Goal: Task Accomplishment & Management: Complete application form

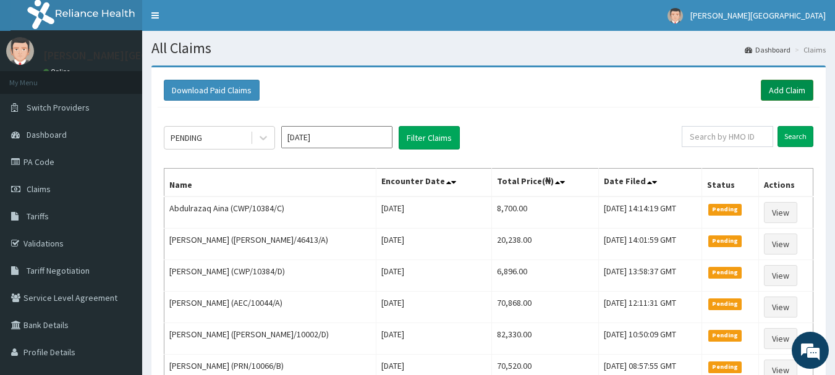
click at [780, 87] on link "Add Claim" at bounding box center [787, 90] width 53 height 21
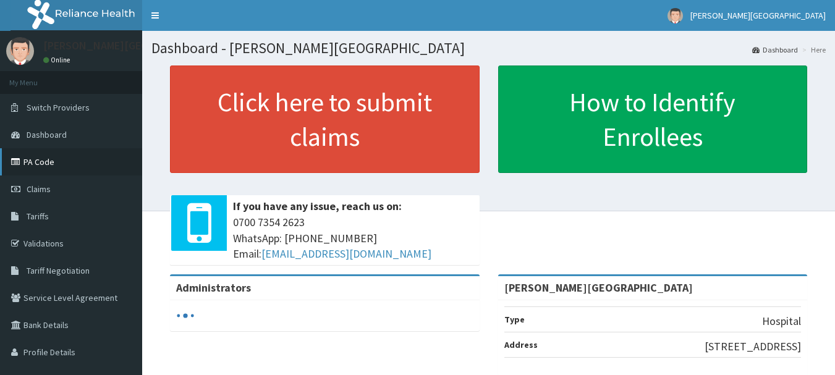
click at [30, 163] on link "PA Code" at bounding box center [71, 161] width 142 height 27
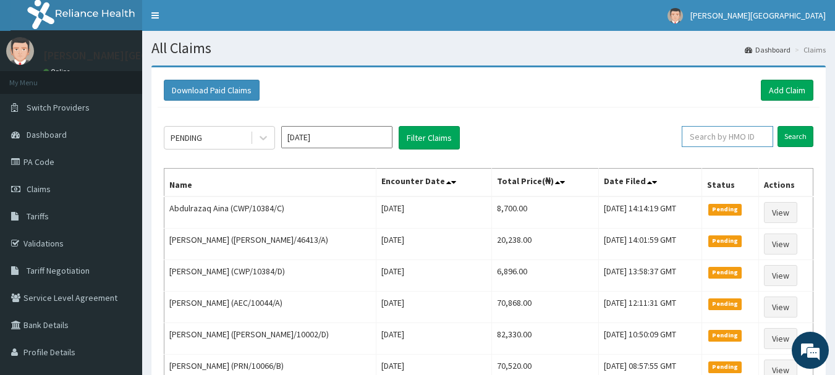
click at [753, 141] on input "text" at bounding box center [727, 136] width 91 height 21
paste input "SZA/10001/A"
type input "SZA/10001/A"
click at [794, 138] on input "Search" at bounding box center [796, 136] width 36 height 21
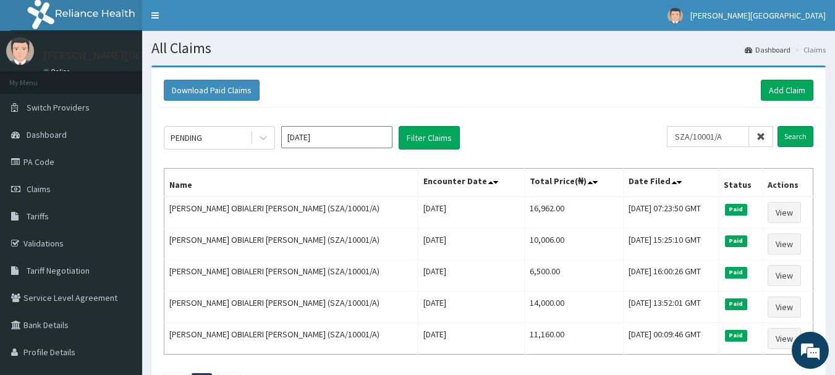
click at [761, 134] on icon at bounding box center [761, 136] width 9 height 9
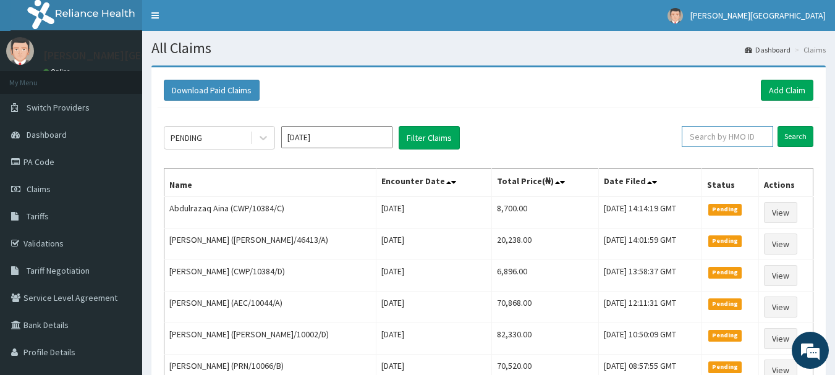
click at [715, 140] on input "text" at bounding box center [727, 136] width 91 height 21
paste input "fmn/10043/b"
click at [796, 135] on input "Search" at bounding box center [796, 136] width 36 height 21
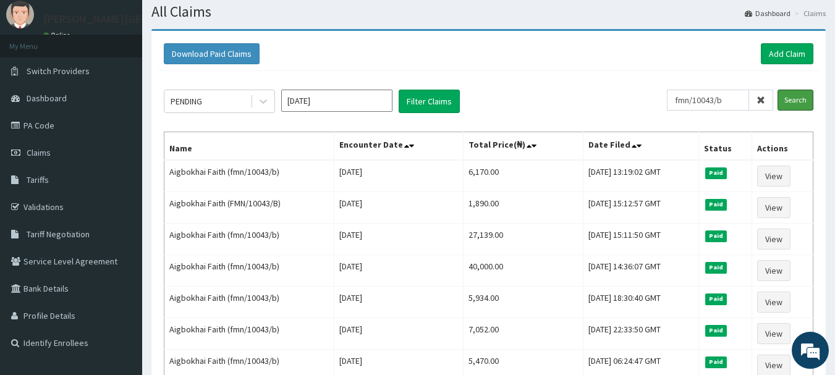
scroll to position [62, 0]
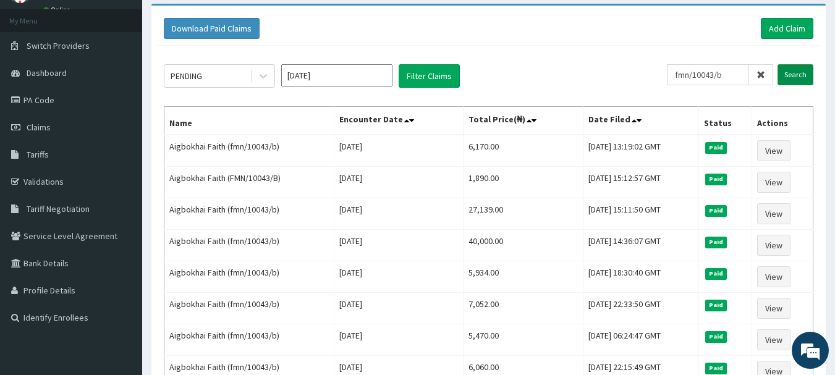
click at [789, 73] on input "Search" at bounding box center [796, 74] width 36 height 21
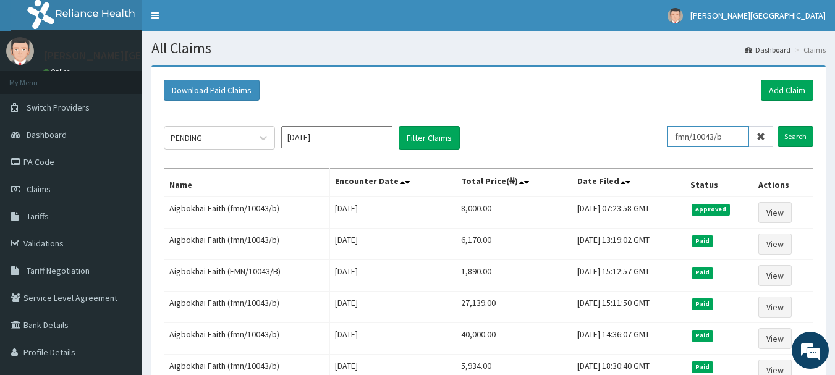
click at [717, 138] on input "fmn/10043/b" at bounding box center [708, 136] width 82 height 21
paste input "XCD/10020"
click at [801, 132] on input "Search" at bounding box center [796, 136] width 36 height 21
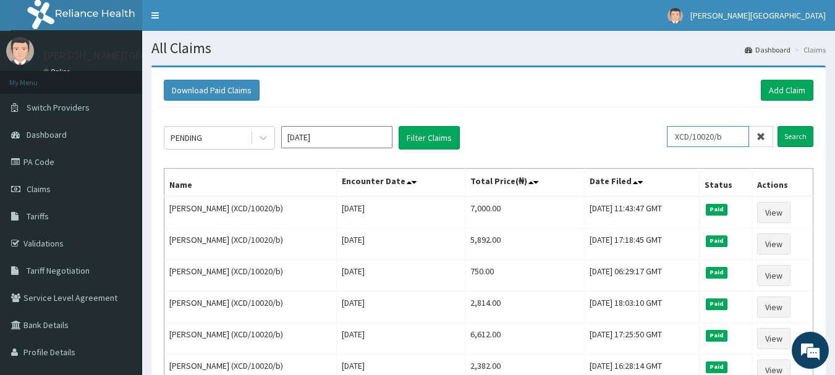
click at [737, 143] on input "XCD/10020/b" at bounding box center [708, 136] width 82 height 21
paste input "AFS/10002/B"
type input "AFS/10002/B"
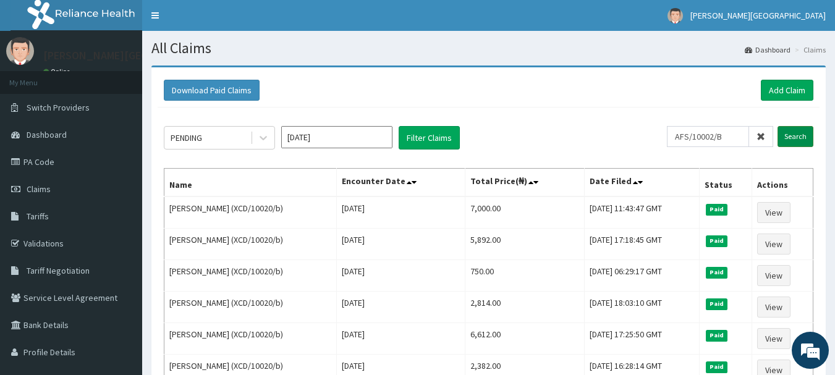
click at [804, 138] on input "Search" at bounding box center [796, 136] width 36 height 21
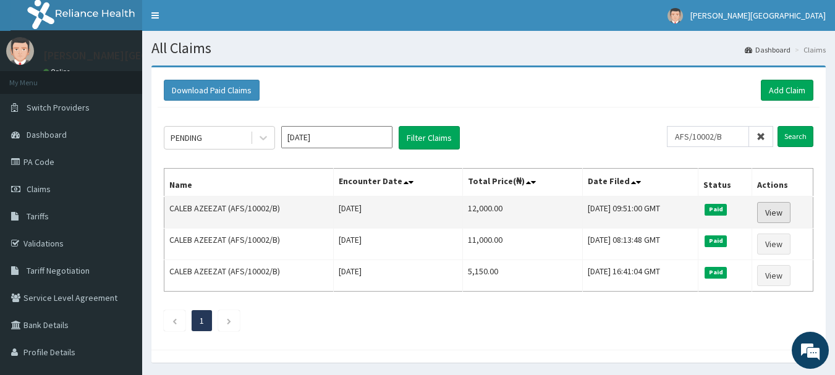
click at [774, 215] on link "View" at bounding box center [773, 212] width 33 height 21
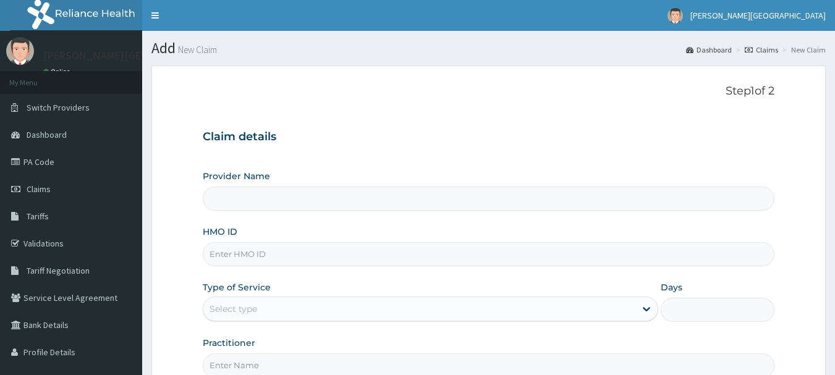
type input "[PERSON_NAME][GEOGRAPHIC_DATA]"
click at [253, 254] on input "HMO ID" at bounding box center [489, 254] width 572 height 24
paste input "SZA/10001/A"
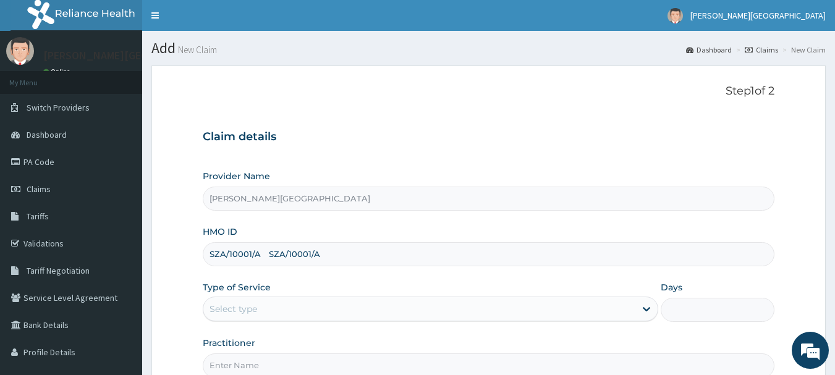
click at [261, 263] on input "SZA/10001/A SZA/10001/A" at bounding box center [489, 254] width 572 height 24
click at [259, 251] on input "SZA/10001/A SZA/10001/A" at bounding box center [489, 254] width 572 height 24
click at [258, 251] on input "SZA/10001/A SZA/10001/A" at bounding box center [489, 254] width 572 height 24
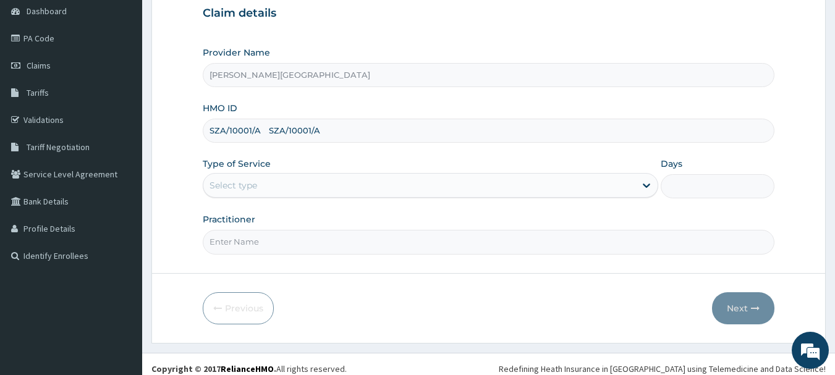
click at [336, 135] on input "SZA/10001/A SZA/10001/A" at bounding box center [489, 131] width 572 height 24
paste input
type input "SZA/10001/A"
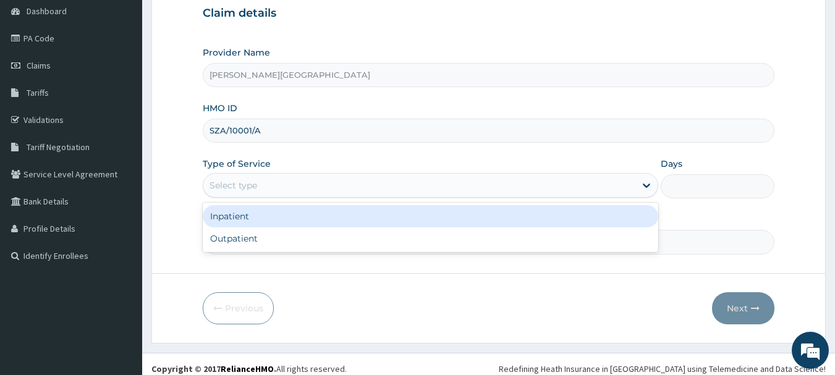
click at [258, 185] on div "Select type" at bounding box center [419, 186] width 432 height 20
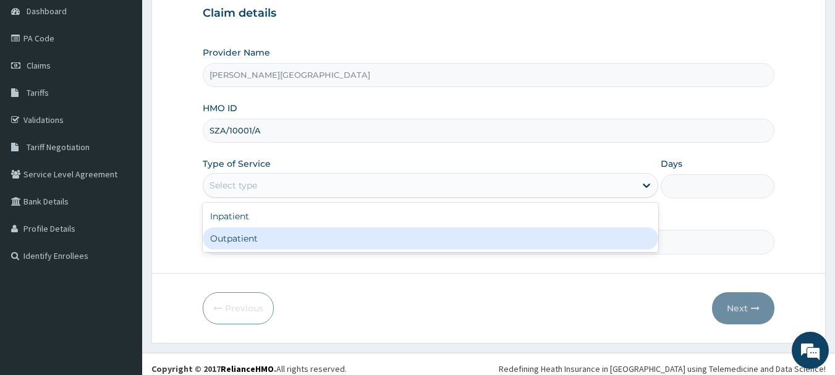
scroll to position [0, 0]
click at [256, 234] on div "Outpatient" at bounding box center [431, 238] width 456 height 22
type input "1"
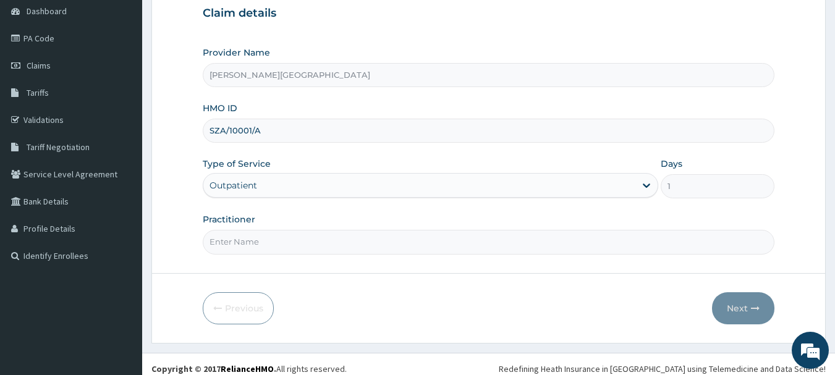
click at [252, 243] on input "Practitioner" at bounding box center [489, 242] width 572 height 24
type input "AA"
click at [742, 306] on button "Next" at bounding box center [743, 308] width 62 height 32
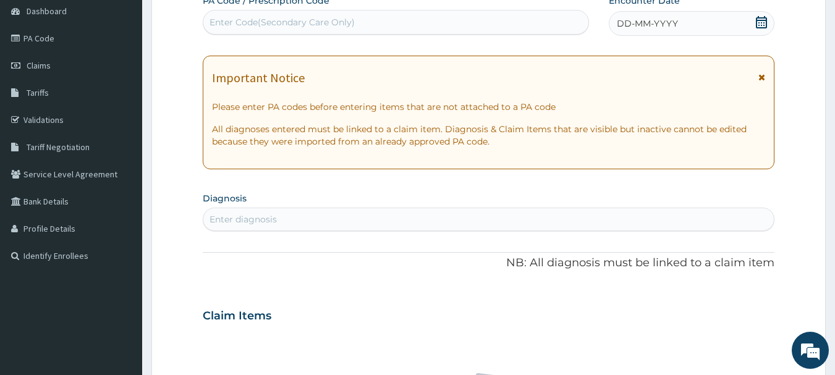
click at [762, 75] on icon at bounding box center [762, 77] width 7 height 9
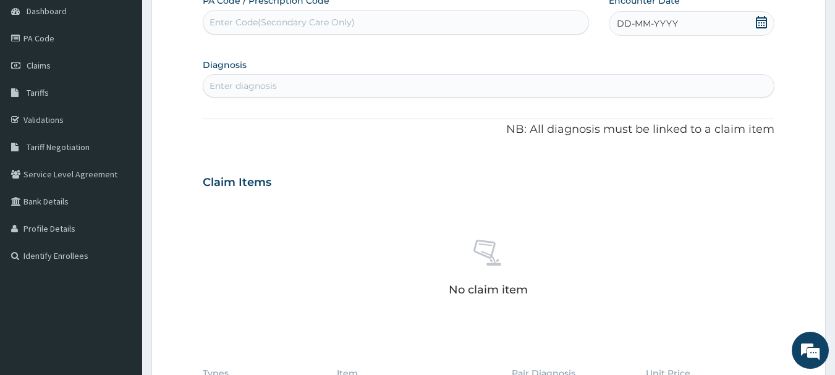
click at [760, 22] on icon at bounding box center [761, 22] width 12 height 12
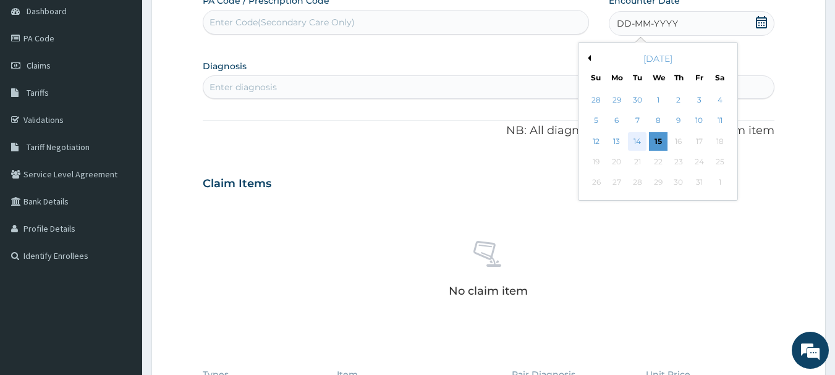
click at [641, 140] on div "14" at bounding box center [638, 141] width 19 height 19
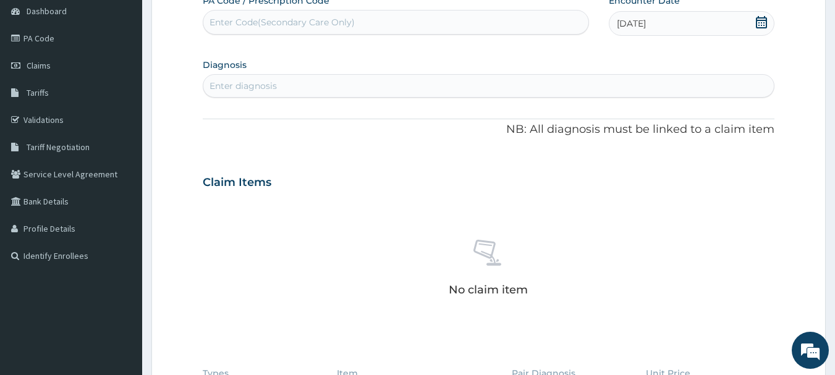
click at [259, 83] on div "Enter diagnosis" at bounding box center [243, 86] width 67 height 12
type input "MALARIA"
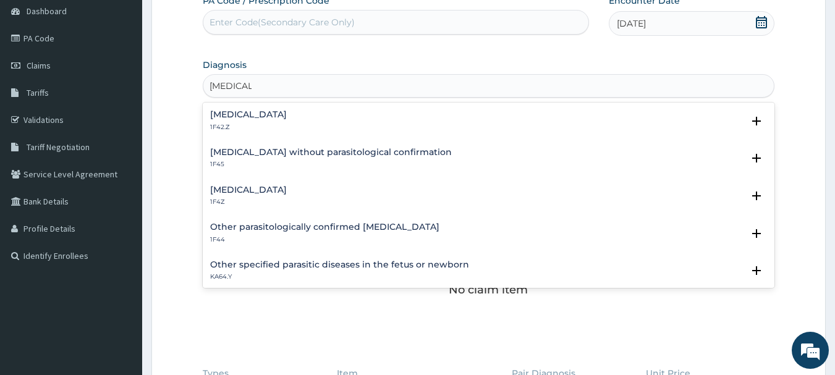
click at [260, 194] on h4 "Malaria, unspecified" at bounding box center [248, 189] width 77 height 9
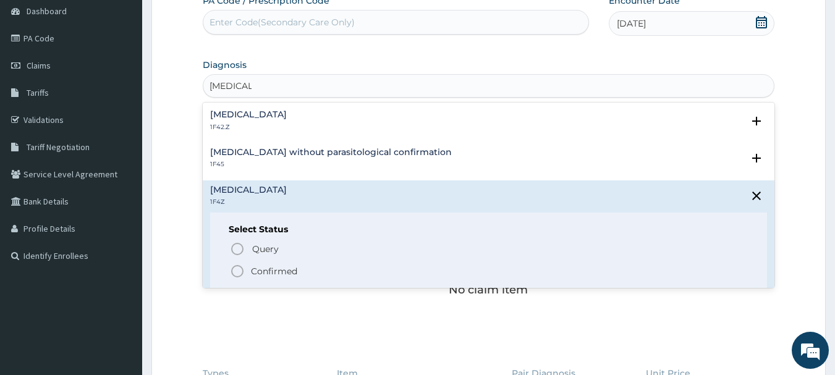
click at [261, 269] on p "Confirmed" at bounding box center [274, 271] width 46 height 12
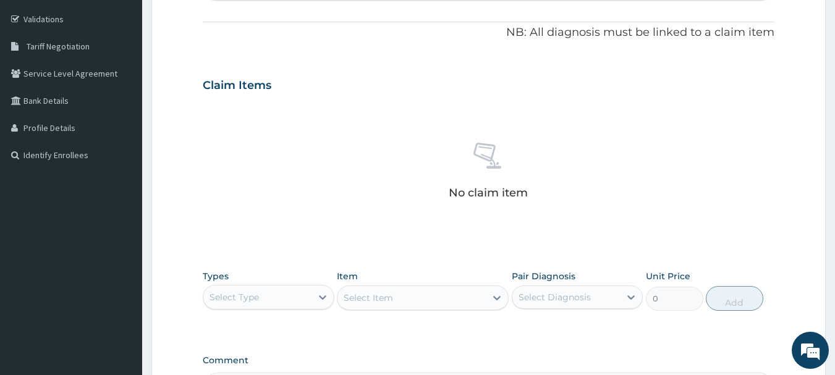
scroll to position [383, 0]
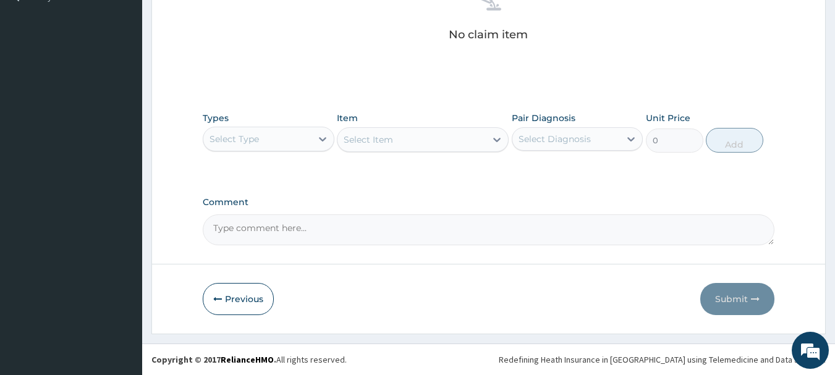
click at [261, 143] on div "Select Type" at bounding box center [257, 139] width 108 height 20
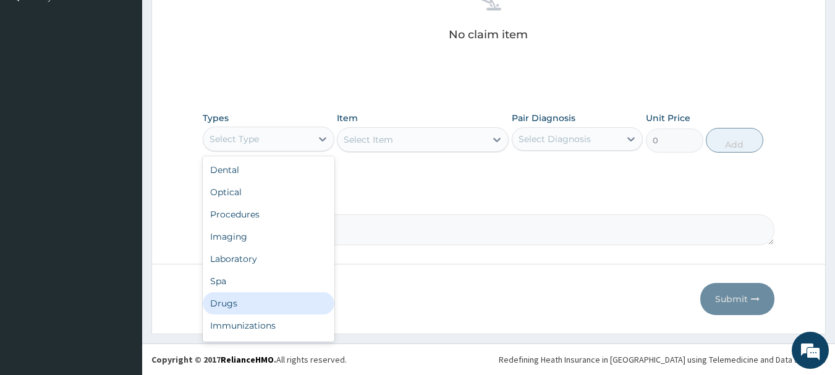
click at [235, 303] on div "Drugs" at bounding box center [269, 303] width 132 height 22
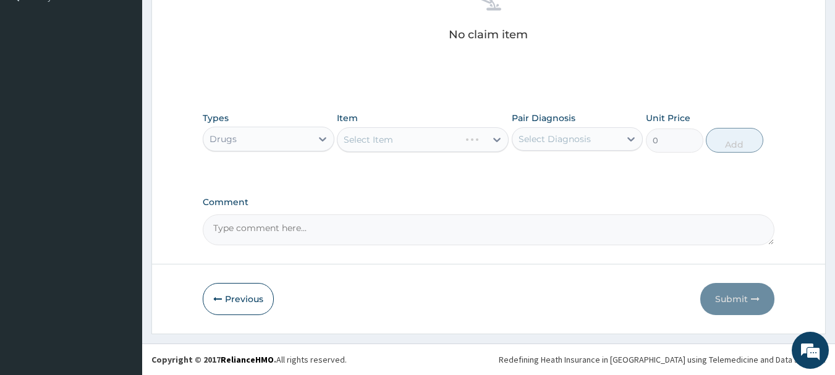
click at [436, 135] on div "Select Item" at bounding box center [423, 139] width 172 height 25
click at [399, 135] on div "Select Item" at bounding box center [412, 140] width 148 height 20
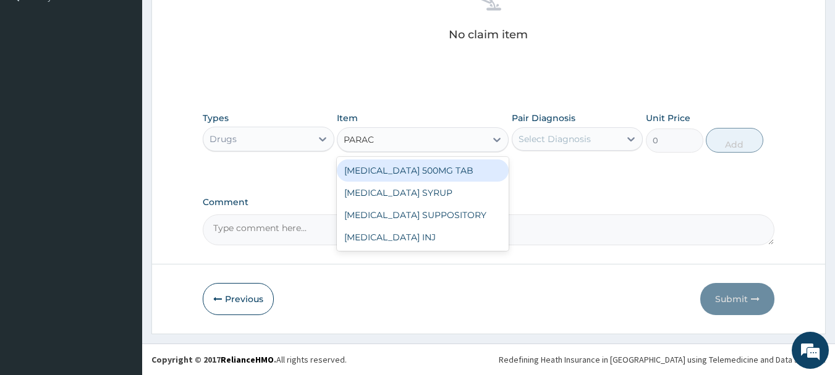
type input "PARACE"
click at [441, 170] on div "PARACETAMOL 500MG TAB" at bounding box center [423, 170] width 172 height 22
type input "15"
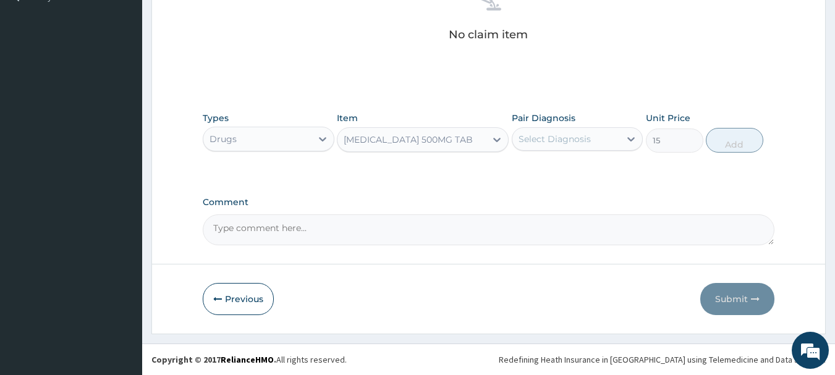
click at [550, 138] on div "Select Diagnosis" at bounding box center [555, 139] width 72 height 12
click at [550, 173] on label "Malaria, unspecified" at bounding box center [570, 169] width 77 height 12
checkbox input "true"
click at [747, 147] on button "Add" at bounding box center [734, 140] width 57 height 25
type input "0"
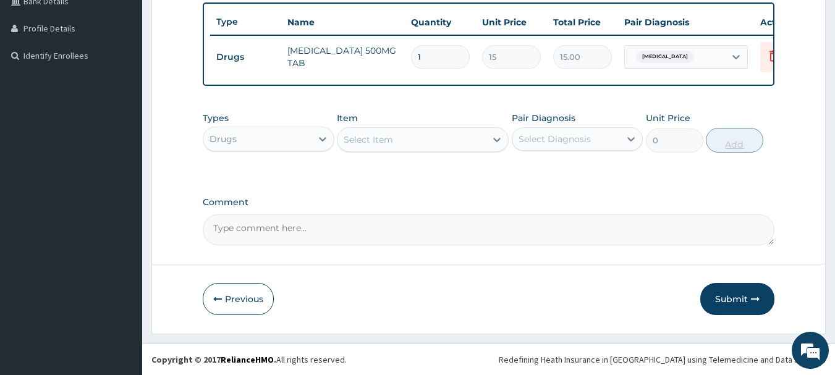
scroll to position [333, 0]
type input "12"
type input "180.00"
type input "12"
click at [393, 144] on div "Select Item" at bounding box center [412, 140] width 148 height 20
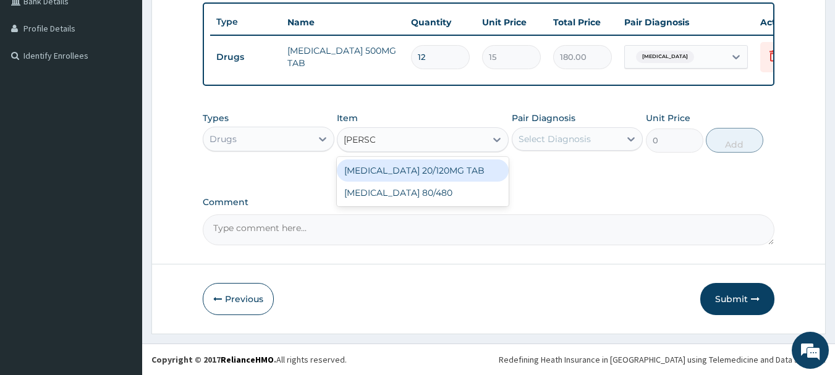
type input "COART"
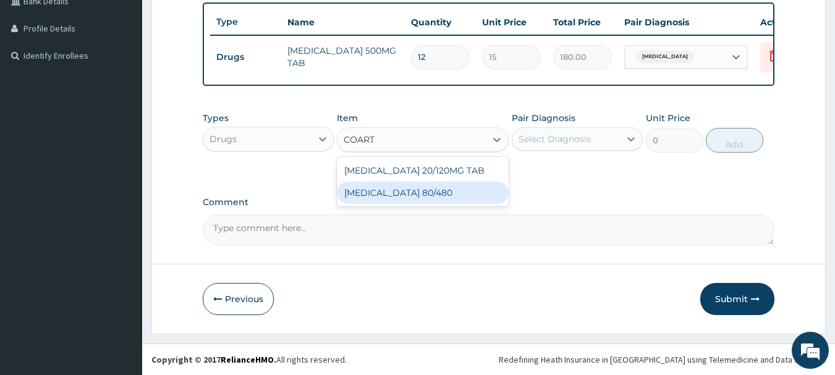
click at [414, 195] on div "[MEDICAL_DATA] 80/480" at bounding box center [423, 193] width 172 height 22
type input "312"
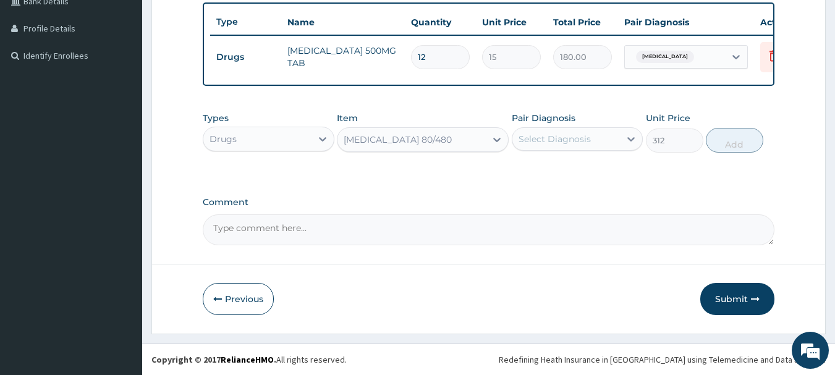
click at [563, 140] on div "Select Diagnosis" at bounding box center [555, 139] width 72 height 12
click at [551, 168] on label "Malaria, unspecified" at bounding box center [570, 169] width 77 height 12
checkbox input "true"
click at [740, 144] on button "Add" at bounding box center [734, 140] width 57 height 25
type input "0"
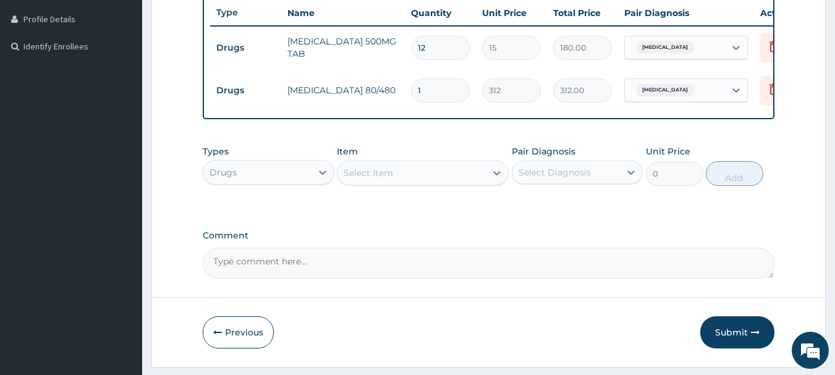
click at [413, 96] on input "1" at bounding box center [440, 91] width 59 height 24
type input "6"
type input "1872.00"
type input "6"
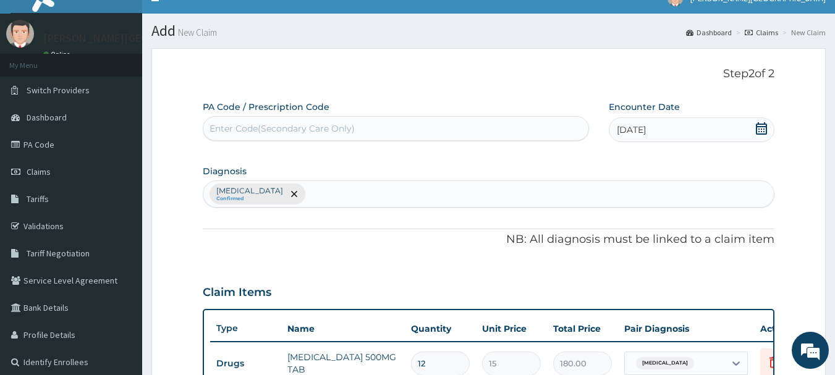
scroll to position [5, 0]
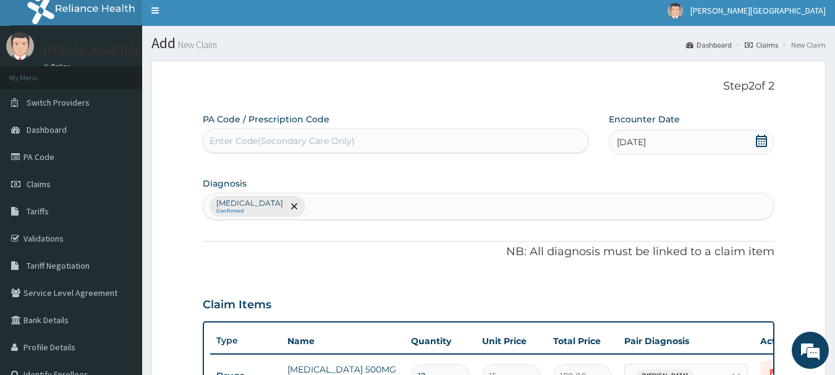
click at [357, 193] on div "Malaria, unspecified Confirmed" at bounding box center [488, 206] width 571 height 26
type input "INSOMNIA"
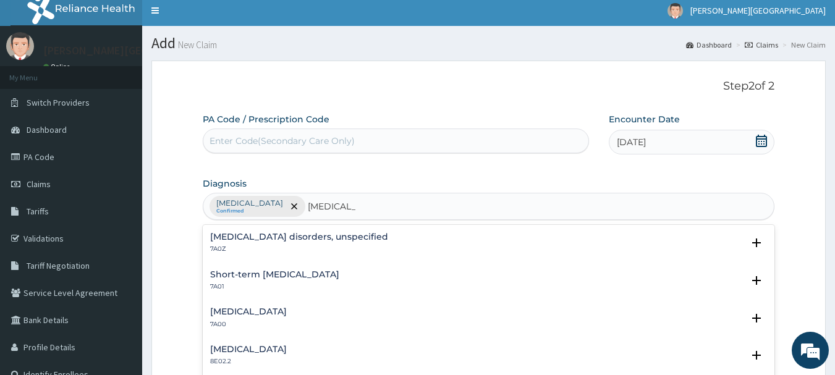
click at [282, 232] on h4 "Insomnia disorders, unspecified" at bounding box center [299, 236] width 178 height 9
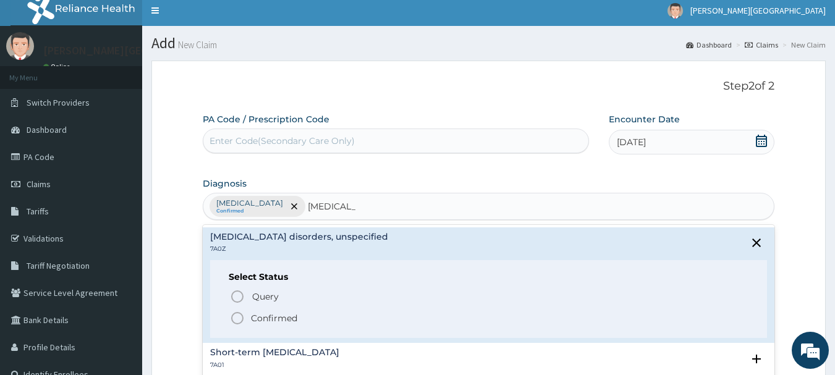
click at [266, 317] on p "Confirmed" at bounding box center [274, 318] width 46 height 12
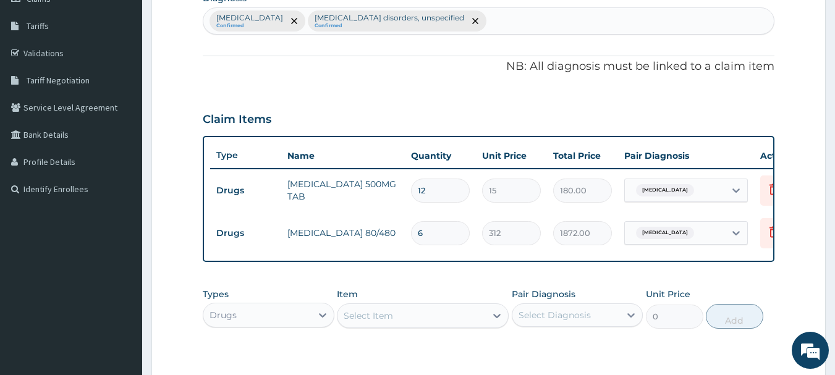
scroll to position [252, 0]
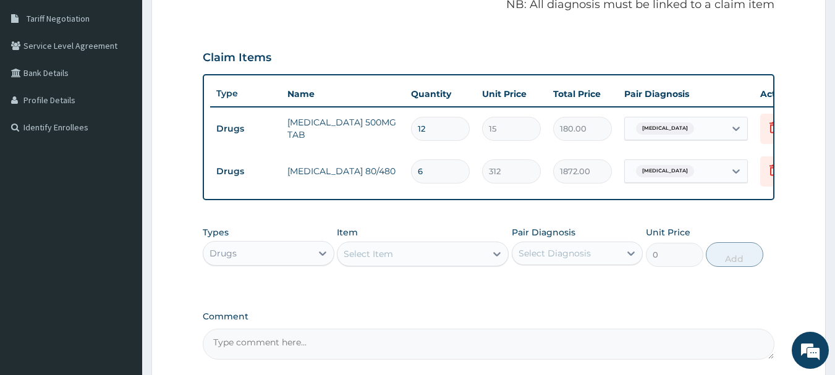
click at [408, 261] on div "Select Item" at bounding box center [412, 254] width 148 height 20
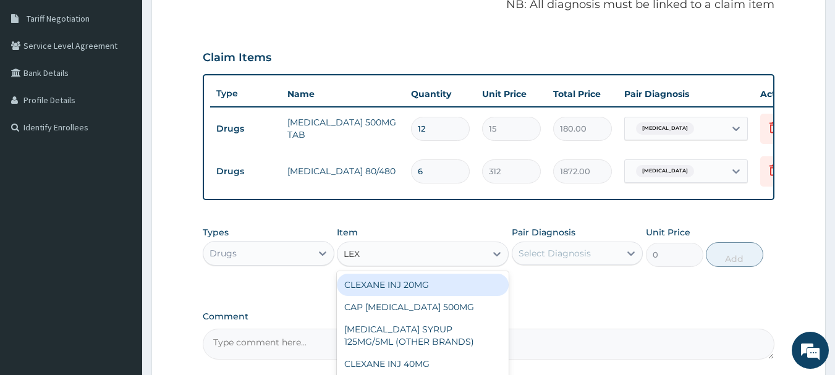
type input "LEXO"
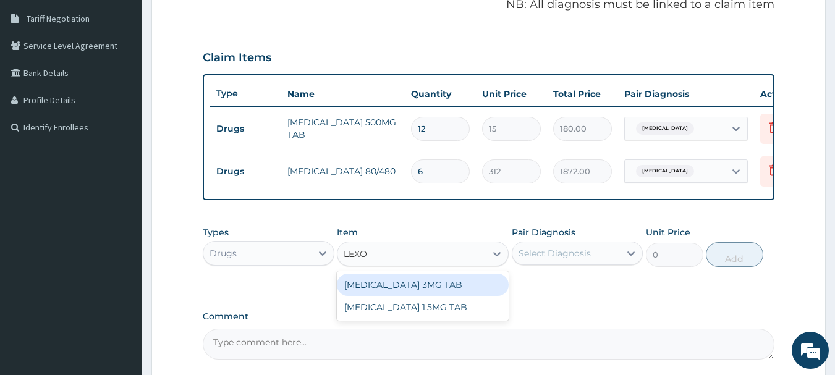
click at [409, 286] on div "[MEDICAL_DATA] 3MG TAB" at bounding box center [423, 285] width 172 height 22
type input "70"
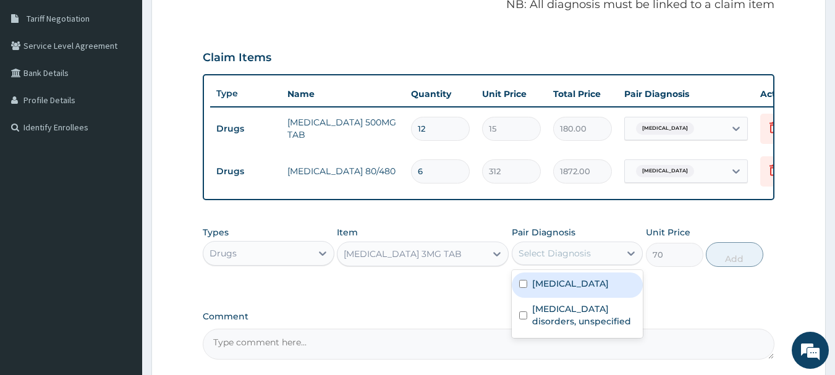
drag, startPoint x: 567, startPoint y: 263, endPoint x: 555, endPoint y: 315, distance: 52.9
click at [566, 260] on div "Select Diagnosis" at bounding box center [555, 253] width 72 height 12
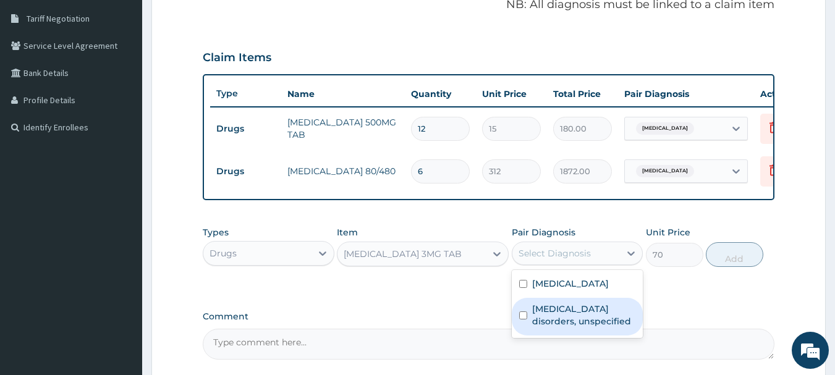
click at [550, 328] on label "Insomnia disorders, unspecified" at bounding box center [584, 315] width 104 height 25
checkbox input "true"
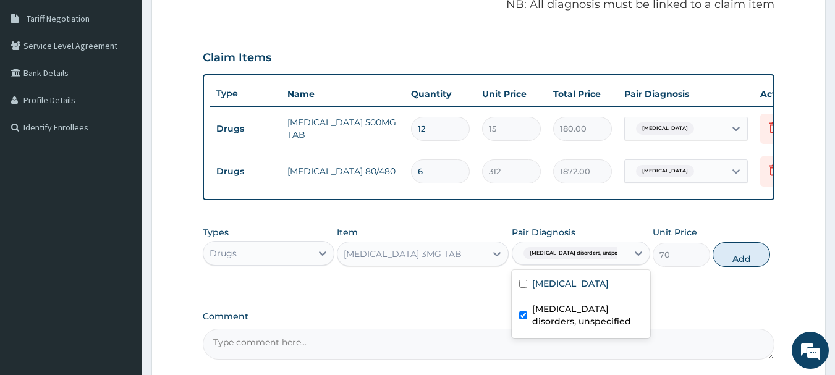
click at [740, 265] on button "Add" at bounding box center [741, 254] width 57 height 25
type input "0"
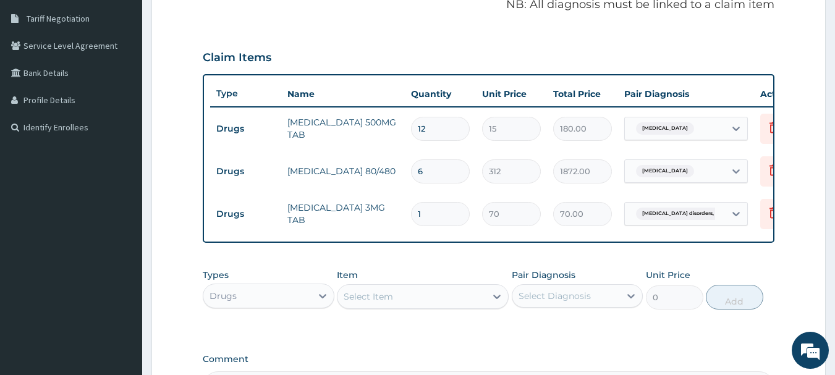
drag, startPoint x: 456, startPoint y: 216, endPoint x: 389, endPoint y: 214, distance: 67.4
click at [389, 214] on tr "Drugs LEXOTAN 3MG TAB 1 70 70.00 Insomnia disorders, unspecifie... Delete" at bounding box center [513, 214] width 606 height 43
type input "5"
type input "350.00"
type input "5"
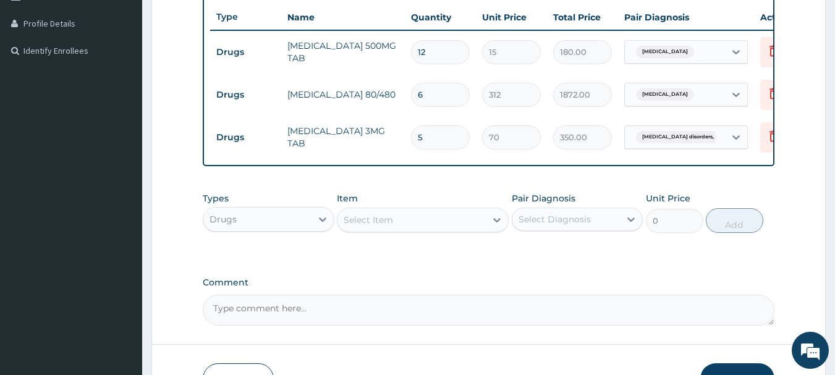
scroll to position [419, 0]
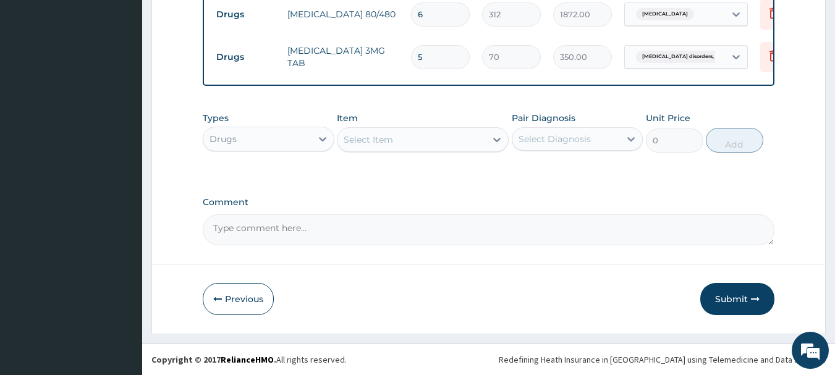
click at [265, 143] on div "Drugs" at bounding box center [257, 139] width 108 height 20
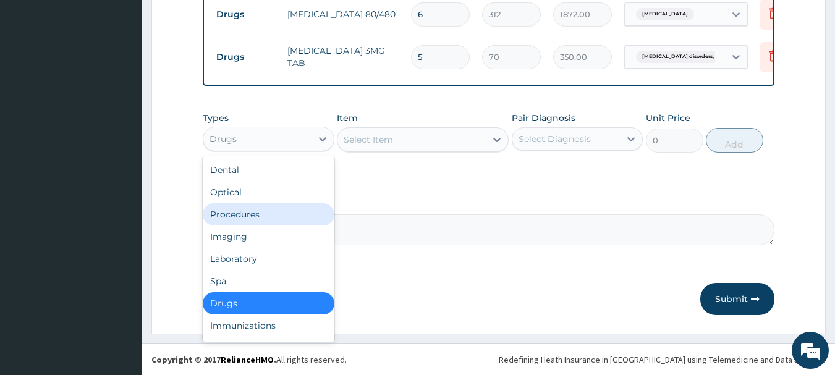
click at [263, 219] on div "Procedures" at bounding box center [269, 214] width 132 height 22
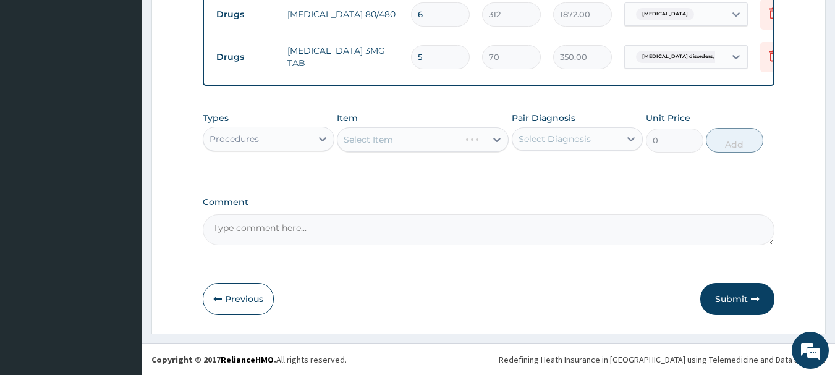
click at [411, 138] on div "Select Item" at bounding box center [423, 139] width 172 height 25
click at [414, 138] on div "Select Item" at bounding box center [399, 140] width 122 height 20
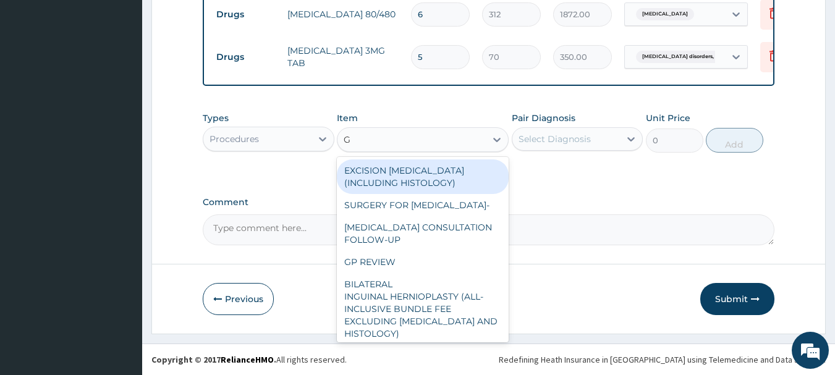
type input "GP"
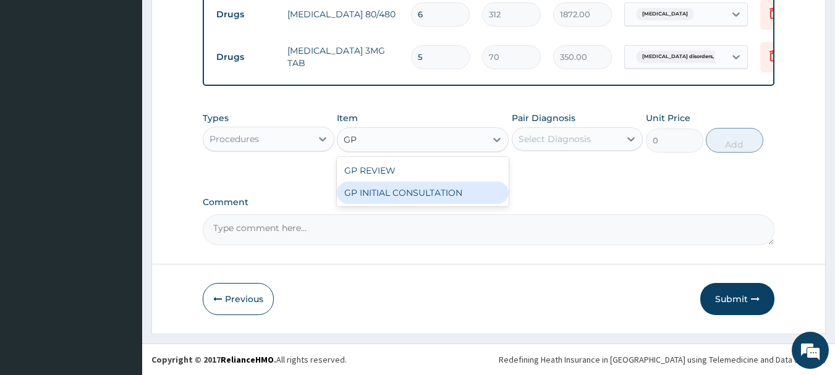
click at [415, 199] on div "GP INITIAL CONSULTATION" at bounding box center [423, 193] width 172 height 22
type input "2000"
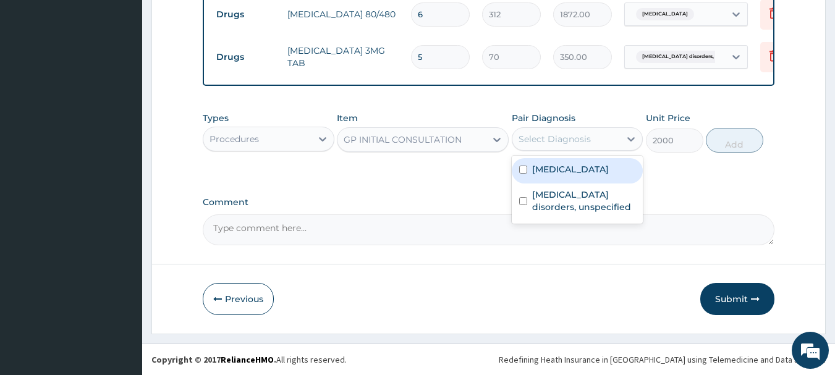
click at [559, 140] on div "Select Diagnosis" at bounding box center [555, 139] width 72 height 12
click at [553, 167] on label "Malaria, unspecified" at bounding box center [570, 169] width 77 height 12
checkbox input "true"
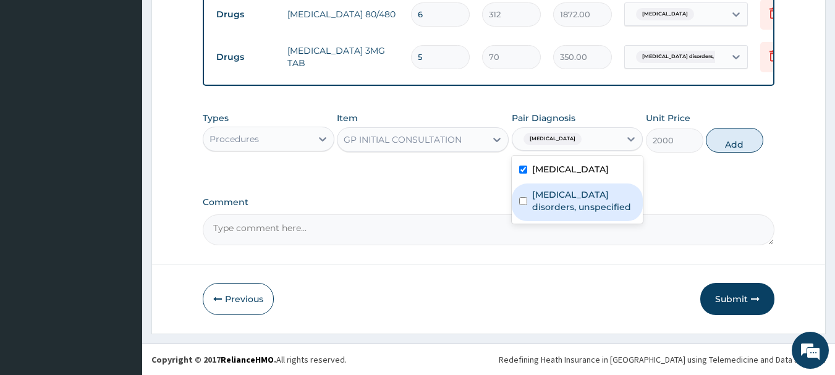
click at [559, 205] on label "Insomnia disorders, unspecified" at bounding box center [584, 201] width 104 height 25
checkbox input "true"
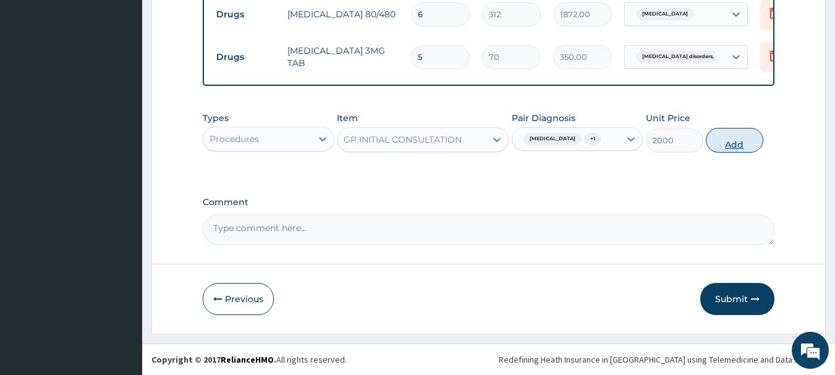
click at [741, 139] on button "Add" at bounding box center [734, 140] width 57 height 25
type input "0"
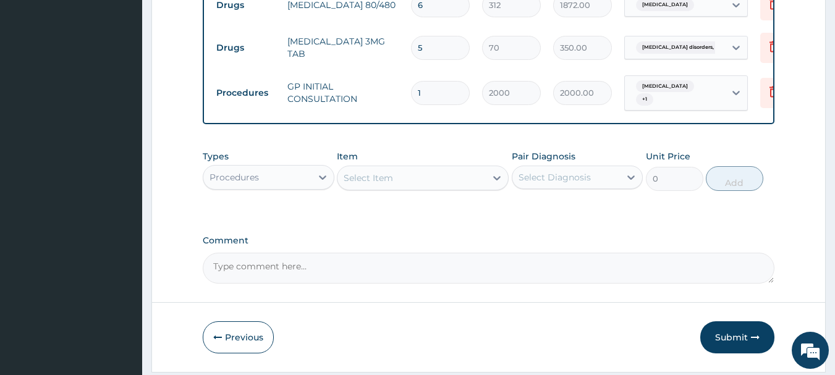
drag, startPoint x: 250, startPoint y: 194, endPoint x: 246, endPoint y: 202, distance: 9.1
click at [250, 187] on div "Procedures" at bounding box center [257, 178] width 108 height 20
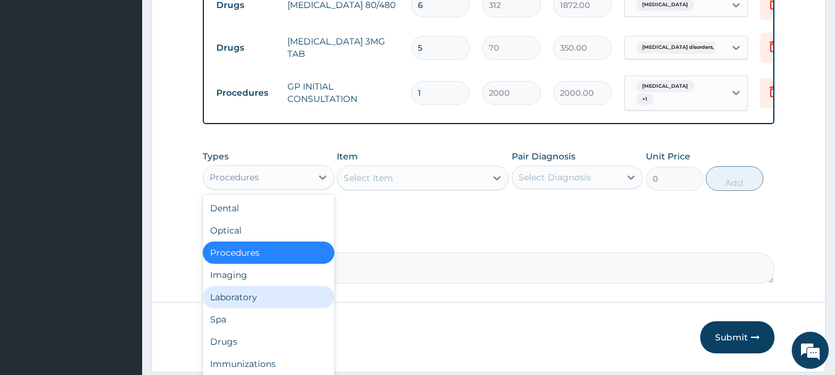
click at [243, 307] on div "Laboratory" at bounding box center [269, 297] width 132 height 22
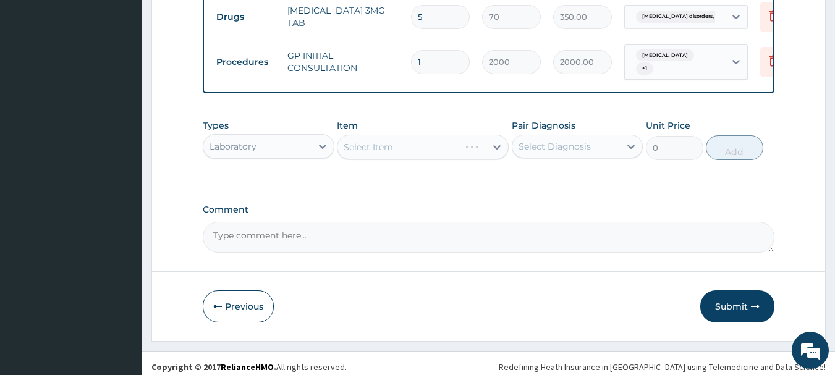
scroll to position [466, 0]
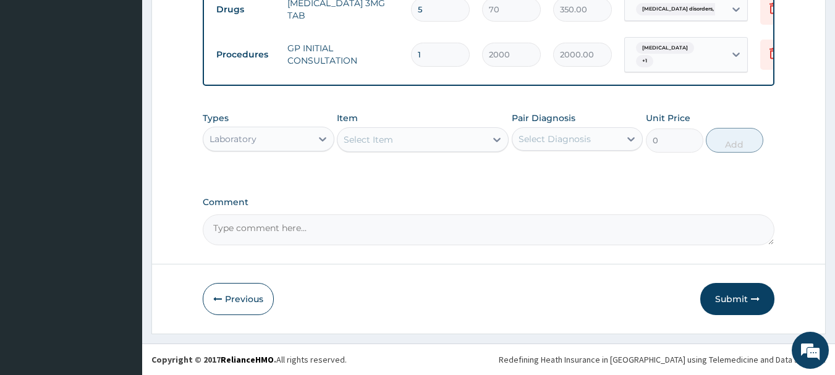
click at [377, 143] on div "Select Item" at bounding box center [412, 140] width 148 height 20
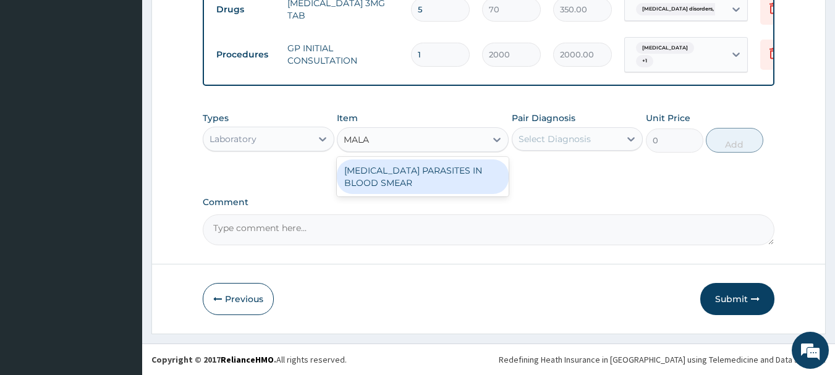
type input "MALAR"
click at [388, 168] on div "MALARIA PARASITES IN BLOOD SMEAR" at bounding box center [423, 176] width 172 height 35
type input "1000"
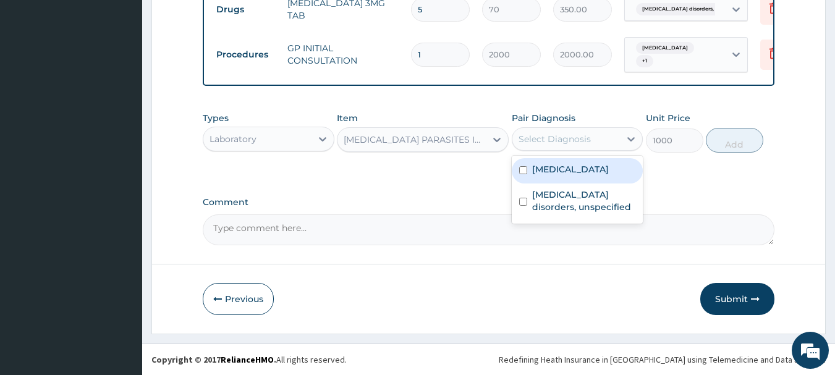
click at [530, 135] on div "Select Diagnosis" at bounding box center [555, 139] width 72 height 12
click at [530, 172] on div "Malaria, unspecified" at bounding box center [578, 170] width 132 height 25
checkbox input "true"
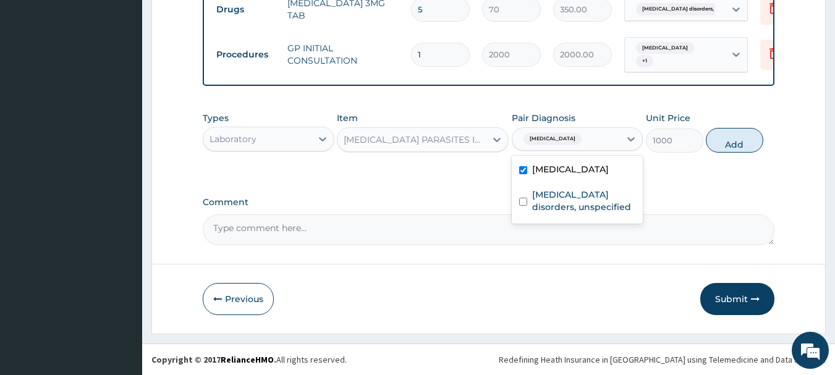
drag, startPoint x: 721, startPoint y: 143, endPoint x: 531, endPoint y: 159, distance: 190.4
click at [721, 143] on button "Add" at bounding box center [734, 140] width 57 height 25
type input "0"
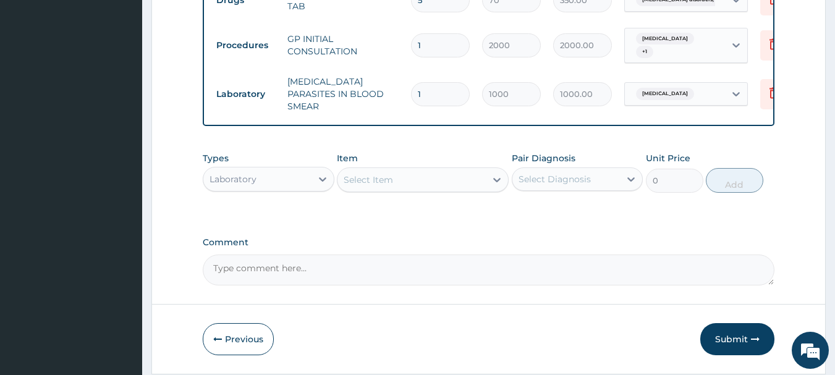
click at [362, 189] on div "Select Item" at bounding box center [412, 180] width 148 height 20
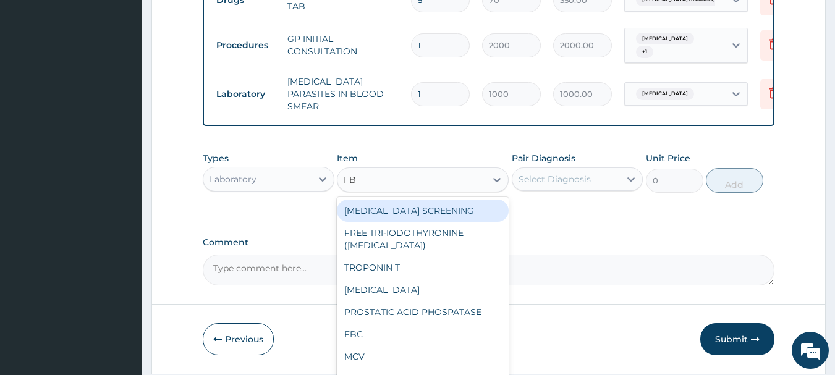
type input "FBC"
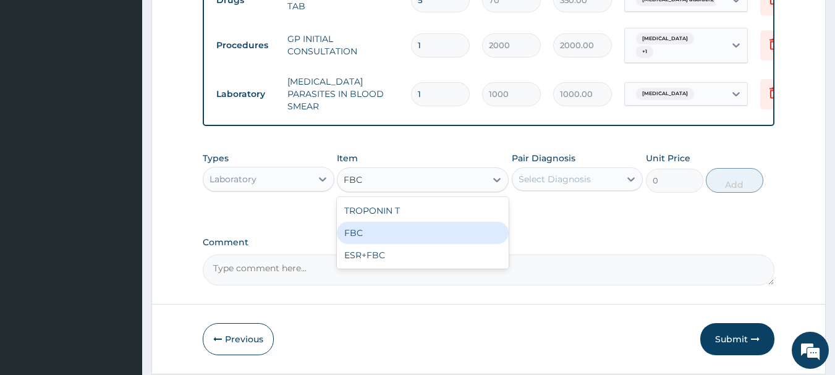
click at [380, 232] on div "FBC" at bounding box center [423, 233] width 172 height 22
type input "2000"
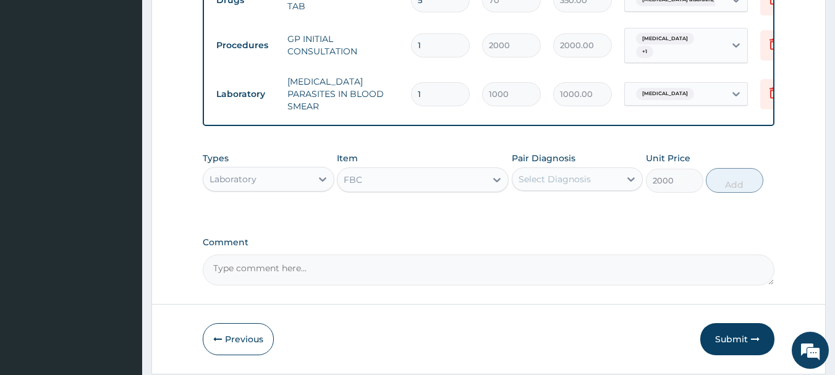
click at [559, 178] on div "Select Diagnosis" at bounding box center [555, 179] width 72 height 12
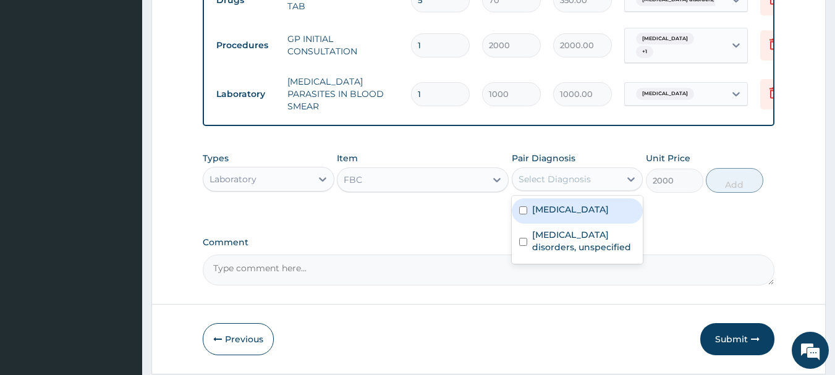
click at [564, 213] on label "Malaria, unspecified" at bounding box center [570, 209] width 77 height 12
checkbox input "true"
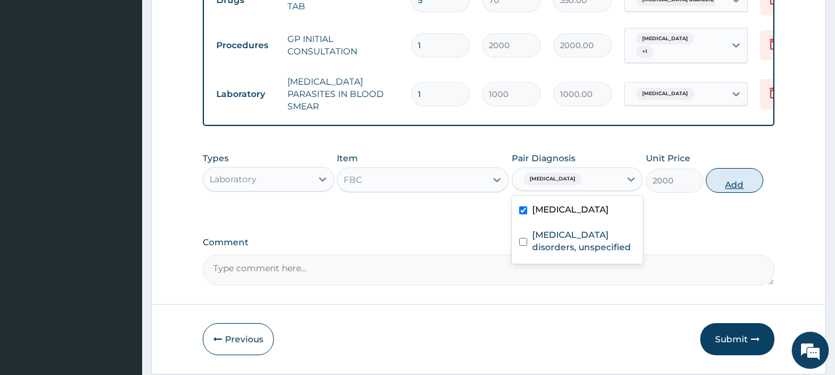
click at [728, 190] on button "Add" at bounding box center [734, 180] width 57 height 25
type input "0"
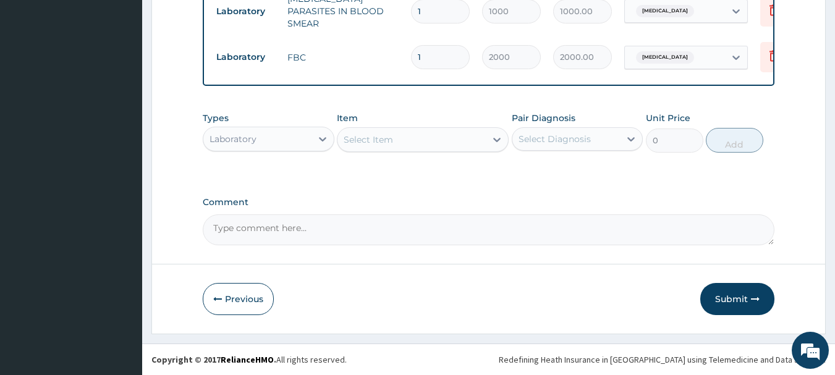
scroll to position [551, 0]
click at [731, 307] on button "Submit" at bounding box center [737, 299] width 74 height 32
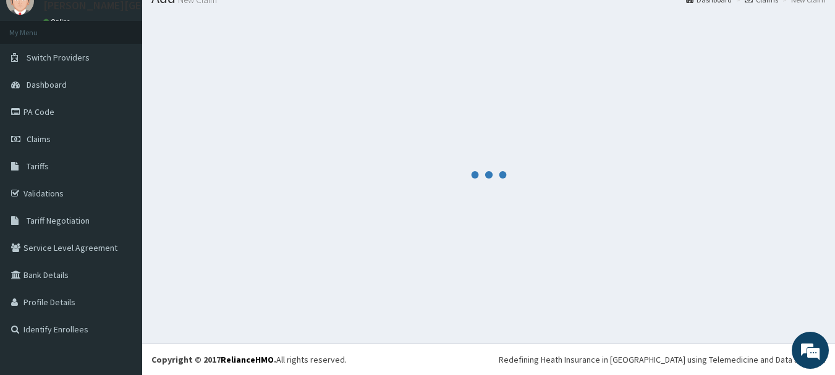
scroll to position [50, 0]
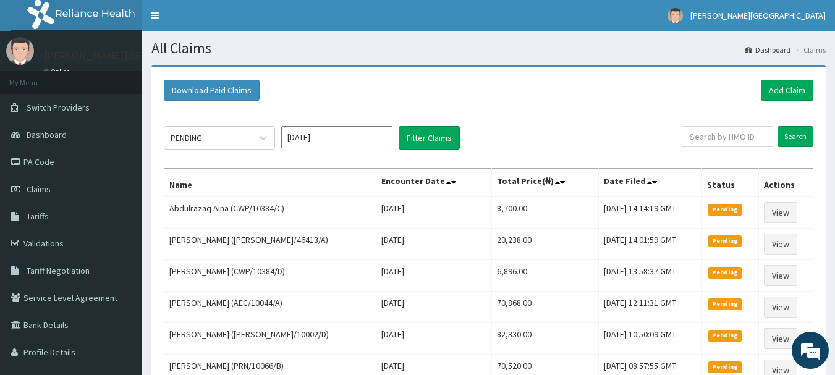
click at [778, 102] on div "Download Paid Claims Add Claim" at bounding box center [489, 91] width 662 height 34
click at [783, 85] on link "Add Claim" at bounding box center [787, 90] width 53 height 21
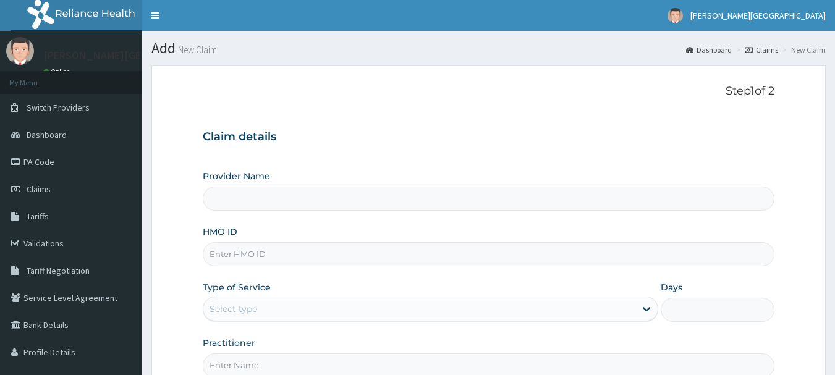
click at [255, 254] on input "HMO ID" at bounding box center [489, 254] width 572 height 24
paste input "fmn/10043/b"
type input "fmn/10043/b"
type input "[PERSON_NAME][GEOGRAPHIC_DATA]"
click at [279, 252] on input "fmn/10043/b" at bounding box center [489, 254] width 572 height 24
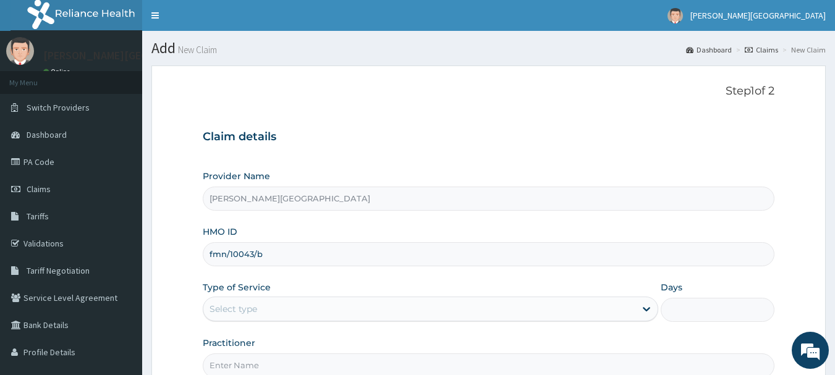
type input "fmn/10043/b"
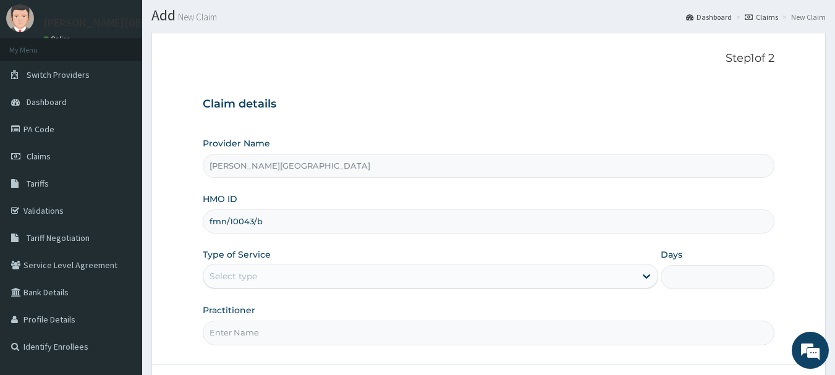
scroll to position [62, 0]
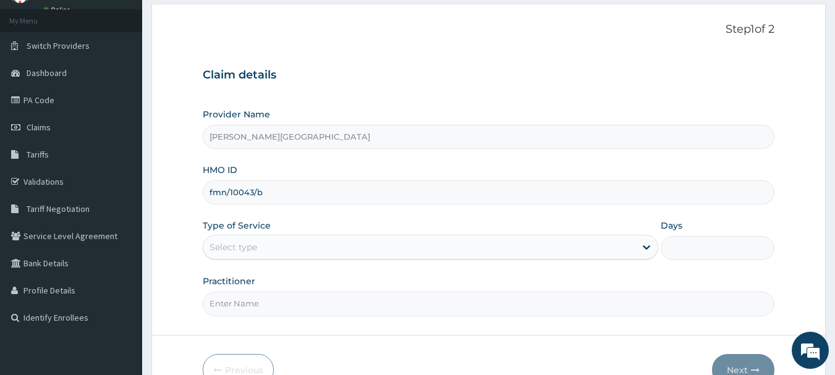
click at [278, 246] on div "Select type" at bounding box center [419, 247] width 432 height 20
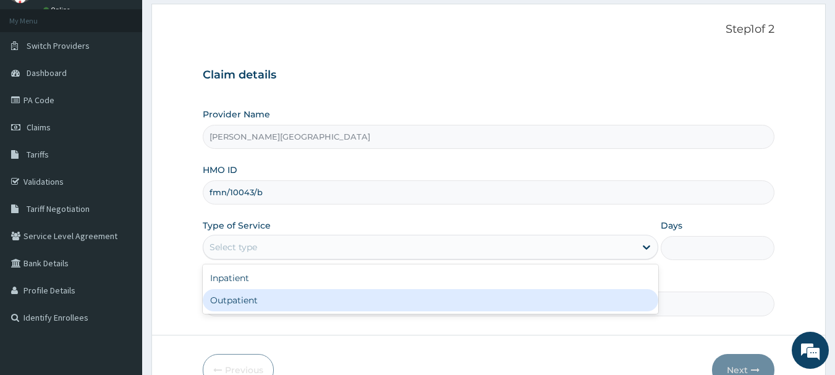
click at [253, 303] on div "Outpatient" at bounding box center [431, 300] width 456 height 22
type input "1"
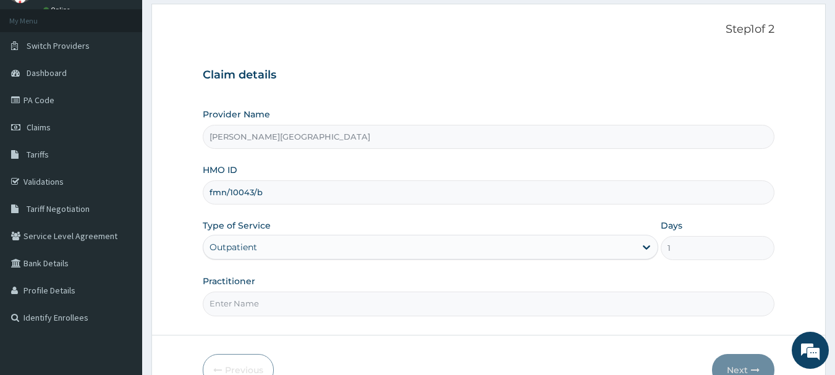
click at [253, 303] on input "Practitioner" at bounding box center [489, 304] width 572 height 24
type input "AA"
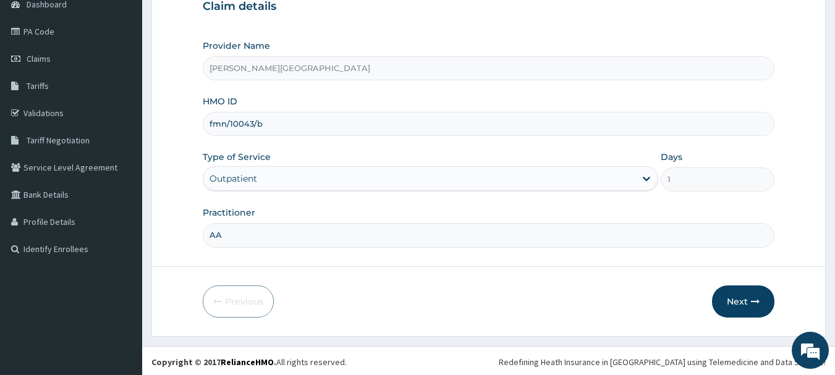
scroll to position [133, 0]
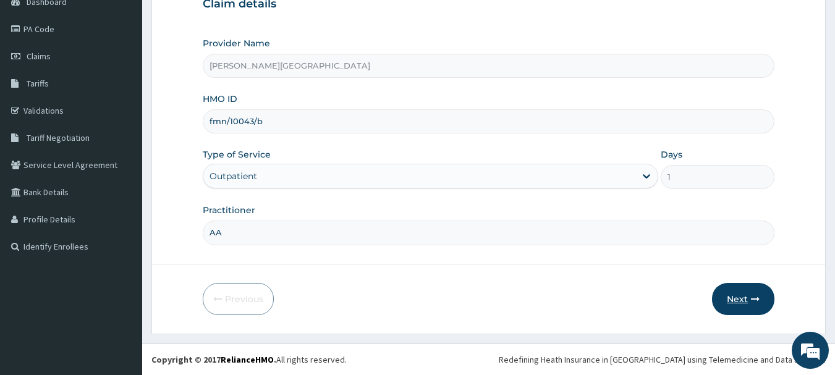
click at [735, 303] on button "Next" at bounding box center [743, 299] width 62 height 32
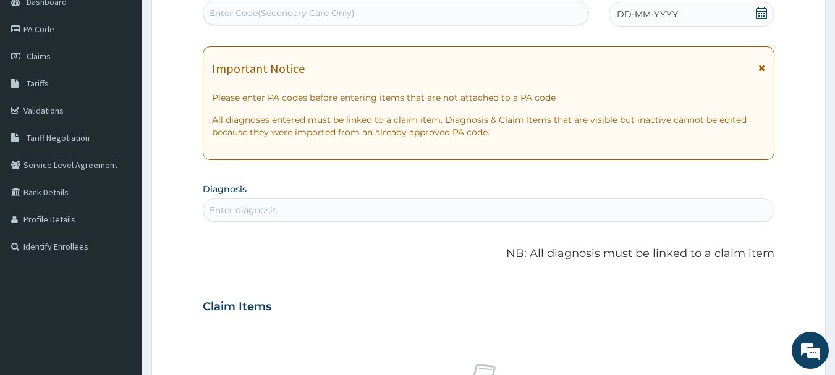
click at [756, 66] on div "Important Notice" at bounding box center [489, 72] width 554 height 20
click at [763, 70] on icon at bounding box center [762, 68] width 7 height 9
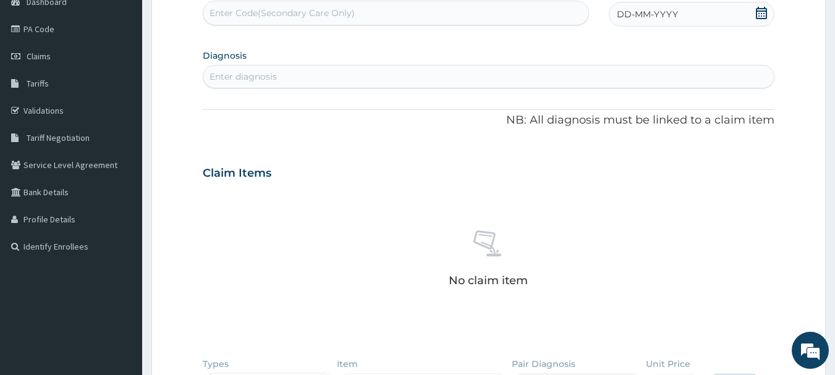
scroll to position [71, 0]
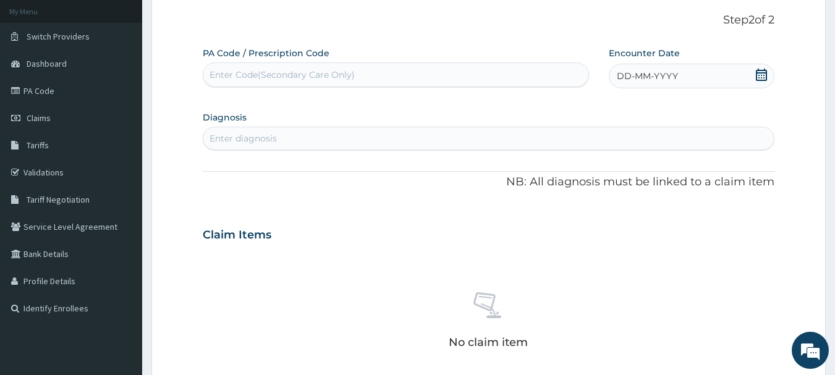
click at [249, 68] on div "Enter Code(Secondary Care Only)" at bounding box center [396, 75] width 386 height 20
paste input "PA/B55330"
type input "PA/B55330"
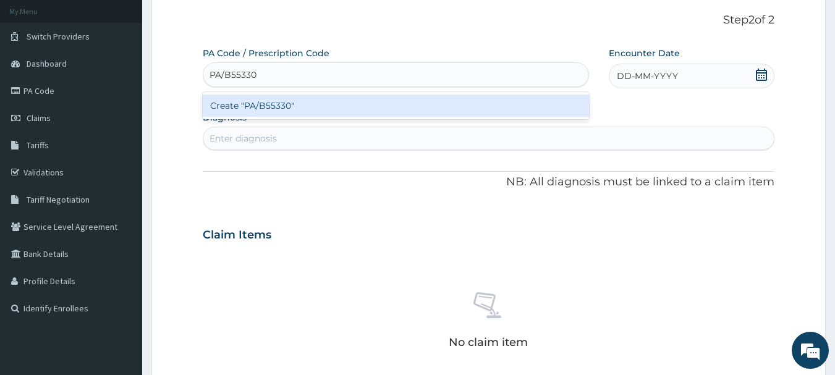
click at [267, 105] on div "Create "PA/B55330"" at bounding box center [396, 106] width 387 height 22
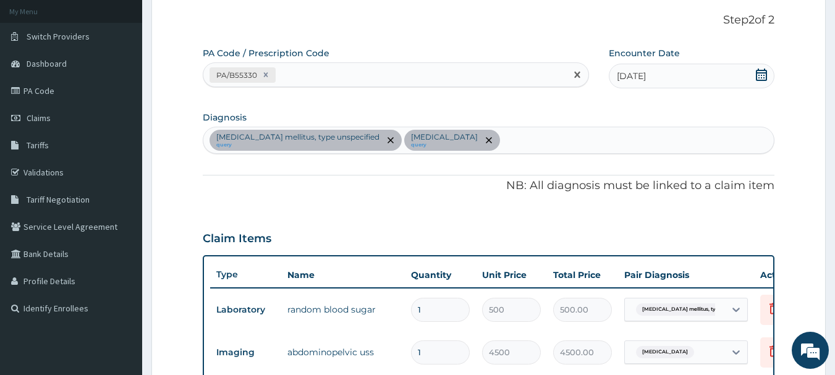
click at [320, 75] on div "PA/B55330" at bounding box center [384, 75] width 363 height 20
paste input "PA/EF0B2F"
type input "PA/EF0B2F"
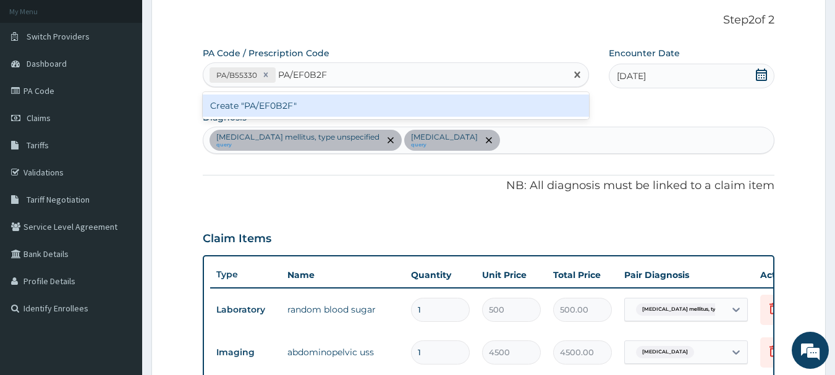
click at [274, 106] on div "Create "PA/EF0B2F"" at bounding box center [396, 106] width 387 height 22
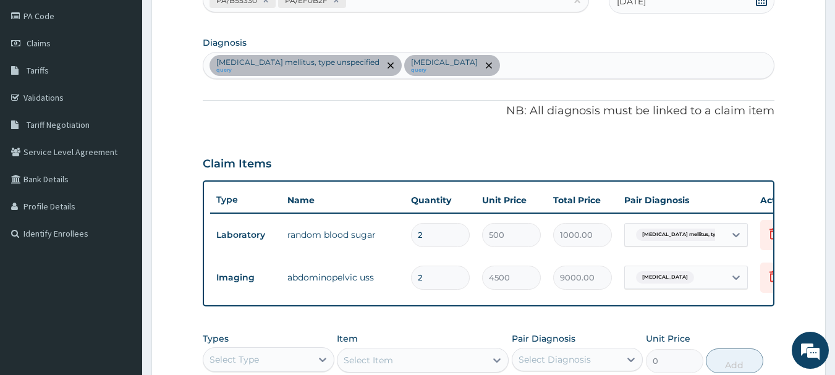
scroll to position [257, 0]
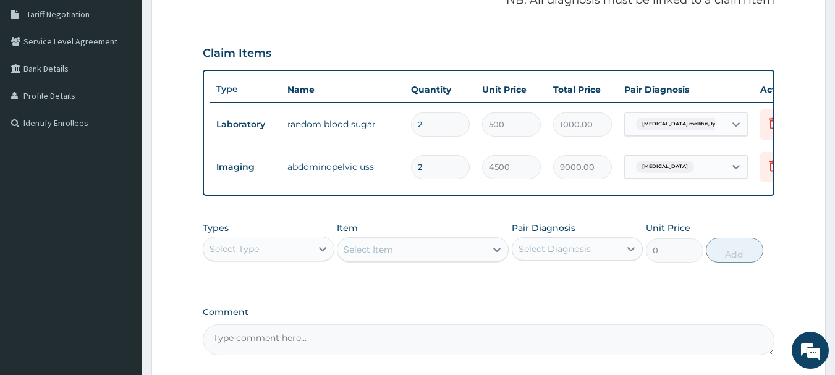
drag, startPoint x: 436, startPoint y: 169, endPoint x: 419, endPoint y: 167, distance: 17.4
click at [419, 167] on input "2" at bounding box center [440, 167] width 59 height 24
click at [266, 258] on div "Select Type" at bounding box center [257, 249] width 108 height 20
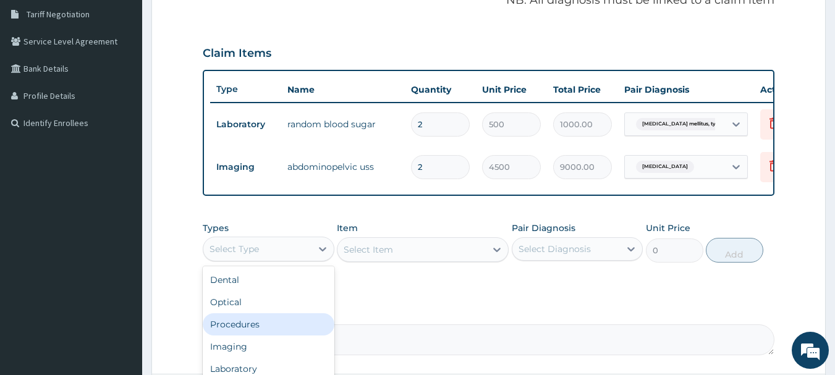
click at [257, 336] on div "Procedures" at bounding box center [269, 324] width 132 height 22
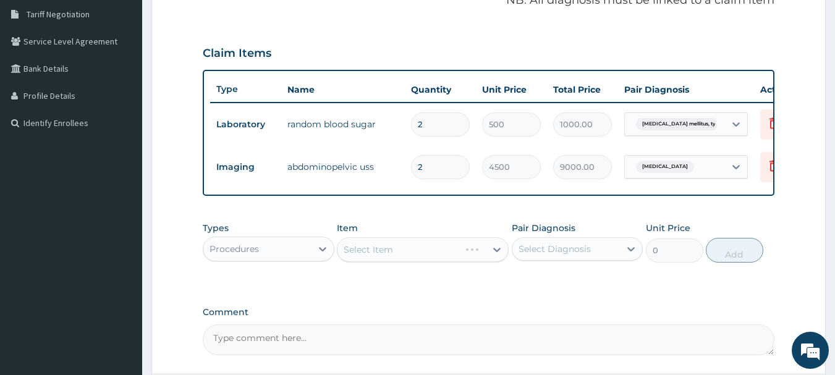
click at [421, 169] on input "2" at bounding box center [440, 167] width 59 height 24
type input "1"
type input "4500.00"
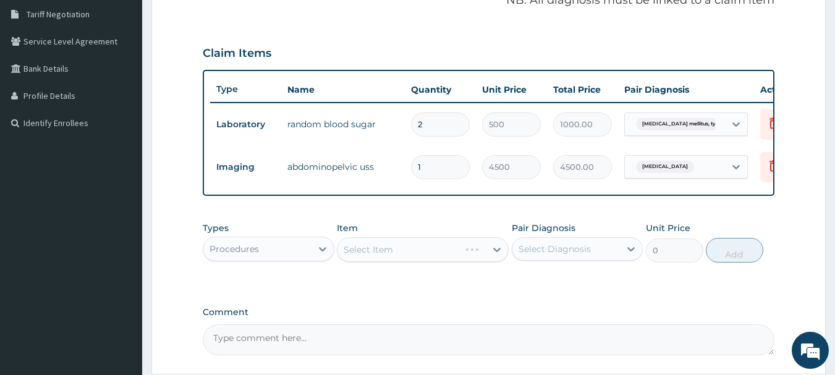
type input "1"
click at [430, 122] on input "2" at bounding box center [440, 125] width 59 height 24
click at [429, 122] on input "2" at bounding box center [440, 125] width 59 height 24
type input "1"
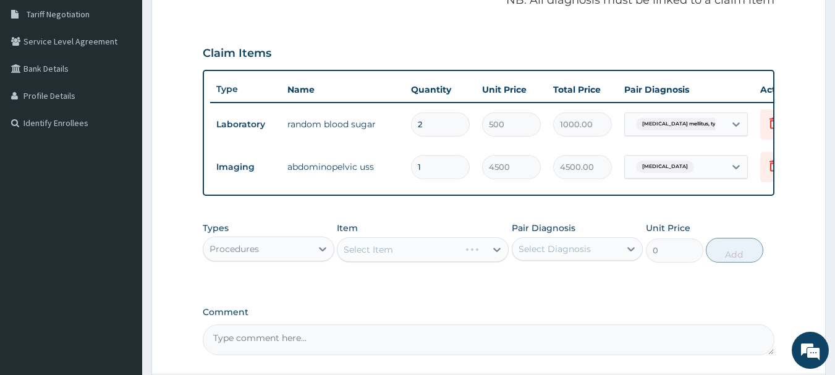
type input "500.00"
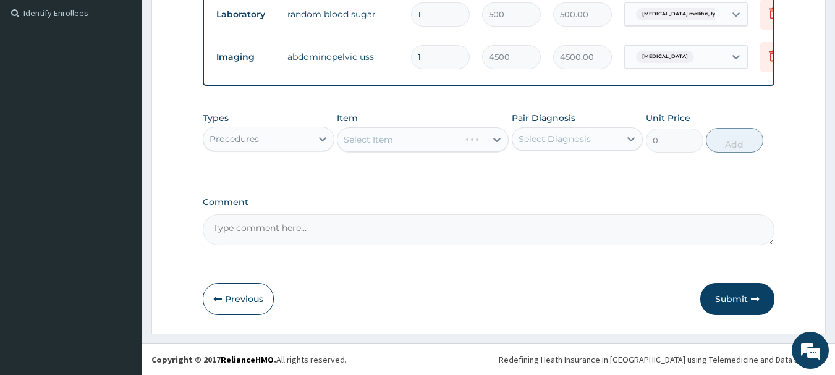
scroll to position [376, 0]
type input "1"
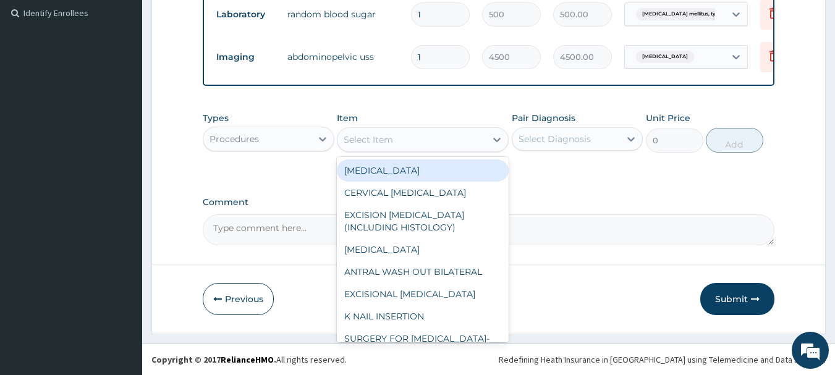
click at [417, 150] on div "Select Item" at bounding box center [423, 139] width 172 height 25
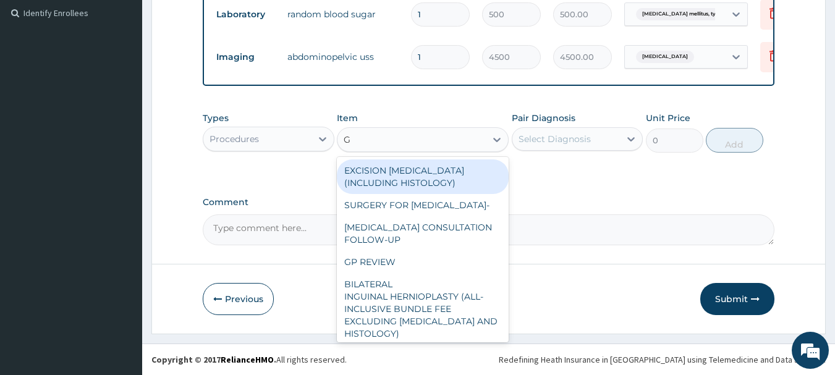
type input "GP"
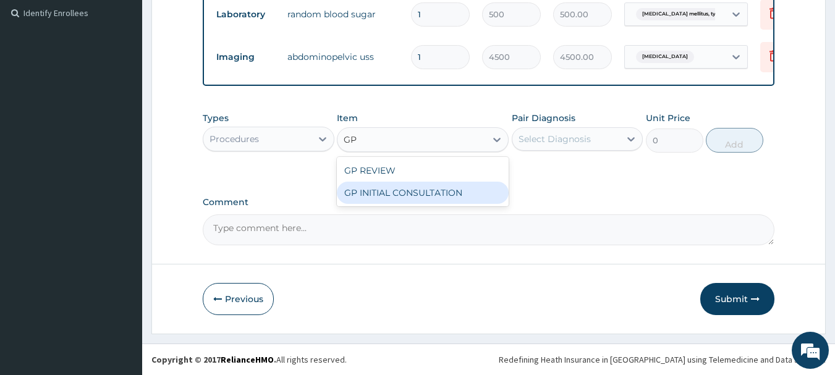
click at [421, 195] on div "GP INITIAL CONSULTATION" at bounding box center [423, 193] width 172 height 22
type input "2000"
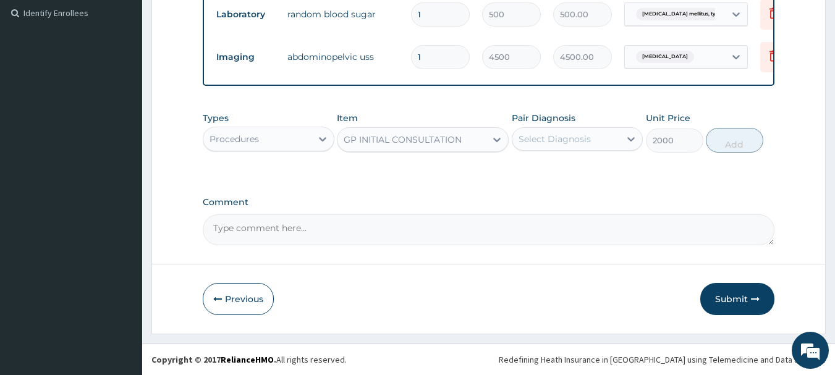
click at [564, 127] on div "Select Diagnosis" at bounding box center [578, 138] width 132 height 23
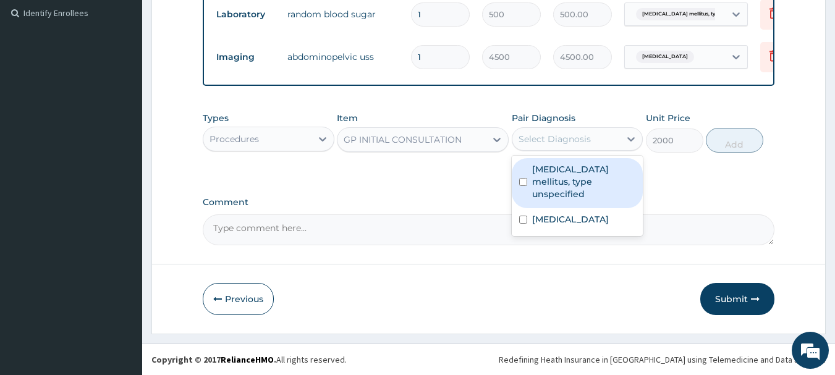
click at [561, 179] on label "Diabetes mellitus, type unspecified" at bounding box center [584, 181] width 104 height 37
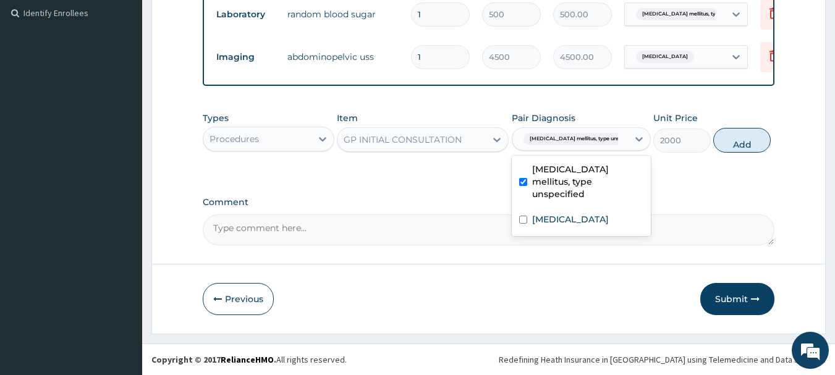
checkbox input "true"
click at [553, 213] on label "Acute pyelonephritis" at bounding box center [570, 219] width 77 height 12
checkbox input "true"
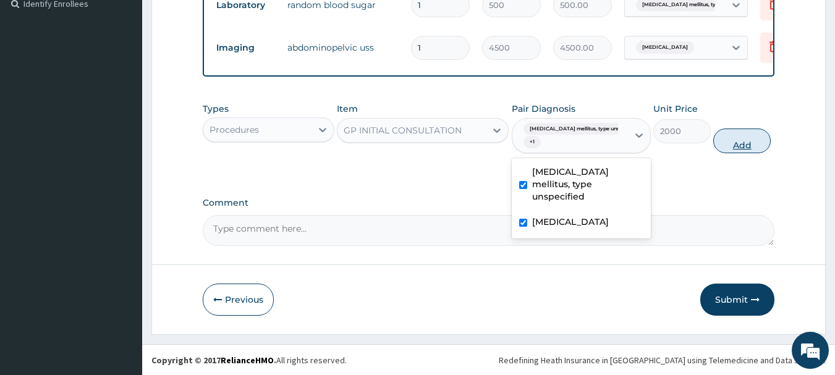
click at [722, 153] on button "Add" at bounding box center [741, 141] width 57 height 25
type input "0"
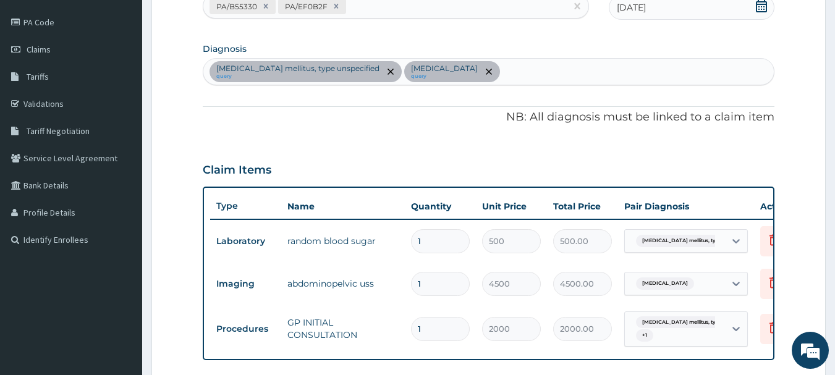
scroll to position [129, 0]
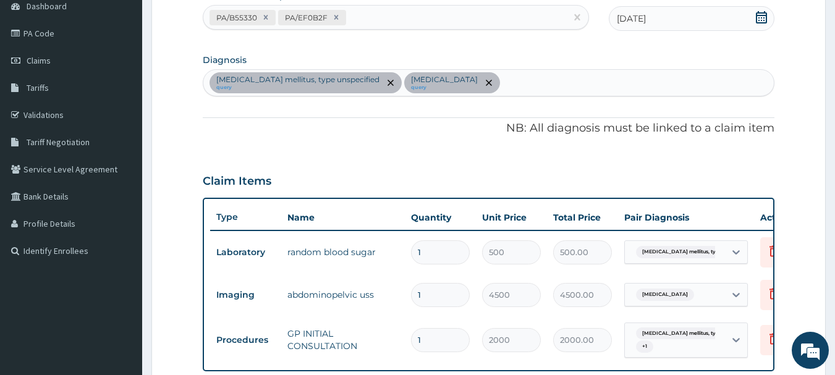
click at [509, 87] on div "Diabetes mellitus, type unspecified query Acute pyelonephritis query" at bounding box center [488, 83] width 571 height 26
type input "MALARIA"
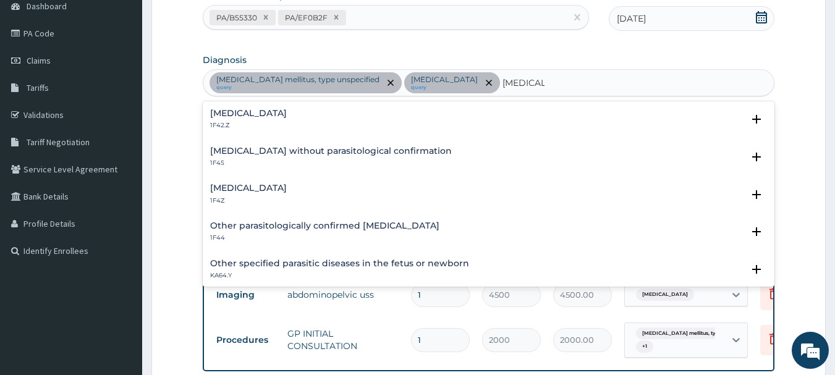
click at [257, 186] on h4 "Malaria, unspecified" at bounding box center [248, 188] width 77 height 9
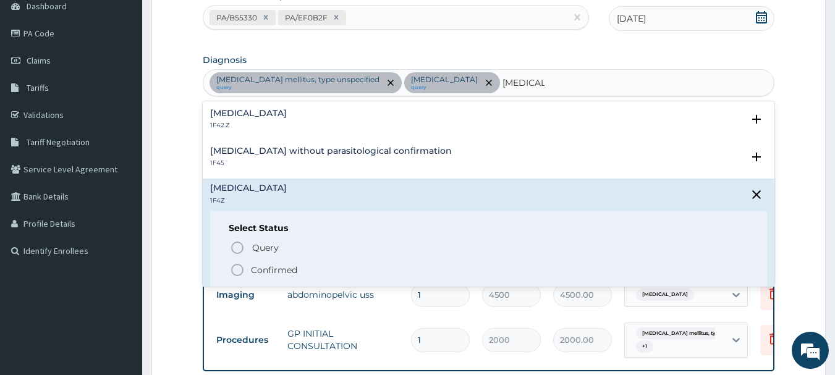
click at [255, 273] on p "Confirmed" at bounding box center [274, 270] width 46 height 12
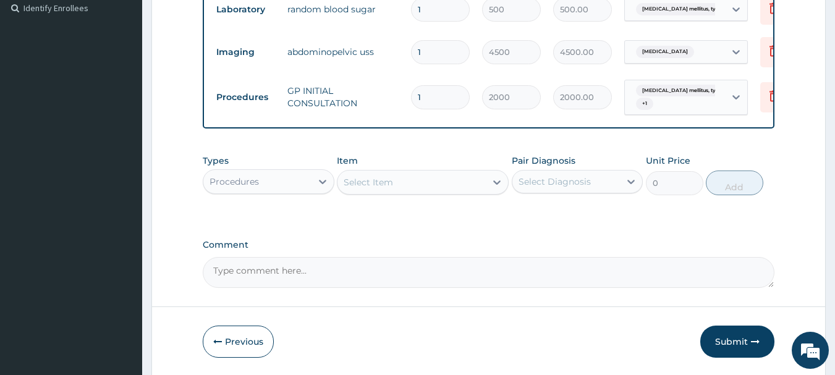
scroll to position [376, 0]
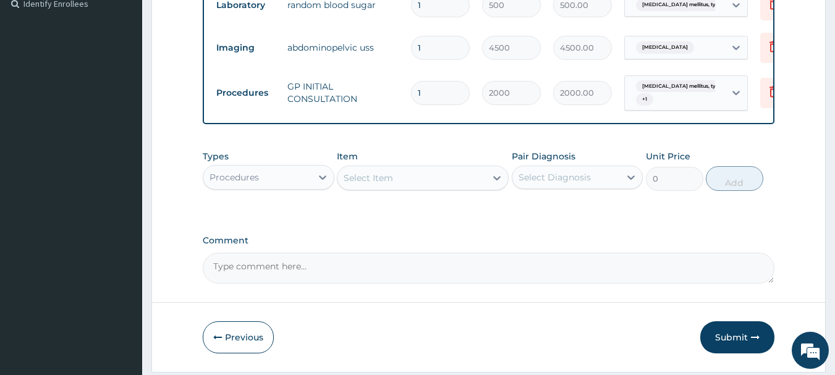
click at [264, 187] on div "Procedures" at bounding box center [257, 178] width 108 height 20
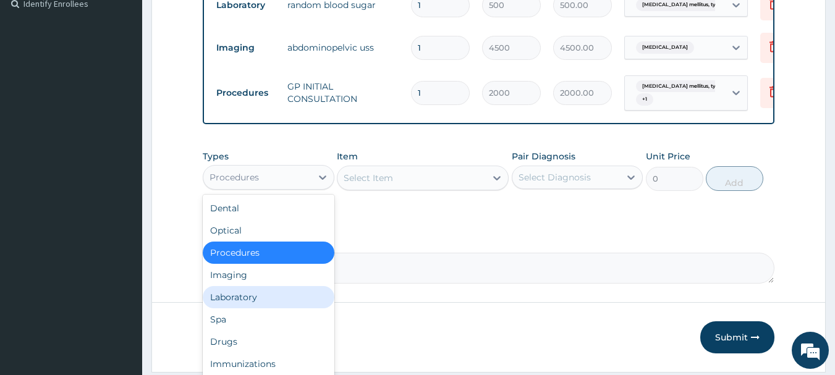
click at [260, 308] on div "Laboratory" at bounding box center [269, 297] width 132 height 22
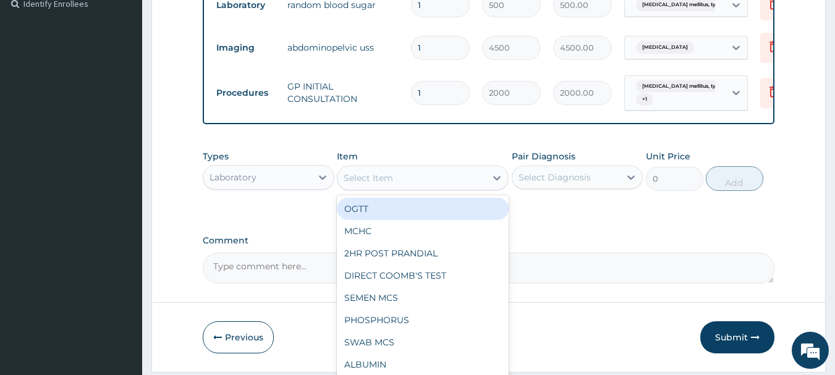
click at [391, 184] on div "Select Item" at bounding box center [368, 178] width 49 height 12
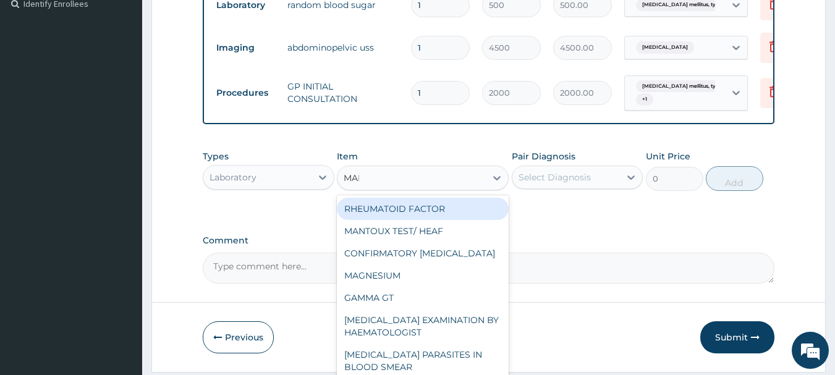
type input "MALA"
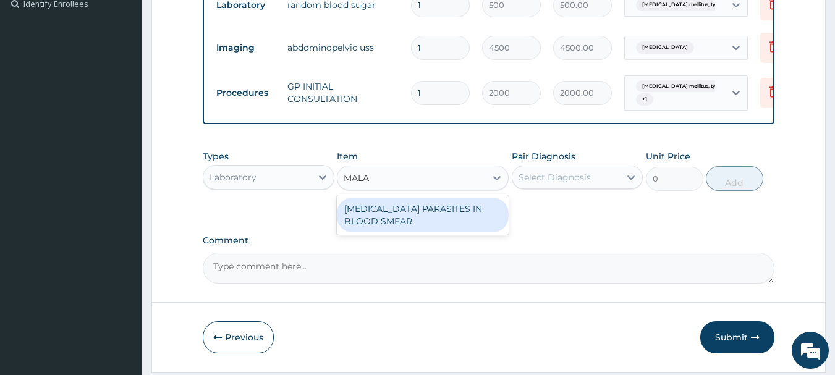
click at [405, 212] on div "[MEDICAL_DATA] PARASITES IN BLOOD SMEAR" at bounding box center [423, 215] width 172 height 35
type input "1000"
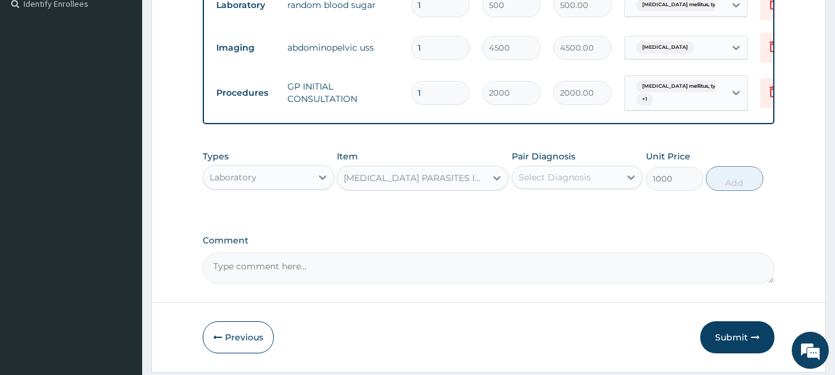
click at [545, 182] on div "Select Diagnosis" at bounding box center [555, 177] width 72 height 12
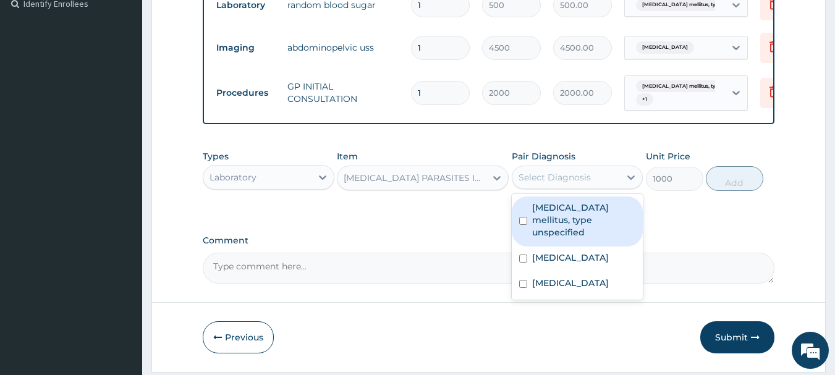
click at [555, 226] on label "Diabetes mellitus, type unspecified" at bounding box center [584, 220] width 104 height 37
checkbox input "true"
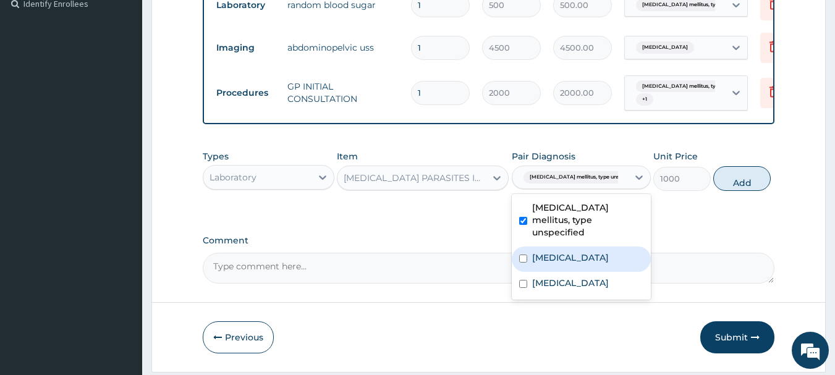
click at [557, 258] on label "Acute pyelonephritis" at bounding box center [570, 258] width 77 height 12
checkbox input "true"
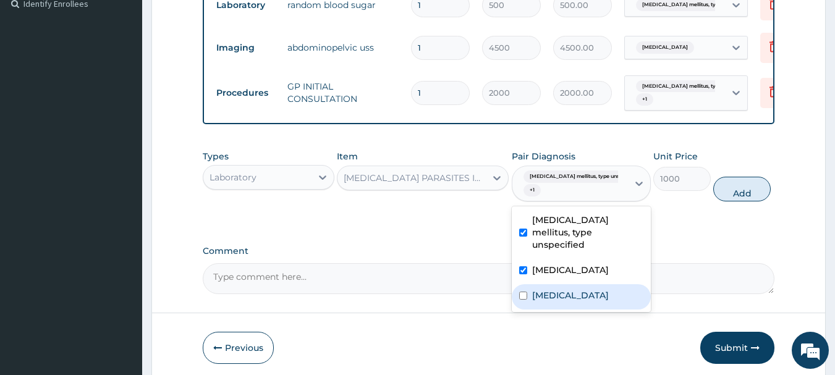
click at [557, 296] on label "Malaria, unspecified" at bounding box center [570, 295] width 77 height 12
checkbox input "true"
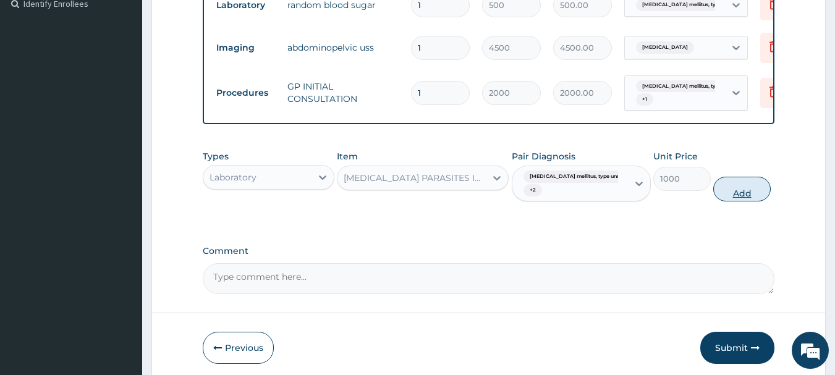
click at [741, 202] on button "Add" at bounding box center [741, 189] width 57 height 25
type input "0"
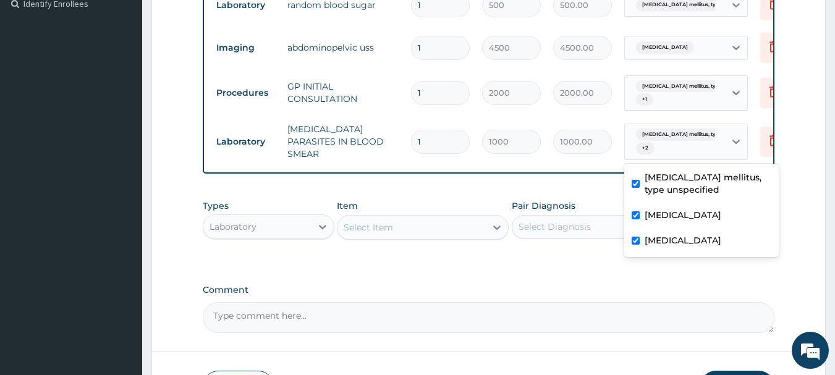
click at [671, 135] on span "Diabetes mellitus, type unspec..." at bounding box center [693, 135] width 115 height 12
click at [635, 185] on input "checkbox" at bounding box center [636, 184] width 8 height 8
checkbox input "false"
click at [634, 215] on input "checkbox" at bounding box center [636, 215] width 8 height 8
checkbox input "false"
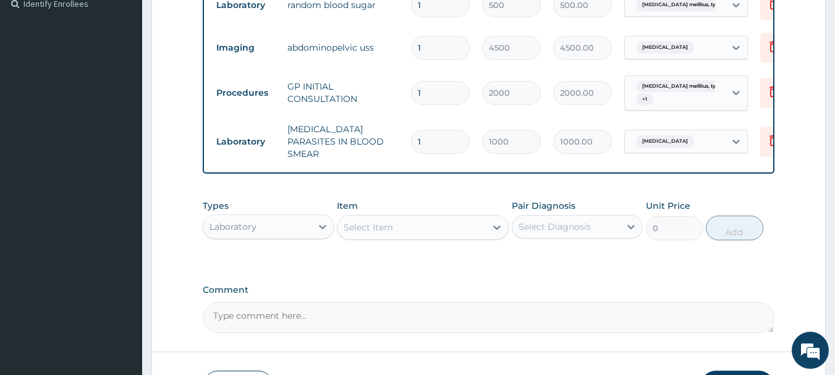
click at [575, 323] on textarea "Comment" at bounding box center [489, 317] width 572 height 31
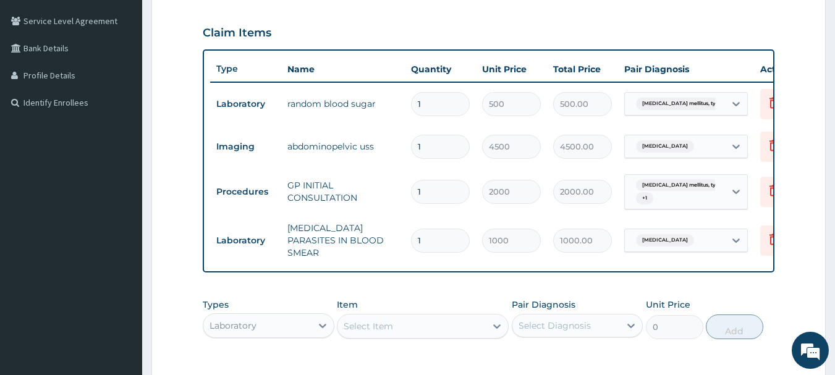
scroll to position [252, 0]
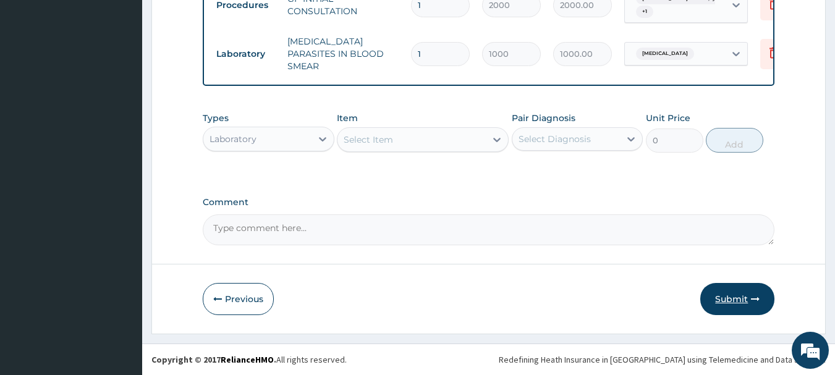
click at [744, 302] on button "Submit" at bounding box center [737, 299] width 74 height 32
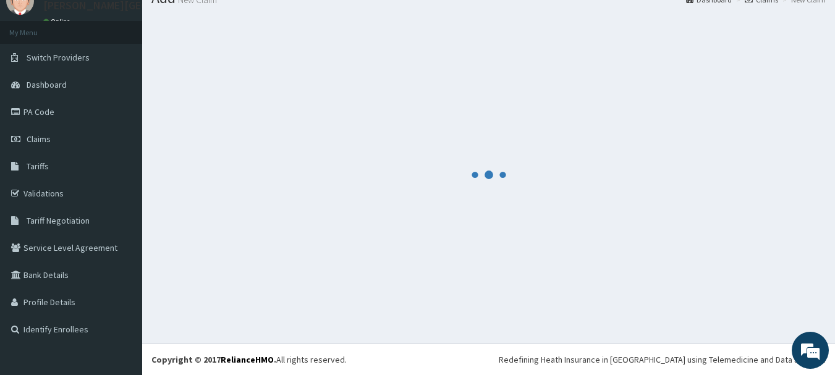
scroll to position [50, 0]
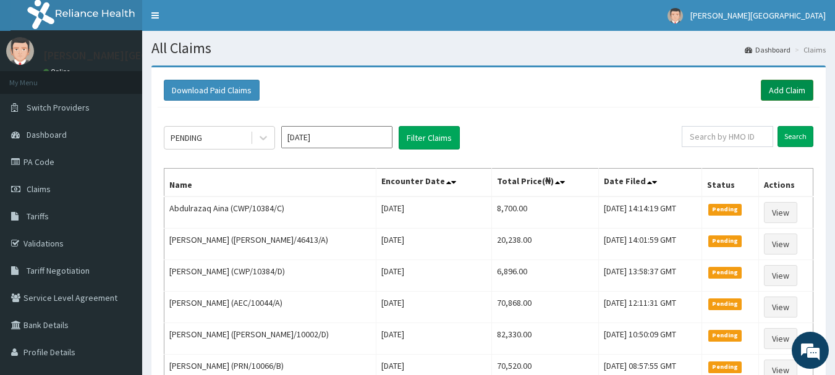
click at [778, 91] on link "Add Claim" at bounding box center [787, 90] width 53 height 21
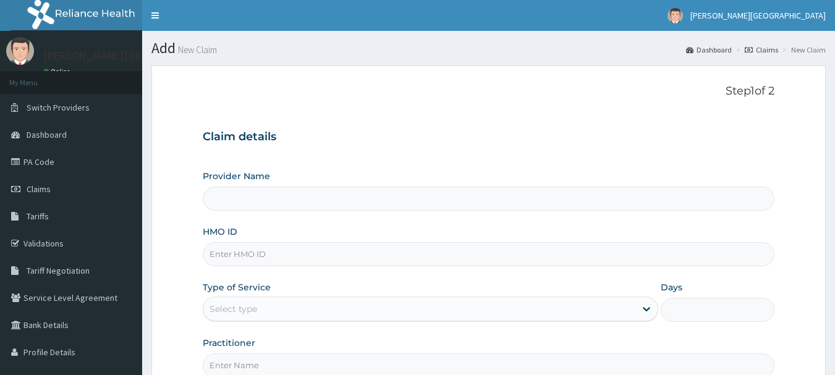
type input "[PERSON_NAME][GEOGRAPHIC_DATA]"
click at [250, 260] on input "HMO ID" at bounding box center [489, 254] width 572 height 24
paste input "XCD/10020/b"
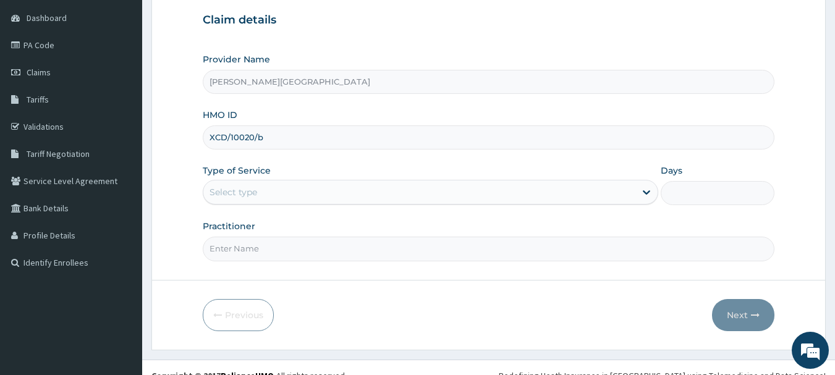
scroll to position [124, 0]
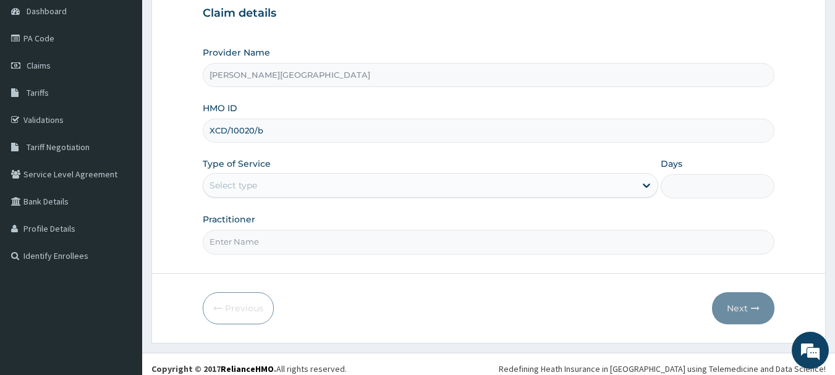
type input "XCD/10020/b"
click at [265, 186] on div "Select type" at bounding box center [419, 186] width 432 height 20
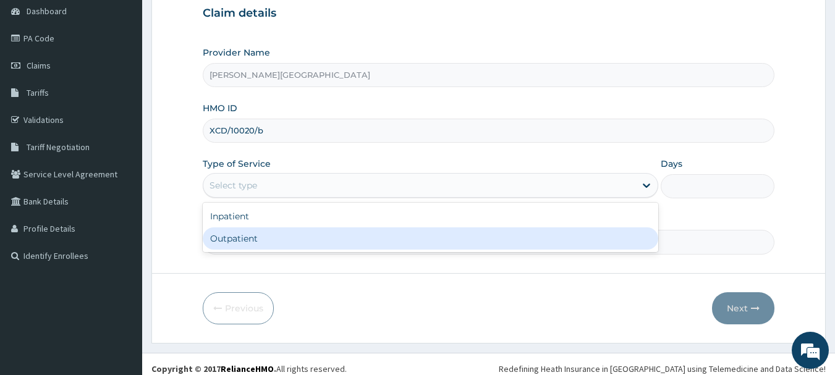
click at [253, 244] on div "Outpatient" at bounding box center [431, 238] width 456 height 22
type input "1"
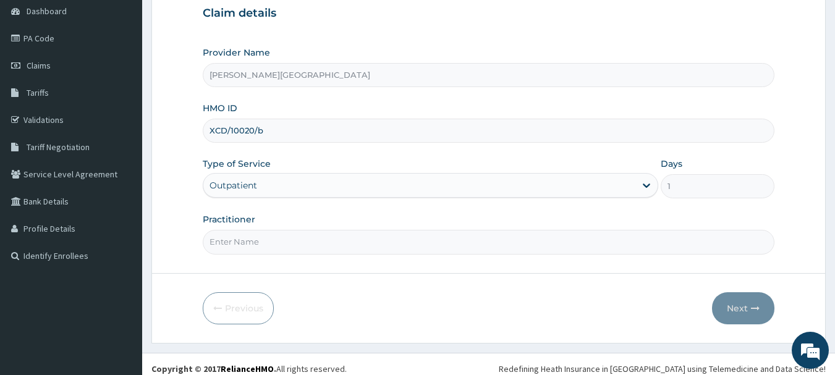
click at [253, 244] on input "Practitioner" at bounding box center [489, 242] width 572 height 24
type input "AA"
click at [733, 311] on button "Next" at bounding box center [743, 308] width 62 height 32
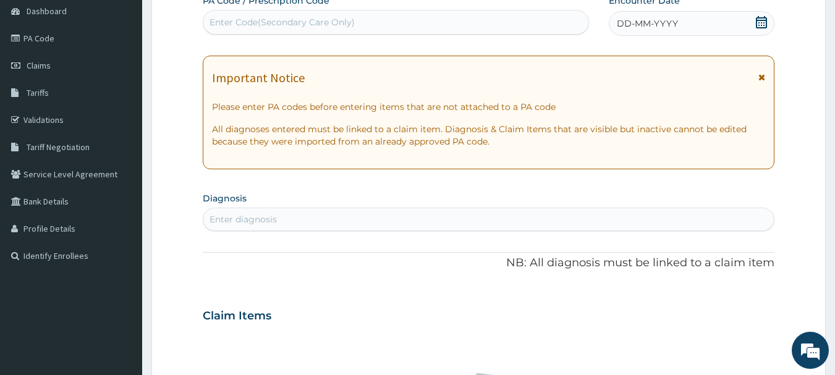
click at [761, 75] on icon at bounding box center [762, 77] width 7 height 9
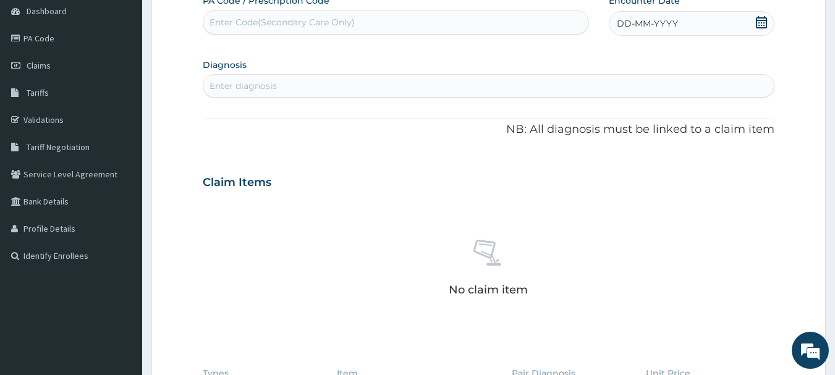
click at [761, 24] on icon at bounding box center [761, 22] width 12 height 12
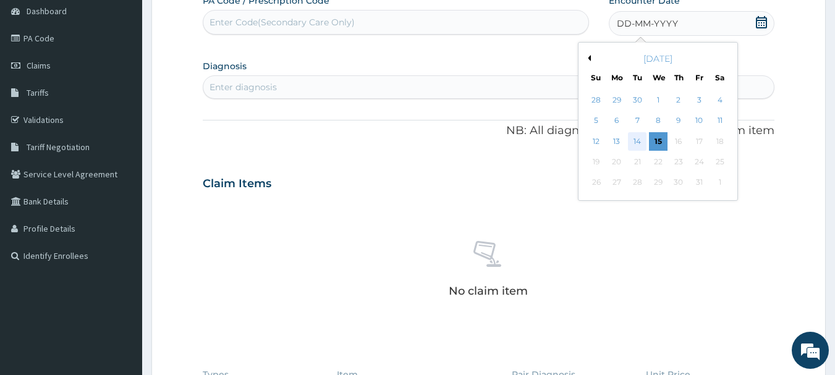
click at [638, 144] on div "14" at bounding box center [638, 141] width 19 height 19
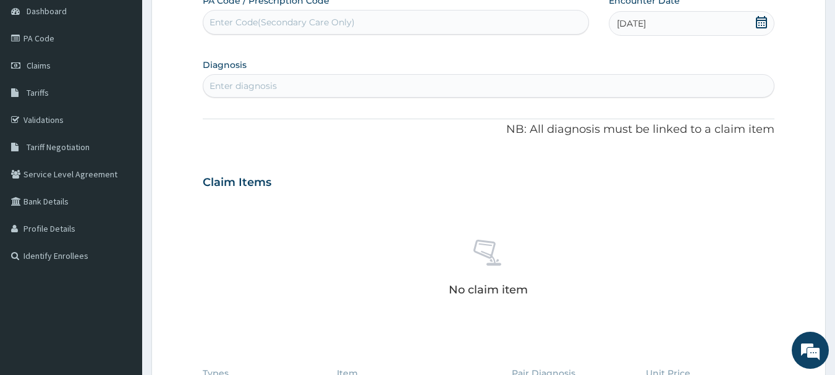
click at [273, 90] on div "Enter diagnosis" at bounding box center [243, 86] width 67 height 12
type input "[MEDICAL_DATA]"
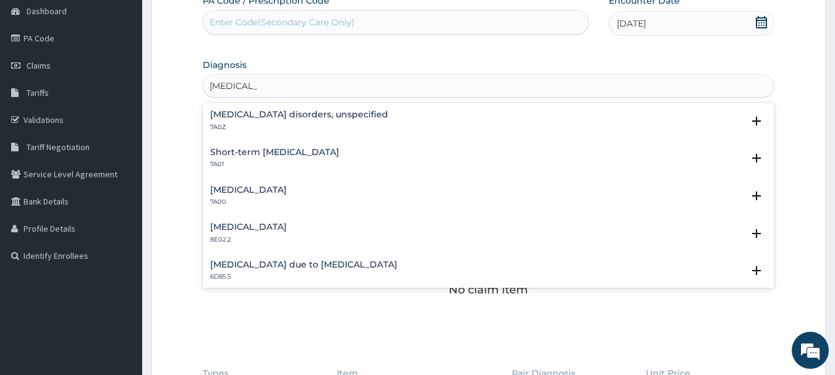
click at [270, 113] on h4 "[MEDICAL_DATA] disorders, unspecified" at bounding box center [299, 114] width 178 height 9
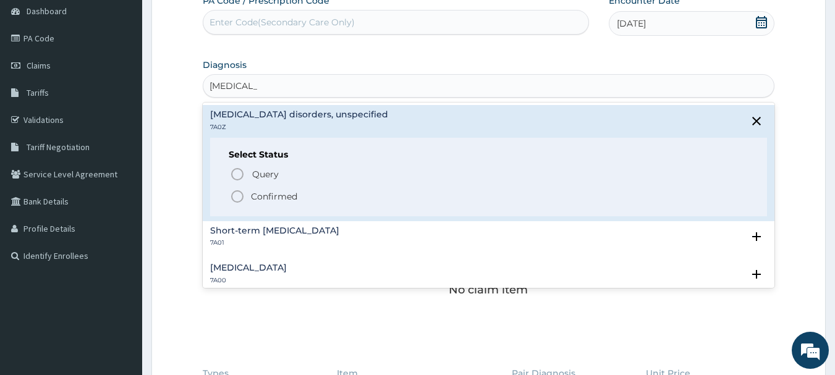
drag, startPoint x: 268, startPoint y: 199, endPoint x: 289, endPoint y: 146, distance: 57.4
click at [268, 199] on p "Confirmed" at bounding box center [274, 196] width 46 height 12
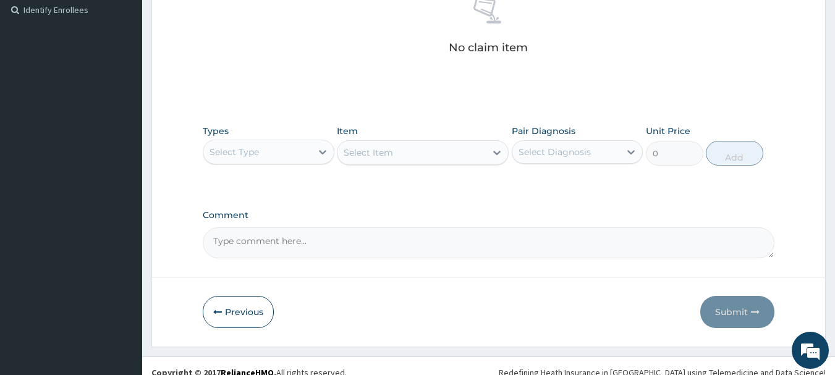
scroll to position [383, 0]
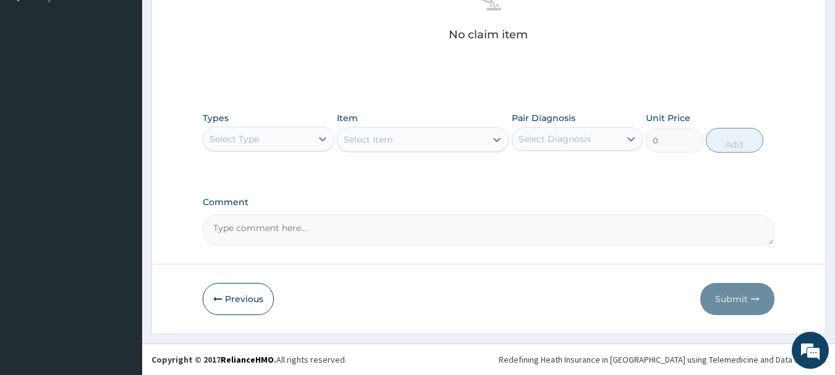
click at [257, 136] on div "Select Type" at bounding box center [234, 139] width 49 height 12
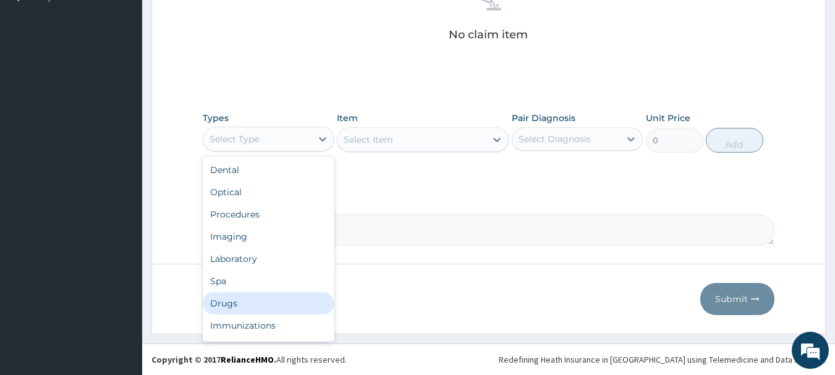
click at [255, 298] on div "Drugs" at bounding box center [269, 303] width 132 height 22
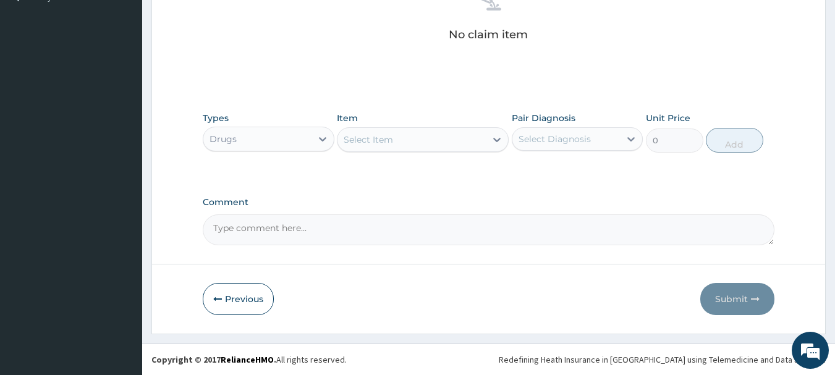
click at [355, 140] on div "Select Item" at bounding box center [368, 140] width 49 height 12
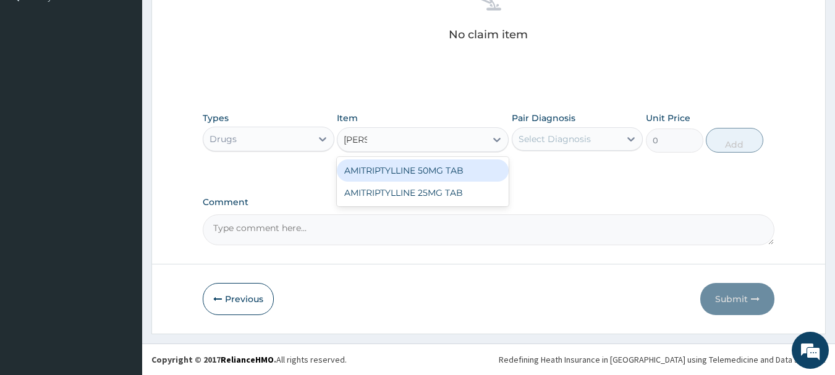
type input "AMITR"
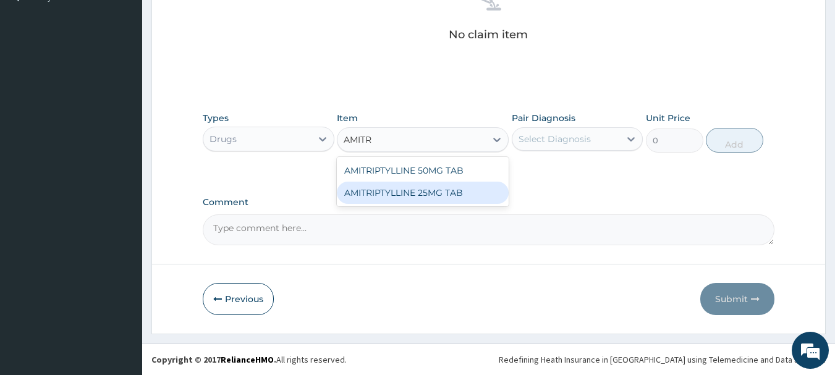
click at [406, 194] on div "AMITRIPTYLLINE 25MG TAB" at bounding box center [423, 193] width 172 height 22
type input "100"
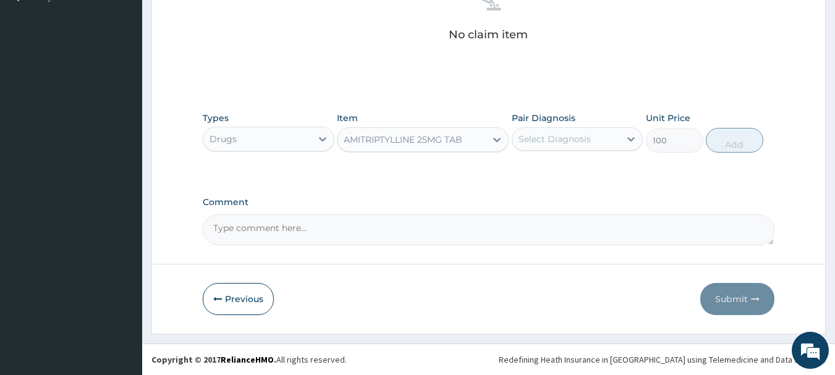
click at [509, 139] on div "Types Drugs Item option AMITRIPTYLLINE 25MG TAB, selected. Select is focused ,t…" at bounding box center [489, 132] width 572 height 53
click at [549, 140] on div "Select Diagnosis" at bounding box center [555, 139] width 72 height 12
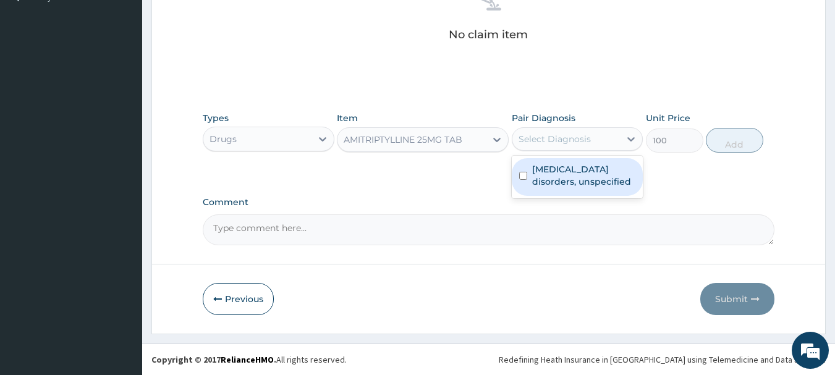
click at [555, 177] on label "[MEDICAL_DATA] disorders, unspecified" at bounding box center [584, 175] width 104 height 25
checkbox input "true"
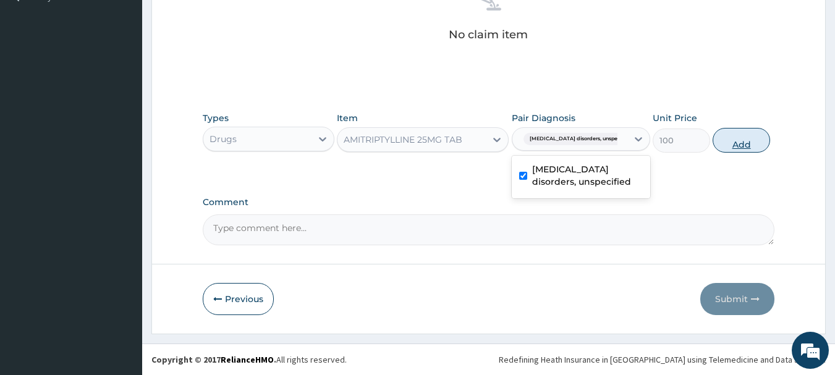
click at [735, 147] on button "Add" at bounding box center [741, 140] width 57 height 25
type input "0"
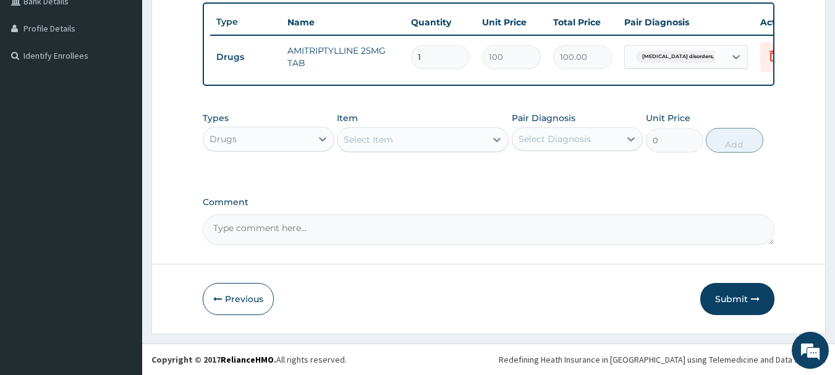
scroll to position [333, 0]
drag, startPoint x: 441, startPoint y: 49, endPoint x: 402, endPoint y: 49, distance: 38.3
click at [402, 49] on tr "Drugs AMITRIPTYLLINE 25MG TAB 1 100 100.00 [MEDICAL_DATA] disorders, unspecifie…" at bounding box center [513, 57] width 606 height 43
type input "3"
type input "300.00"
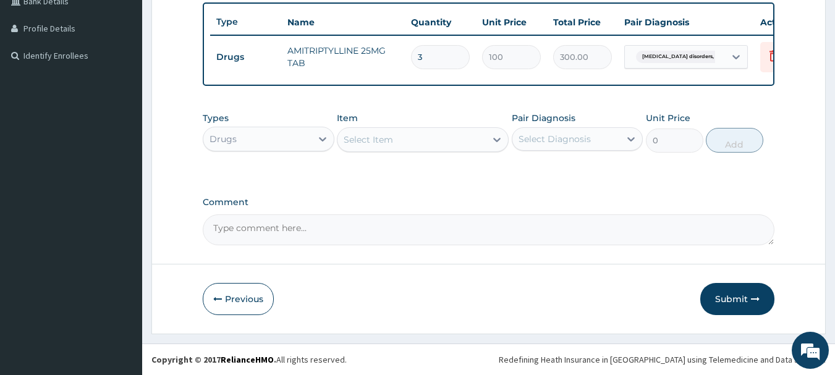
type input "30"
type input "3000.00"
type input "30"
click at [430, 137] on div "Select Item" at bounding box center [412, 140] width 148 height 20
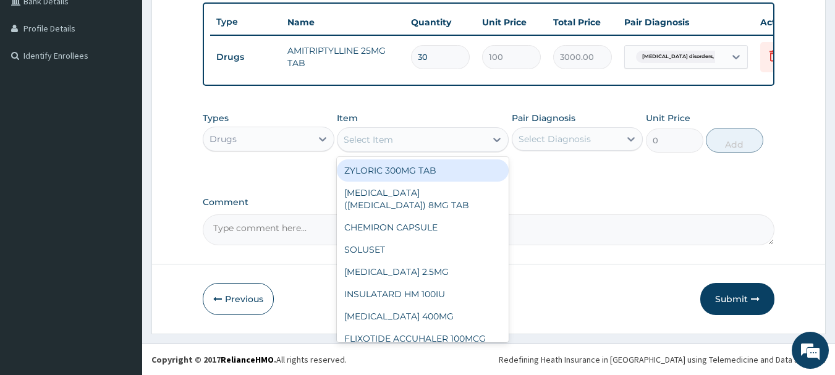
click at [305, 143] on div "Drugs" at bounding box center [257, 139] width 108 height 20
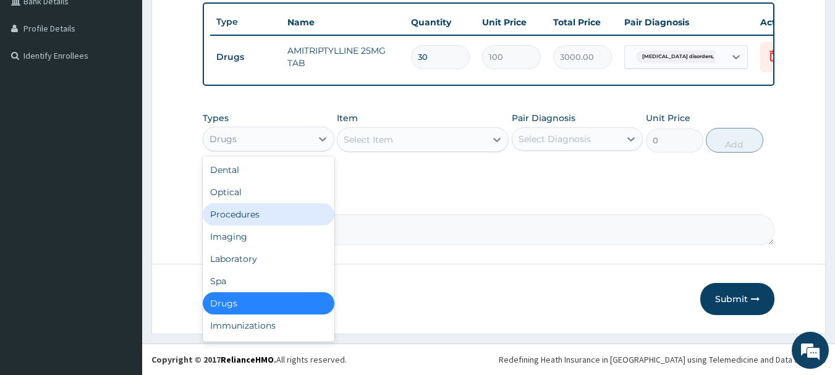
click at [245, 220] on div "Procedures" at bounding box center [269, 214] width 132 height 22
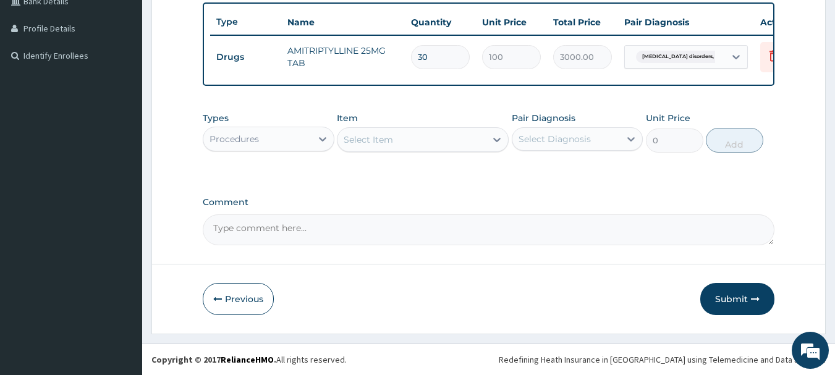
click at [376, 138] on div "Select Item" at bounding box center [368, 140] width 49 height 12
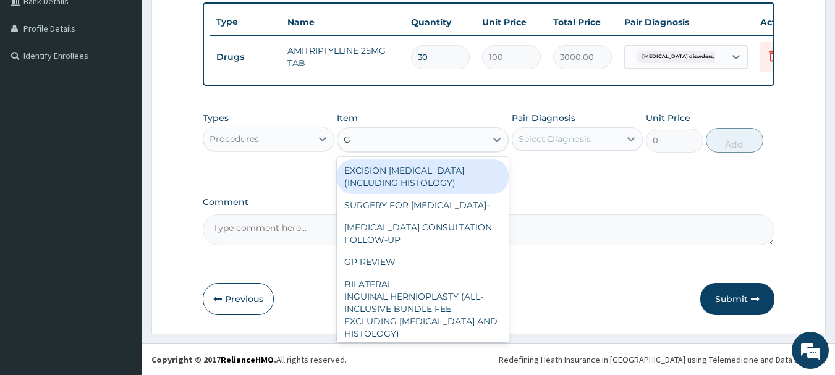
type input "GP"
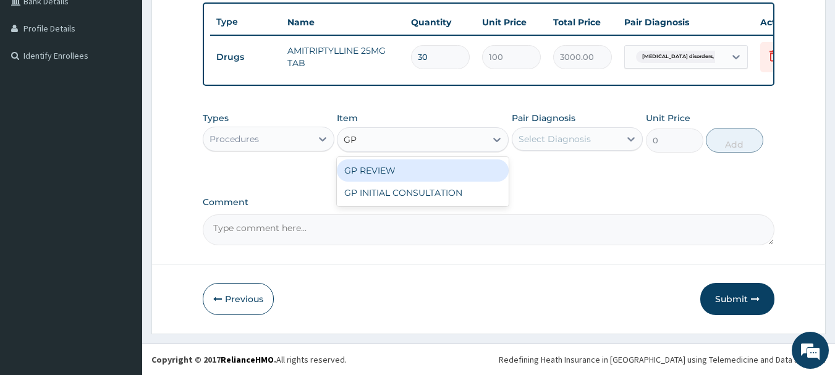
click at [385, 174] on div "GP REVIEW" at bounding box center [423, 170] width 172 height 22
type input "1500"
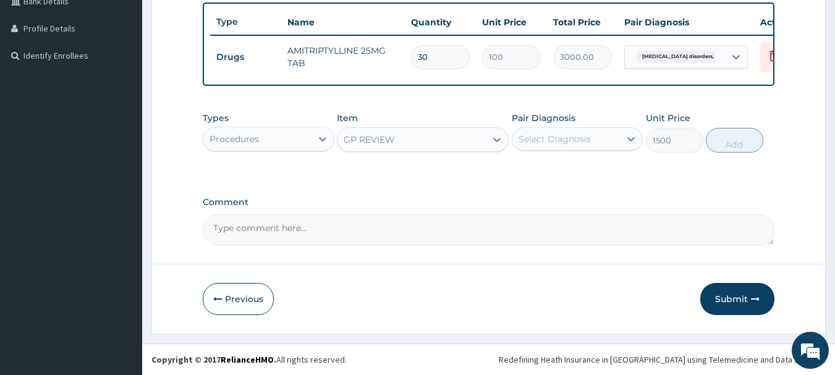
click at [546, 142] on div "Select Diagnosis" at bounding box center [555, 139] width 72 height 12
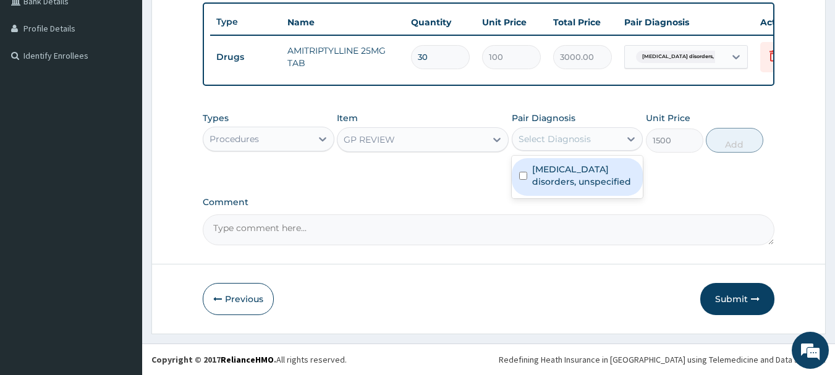
click at [548, 168] on label "[MEDICAL_DATA] disorders, unspecified" at bounding box center [584, 175] width 104 height 25
checkbox input "true"
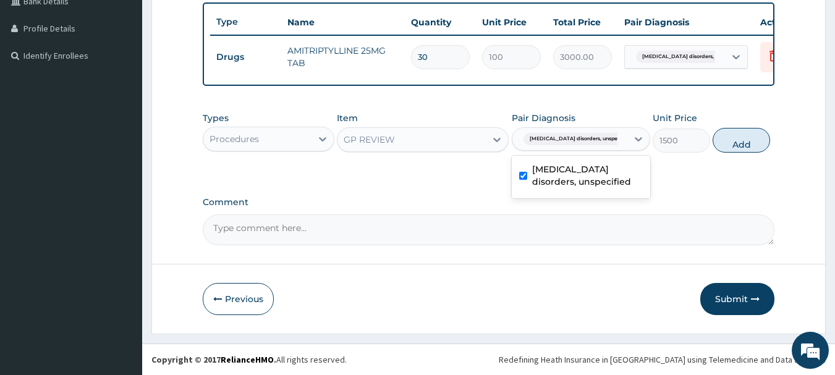
click at [729, 147] on button "Add" at bounding box center [741, 140] width 57 height 25
type input "0"
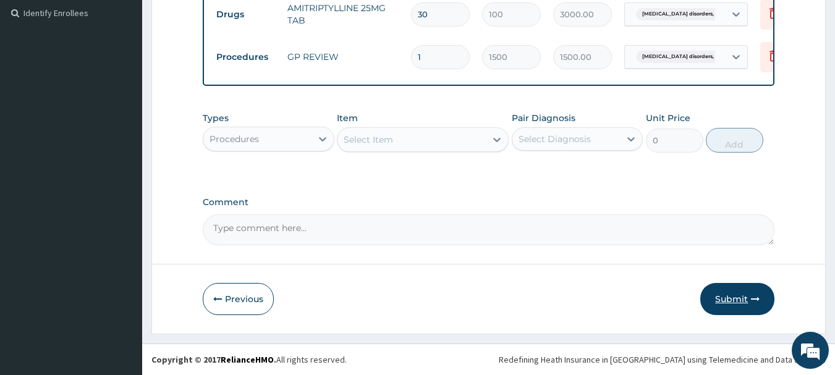
click at [729, 299] on button "Submit" at bounding box center [737, 299] width 74 height 32
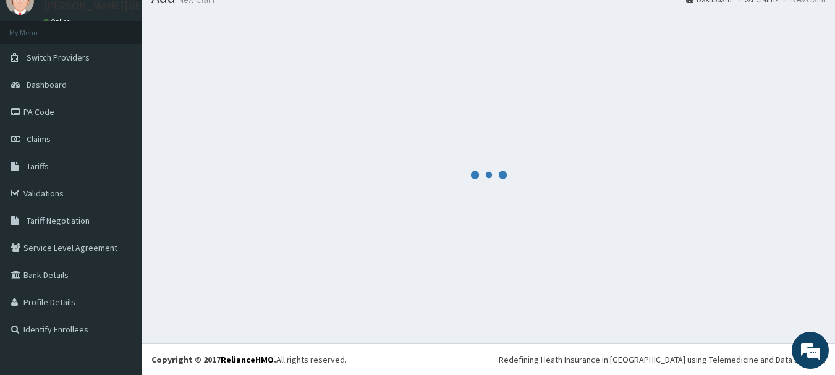
scroll to position [376, 0]
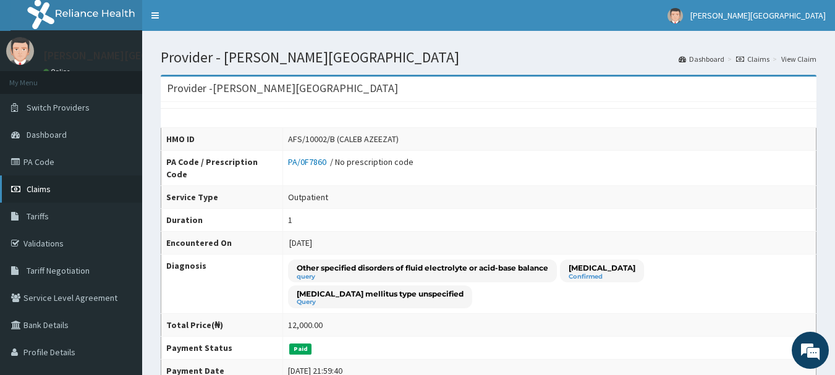
click at [51, 188] on link "Claims" at bounding box center [71, 189] width 142 height 27
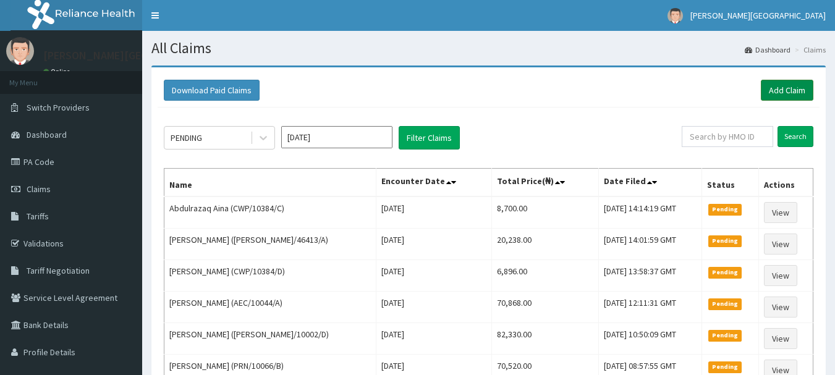
click at [789, 95] on link "Add Claim" at bounding box center [787, 90] width 53 height 21
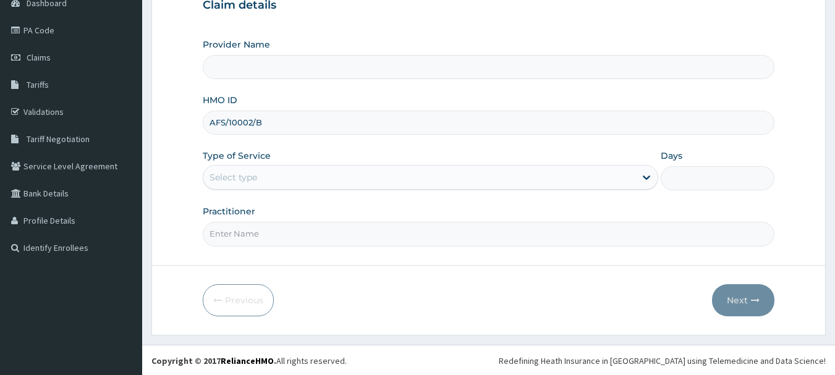
scroll to position [133, 0]
type input "AFS/10002/B"
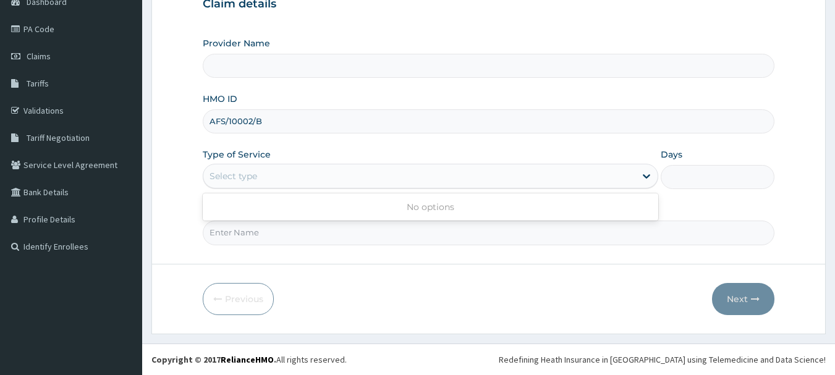
click at [276, 169] on div "Select type" at bounding box center [419, 176] width 432 height 20
click at [272, 181] on div "Select type" at bounding box center [419, 176] width 432 height 20
click at [273, 185] on div "Select type" at bounding box center [419, 176] width 432 height 20
click at [275, 176] on div "Select type" at bounding box center [419, 176] width 432 height 20
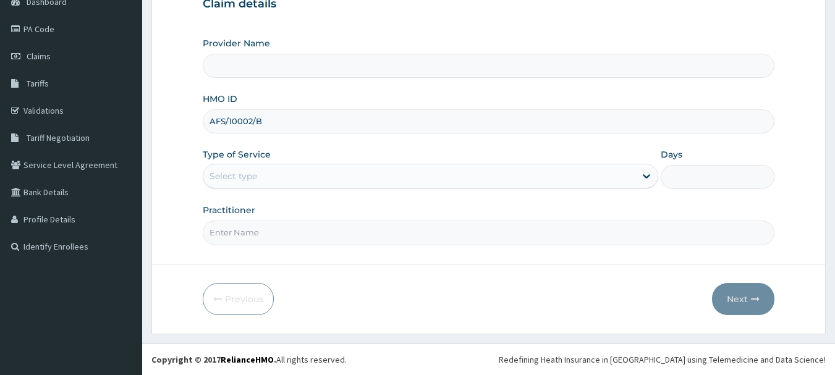
click at [275, 176] on div "Select type" at bounding box center [419, 176] width 432 height 20
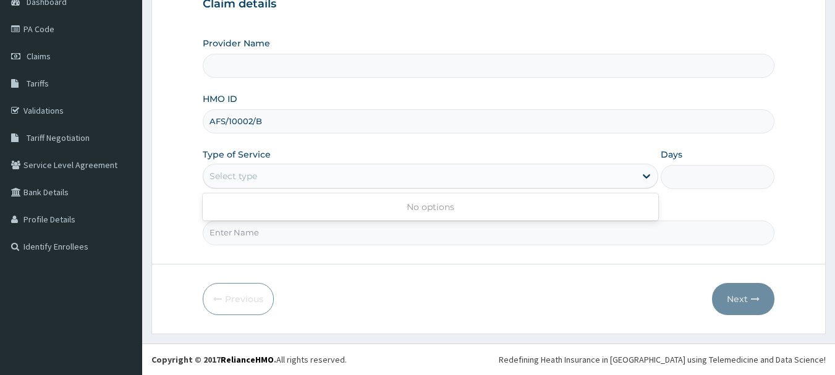
click at [275, 176] on div "Select type" at bounding box center [419, 176] width 432 height 20
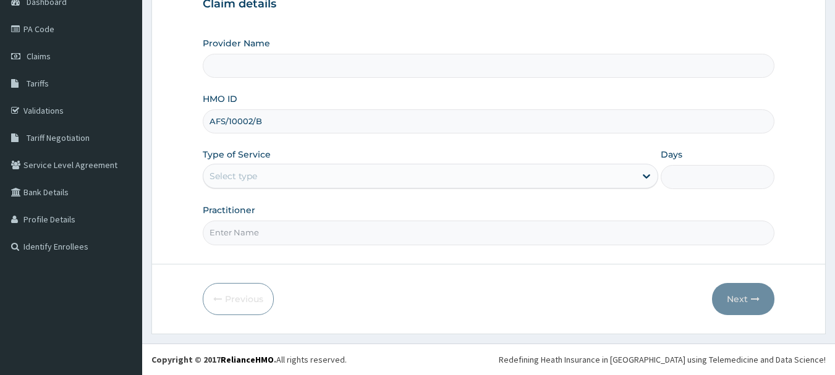
click at [245, 236] on input "Practitioner" at bounding box center [489, 233] width 572 height 24
type input "AA"
click at [261, 166] on div "Select type" at bounding box center [419, 176] width 432 height 20
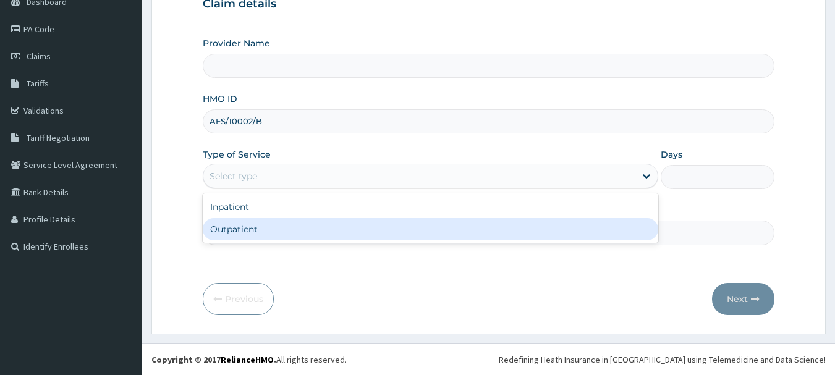
click at [249, 226] on div "Outpatient" at bounding box center [431, 229] width 456 height 22
type input "1"
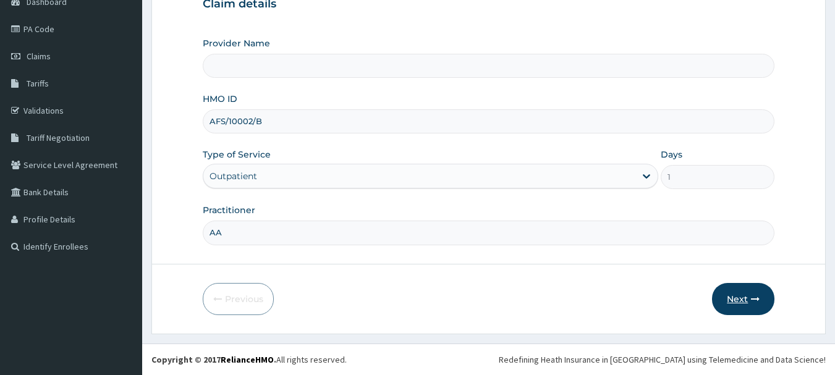
click at [762, 297] on button "Next" at bounding box center [743, 299] width 62 height 32
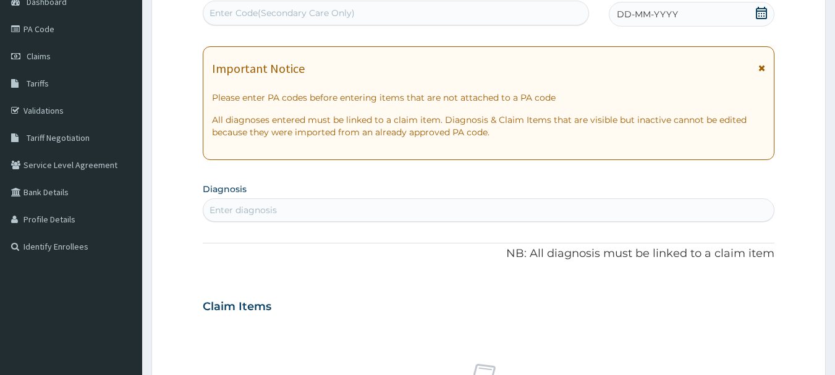
click at [764, 69] on icon at bounding box center [762, 68] width 7 height 9
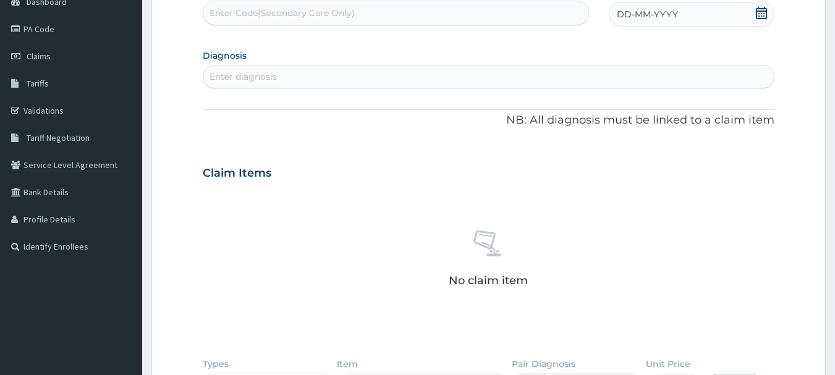
click at [255, 19] on div "Enter Code(Secondary Care Only)" at bounding box center [282, 13] width 145 height 12
paste input "PA/64E465"
type input "PA/64E465"
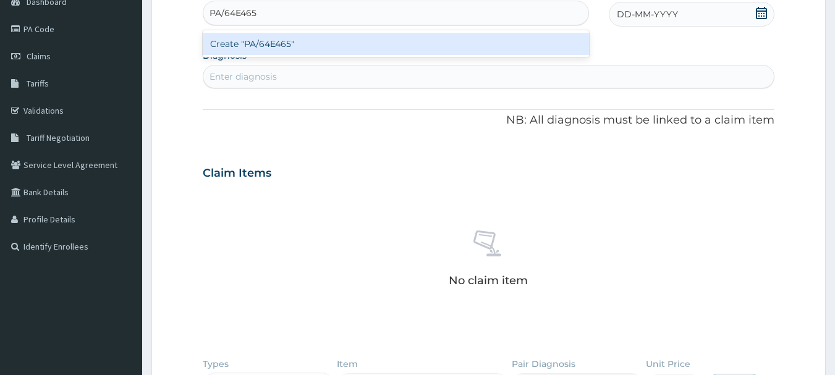
click at [255, 30] on div "Create "PA/64E465"" at bounding box center [396, 43] width 387 height 27
click at [259, 40] on div "Create "PA/64E465"" at bounding box center [396, 44] width 387 height 22
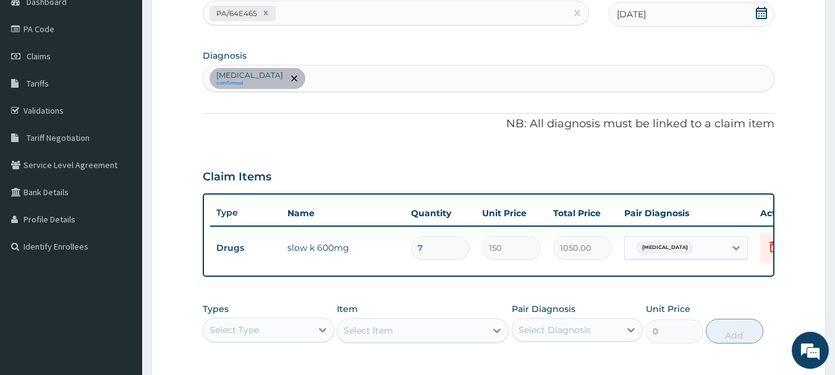
click at [340, 79] on div "Hypokalaemia confirmed" at bounding box center [488, 79] width 571 height 26
type input "SEPSIS"
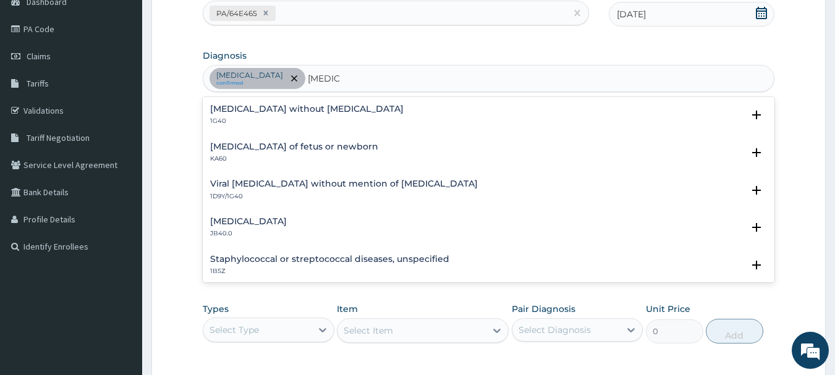
click at [300, 109] on h4 "Sepsis without septic shock" at bounding box center [306, 108] width 193 height 9
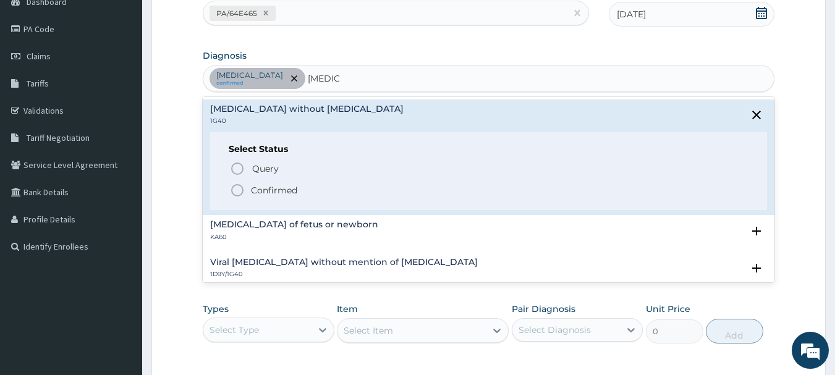
click at [319, 185] on span "Confirmed" at bounding box center [489, 190] width 519 height 15
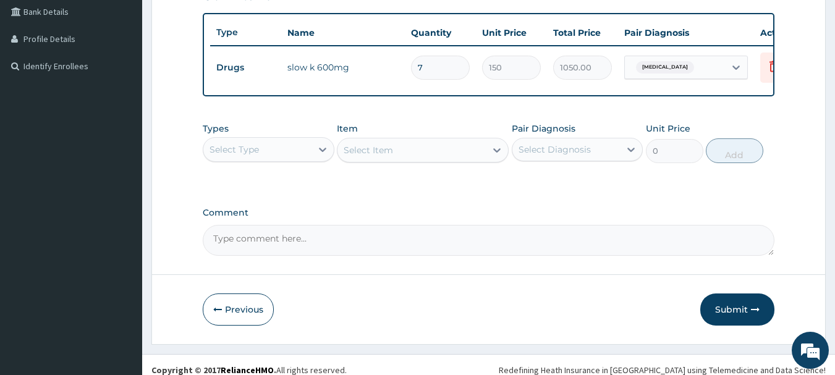
scroll to position [318, 0]
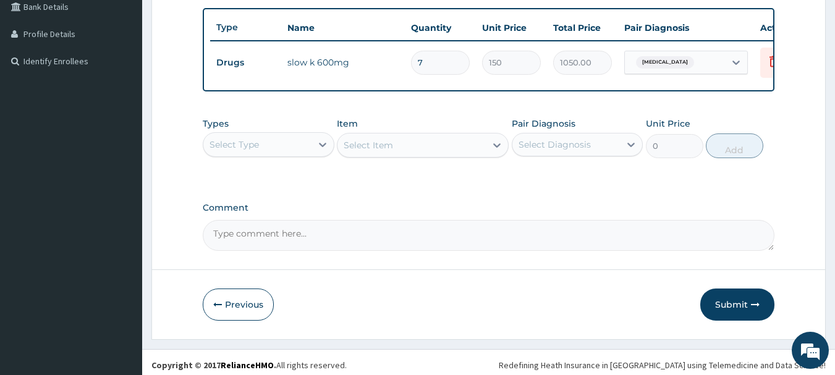
click at [283, 155] on div "Select Type" at bounding box center [257, 145] width 108 height 20
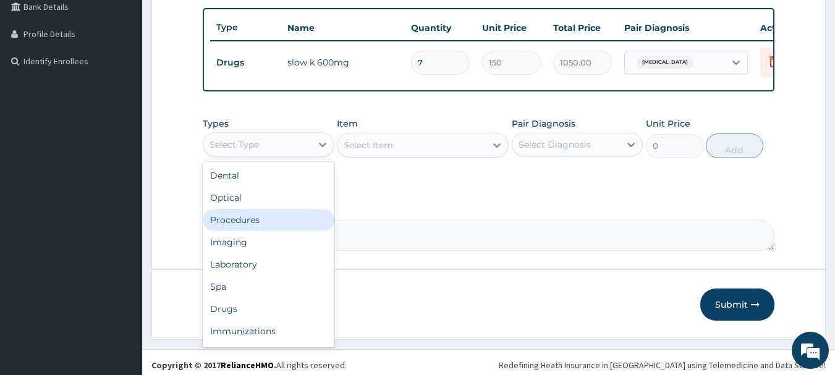
click at [258, 231] on div "Procedures" at bounding box center [269, 220] width 132 height 22
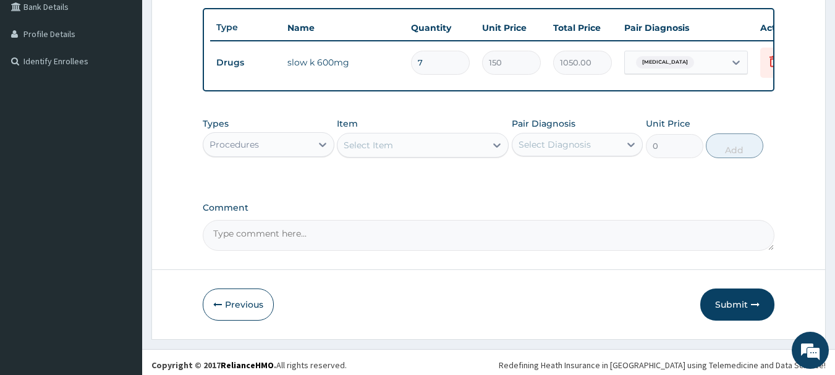
click at [364, 151] on div "Select Item" at bounding box center [368, 145] width 49 height 12
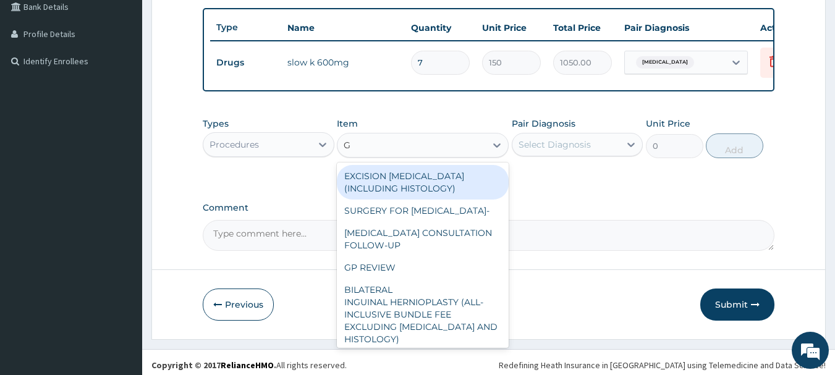
type input "GP"
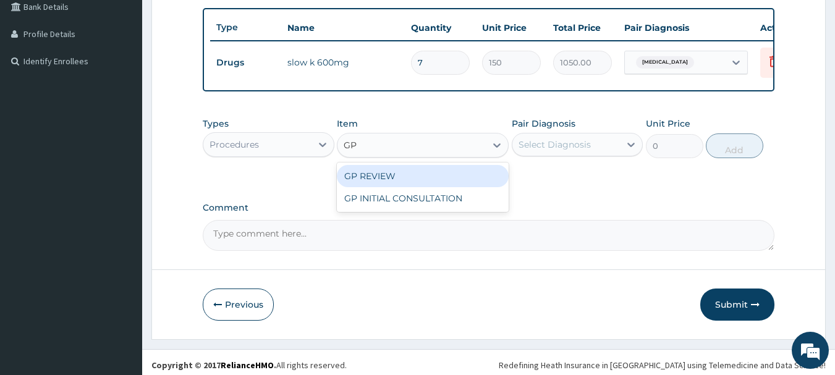
click at [377, 187] on div "GP REVIEW" at bounding box center [423, 176] width 172 height 22
type input "1500"
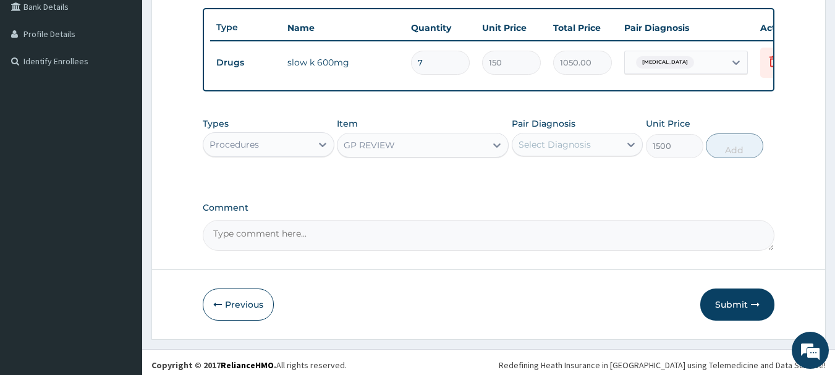
click at [537, 158] on div "Pair Diagnosis Select Diagnosis" at bounding box center [578, 137] width 132 height 41
click at [543, 151] on div "Select Diagnosis" at bounding box center [555, 144] width 72 height 12
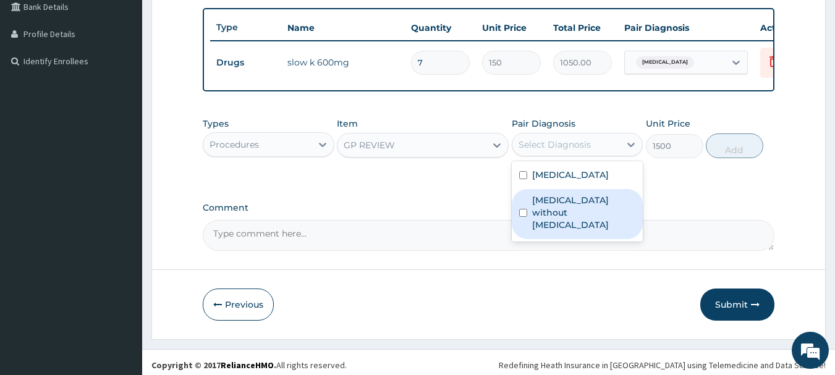
click at [540, 213] on label "Sepsis without septic shock" at bounding box center [584, 212] width 104 height 37
checkbox input "true"
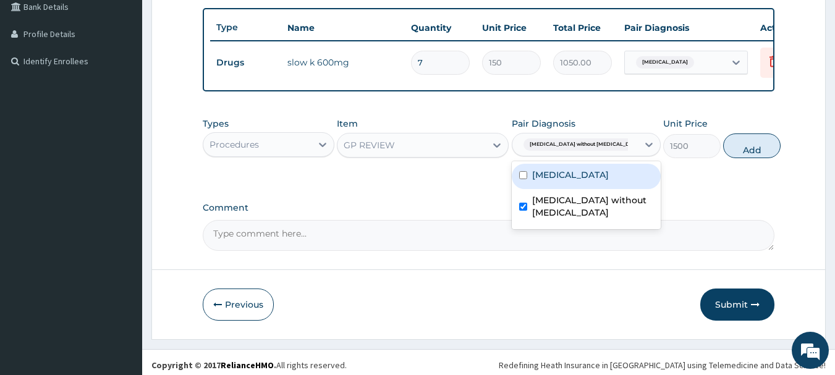
click at [544, 181] on label "Hypokalaemia" at bounding box center [570, 175] width 77 height 12
checkbox input "true"
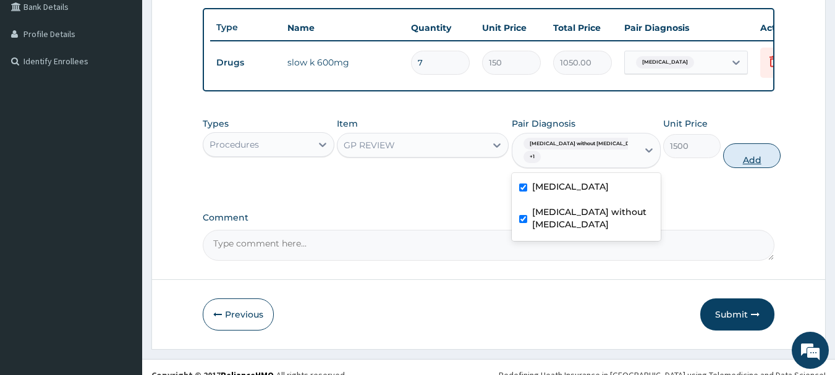
click at [731, 168] on button "Add" at bounding box center [751, 155] width 57 height 25
type input "0"
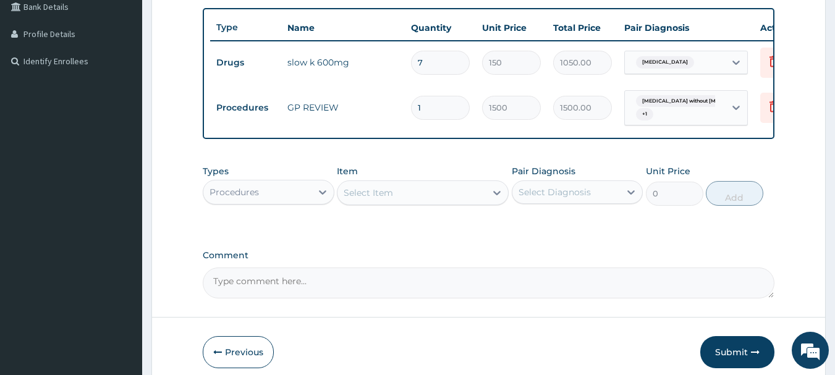
click at [237, 198] on div "Procedures" at bounding box center [234, 192] width 49 height 12
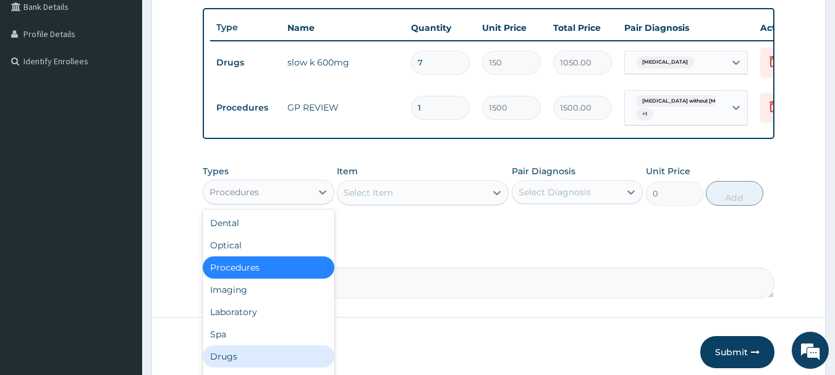
click at [250, 368] on div "Drugs" at bounding box center [269, 357] width 132 height 22
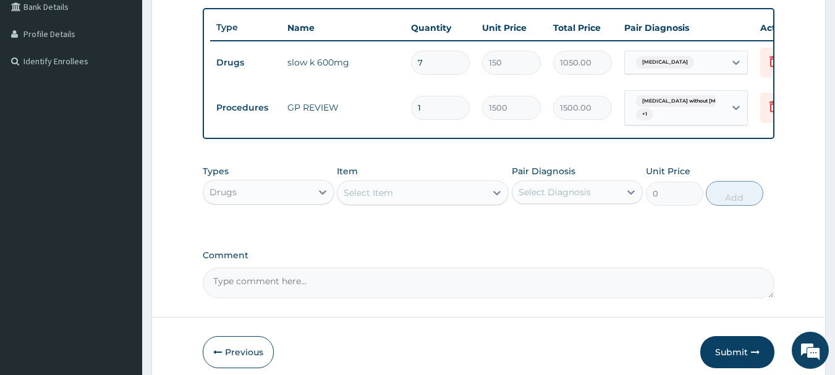
click at [392, 199] on div "Select Item" at bounding box center [368, 193] width 49 height 12
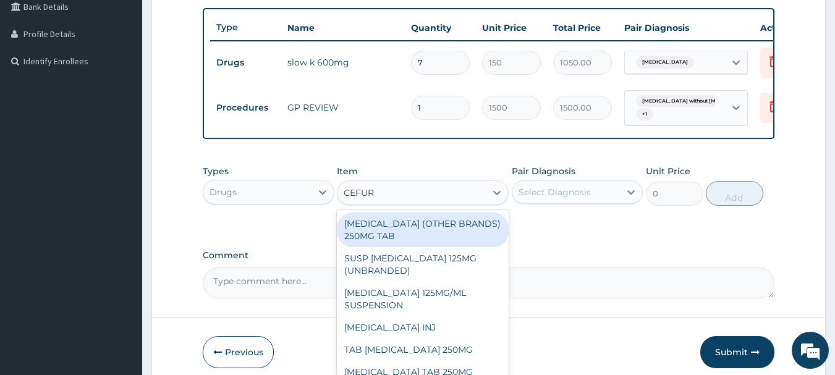
type input "CEFURO"
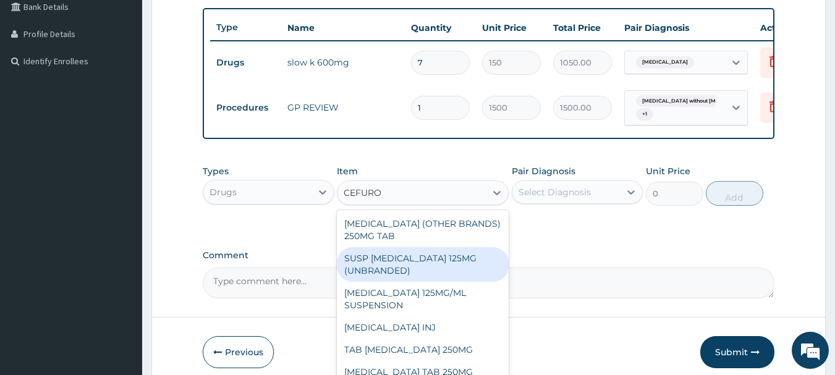
scroll to position [59, 0]
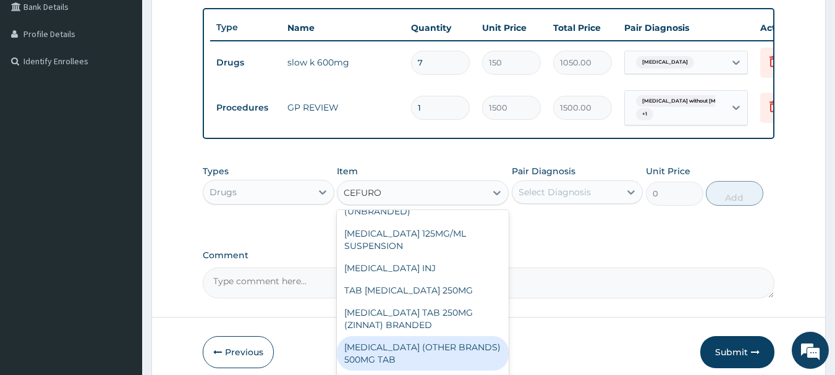
click at [440, 357] on div "CEFUROXIME (OTHER BRANDS) 500MG TAB" at bounding box center [423, 353] width 172 height 35
type input "150"
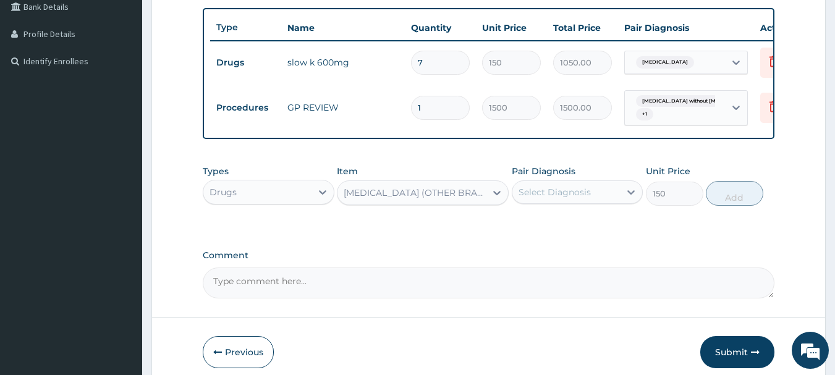
click at [585, 198] on div "Select Diagnosis" at bounding box center [555, 192] width 72 height 12
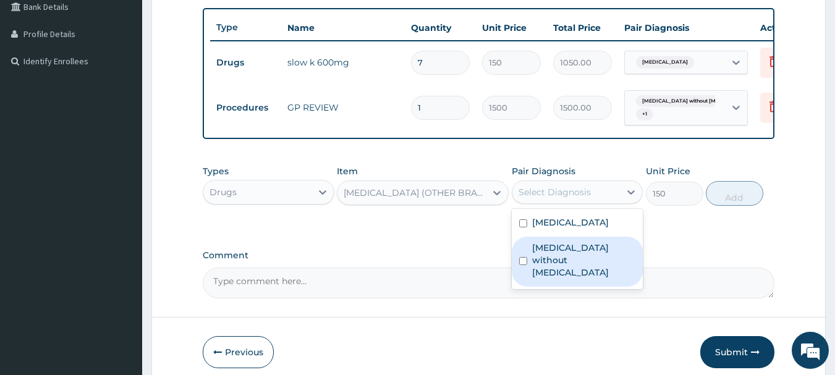
click at [568, 266] on label "Sepsis without septic shock" at bounding box center [584, 260] width 104 height 37
checkbox input "true"
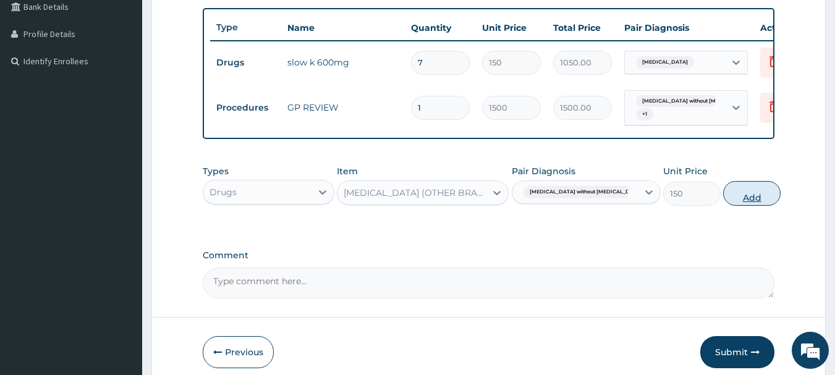
click at [731, 202] on button "Add" at bounding box center [751, 193] width 57 height 25
type input "0"
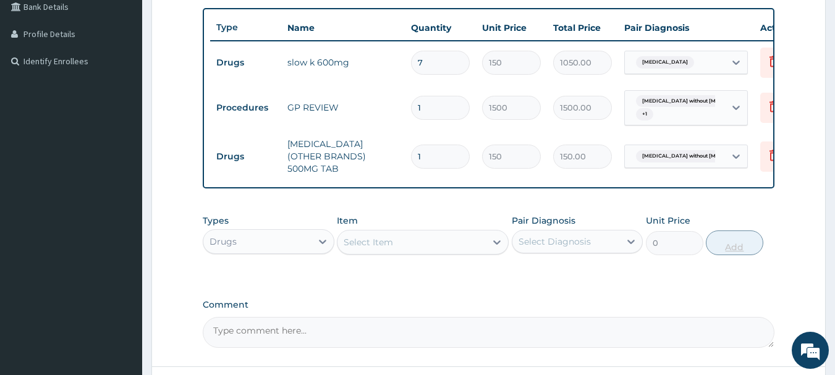
type input "10"
type input "1500.00"
type input "10"
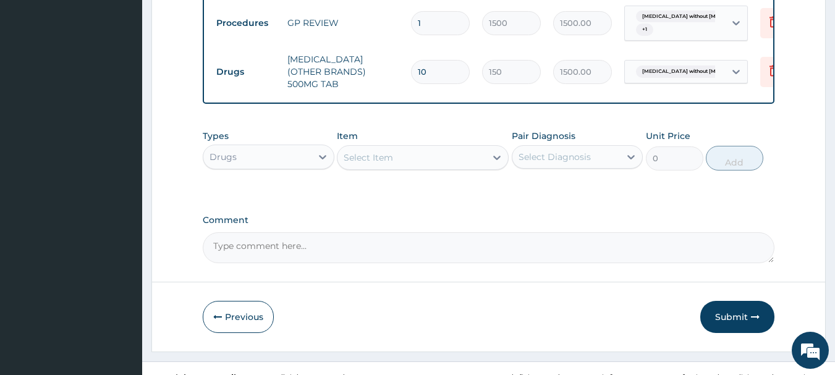
scroll to position [423, 0]
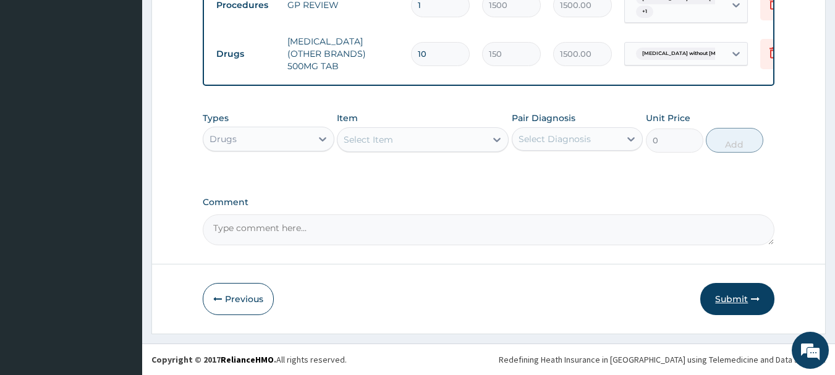
click at [728, 297] on button "Submit" at bounding box center [737, 299] width 74 height 32
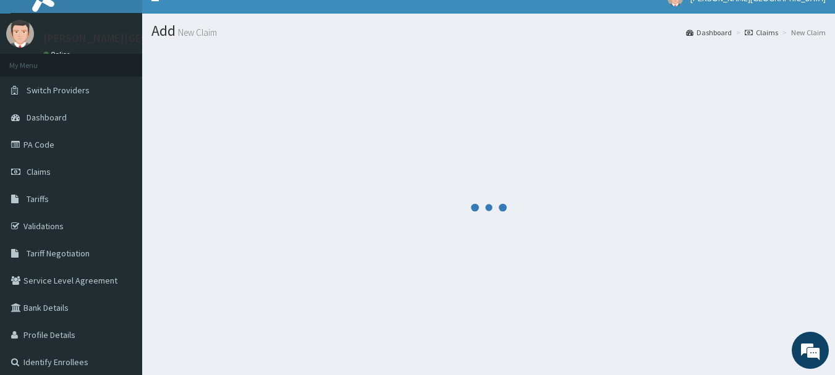
scroll to position [0, 0]
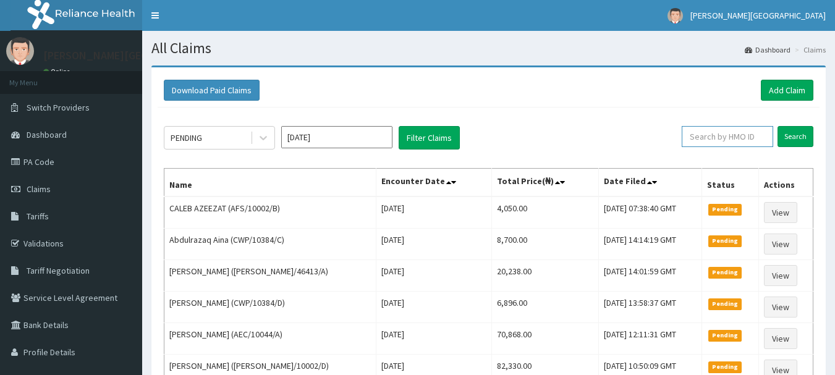
click at [725, 137] on input "text" at bounding box center [727, 136] width 91 height 21
paste input "FLL/10068/E"
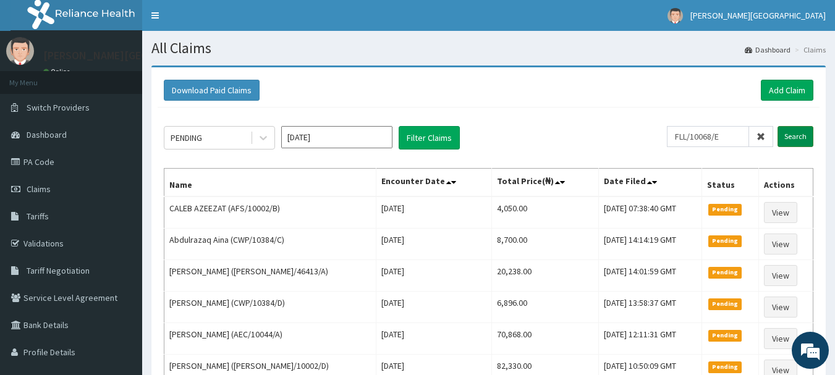
click at [803, 135] on input "Search" at bounding box center [796, 136] width 36 height 21
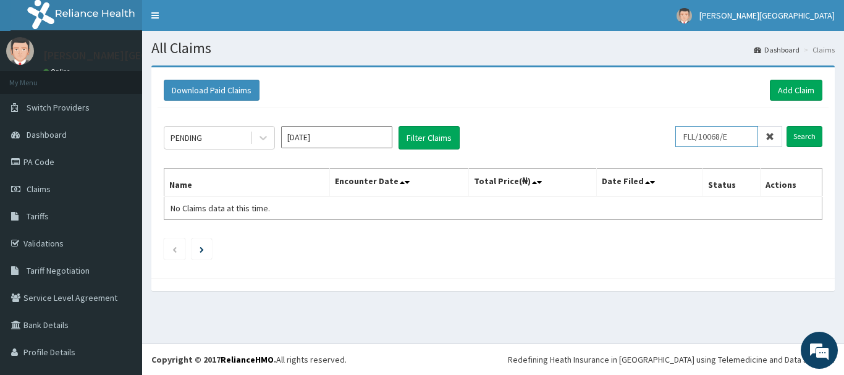
click at [691, 137] on input "FLL/10068/E" at bounding box center [717, 136] width 83 height 21
paste input "DAL/10625/B"
click at [804, 142] on input "Search" at bounding box center [805, 136] width 36 height 21
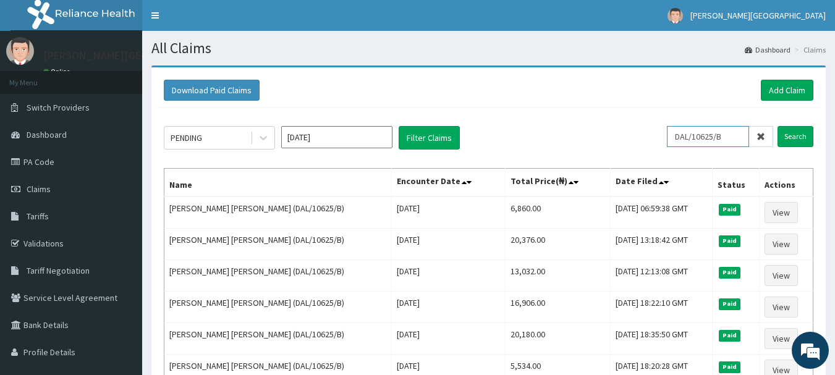
click at [702, 142] on input "DAL/10625/B" at bounding box center [708, 136] width 82 height 21
click at [701, 141] on input "DAL/10625/B" at bounding box center [708, 136] width 82 height 21
paste input "FMC/11149"
click at [793, 135] on input "Search" at bounding box center [796, 136] width 36 height 21
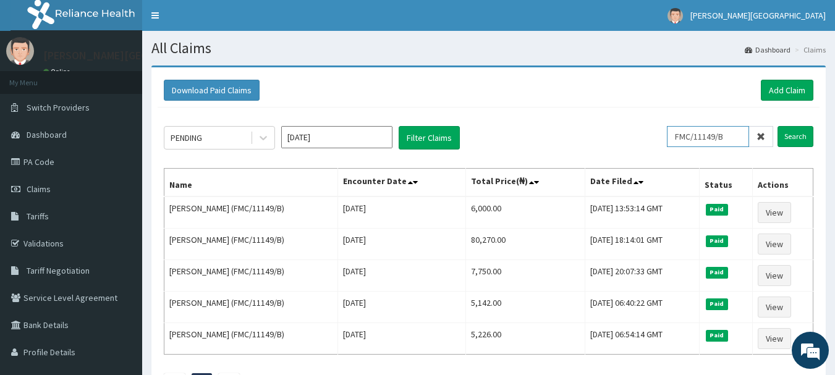
click at [707, 137] on input "FMC/11149/B" at bounding box center [708, 136] width 82 height 21
paste input "ENP/10742/F"
click at [792, 140] on input "Search" at bounding box center [796, 136] width 36 height 21
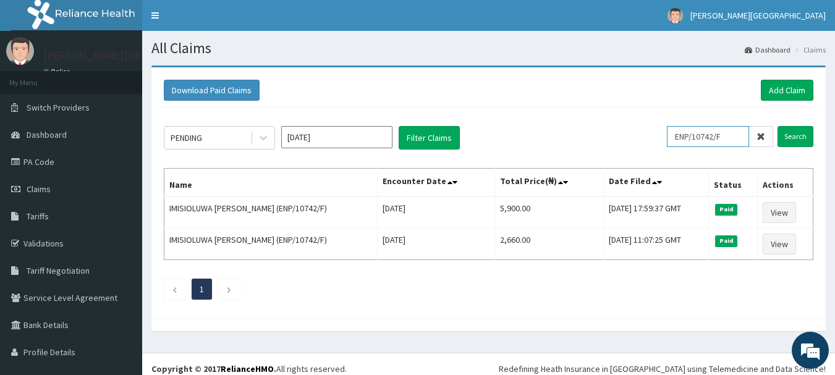
click at [686, 140] on input "ENP/10742/F" at bounding box center [708, 136] width 82 height 21
paste input "CHL/10182/B"
type input "CHL/10182/B"
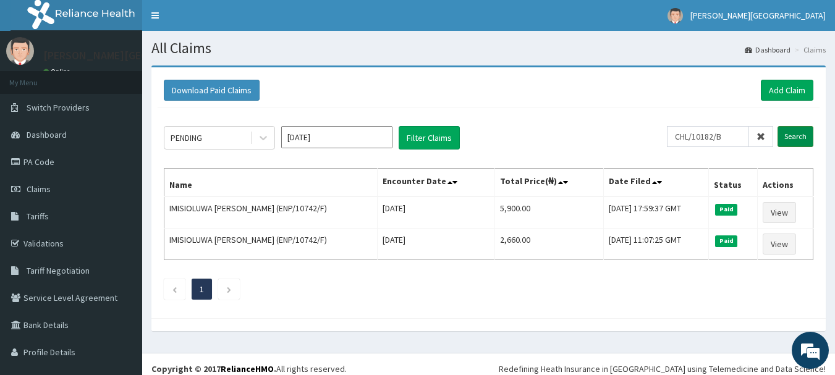
click at [795, 137] on input "Search" at bounding box center [796, 136] width 36 height 21
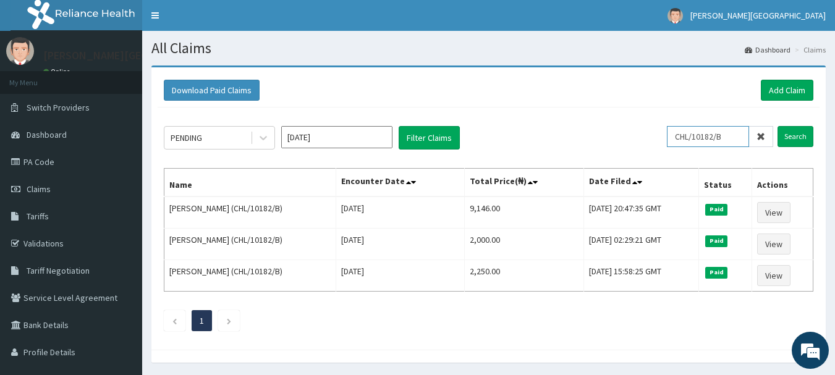
click at [702, 140] on input "CHL/10182/B" at bounding box center [708, 136] width 82 height 21
click at [45, 223] on link "Tariffs" at bounding box center [71, 216] width 142 height 27
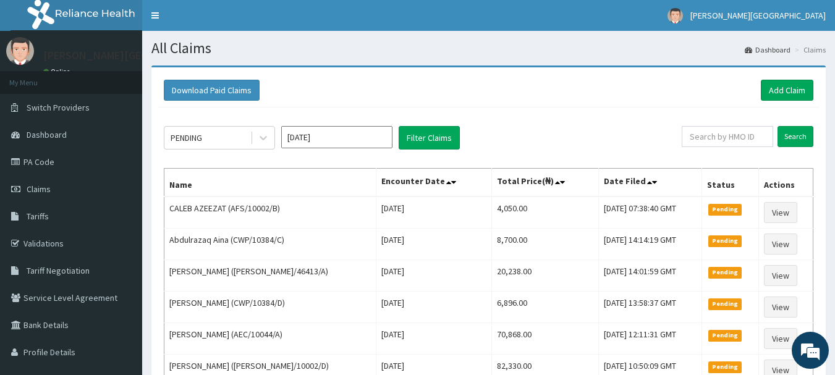
click at [820, 92] on div "Download Paid Claims Add Claim × Note you can only download claims within a max…" at bounding box center [488, 334] width 674 height 535
click at [796, 87] on link "Add Claim" at bounding box center [787, 90] width 53 height 21
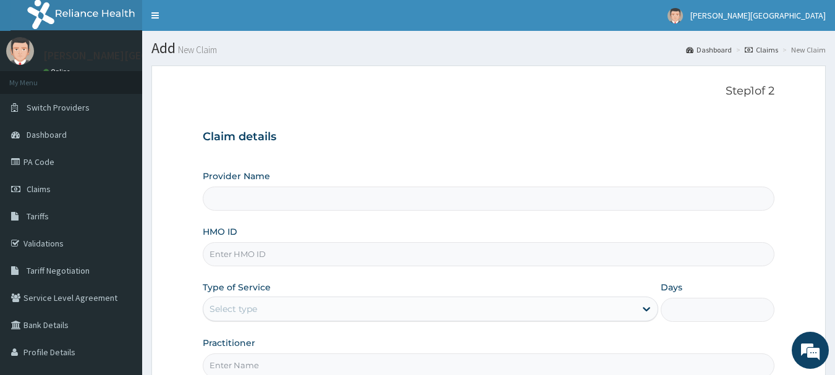
type input "[PERSON_NAME][GEOGRAPHIC_DATA]"
click at [255, 252] on input "HMO ID" at bounding box center [489, 254] width 572 height 24
paste input "FLL/10068/E"
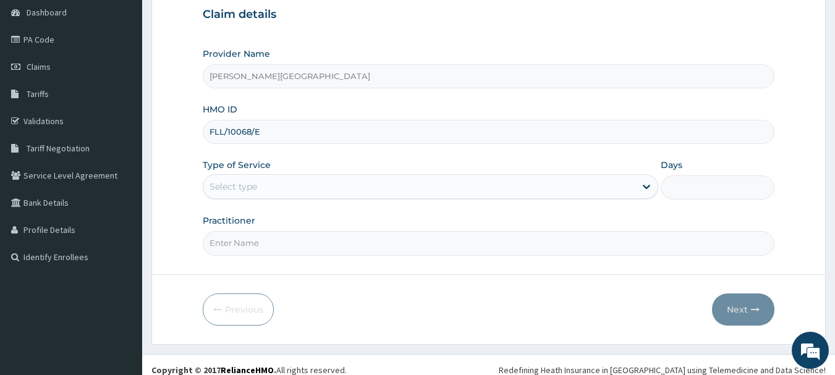
scroll to position [124, 0]
type input "FLL/10068/E"
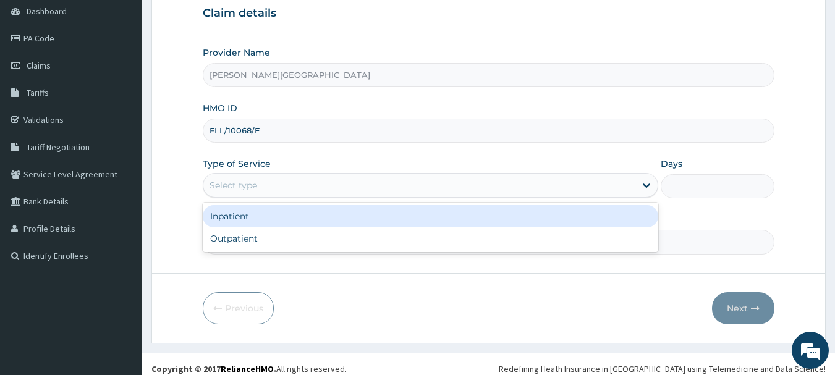
click at [277, 185] on div "Select type" at bounding box center [419, 186] width 432 height 20
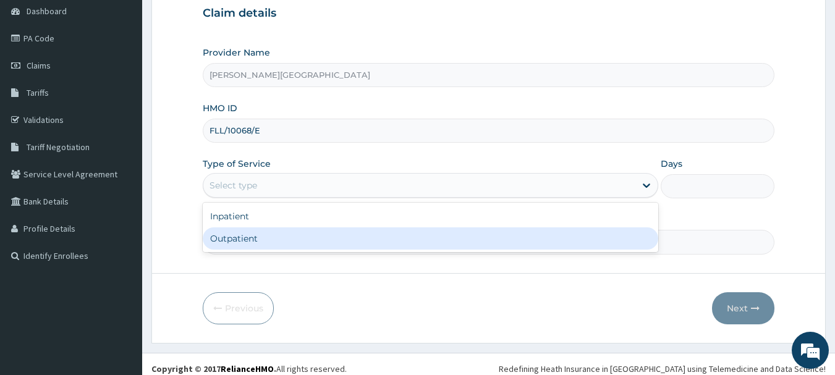
click at [270, 236] on div "Outpatient" at bounding box center [431, 238] width 456 height 22
type input "1"
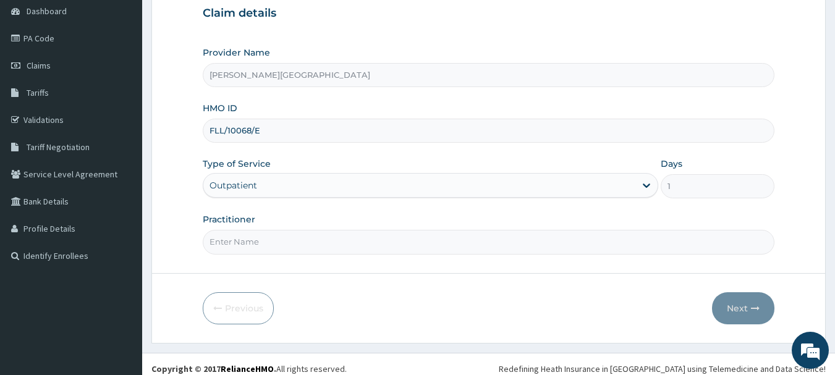
click at [265, 245] on input "Practitioner" at bounding box center [489, 242] width 572 height 24
type input "AA"
click at [729, 312] on button "Next" at bounding box center [743, 308] width 62 height 32
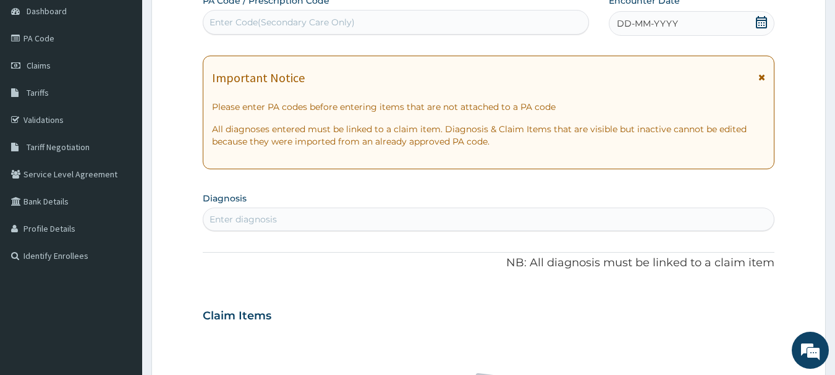
click at [760, 77] on icon at bounding box center [762, 77] width 7 height 9
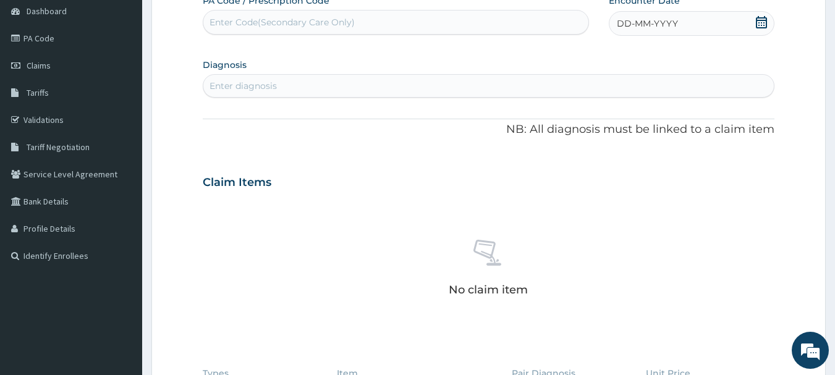
click at [766, 22] on icon at bounding box center [761, 22] width 12 height 12
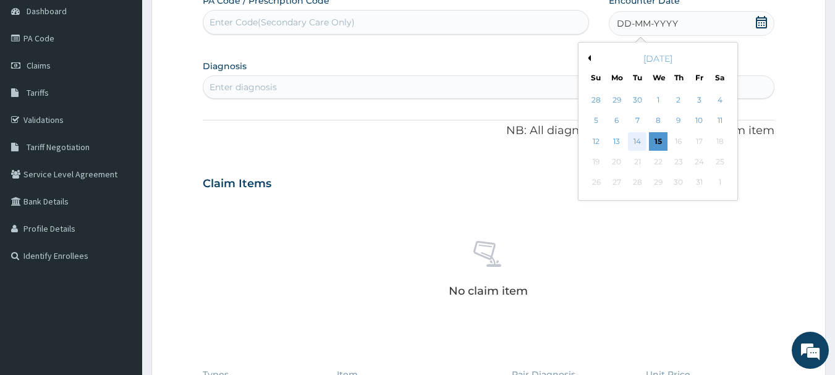
click at [632, 139] on div "14" at bounding box center [638, 141] width 19 height 19
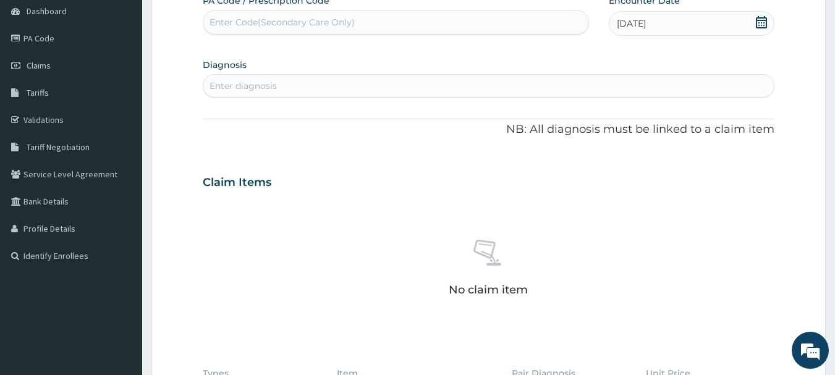
click at [250, 83] on div "Enter diagnosis" at bounding box center [243, 86] width 67 height 12
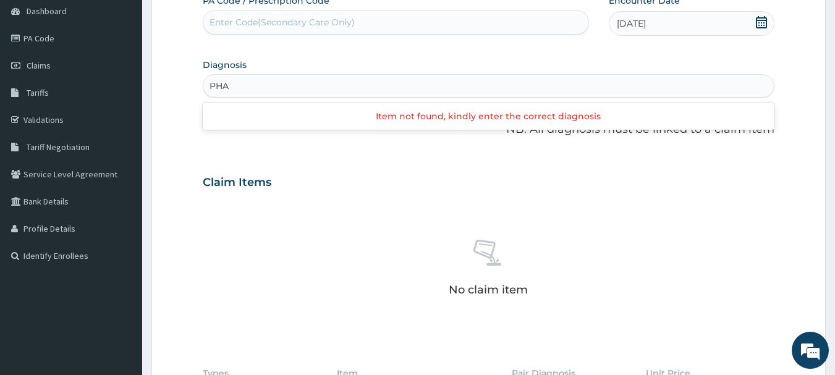
type input "PHA"
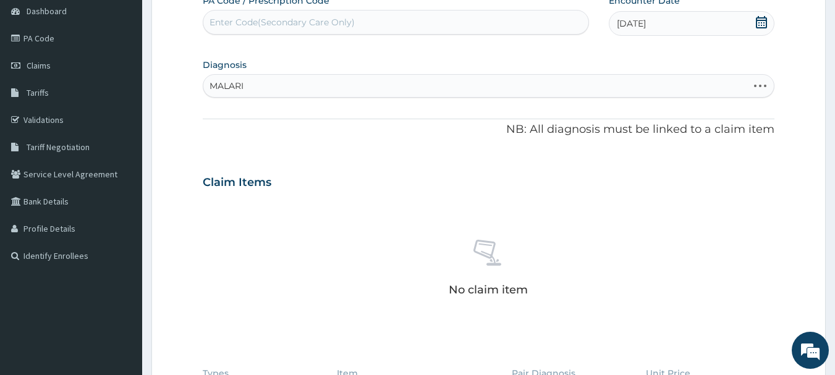
type input "MALARIA"
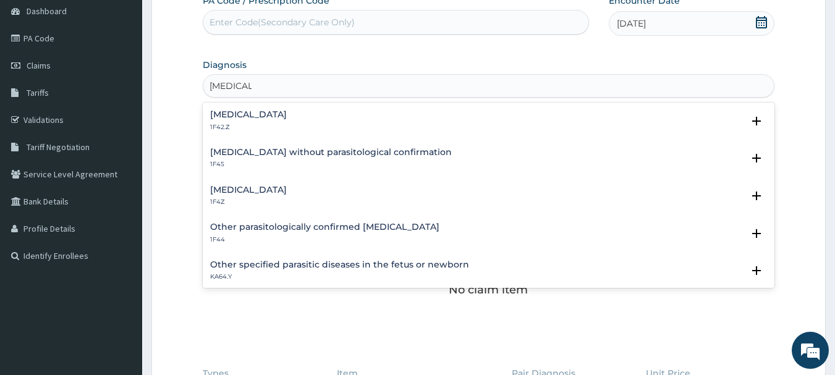
click at [275, 189] on h4 "Malaria, unspecified" at bounding box center [248, 189] width 77 height 9
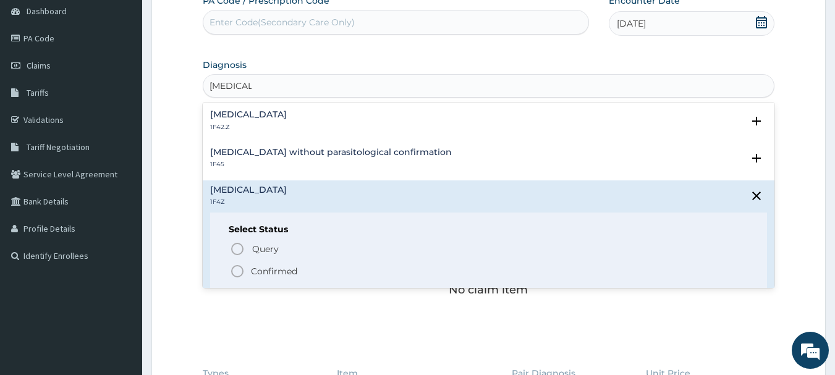
click at [261, 265] on p "Confirmed" at bounding box center [274, 271] width 46 height 12
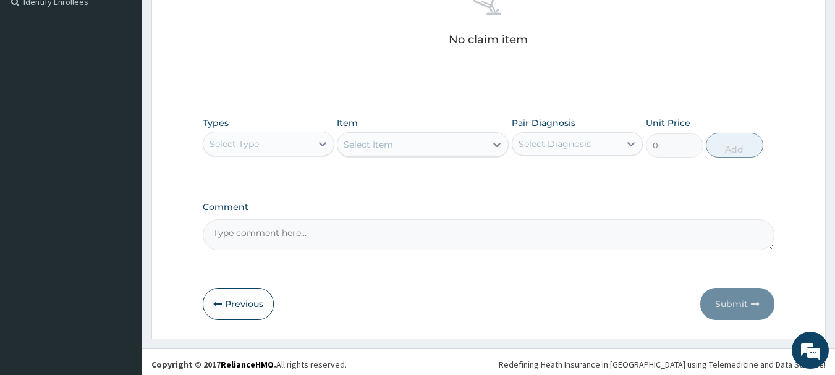
scroll to position [383, 0]
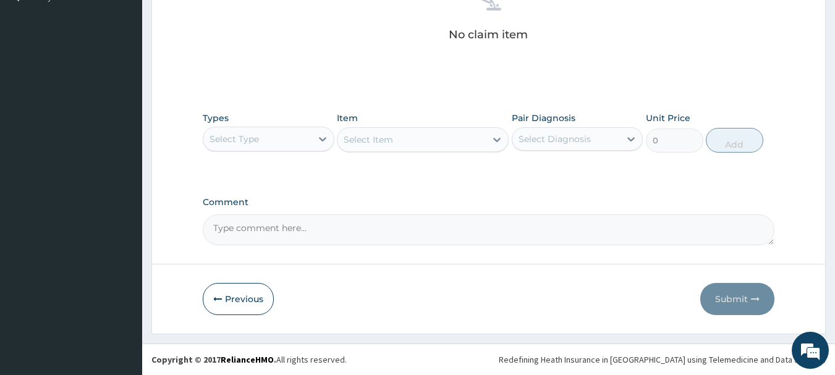
click at [274, 137] on div "Select Type" at bounding box center [257, 139] width 108 height 20
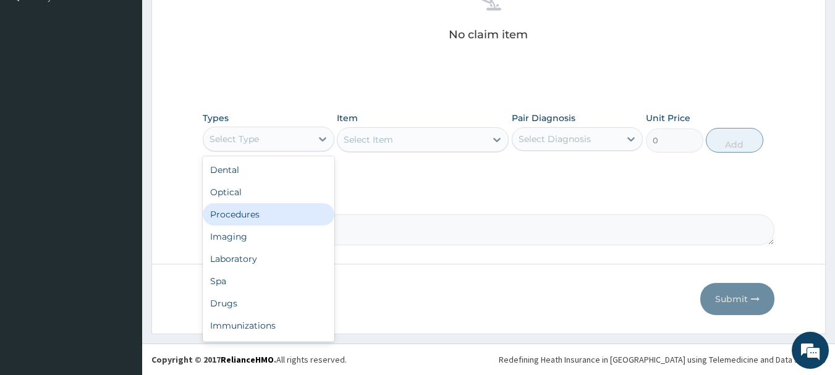
click at [265, 221] on div "Procedures" at bounding box center [269, 214] width 132 height 22
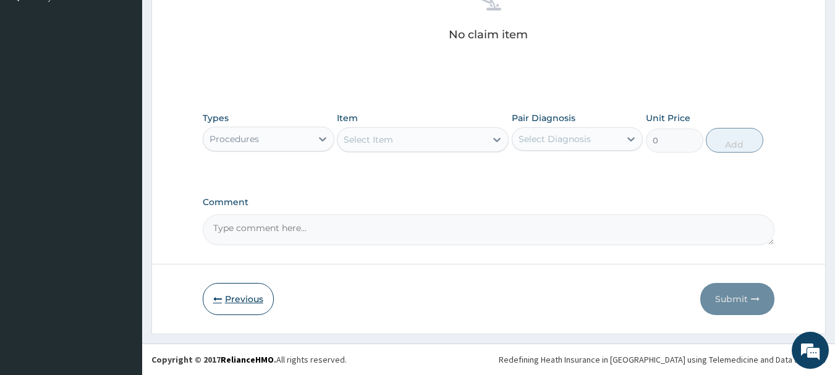
click at [245, 299] on button "Previous" at bounding box center [238, 299] width 71 height 32
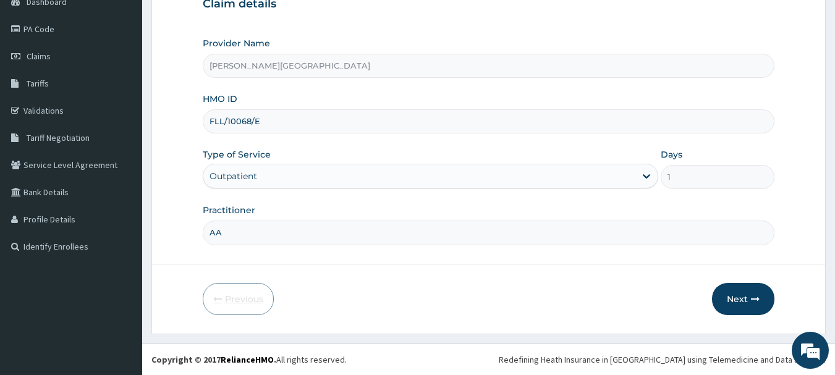
scroll to position [133, 0]
click at [244, 117] on input "FLL/10068/E" at bounding box center [489, 121] width 572 height 24
paste input "DAL/10625/B"
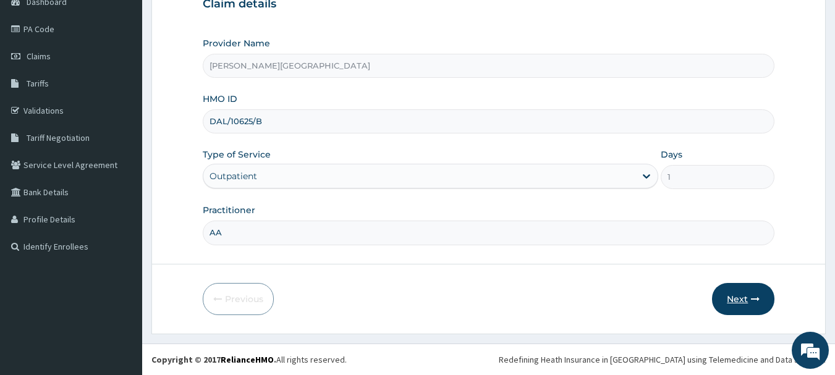
type input "DAL/10625/B"
click at [744, 299] on button "Next" at bounding box center [743, 299] width 62 height 32
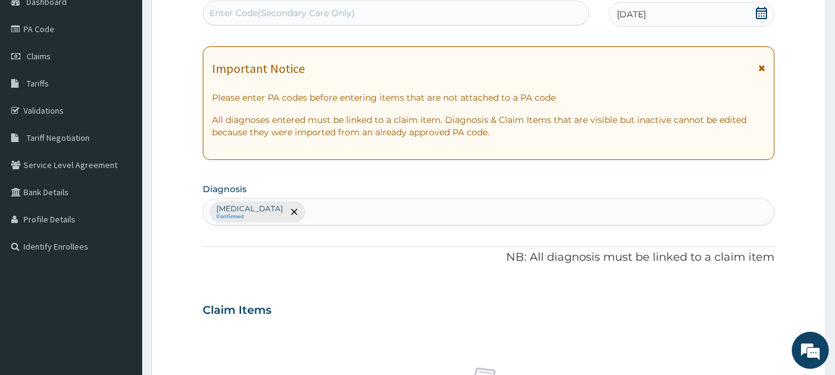
click at [764, 70] on icon at bounding box center [762, 68] width 7 height 9
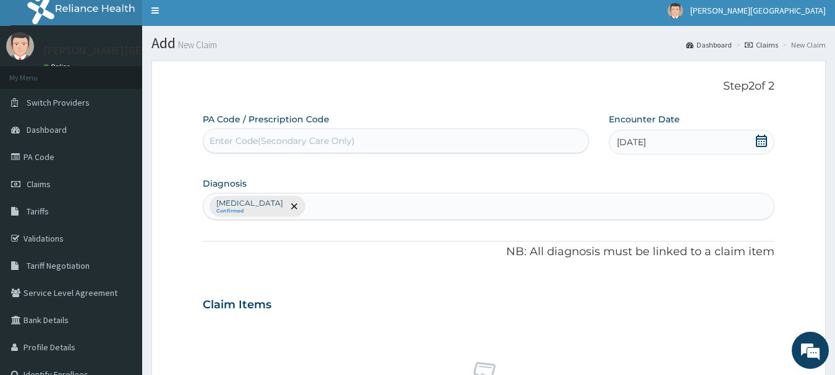
scroll to position [0, 0]
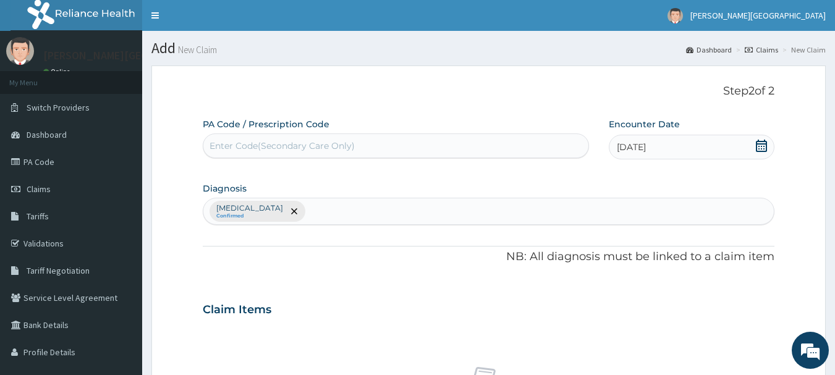
click at [252, 140] on div "Enter Code(Secondary Care Only)" at bounding box center [282, 146] width 145 height 12
paste input "PA/53ACE8"
type input "PA/53ACE8"
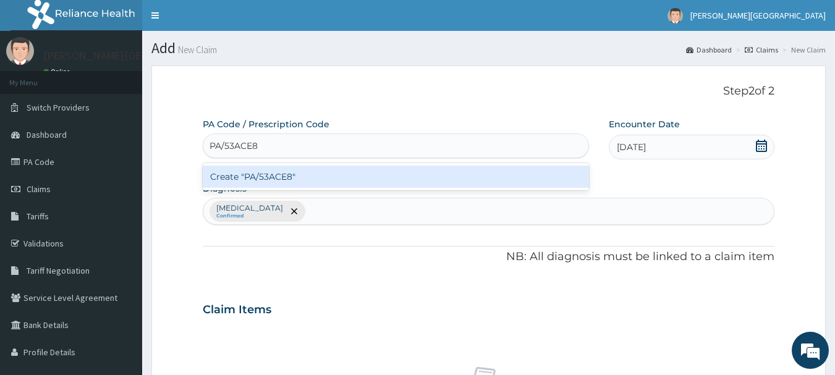
click at [273, 179] on div "Create "PA/53ACE8"" at bounding box center [396, 177] width 387 height 22
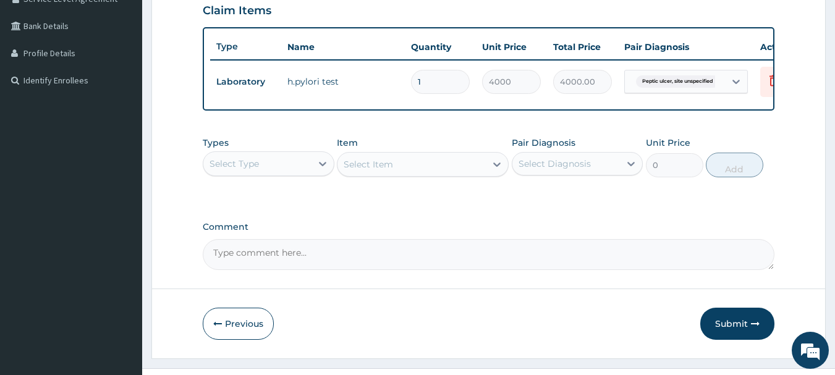
scroll to position [327, 0]
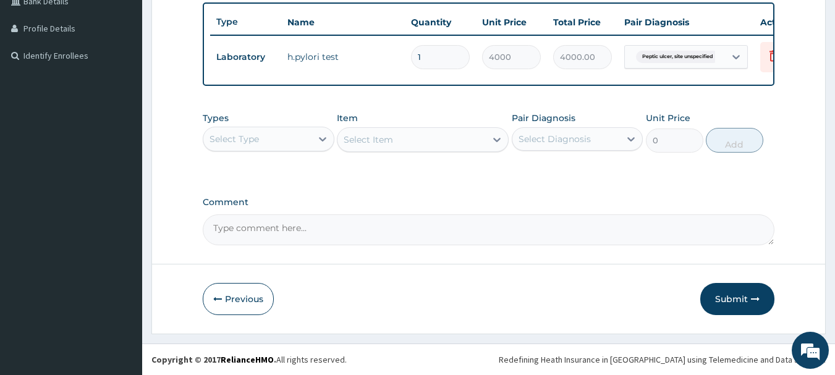
click at [283, 151] on div "Select Type" at bounding box center [269, 139] width 132 height 25
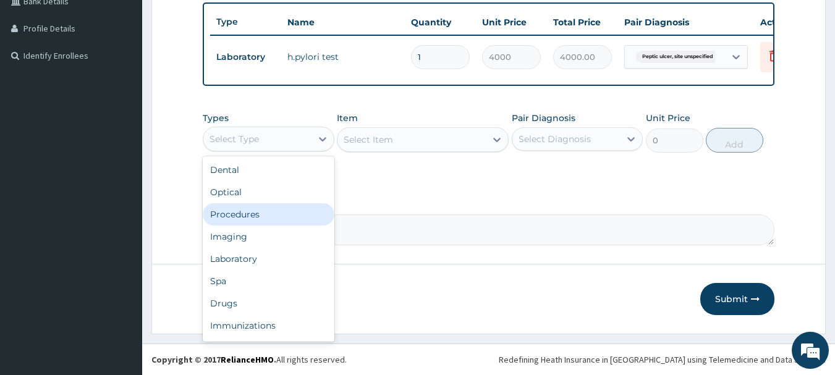
click at [271, 220] on div "Procedures" at bounding box center [269, 214] width 132 height 22
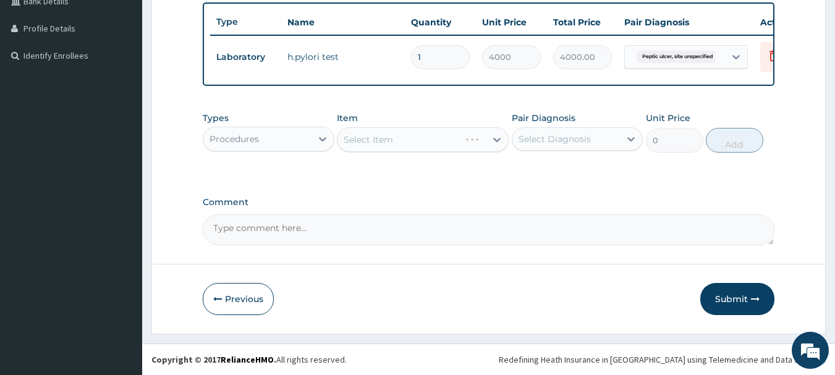
click at [380, 146] on div "Select Item" at bounding box center [368, 140] width 49 height 12
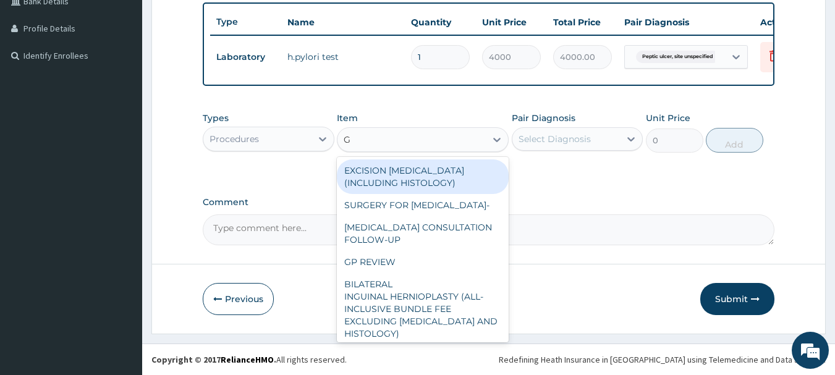
type input "GP"
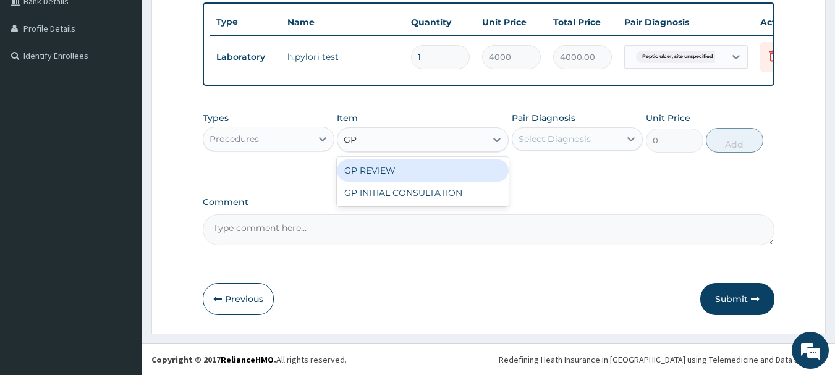
click at [397, 179] on div "GP REVIEW" at bounding box center [423, 170] width 172 height 22
type input "1500"
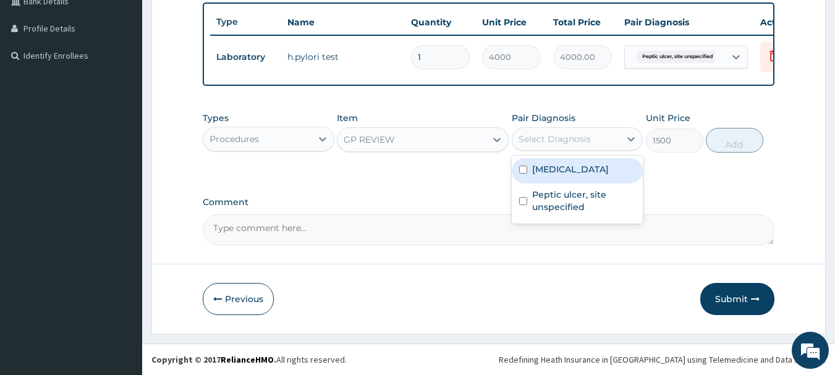
click at [547, 145] on div "Select Diagnosis" at bounding box center [555, 139] width 72 height 12
click at [565, 176] on label "Malaria, unspecified" at bounding box center [570, 169] width 77 height 12
checkbox input "true"
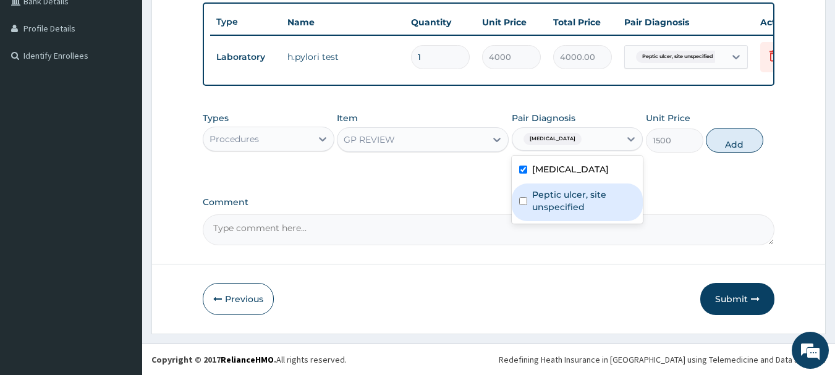
click at [574, 213] on label "Peptic ulcer, site unspecified" at bounding box center [584, 201] width 104 height 25
checkbox input "true"
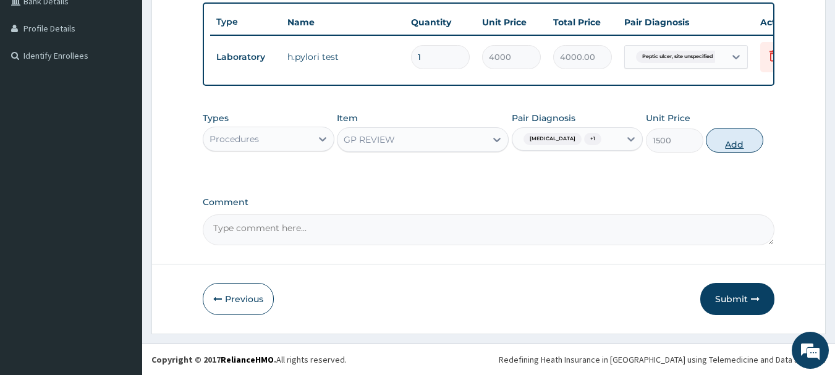
click at [746, 153] on button "Add" at bounding box center [734, 140] width 57 height 25
type input "0"
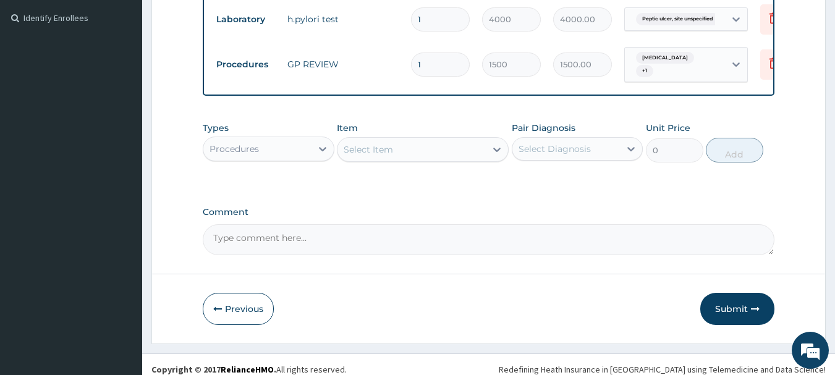
scroll to position [381, 0]
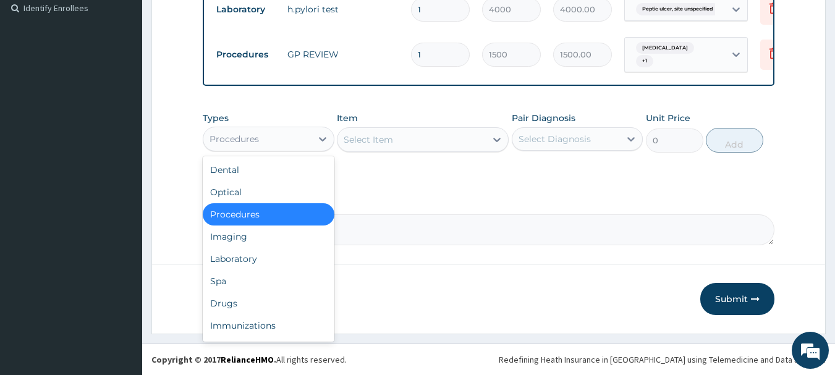
click at [273, 139] on div "Procedures" at bounding box center [257, 139] width 108 height 20
click at [250, 302] on div "Drugs" at bounding box center [269, 303] width 132 height 22
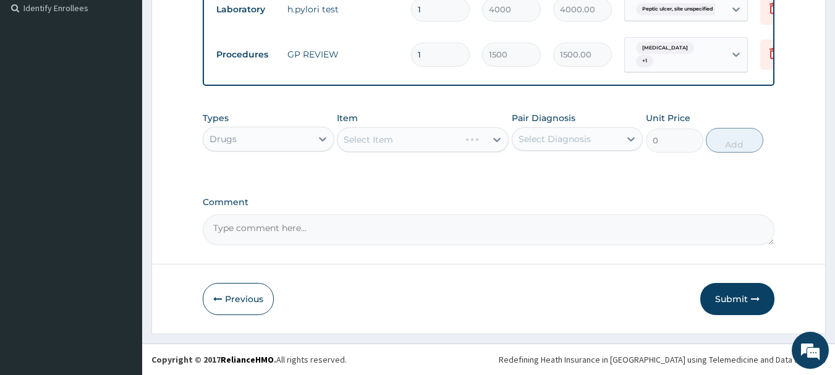
click at [406, 144] on div "Select Item" at bounding box center [423, 139] width 172 height 25
click at [407, 141] on div "Select Item" at bounding box center [423, 139] width 172 height 25
click at [406, 141] on div "Select Item" at bounding box center [412, 140] width 148 height 20
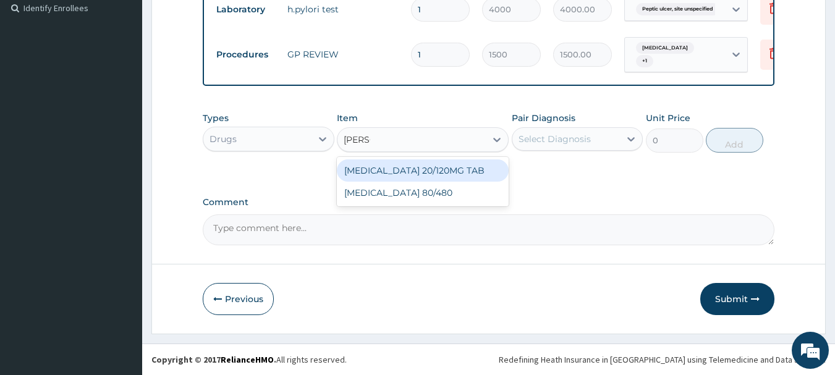
type input "COART"
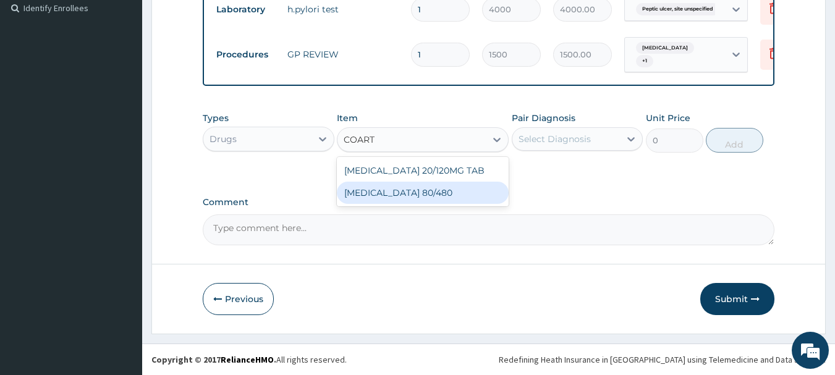
click at [417, 193] on div "COARTEM 80/480" at bounding box center [423, 193] width 172 height 22
type input "312"
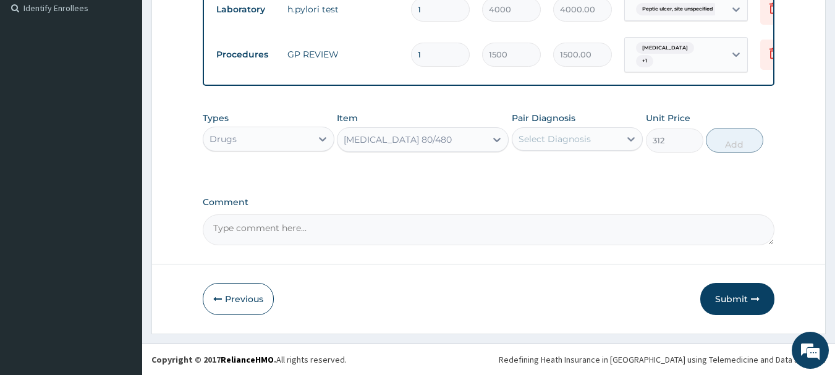
click at [561, 136] on div "Select Diagnosis" at bounding box center [555, 139] width 72 height 12
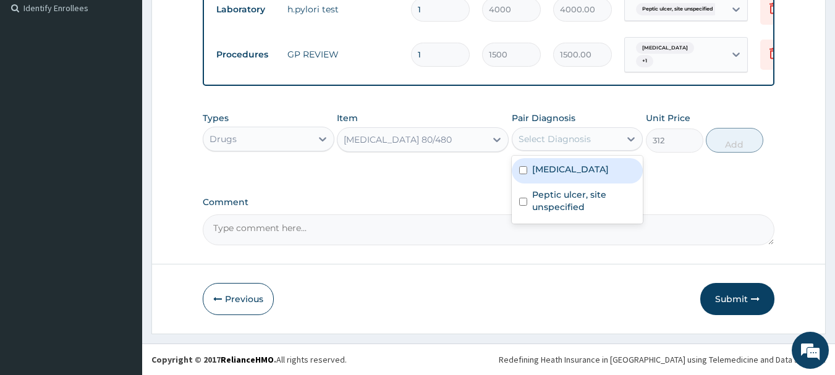
click at [577, 172] on label "Malaria, unspecified" at bounding box center [570, 169] width 77 height 12
checkbox input "true"
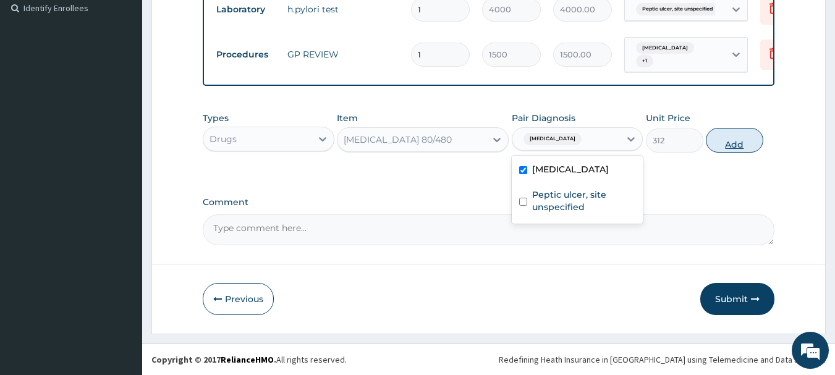
click at [735, 137] on button "Add" at bounding box center [734, 140] width 57 height 25
type input "0"
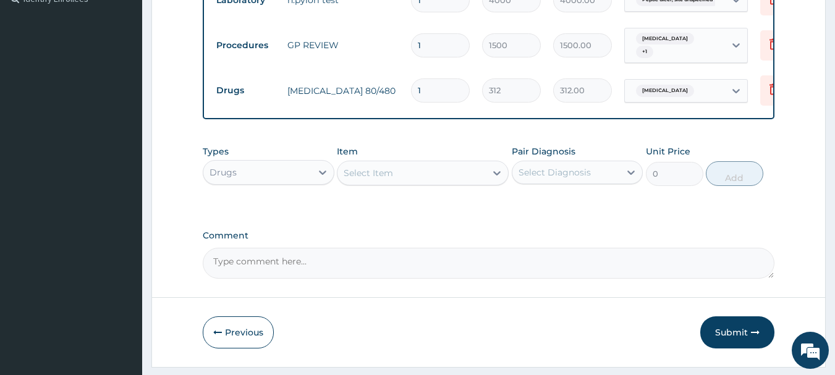
drag, startPoint x: 427, startPoint y: 91, endPoint x: 409, endPoint y: 91, distance: 17.3
click at [409, 91] on td "1" at bounding box center [440, 90] width 71 height 36
type input "6"
type input "1872.00"
type input "6"
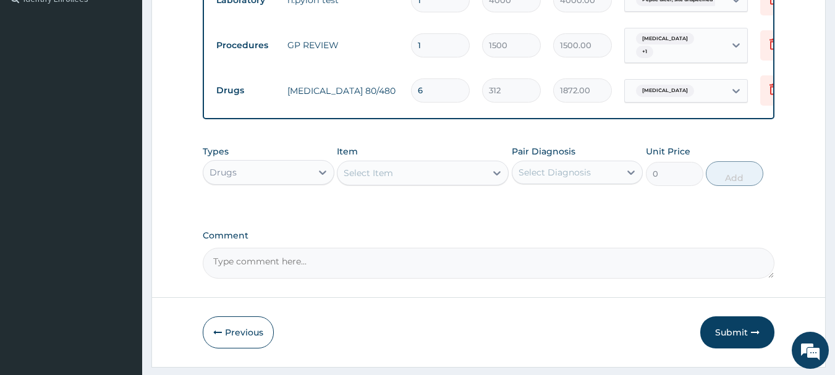
click at [407, 183] on div "Select Item" at bounding box center [412, 173] width 148 height 20
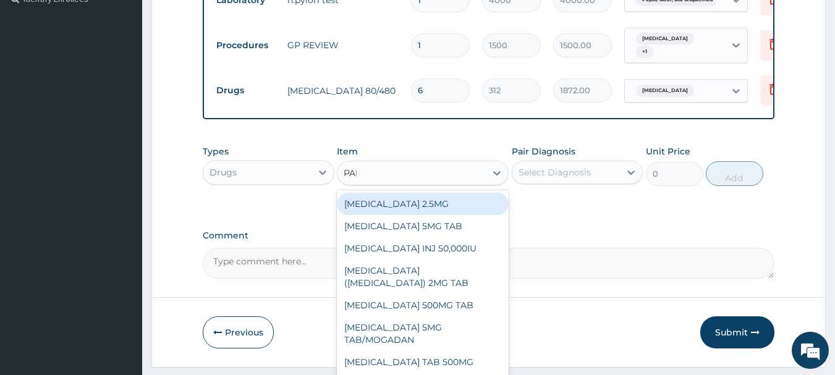
type input "PARAC"
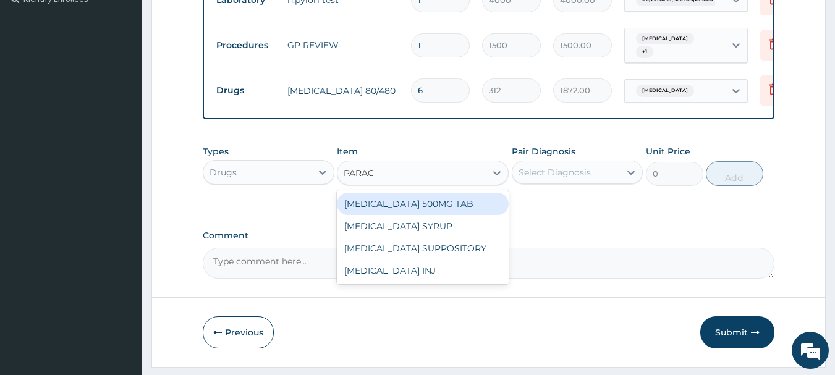
click at [422, 206] on div "PARACETAMOL 500MG TAB" at bounding box center [423, 204] width 172 height 22
type input "15"
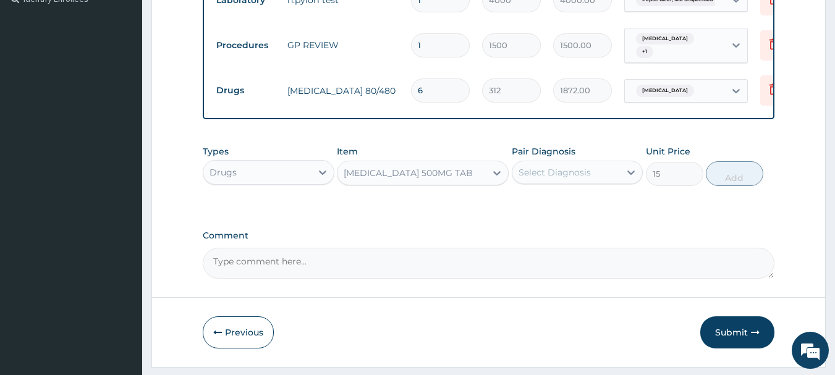
click at [579, 179] on div "Select Diagnosis" at bounding box center [555, 172] width 72 height 12
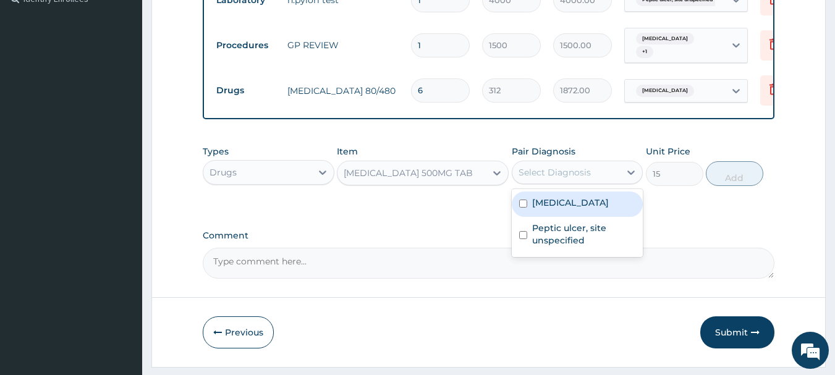
click at [561, 209] on label "Malaria, unspecified" at bounding box center [570, 203] width 77 height 12
checkbox input "true"
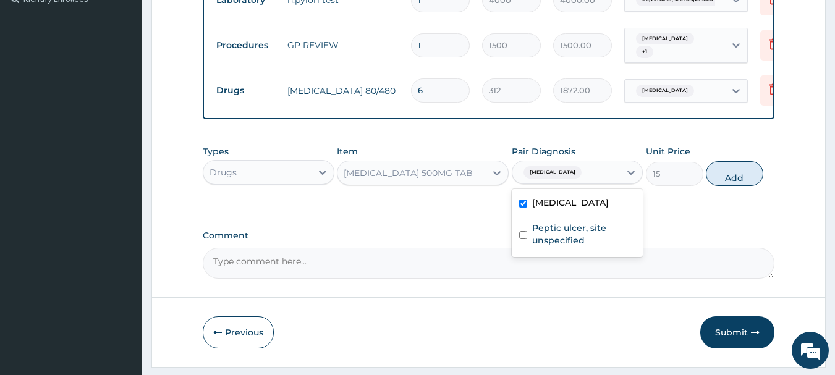
click at [728, 186] on button "Add" at bounding box center [734, 173] width 57 height 25
type input "0"
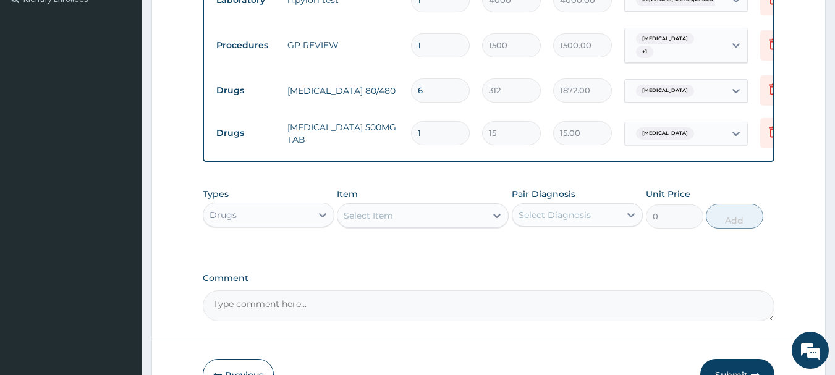
click at [399, 224] on div "Select Item" at bounding box center [412, 216] width 148 height 20
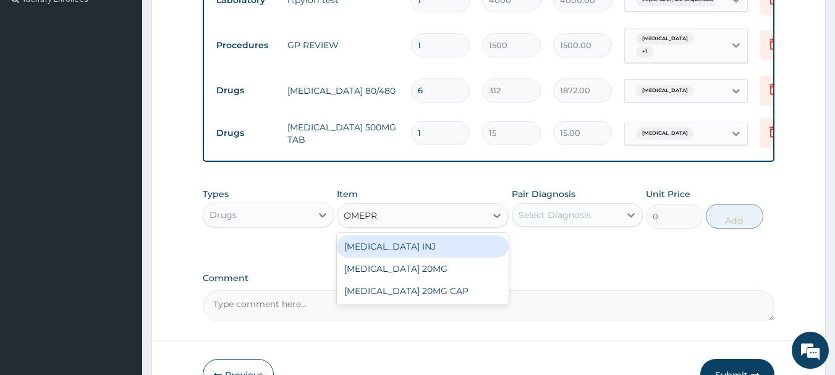
type input "OMEPRA"
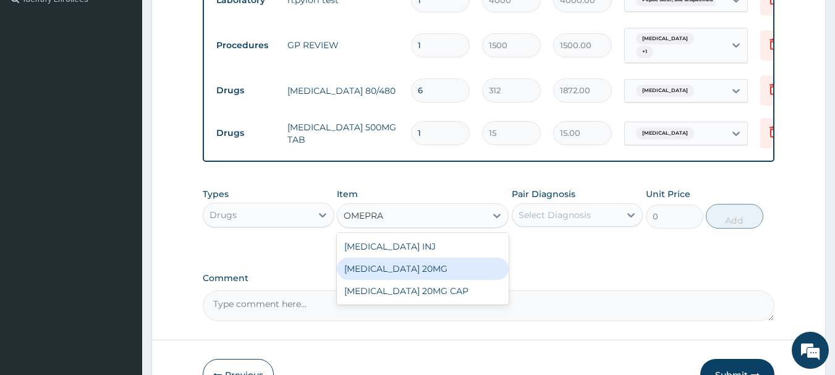
click at [417, 280] on div "OMEPRAZOLE 20MG" at bounding box center [423, 269] width 172 height 22
type input "70"
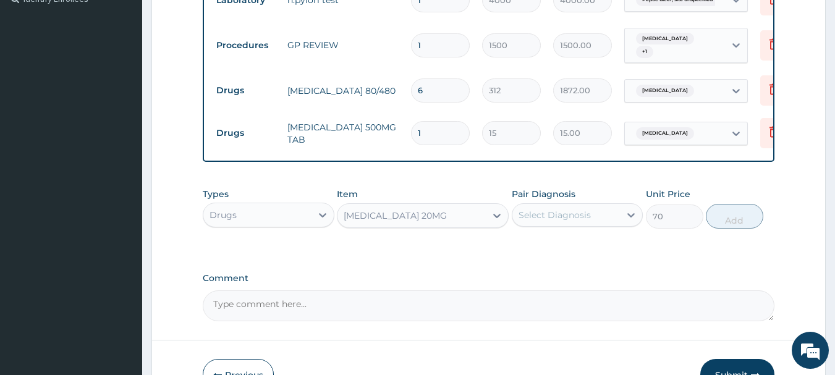
click at [525, 221] on div "Select Diagnosis" at bounding box center [555, 215] width 72 height 12
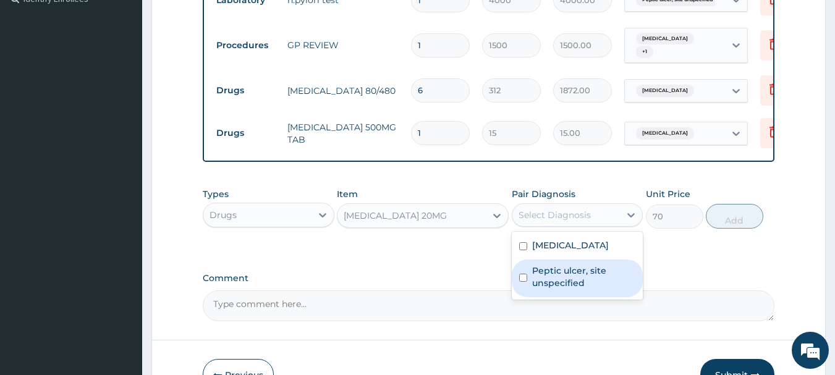
click at [567, 289] on label "Peptic ulcer, site unspecified" at bounding box center [584, 277] width 104 height 25
checkbox input "true"
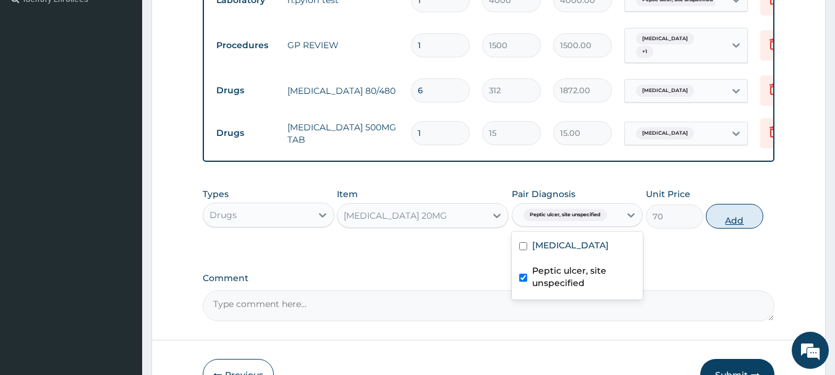
click at [738, 229] on button "Add" at bounding box center [734, 216] width 57 height 25
type input "0"
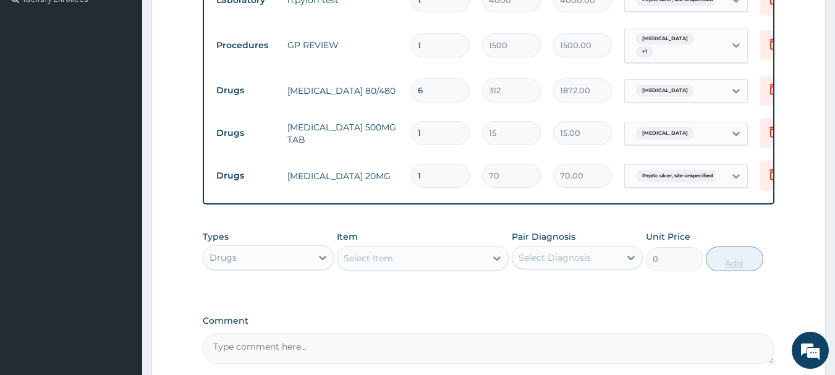
type input "14"
type input "980.00"
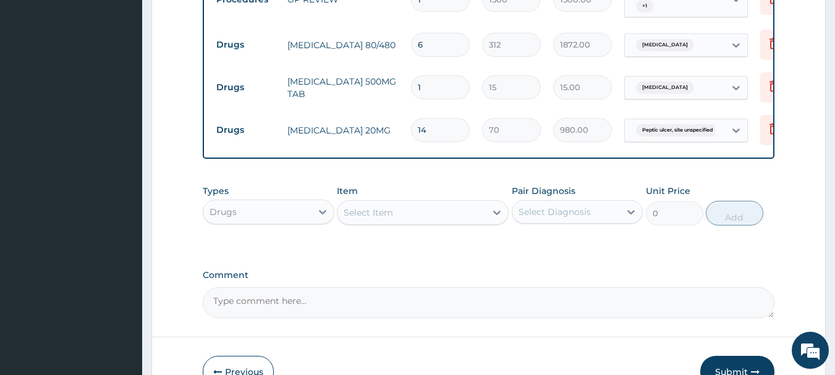
scroll to position [509, 0]
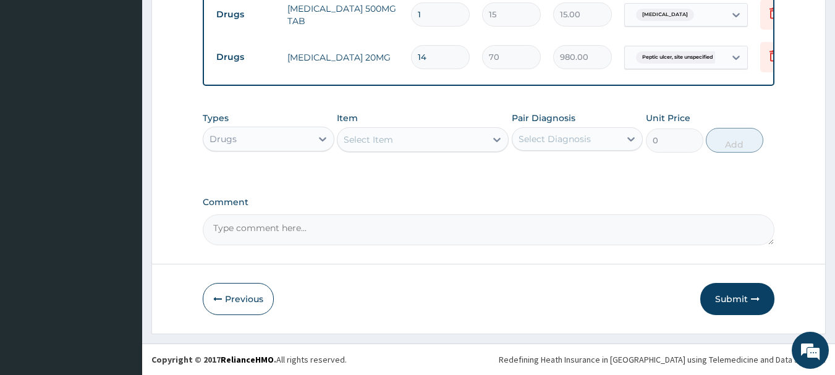
type input "14"
click at [409, 138] on div "Select Item" at bounding box center [412, 140] width 148 height 20
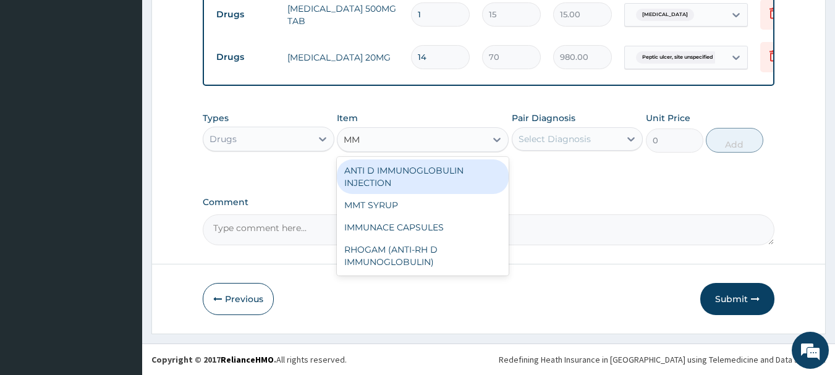
type input "MMT"
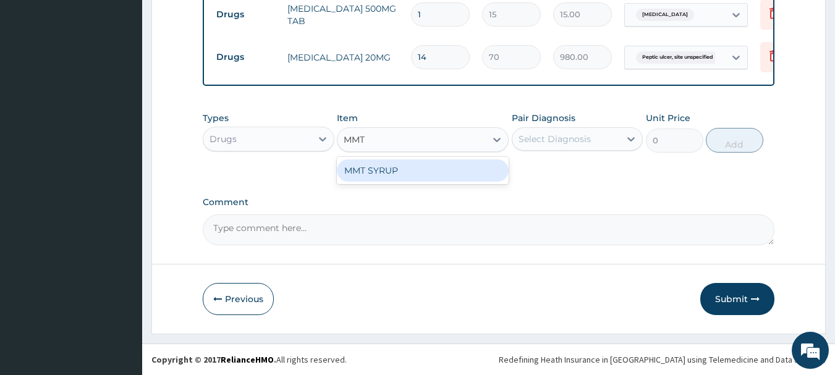
click at [439, 176] on div "MMT SYRUP" at bounding box center [423, 170] width 172 height 22
type input "504"
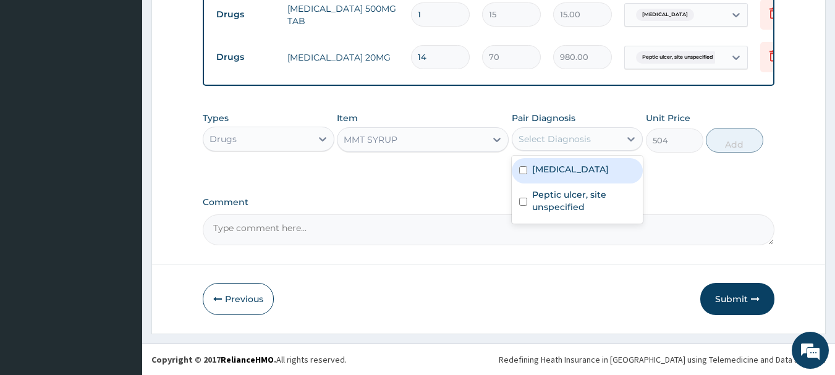
click at [551, 143] on div "Select Diagnosis" at bounding box center [555, 139] width 72 height 12
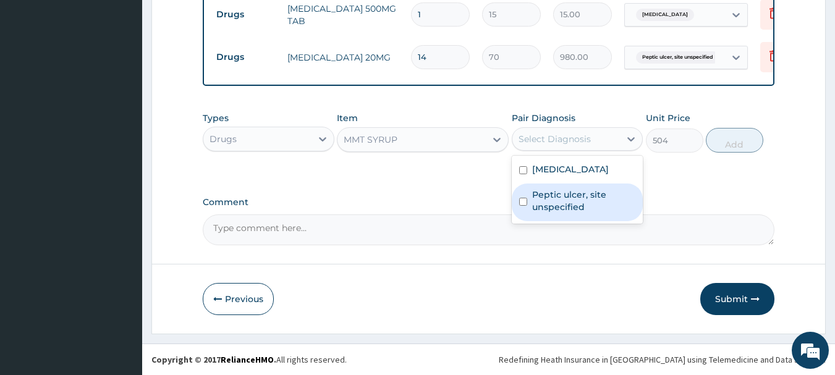
click at [551, 190] on label "Peptic ulcer, site unspecified" at bounding box center [584, 201] width 104 height 25
checkbox input "true"
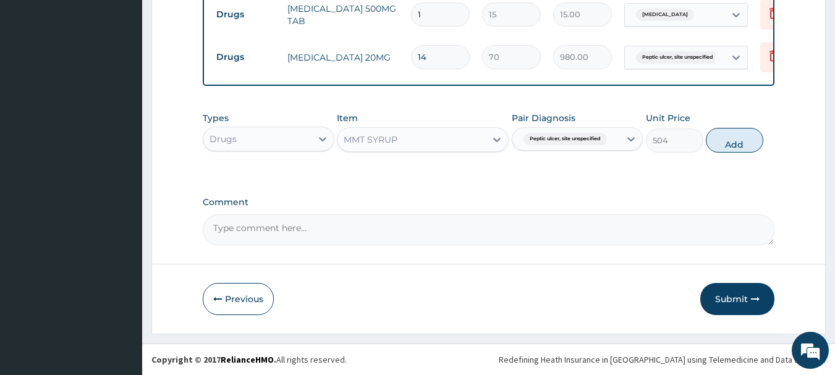
drag, startPoint x: 734, startPoint y: 140, endPoint x: 708, endPoint y: 117, distance: 34.2
click at [734, 140] on button "Add" at bounding box center [734, 140] width 57 height 25
type input "0"
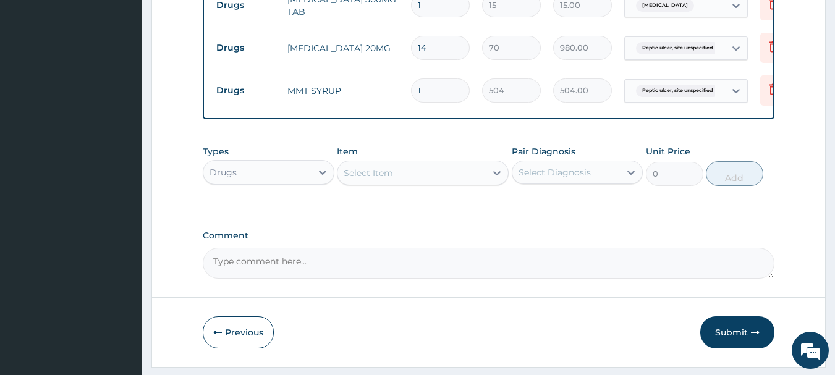
scroll to position [447, 0]
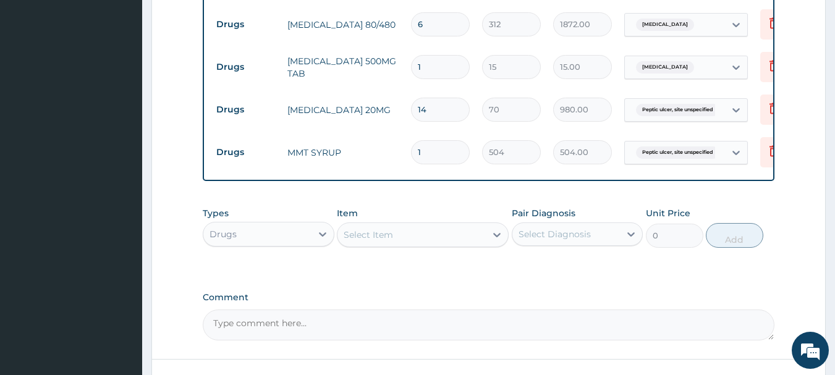
click at [441, 72] on input "1" at bounding box center [440, 67] width 59 height 24
type input "18"
type input "270.00"
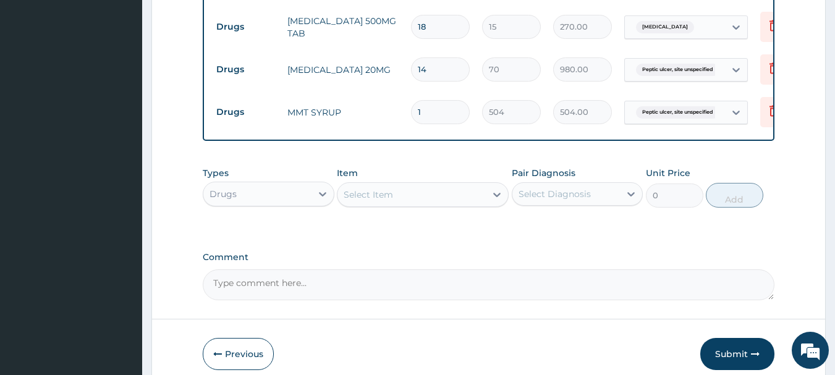
scroll to position [551, 0]
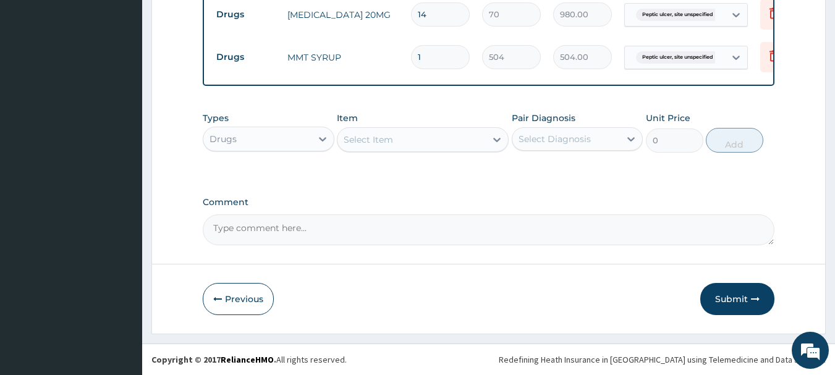
type input "18"
click at [281, 144] on div "Drugs" at bounding box center [257, 139] width 108 height 20
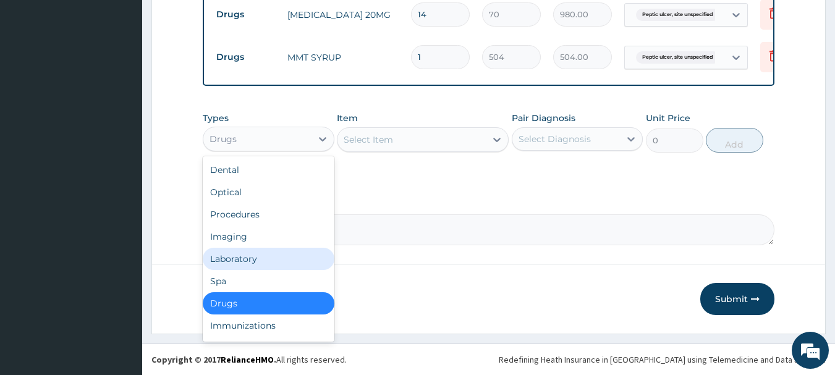
click at [270, 260] on div "Laboratory" at bounding box center [269, 259] width 132 height 22
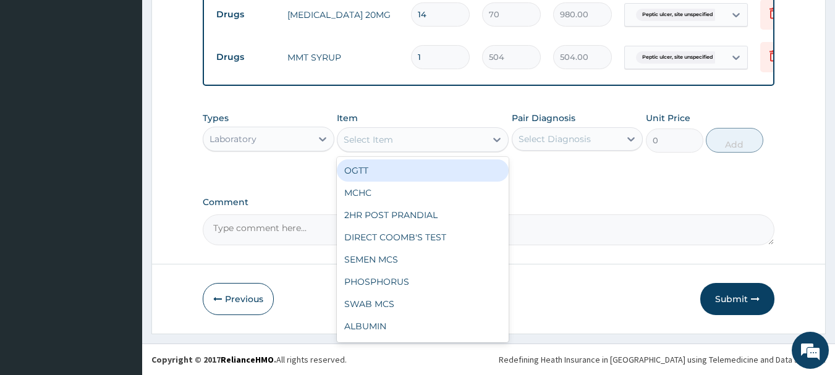
click at [380, 143] on div "Select Item" at bounding box center [368, 140] width 49 height 12
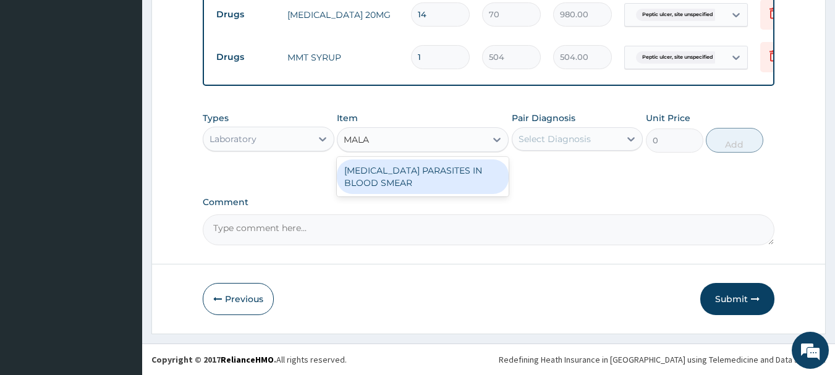
type input "MALAR"
click at [379, 177] on div "MALARIA PARASITES IN BLOOD SMEAR" at bounding box center [423, 176] width 172 height 35
type input "1000"
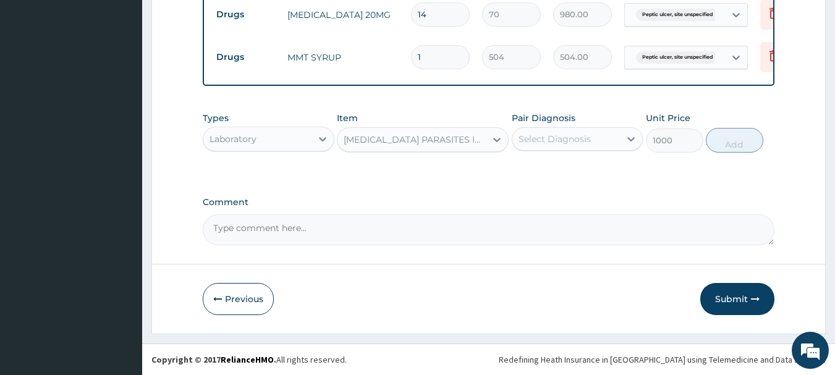
click at [558, 138] on div "Select Diagnosis" at bounding box center [555, 139] width 72 height 12
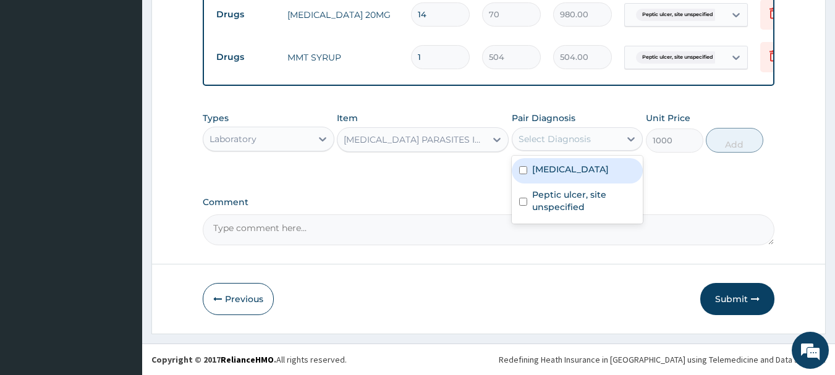
click at [555, 168] on label "Malaria, unspecified" at bounding box center [570, 169] width 77 height 12
checkbox input "true"
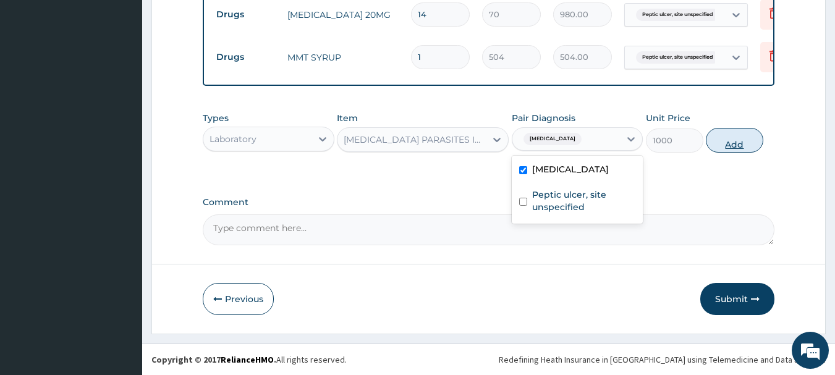
click at [734, 141] on button "Add" at bounding box center [734, 140] width 57 height 25
type input "0"
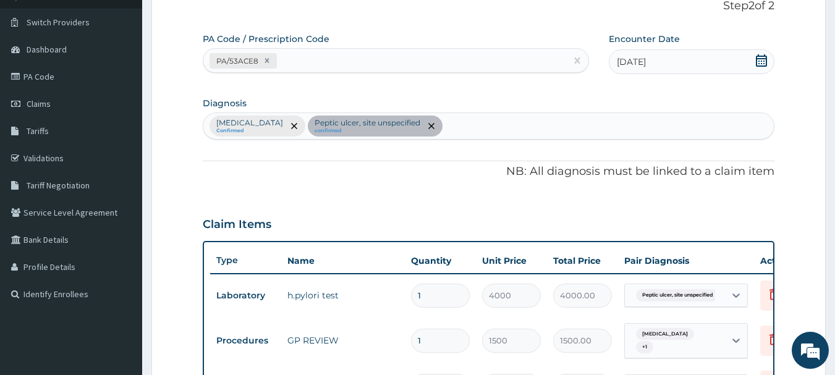
scroll to position [57, 0]
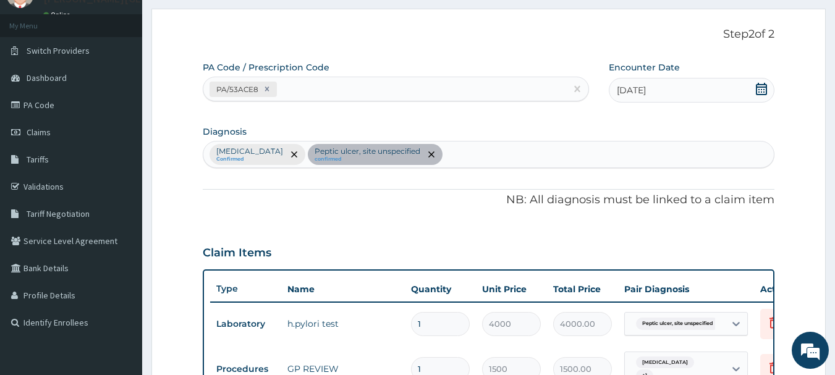
click at [483, 159] on div "Malaria, unspecified Confirmed Peptic ulcer, site unspecified confirmed" at bounding box center [488, 155] width 571 height 26
type input "ACUTE UPPER"
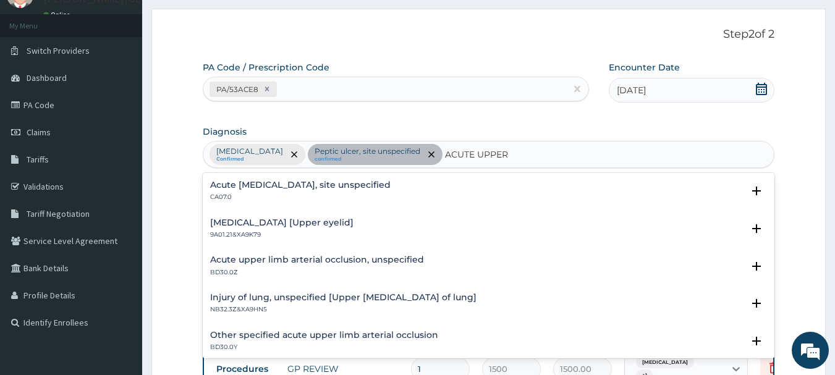
click at [316, 190] on div "Acute upper respiratory infection, site unspecified CA07.0" at bounding box center [300, 192] width 181 height 22
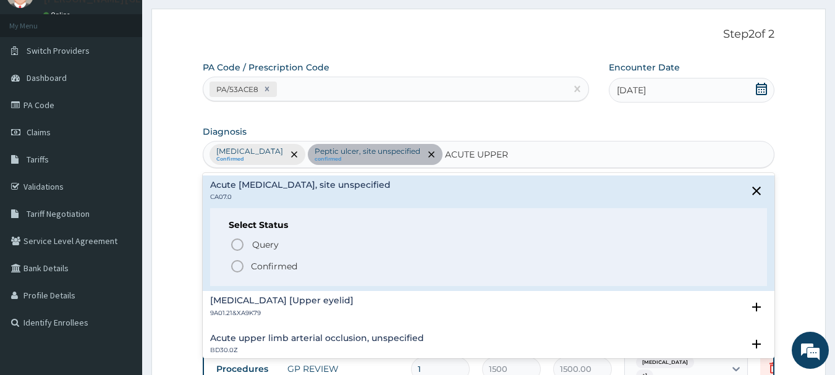
click at [276, 274] on span "Confirmed" at bounding box center [489, 266] width 519 height 15
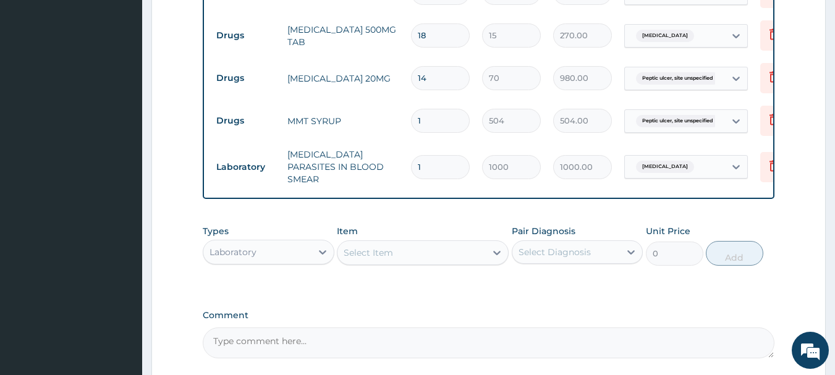
scroll to position [490, 0]
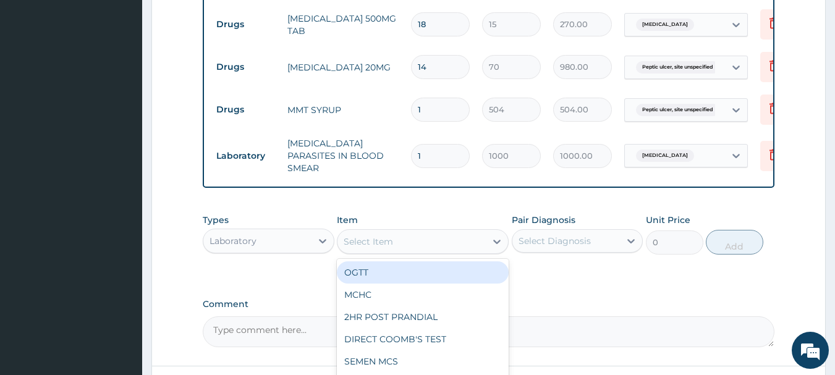
click at [386, 244] on div "Select Item" at bounding box center [368, 242] width 49 height 12
type input "WBC"
click at [382, 273] on div "WBC" at bounding box center [423, 272] width 172 height 22
type input "1350"
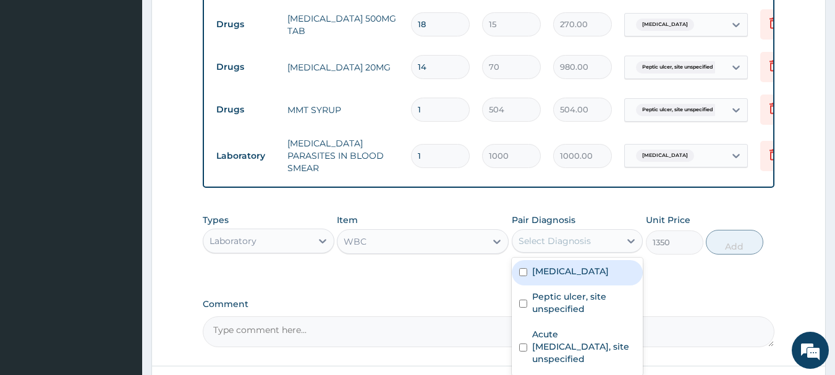
click at [561, 247] on div "Select Diagnosis" at bounding box center [555, 241] width 72 height 12
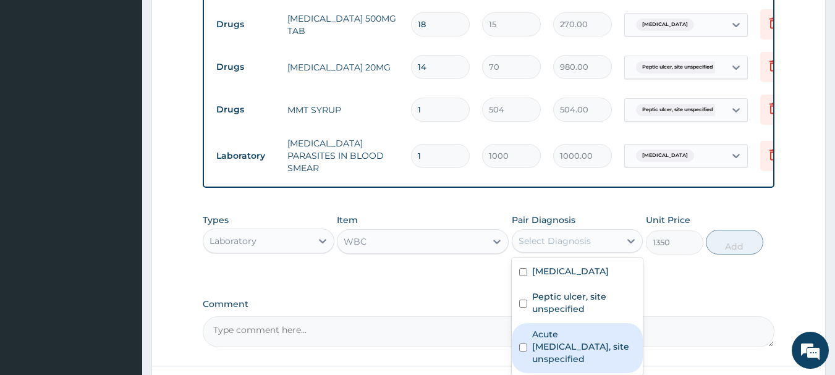
click at [566, 345] on label "Acute upper respiratory infection, site unspecified" at bounding box center [584, 346] width 104 height 37
checkbox input "true"
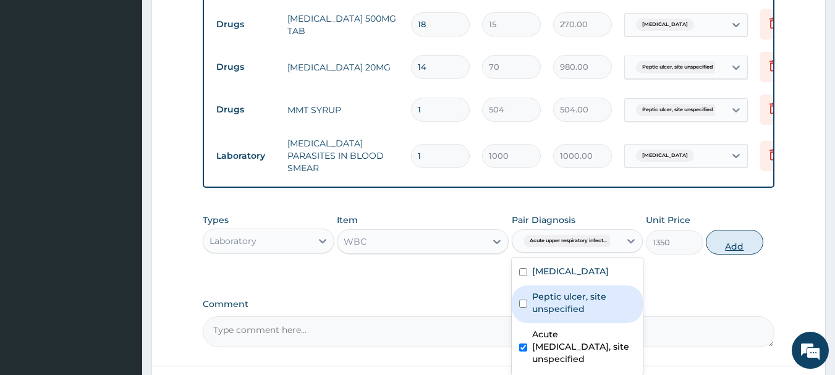
click at [743, 247] on button "Add" at bounding box center [734, 242] width 57 height 25
type input "0"
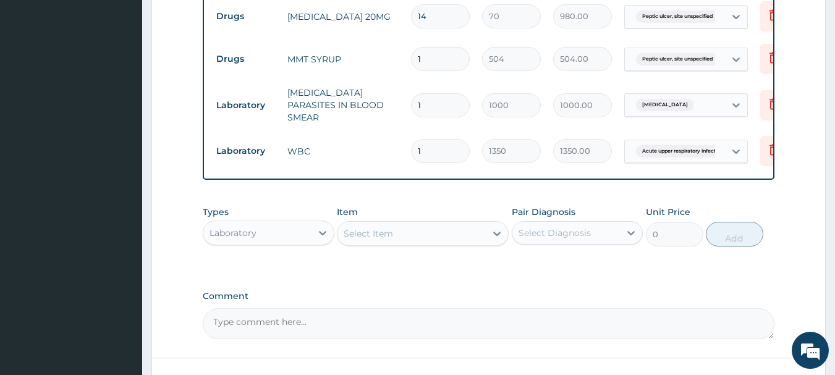
scroll to position [637, 0]
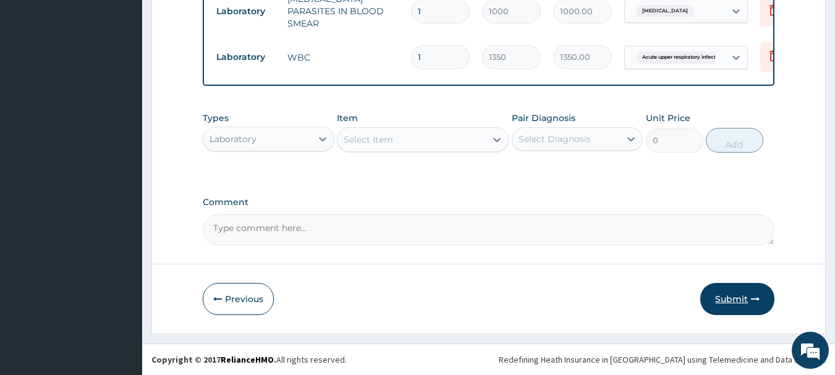
click at [742, 299] on button "Submit" at bounding box center [737, 299] width 74 height 32
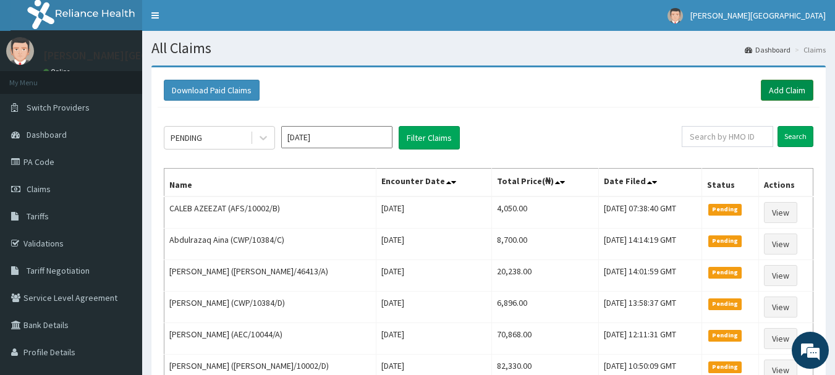
click at [786, 89] on link "Add Claim" at bounding box center [787, 90] width 53 height 21
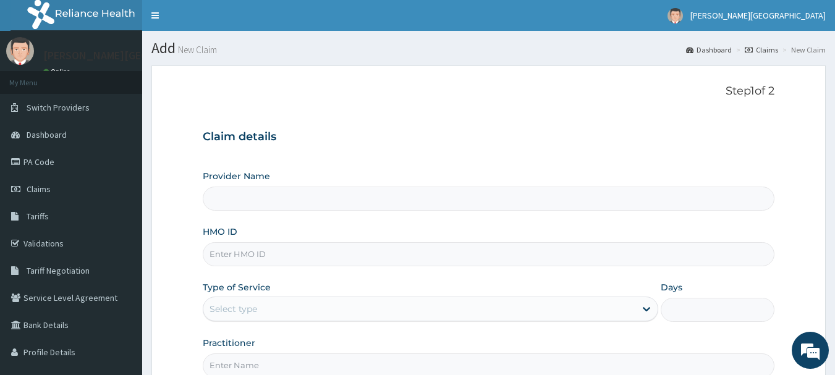
click at [276, 255] on input "HMO ID" at bounding box center [489, 254] width 572 height 24
type input "[PERSON_NAME][GEOGRAPHIC_DATA]"
paste input "FMC/11149/B"
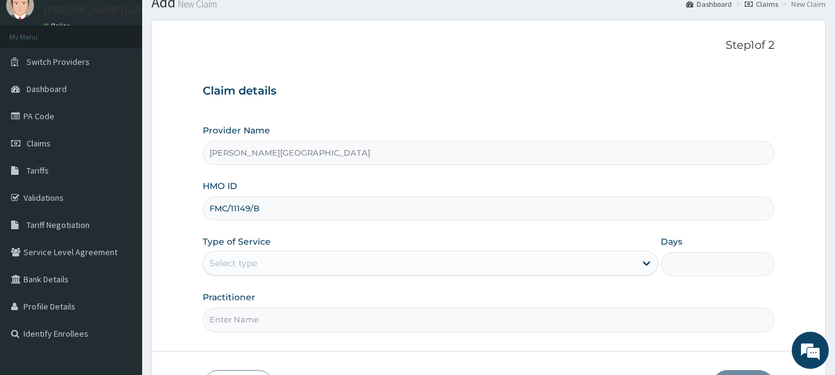
scroll to position [133, 0]
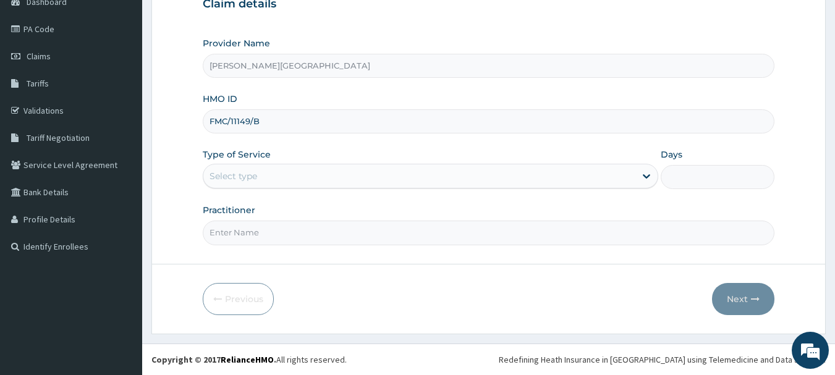
type input "FMC/11149/B"
click at [255, 177] on div "Select type" at bounding box center [234, 176] width 48 height 12
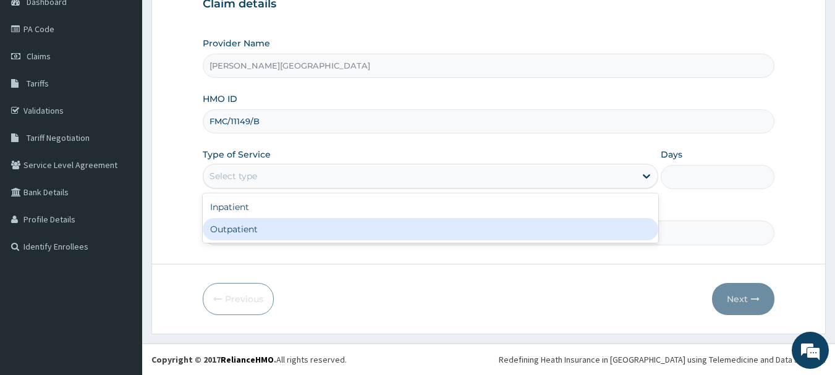
click at [251, 227] on div "Outpatient" at bounding box center [431, 229] width 456 height 22
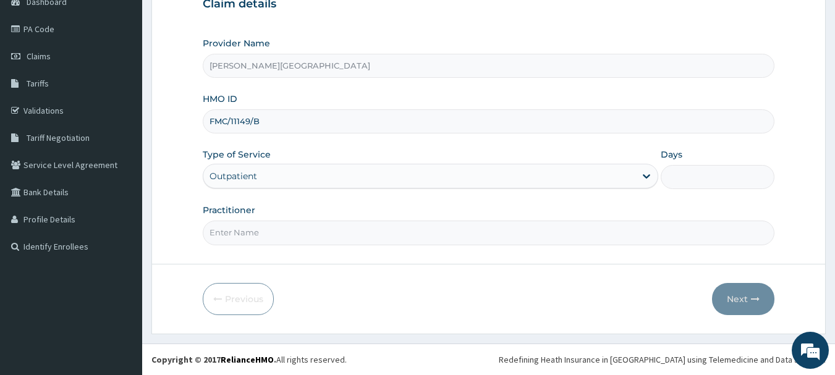
type input "1"
click at [250, 234] on input "Practitioner" at bounding box center [489, 233] width 572 height 24
type input "AA"
click at [749, 292] on button "Next" at bounding box center [743, 299] width 62 height 32
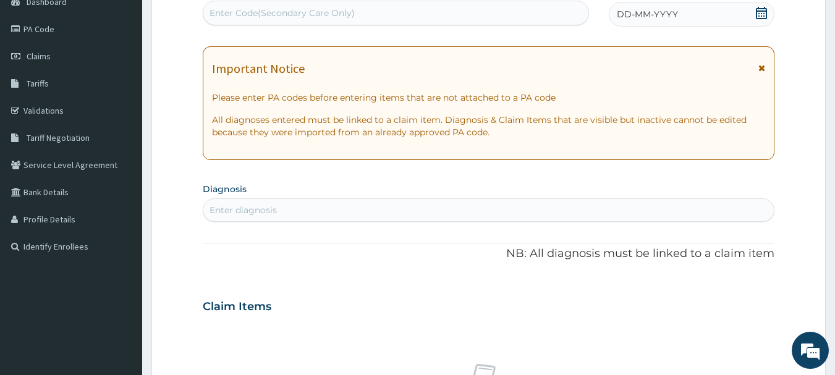
click at [762, 66] on icon at bounding box center [762, 68] width 7 height 9
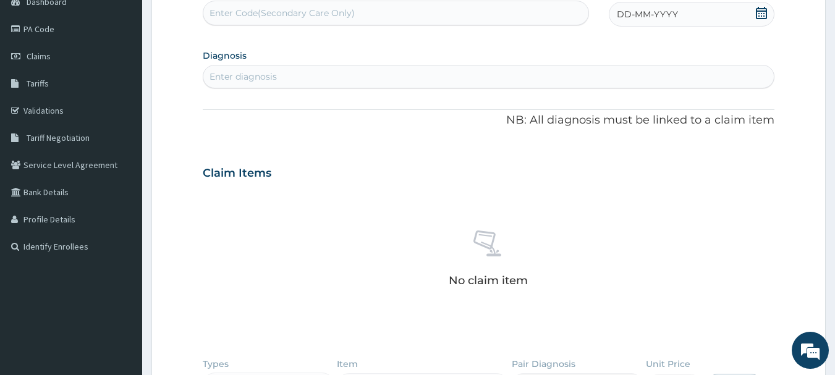
scroll to position [0, 0]
click at [299, 75] on div "Enter diagnosis" at bounding box center [488, 77] width 571 height 20
type input "U"
type input "ACUTE UPPER"
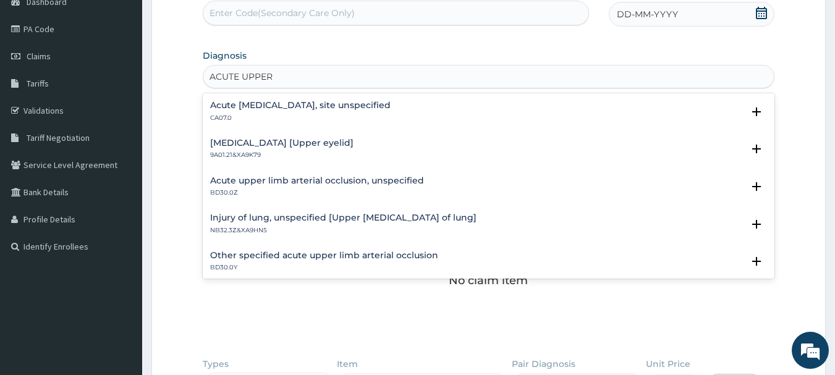
click at [276, 101] on h4 "Acute [MEDICAL_DATA], site unspecified" at bounding box center [300, 105] width 181 height 9
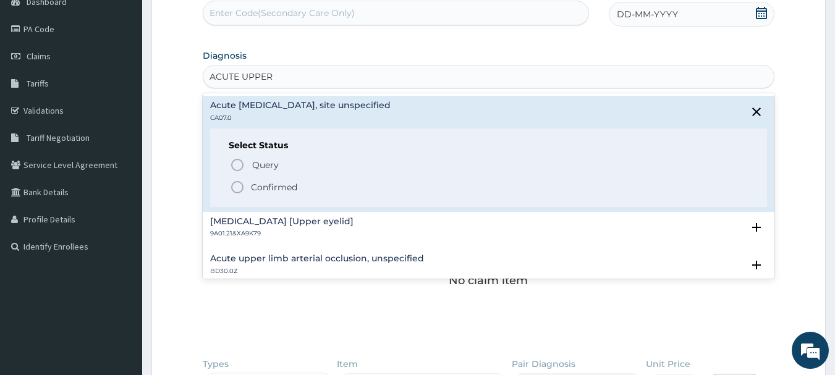
click at [283, 185] on p "Confirmed" at bounding box center [274, 187] width 46 height 12
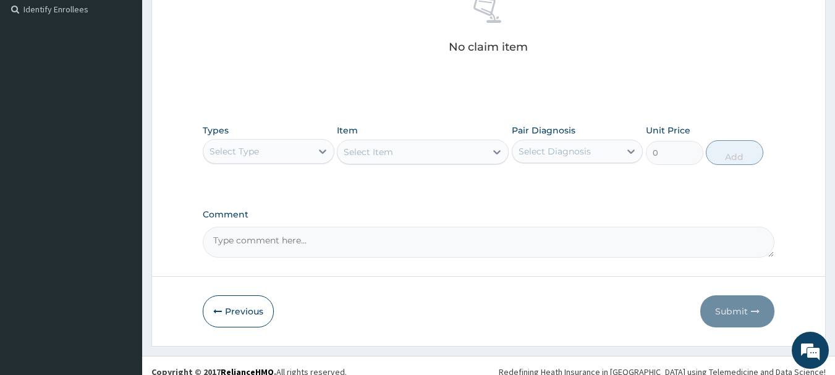
scroll to position [380, 0]
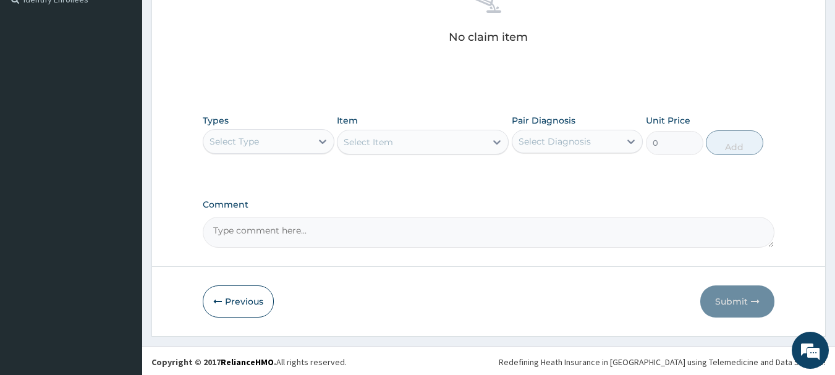
click at [252, 138] on div "Select Type" at bounding box center [234, 141] width 49 height 12
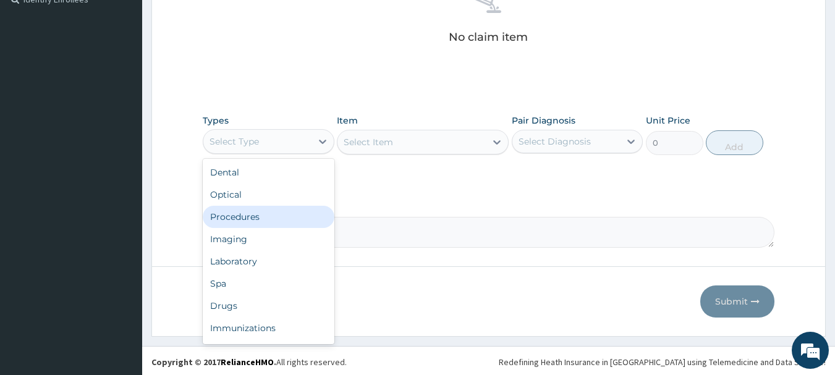
click at [270, 214] on div "Procedures" at bounding box center [269, 217] width 132 height 22
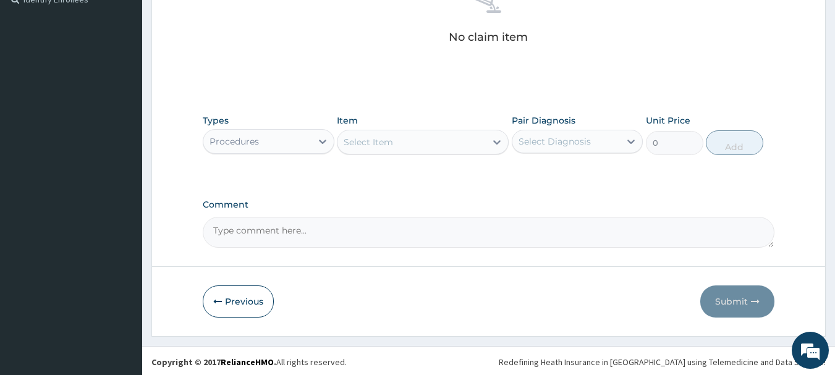
click at [373, 148] on div "Select Item" at bounding box center [368, 142] width 49 height 12
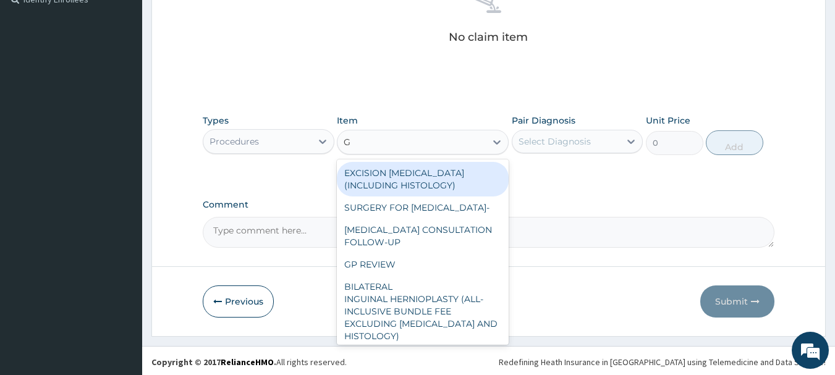
type input "GP"
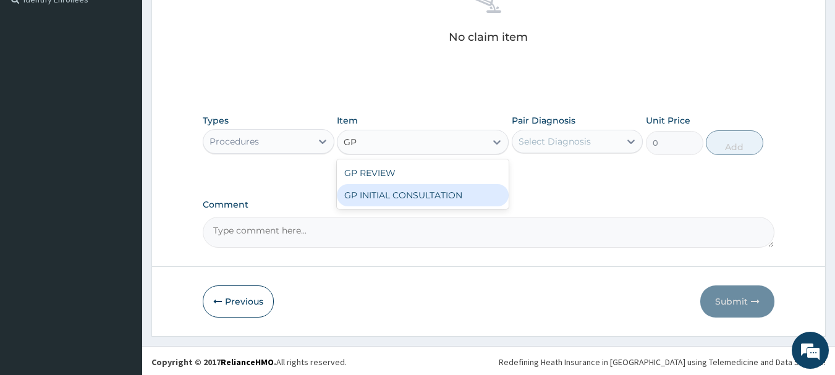
drag, startPoint x: 376, startPoint y: 192, endPoint x: 397, endPoint y: 177, distance: 25.7
click at [376, 193] on div "GP INITIAL CONSULTATION" at bounding box center [423, 195] width 172 height 22
type input "2000"
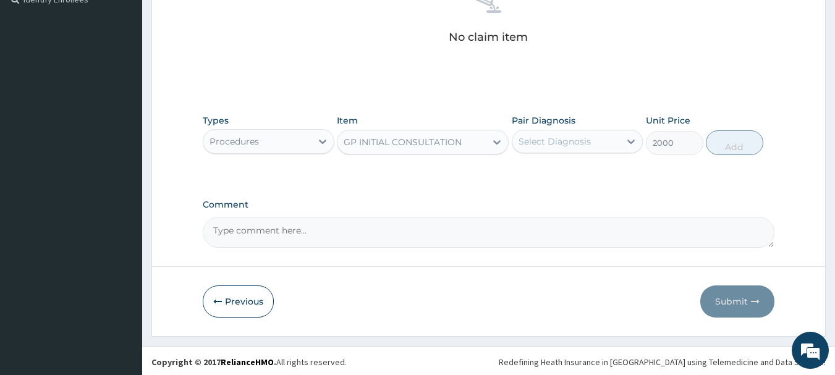
click at [570, 144] on div "Select Diagnosis" at bounding box center [555, 141] width 72 height 12
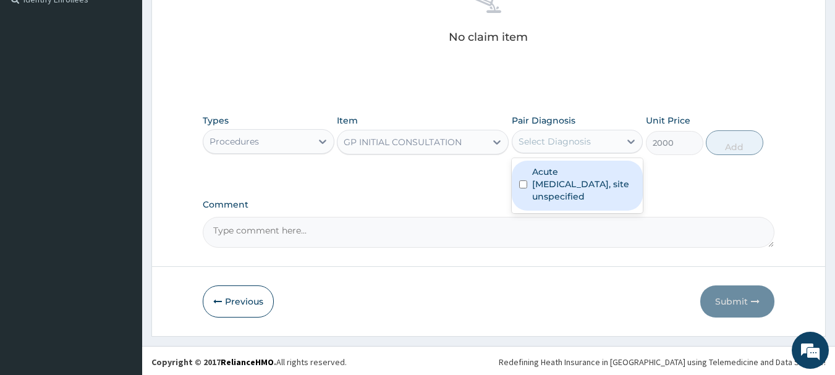
drag, startPoint x: 558, startPoint y: 179, endPoint x: 631, endPoint y: 178, distance: 73.0
click at [558, 180] on label "Acute upper respiratory infection, site unspecified" at bounding box center [584, 184] width 104 height 37
checkbox input "true"
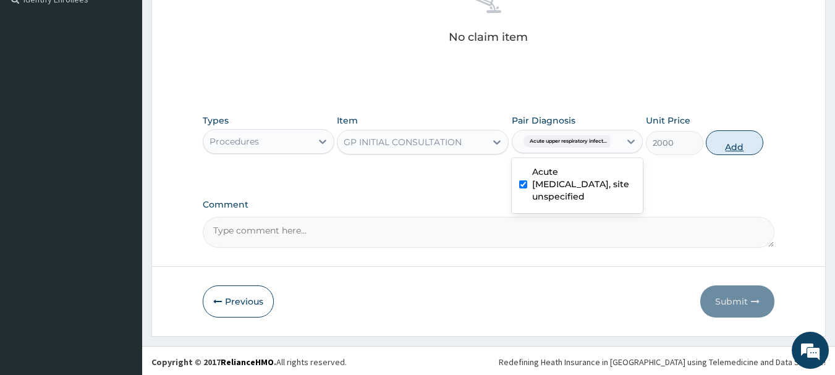
drag, startPoint x: 759, startPoint y: 147, endPoint x: 738, endPoint y: 147, distance: 20.4
click at [758, 147] on button "Add" at bounding box center [734, 142] width 57 height 25
type input "0"
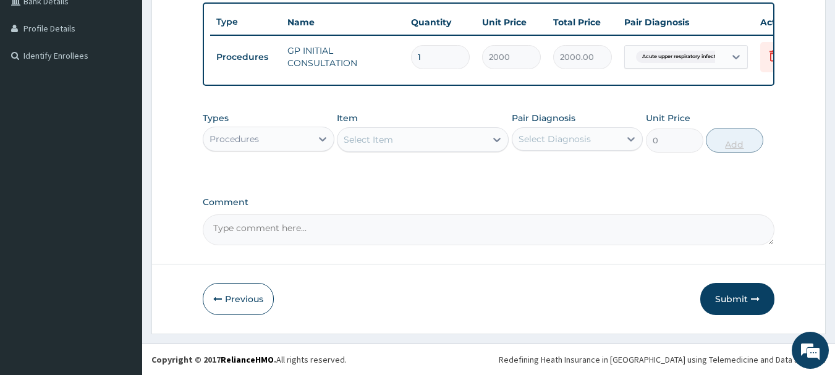
scroll to position [333, 0]
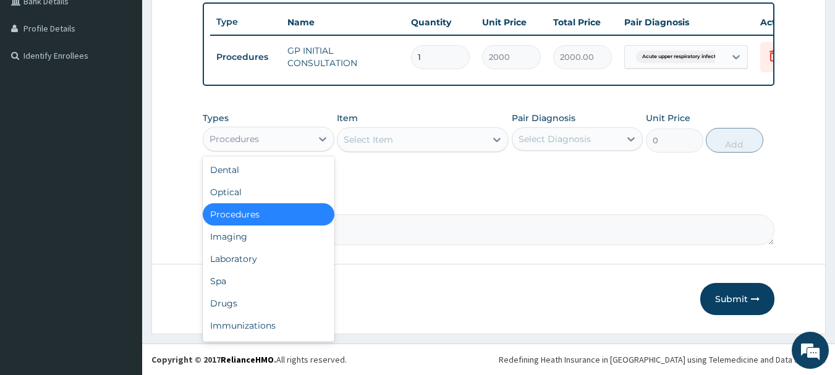
click at [292, 150] on div "Procedures" at bounding box center [269, 139] width 132 height 25
click at [255, 305] on div "Drugs" at bounding box center [269, 303] width 132 height 22
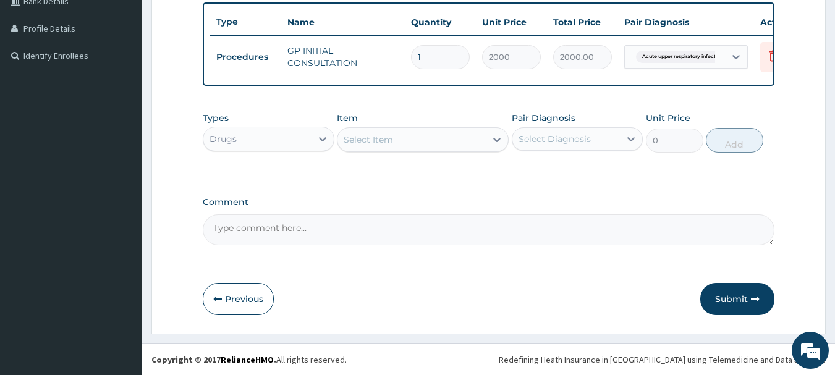
click at [404, 145] on div "Select Item" at bounding box center [412, 140] width 148 height 20
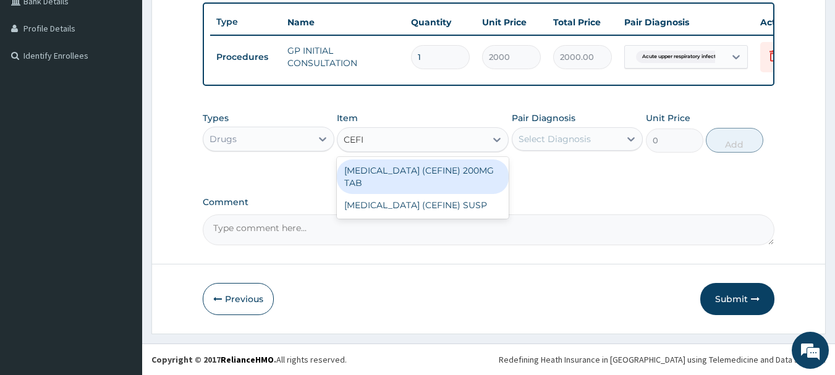
type input "CEFIX"
click at [410, 166] on div "[MEDICAL_DATA] (CEFINE) 200MG TAB" at bounding box center [423, 176] width 172 height 35
type input "600"
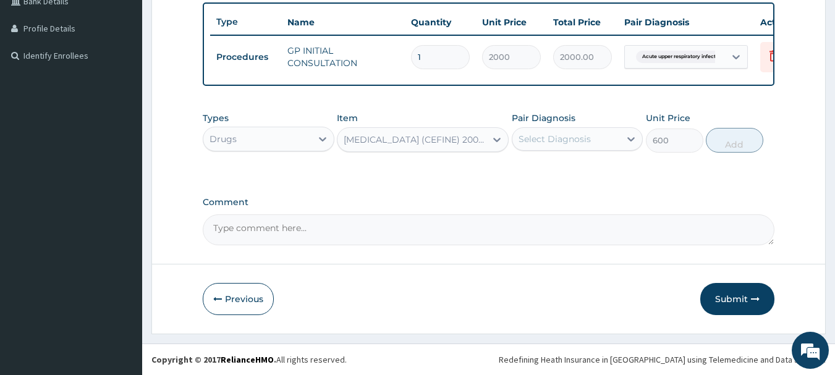
click at [299, 223] on textarea "Comment" at bounding box center [489, 230] width 572 height 31
paste textarea "CEFIXIME TAB 400MG(ANTIBIOTICS) , QTY : 1, Dosage : daily, Duration : 7 days"
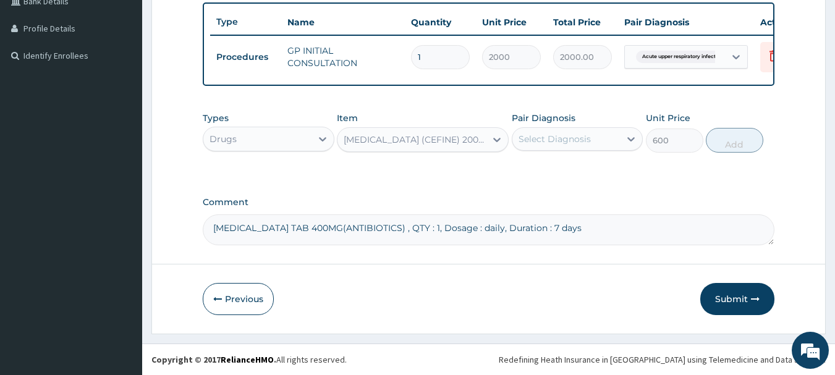
type textarea "CEFIXIME TAB 400MG(ANTIBIOTICS) , QTY : 1, Dosage : daily, Duration : 7 days"
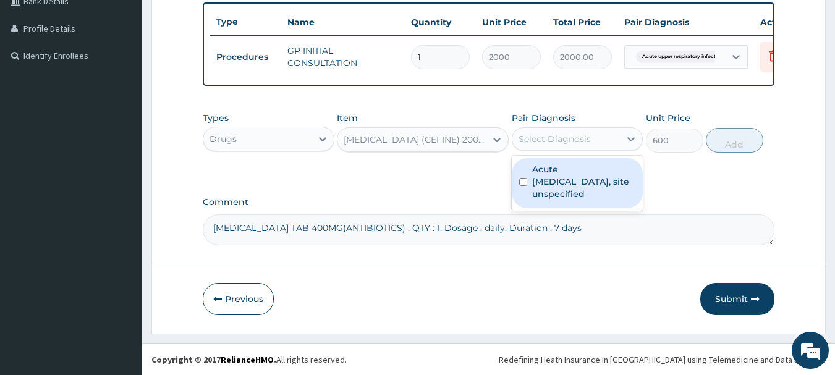
click at [586, 140] on div "Select Diagnosis" at bounding box center [555, 139] width 72 height 12
click at [572, 179] on label "Acute upper respiratory infection, site unspecified" at bounding box center [584, 181] width 104 height 37
checkbox input "true"
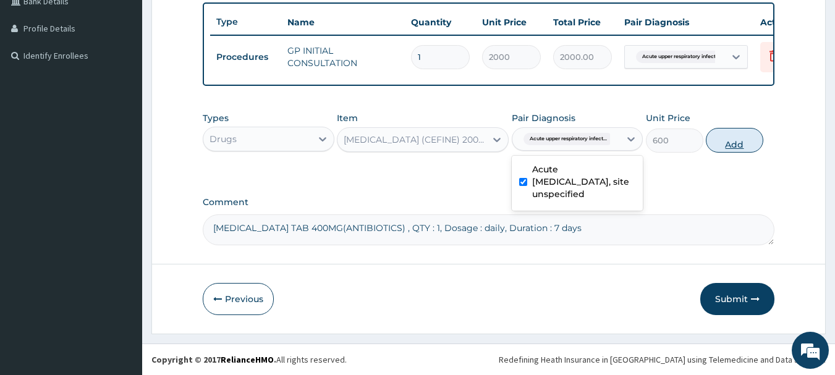
click at [730, 143] on button "Add" at bounding box center [734, 140] width 57 height 25
type input "0"
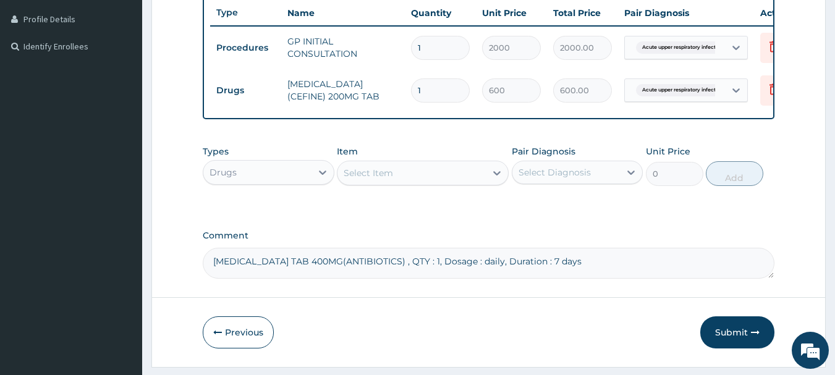
type input "14"
type input "8400.00"
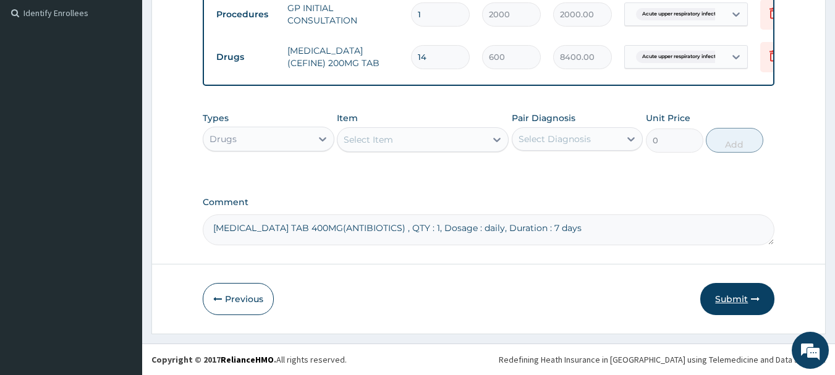
type input "14"
click at [733, 303] on button "Submit" at bounding box center [737, 299] width 74 height 32
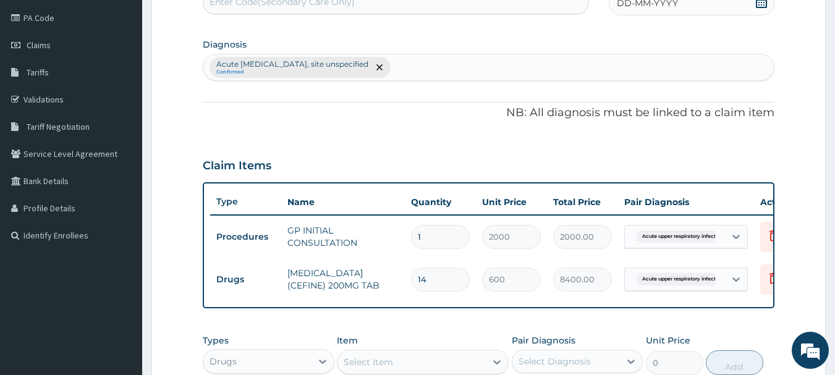
scroll to position [67, 0]
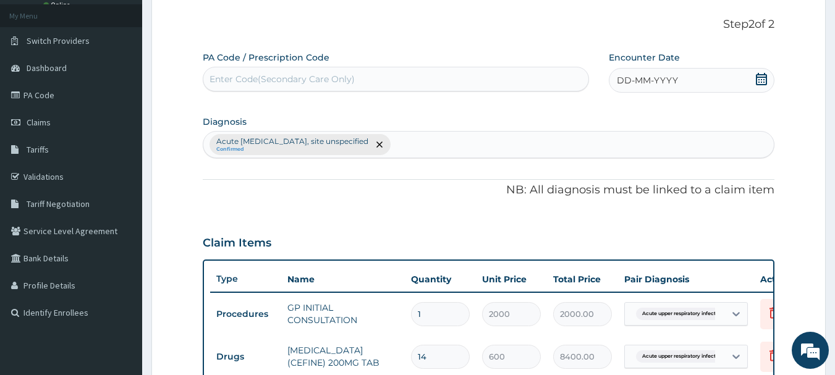
click at [757, 79] on icon at bounding box center [761, 79] width 11 height 12
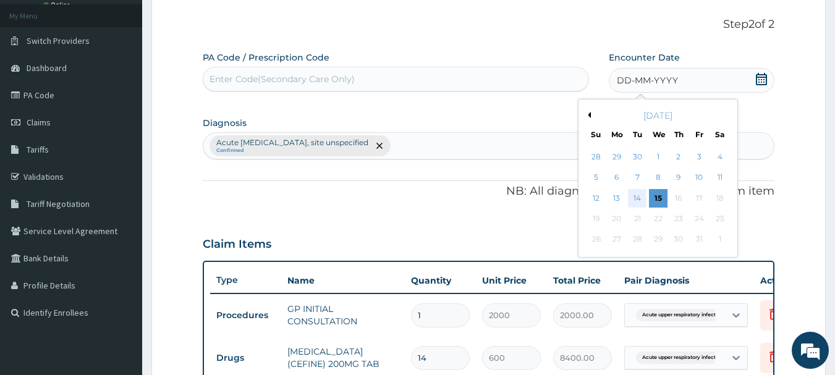
click at [640, 198] on div "14" at bounding box center [638, 198] width 19 height 19
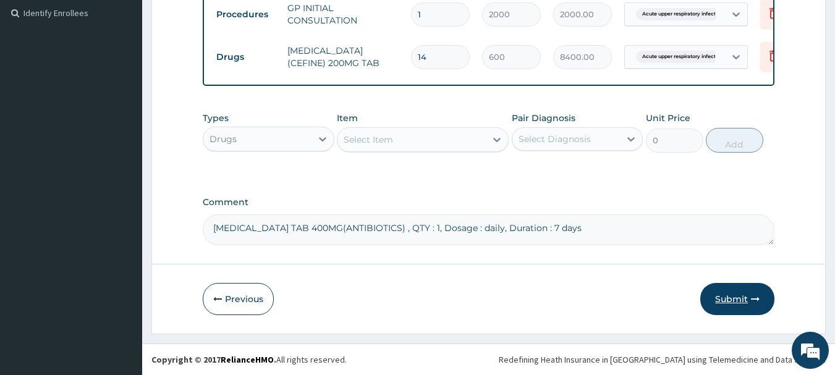
click at [721, 302] on button "Submit" at bounding box center [737, 299] width 74 height 32
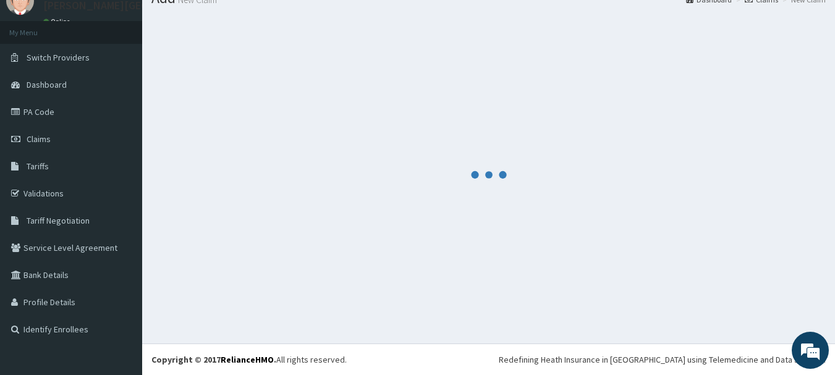
scroll to position [50, 0]
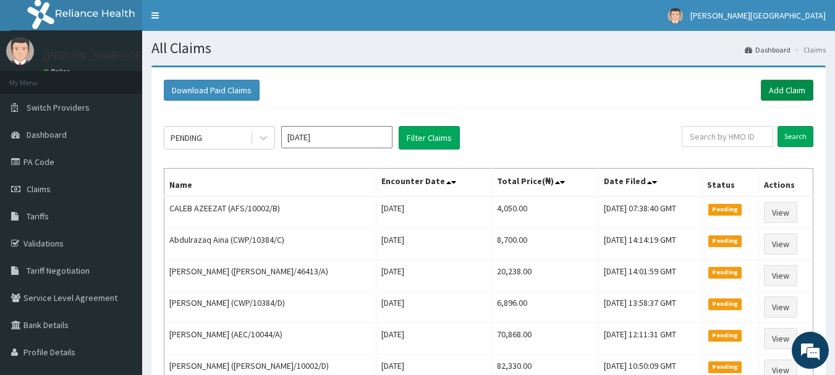
click at [786, 92] on link "Add Claim" at bounding box center [787, 90] width 53 height 21
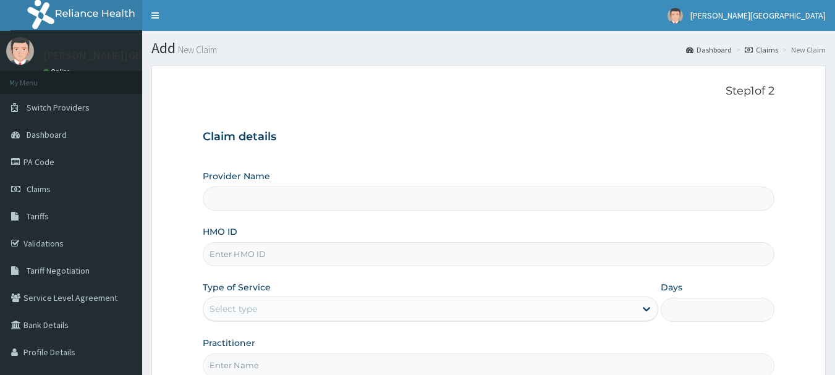
click at [276, 260] on input "HMO ID" at bounding box center [489, 254] width 572 height 24
paste input "ENP/10742/F"
type input "ENP/10742/F"
type input "[PERSON_NAME][GEOGRAPHIC_DATA]"
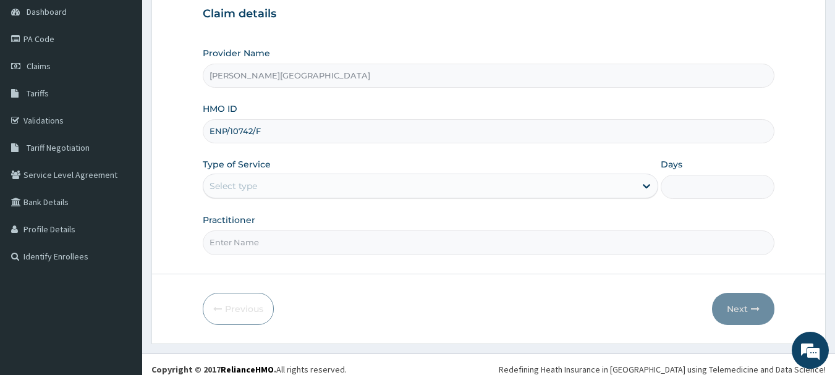
scroll to position [124, 0]
type input "ENP/10742/F"
click at [263, 179] on div "Select type" at bounding box center [419, 186] width 432 height 20
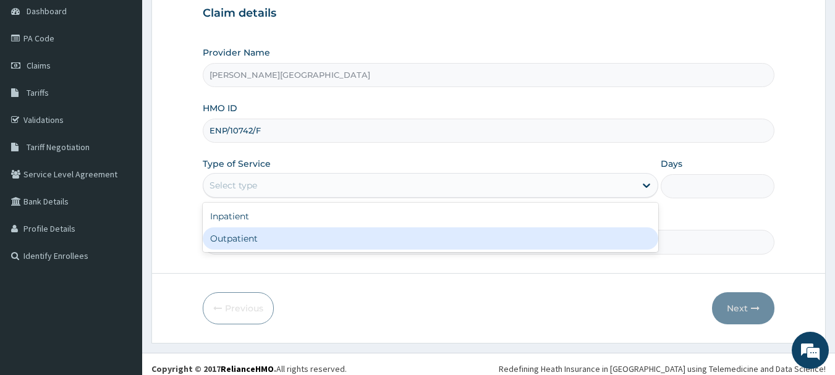
click at [255, 240] on div "Outpatient" at bounding box center [431, 238] width 456 height 22
type input "1"
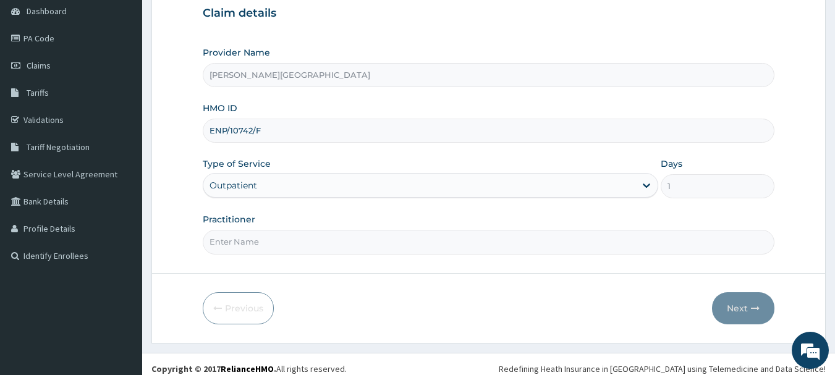
click at [255, 240] on input "Practitioner" at bounding box center [489, 242] width 572 height 24
type input "AA"
click at [737, 306] on button "Next" at bounding box center [743, 308] width 62 height 32
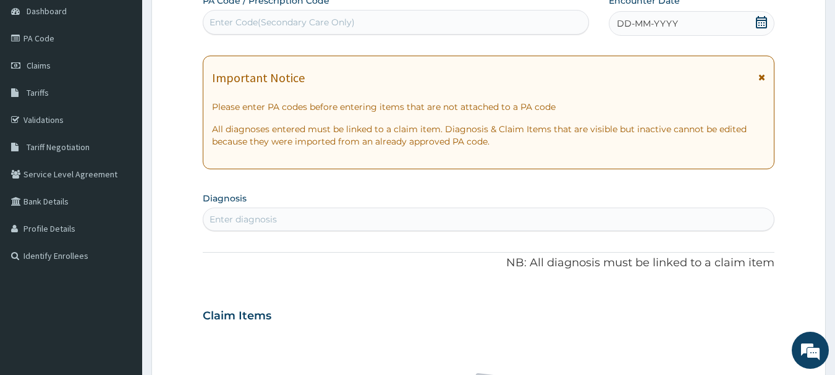
click at [761, 79] on icon at bounding box center [762, 77] width 7 height 9
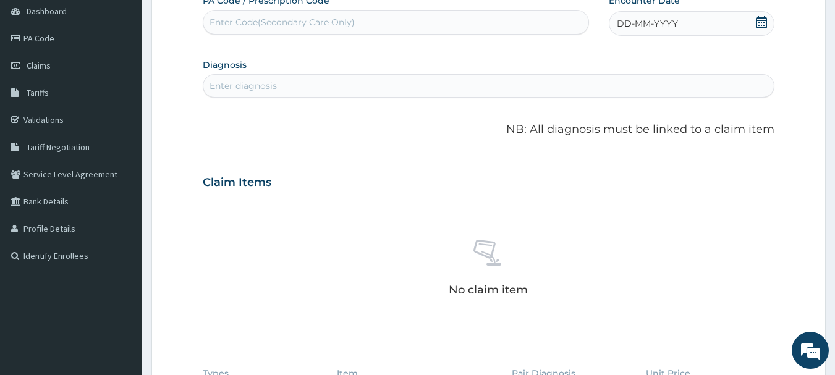
click at [759, 23] on icon at bounding box center [761, 22] width 11 height 12
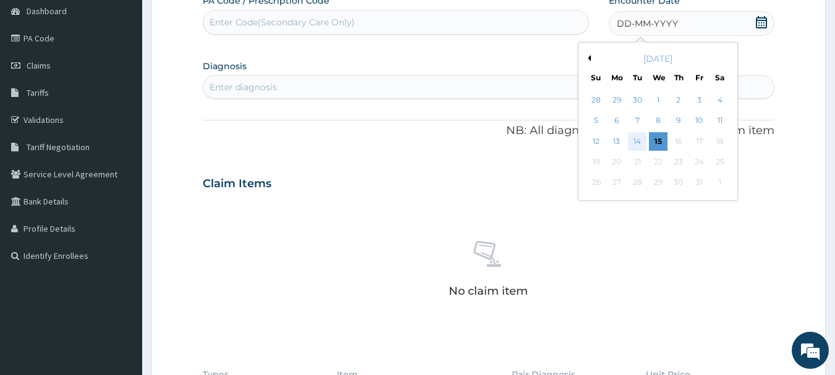
scroll to position [0, 0]
click at [637, 142] on div "14" at bounding box center [638, 141] width 19 height 19
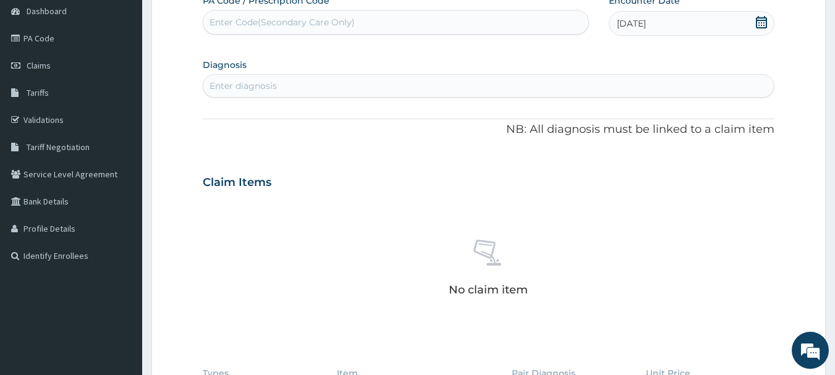
click at [273, 98] on div "PA Code / Prescription Code Enter Code(Secondary Care Only) Encounter Date [DAT…" at bounding box center [489, 247] width 572 height 506
click at [270, 86] on div "Enter diagnosis" at bounding box center [243, 86] width 67 height 12
type input "[MEDICAL_DATA]"
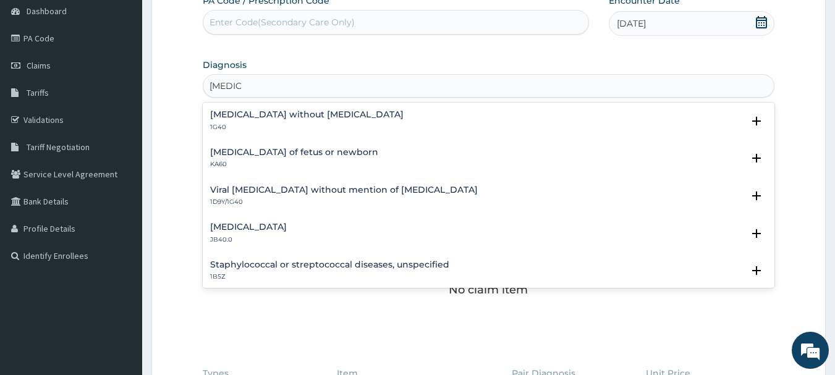
click at [227, 117] on h4 "Sepsis without septic shock" at bounding box center [306, 114] width 193 height 9
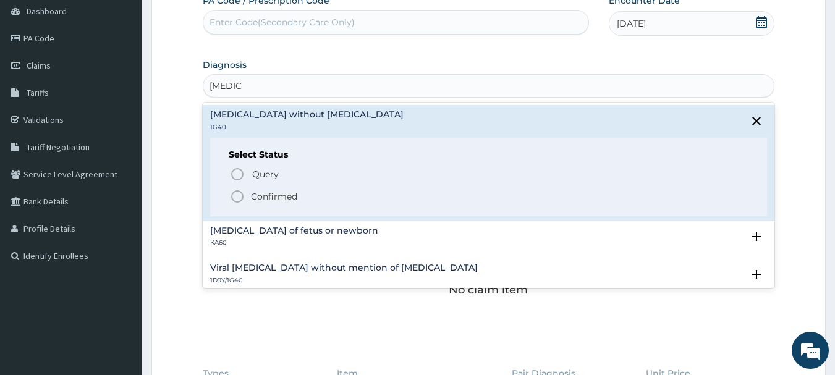
click at [255, 193] on p "Confirmed" at bounding box center [274, 196] width 46 height 12
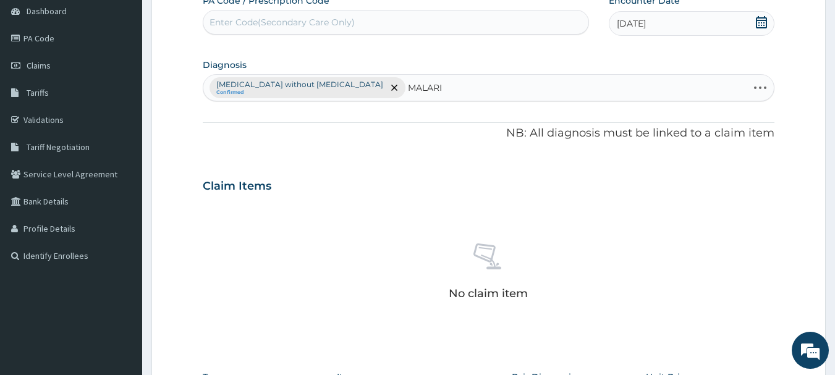
type input "MALARIA"
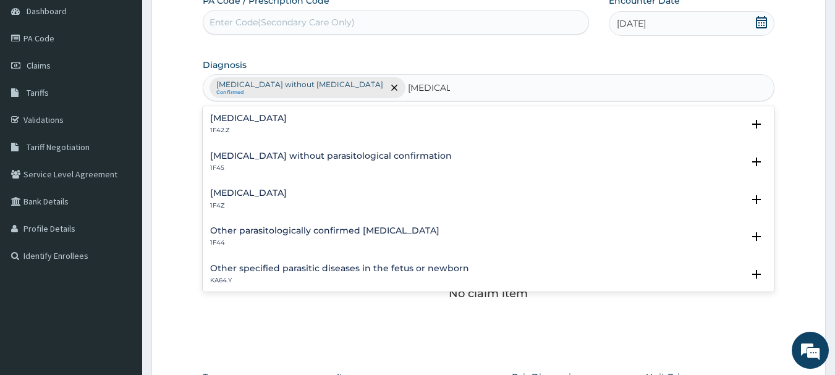
click at [278, 192] on h4 "Malaria, unspecified" at bounding box center [248, 193] width 77 height 9
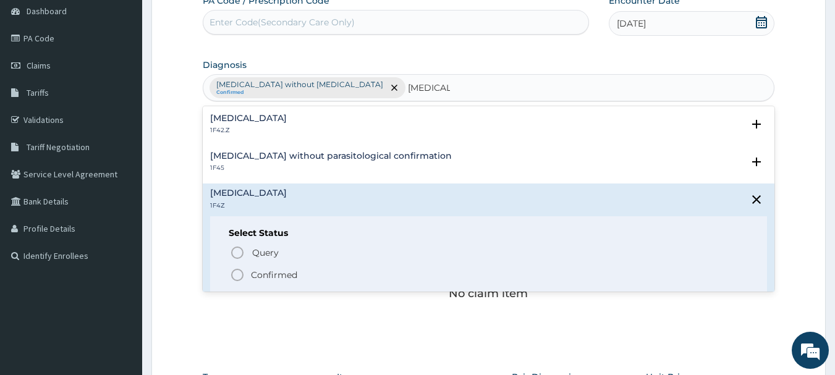
click at [271, 274] on p "Confirmed" at bounding box center [274, 275] width 46 height 12
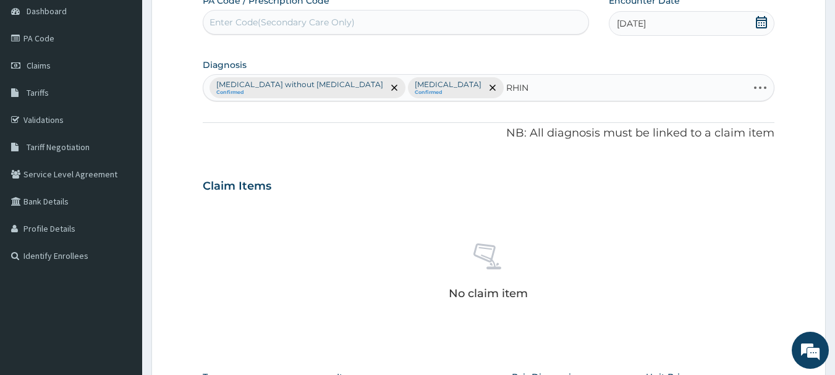
type input "RHINO"
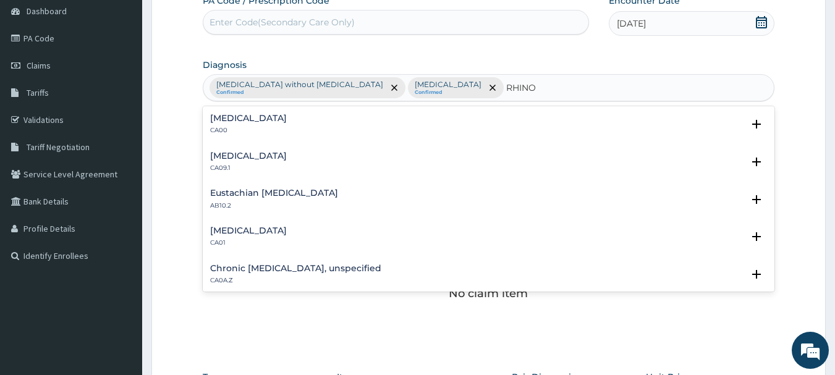
click at [290, 265] on h4 "Chronic rhinosinusitis, unspecified" at bounding box center [295, 268] width 171 height 9
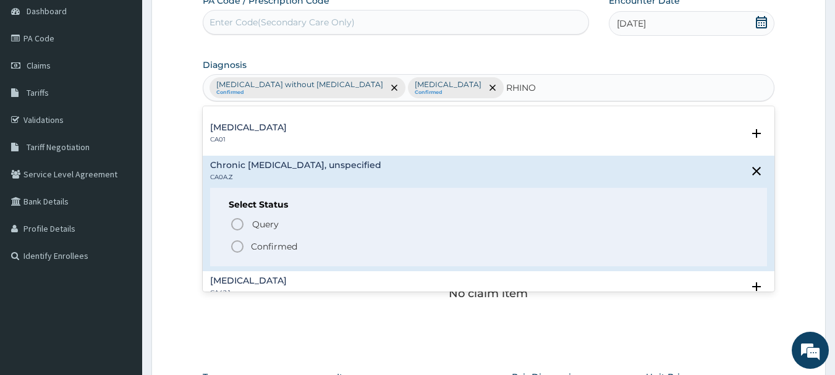
scroll to position [124, 0]
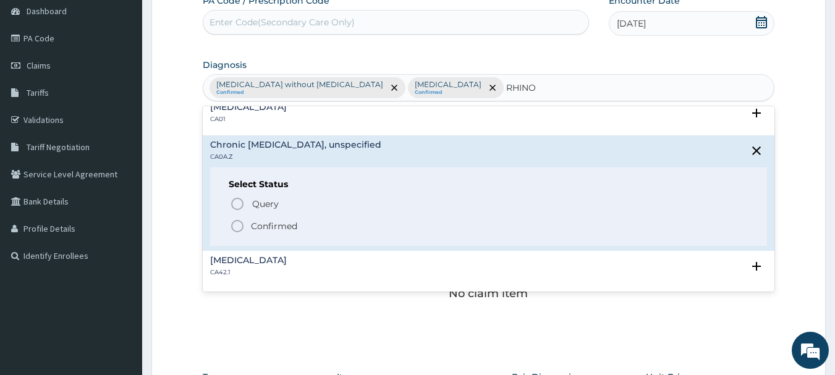
click at [283, 228] on p "Confirmed" at bounding box center [274, 226] width 46 height 12
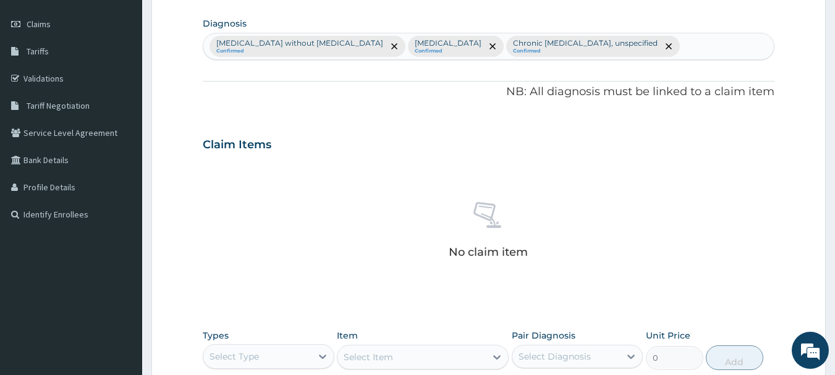
scroll to position [371, 0]
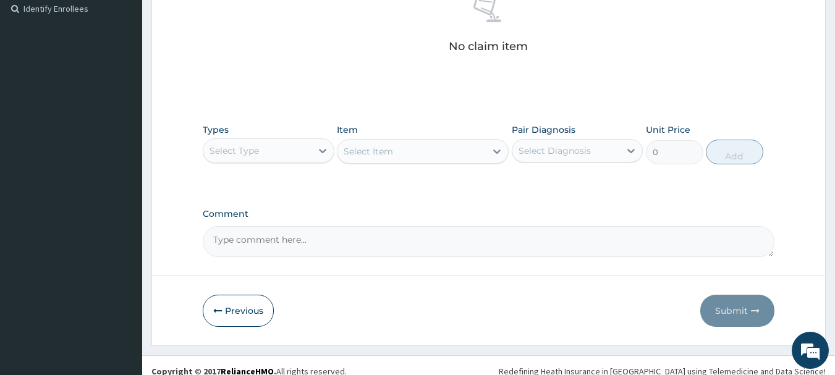
click at [306, 153] on div "Select Type" at bounding box center [257, 151] width 108 height 20
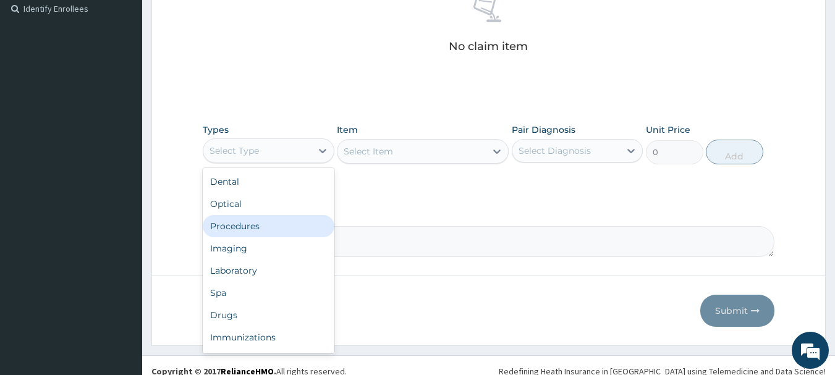
click at [265, 230] on div "Procedures" at bounding box center [269, 226] width 132 height 22
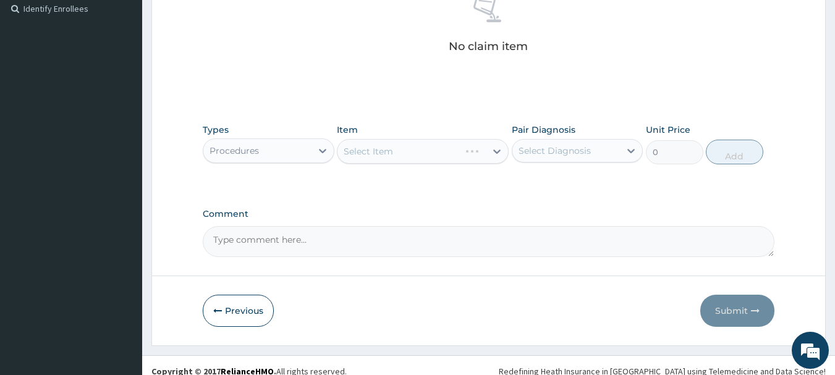
click at [409, 151] on div "Select Item" at bounding box center [423, 151] width 172 height 25
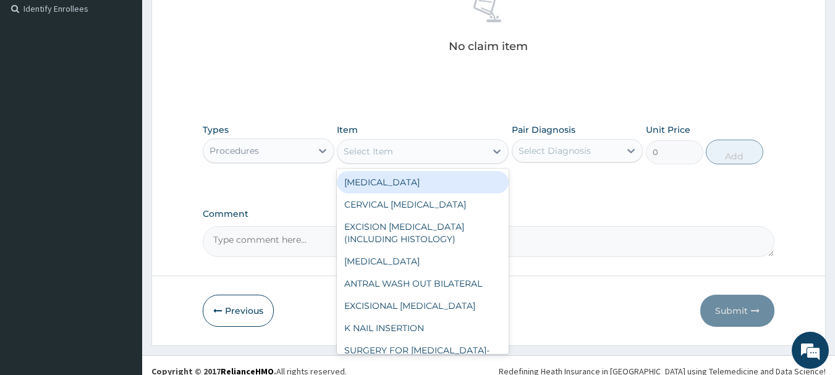
click at [372, 153] on div "Select Item" at bounding box center [368, 151] width 49 height 12
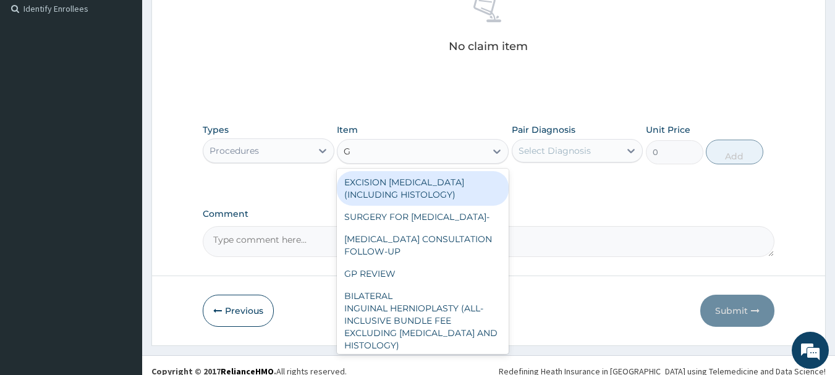
type input "GP"
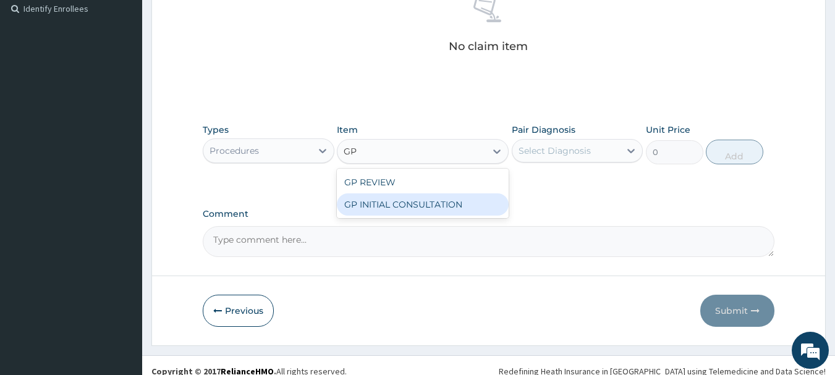
click at [397, 203] on div "GP INITIAL CONSULTATION" at bounding box center [423, 204] width 172 height 22
type input "2000"
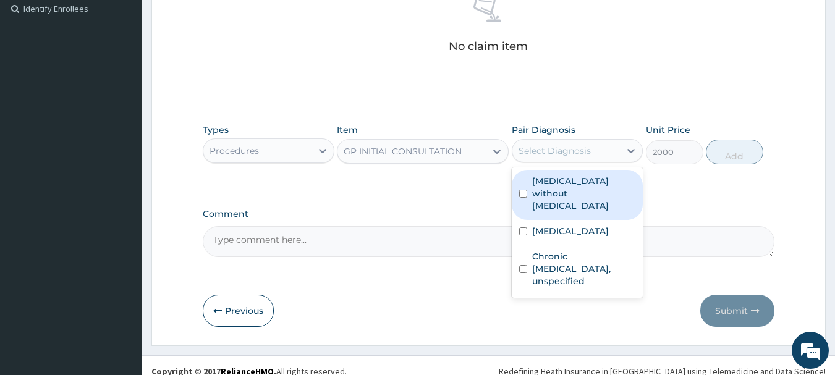
click at [594, 150] on div "Select Diagnosis" at bounding box center [566, 151] width 108 height 20
drag, startPoint x: 593, startPoint y: 186, endPoint x: 594, endPoint y: 197, distance: 11.1
click at [594, 187] on label "Sepsis without septic shock" at bounding box center [584, 193] width 104 height 37
checkbox input "true"
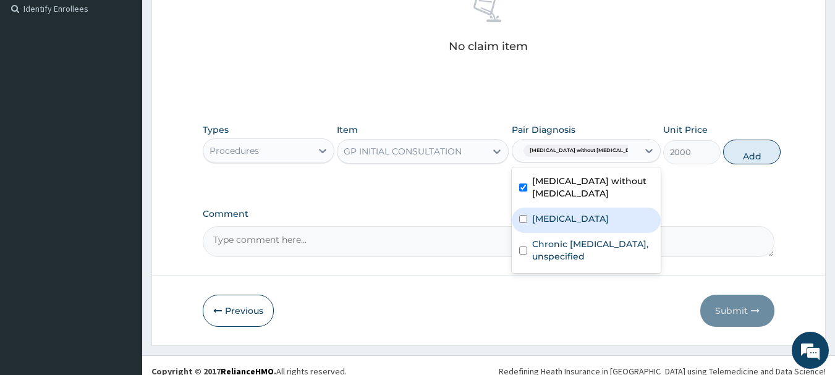
click at [594, 219] on label "Malaria, unspecified" at bounding box center [570, 219] width 77 height 12
checkbox input "true"
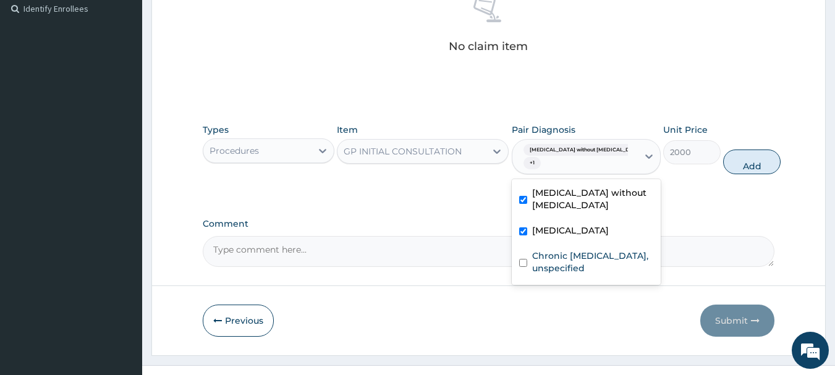
click at [592, 250] on label "Chronic rhinosinusitis, unspecified" at bounding box center [592, 262] width 121 height 25
checkbox input "true"
click at [725, 159] on button "Add" at bounding box center [751, 162] width 57 height 25
type input "0"
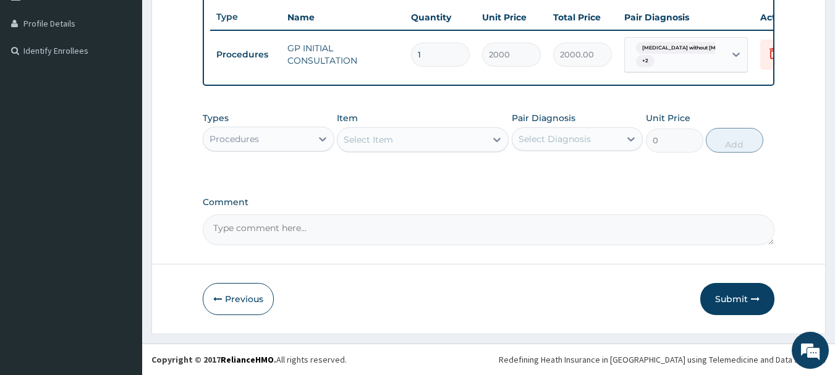
scroll to position [338, 0]
click at [294, 142] on div "Procedures" at bounding box center [257, 139] width 108 height 20
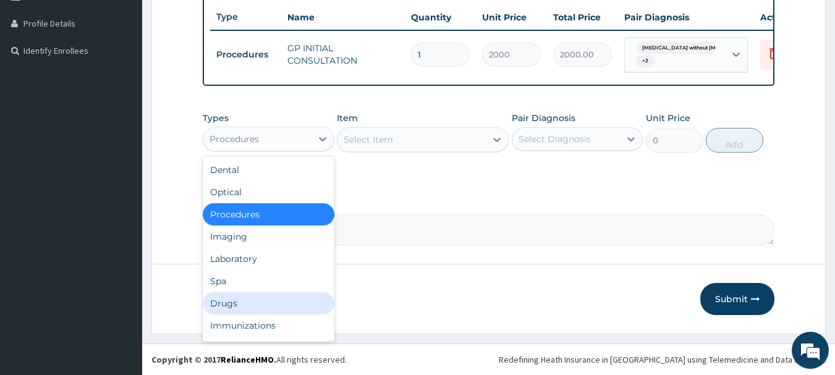
click at [264, 308] on div "Drugs" at bounding box center [269, 303] width 132 height 22
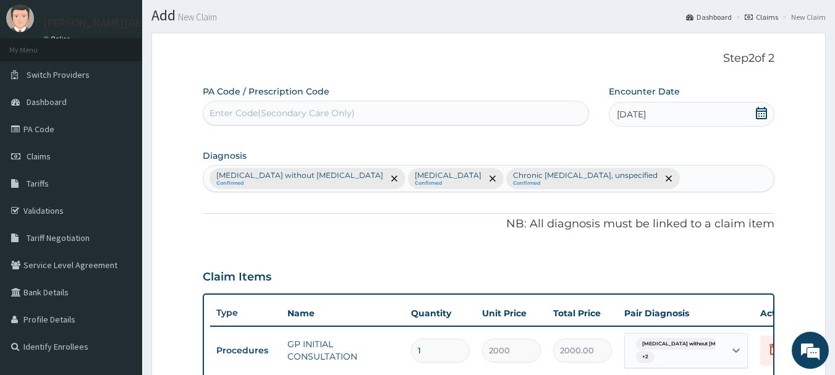
scroll to position [29, 0]
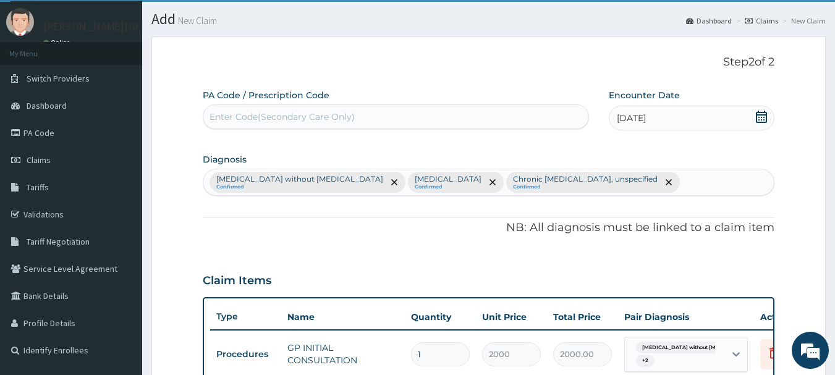
click at [341, 121] on div "Enter Code(Secondary Care Only)" at bounding box center [282, 117] width 145 height 12
paste input "PA/CDB1D1"
type input "PA/CDB1D1"
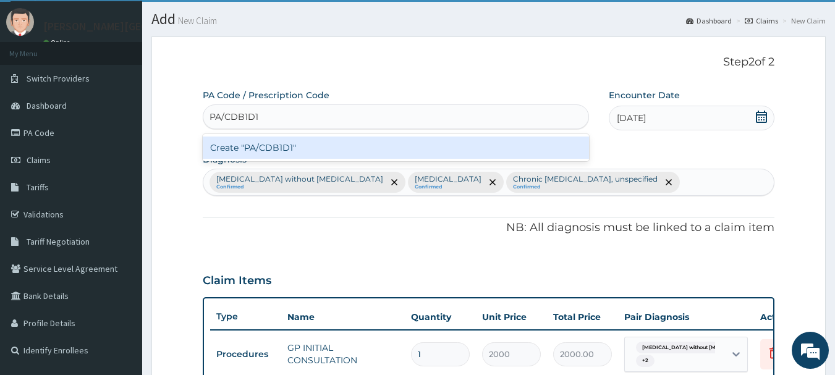
click at [297, 148] on div "Create "PA/CDB1D1"" at bounding box center [396, 148] width 387 height 22
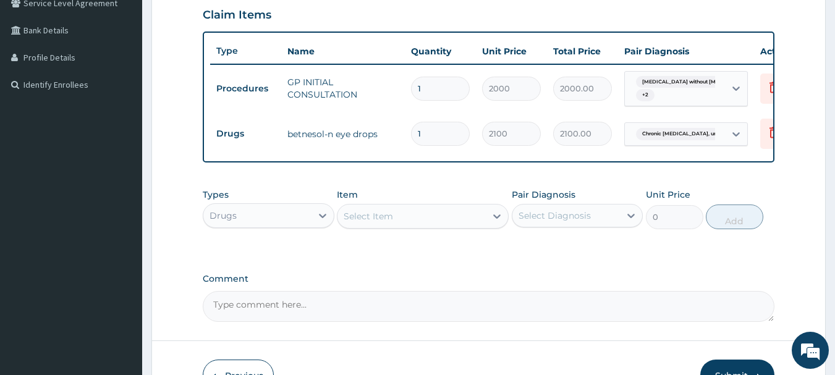
scroll to position [365, 0]
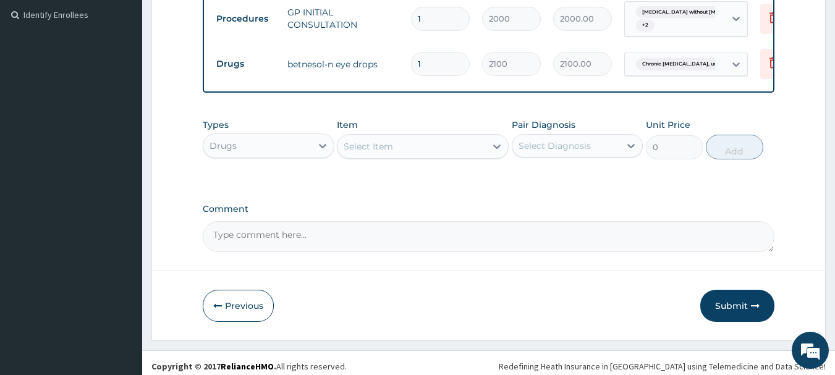
click at [373, 153] on div "Select Item" at bounding box center [368, 146] width 49 height 12
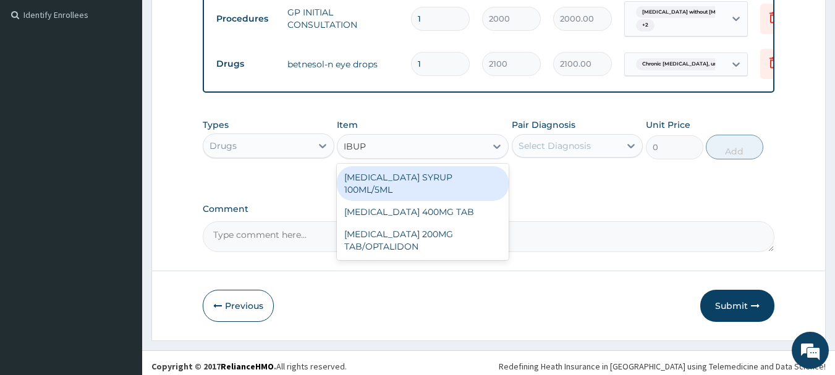
type input "IBUPR"
click at [419, 187] on div "[MEDICAL_DATA] SYRUP 100ML/5ML" at bounding box center [423, 183] width 172 height 35
type input "600"
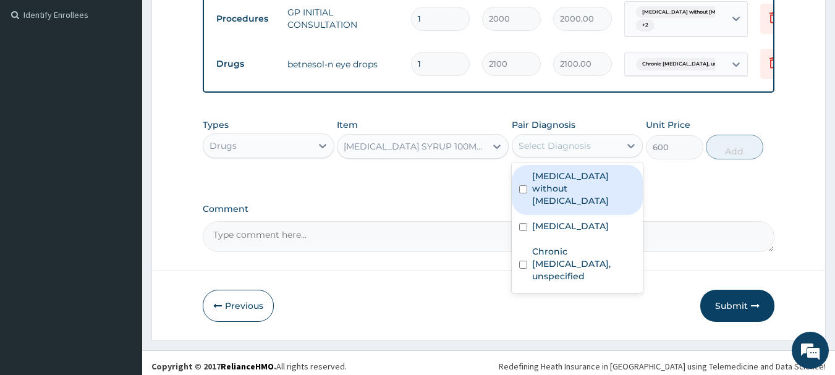
click at [529, 152] on div "Select Diagnosis" at bounding box center [555, 146] width 72 height 12
click at [567, 195] on label "Sepsis without septic shock" at bounding box center [584, 188] width 104 height 37
checkbox input "true"
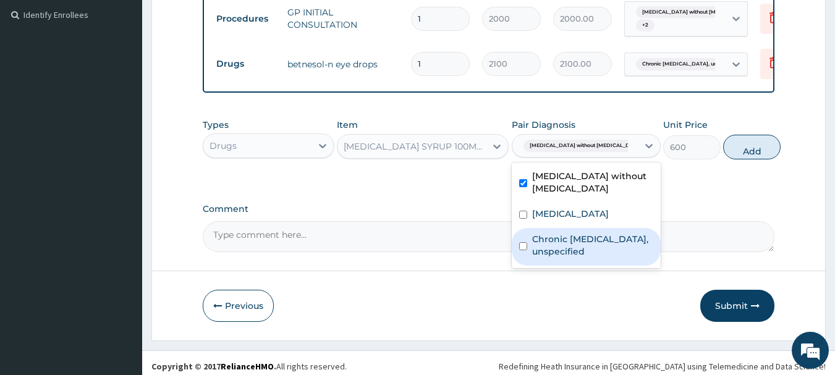
click at [577, 258] on label "Chronic rhinosinusitis, unspecified" at bounding box center [592, 245] width 121 height 25
checkbox input "true"
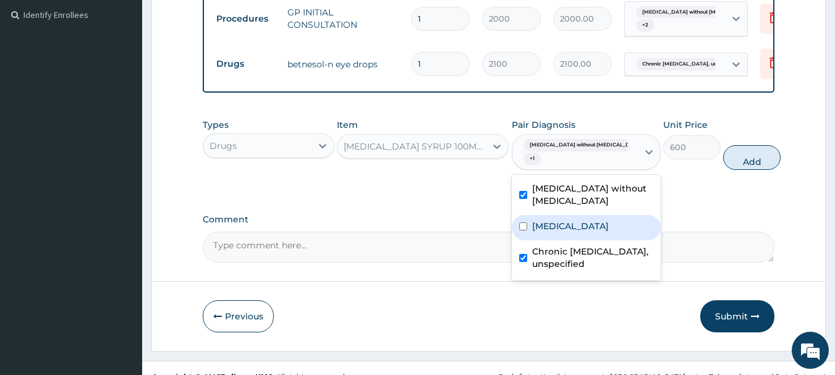
click at [600, 232] on label "Malaria, unspecified" at bounding box center [570, 226] width 77 height 12
checkbox input "true"
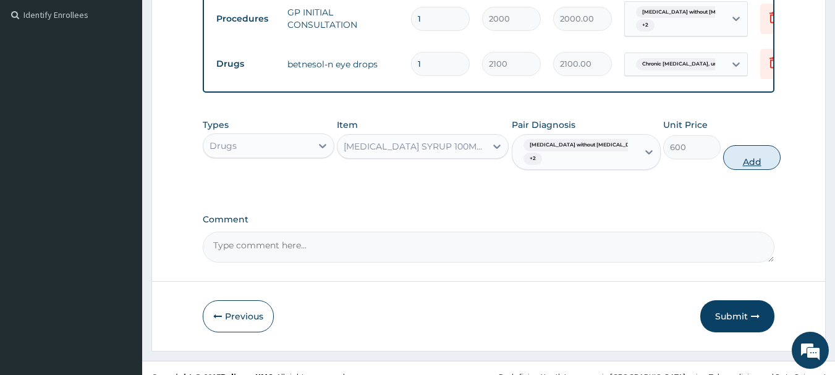
click at [725, 170] on button "Add" at bounding box center [751, 157] width 57 height 25
type input "0"
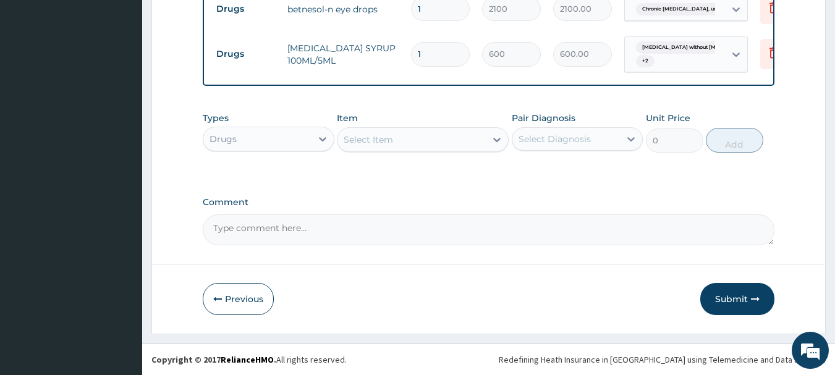
scroll to position [429, 0]
click at [372, 145] on div "Select Item" at bounding box center [368, 140] width 49 height 12
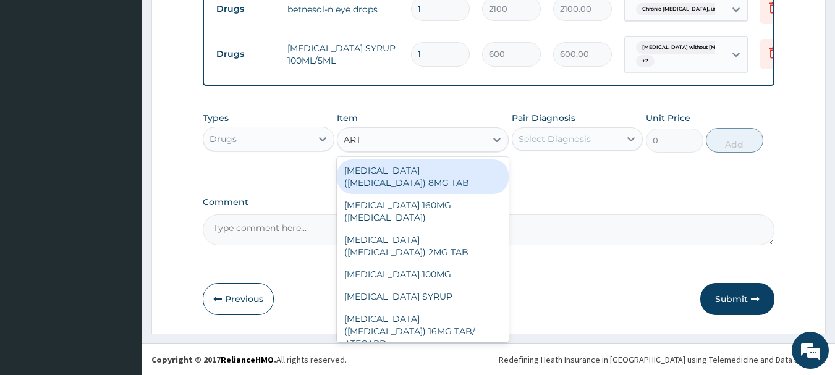
type input "ARTHE"
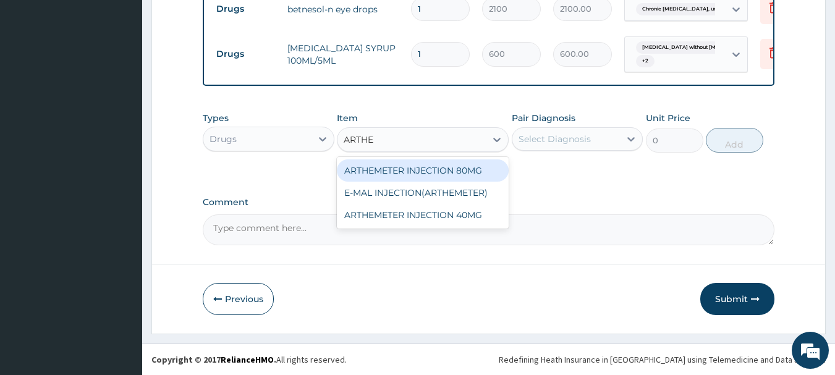
click at [378, 172] on div "ARTHEMETER INJECTION 80MG" at bounding box center [423, 170] width 172 height 22
type input "500"
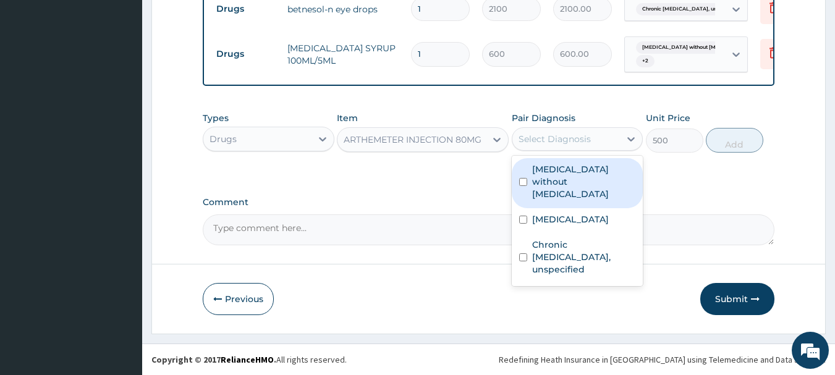
click at [558, 137] on div "Select Diagnosis" at bounding box center [555, 139] width 72 height 12
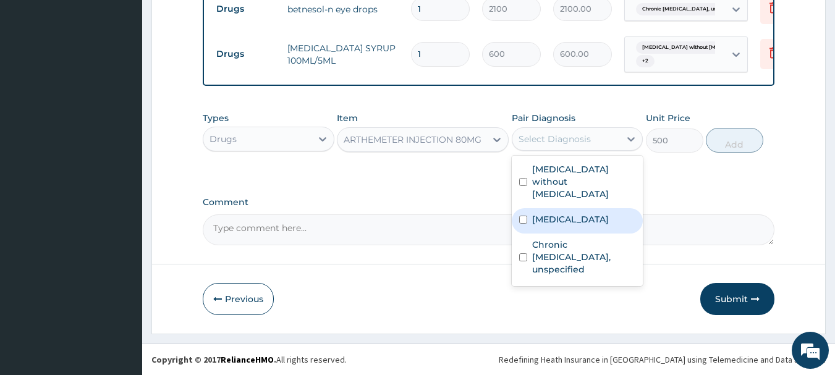
click at [574, 213] on label "Malaria, unspecified" at bounding box center [570, 219] width 77 height 12
checkbox input "true"
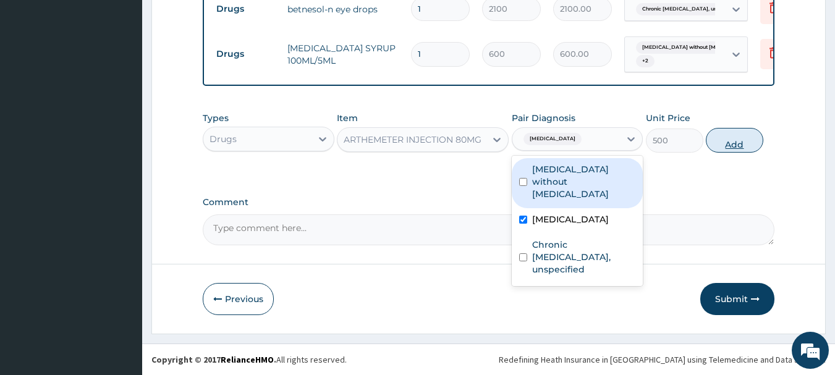
click at [729, 146] on button "Add" at bounding box center [734, 140] width 57 height 25
type input "0"
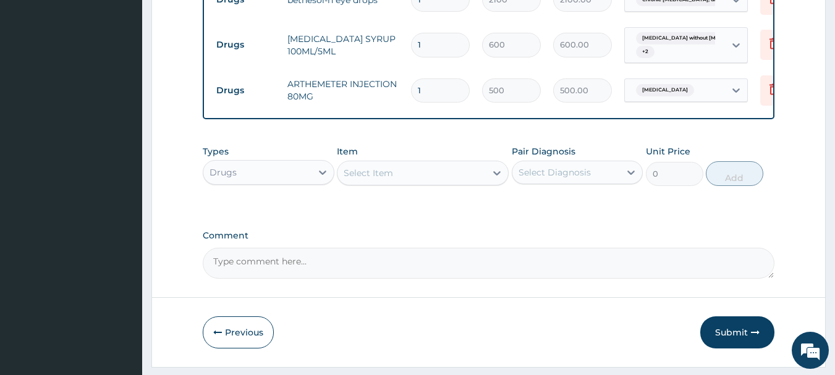
drag, startPoint x: 429, startPoint y: 88, endPoint x: 415, endPoint y: 88, distance: 13.6
click at [415, 88] on input "1" at bounding box center [440, 91] width 59 height 24
type input "2"
type input "1000.00"
type input "2"
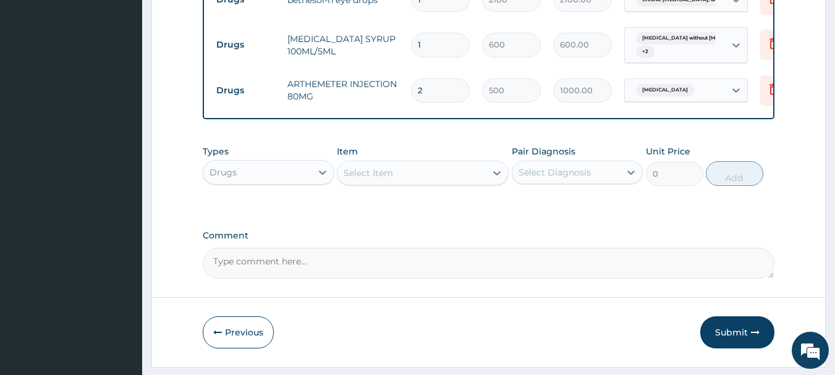
click at [508, 252] on div "Comment" at bounding box center [489, 255] width 572 height 48
click at [296, 177] on div "Drugs" at bounding box center [257, 173] width 108 height 20
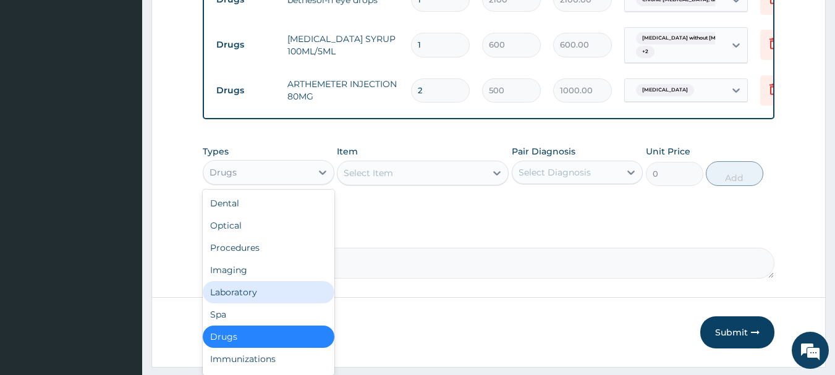
click at [280, 298] on div "Laboratory" at bounding box center [269, 292] width 132 height 22
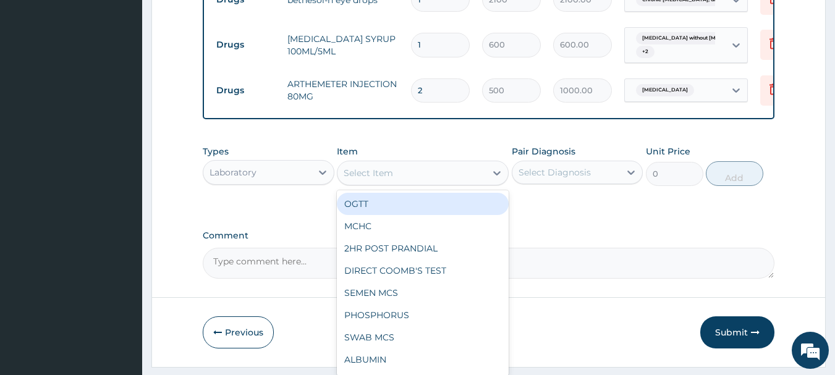
click at [420, 178] on div "Select Item" at bounding box center [412, 173] width 148 height 20
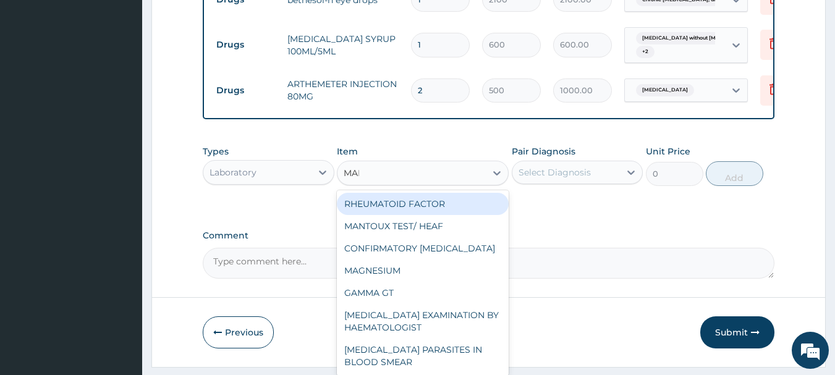
type input "MALARI"
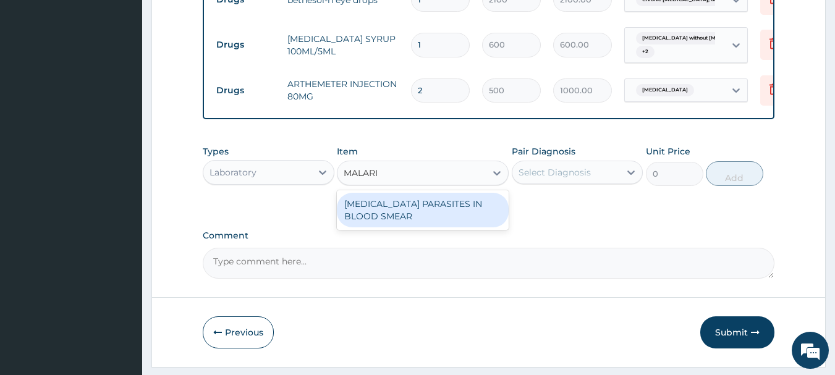
click at [426, 218] on div "MALARIA PARASITES IN BLOOD SMEAR" at bounding box center [423, 210] width 172 height 35
type input "1000"
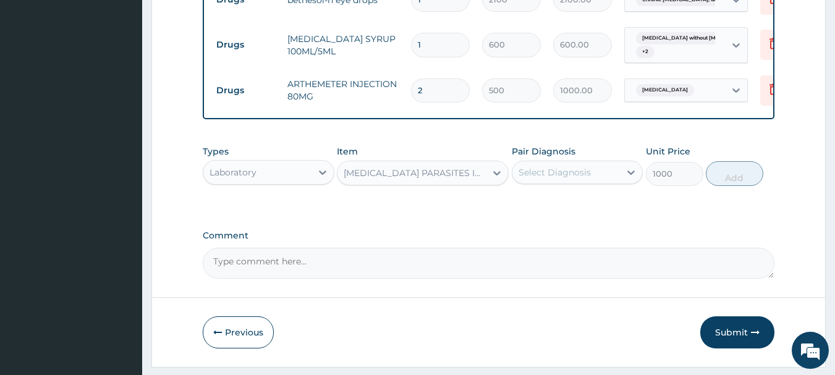
click at [552, 182] on div "Select Diagnosis" at bounding box center [566, 173] width 108 height 20
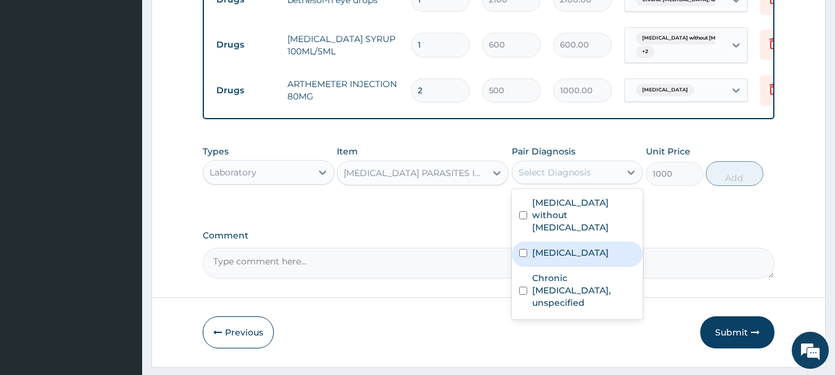
click at [553, 255] on label "Malaria, unspecified" at bounding box center [570, 253] width 77 height 12
checkbox input "true"
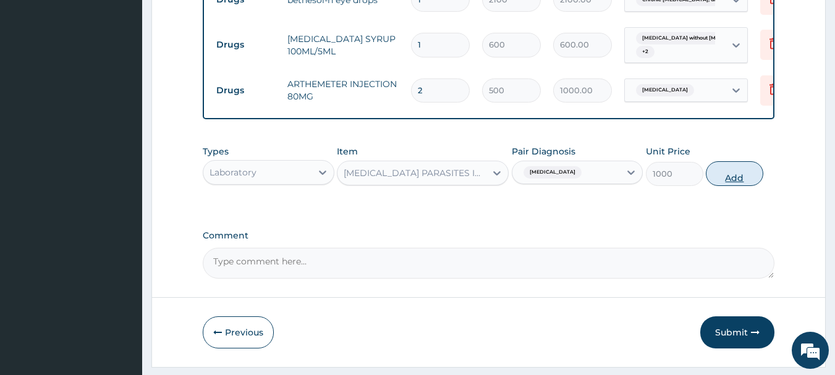
click at [749, 181] on button "Add" at bounding box center [734, 173] width 57 height 25
type input "0"
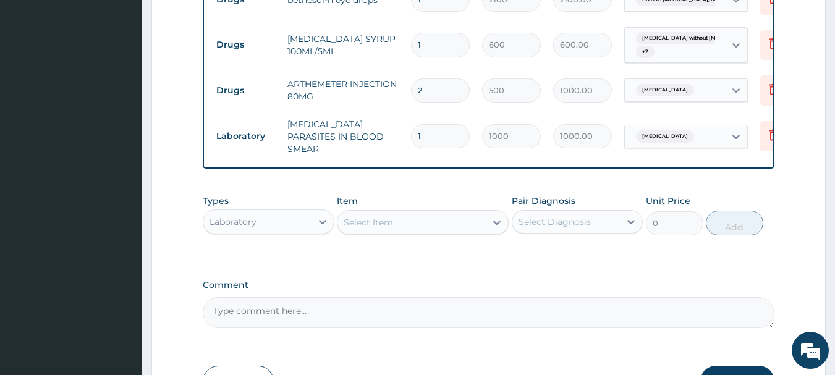
click at [431, 223] on div "Select Item" at bounding box center [412, 223] width 148 height 20
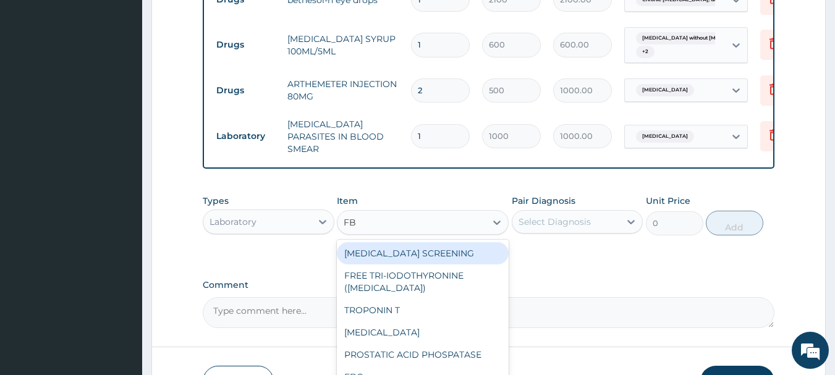
type input "FBC"
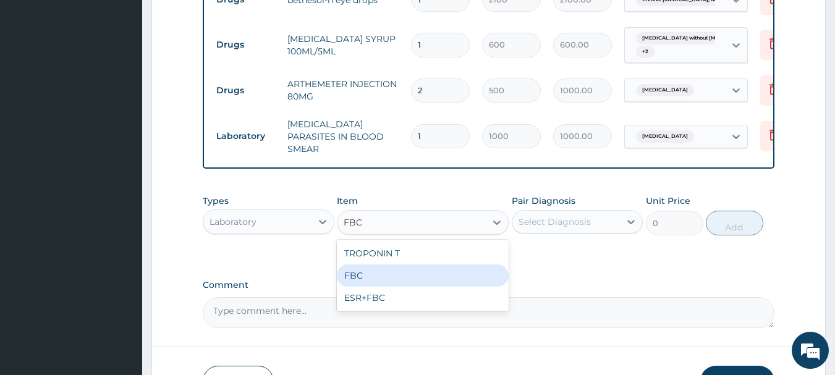
click at [402, 274] on div "FBC" at bounding box center [423, 276] width 172 height 22
type input "2000"
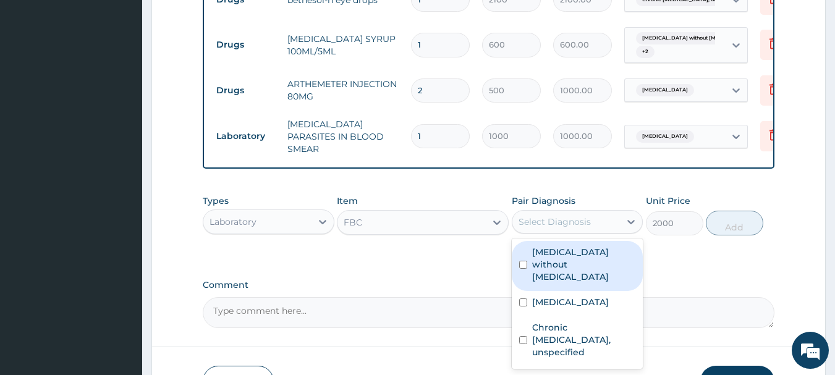
click at [532, 228] on div "Select Diagnosis" at bounding box center [555, 222] width 72 height 12
click at [558, 259] on label "Sepsis without septic shock" at bounding box center [584, 264] width 104 height 37
checkbox input "true"
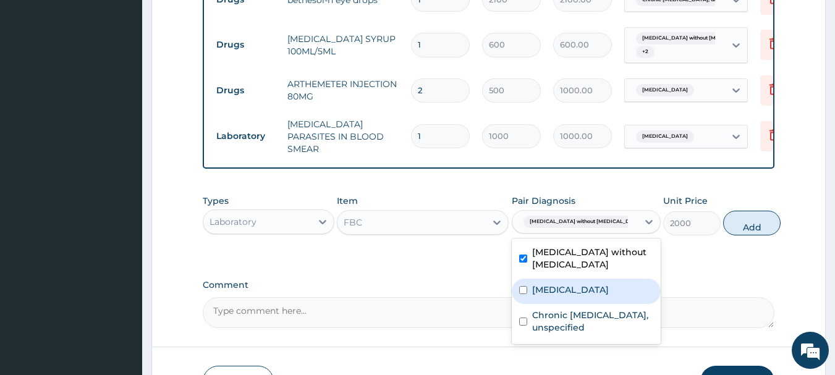
click at [566, 291] on label "Malaria, unspecified" at bounding box center [570, 290] width 77 height 12
checkbox input "true"
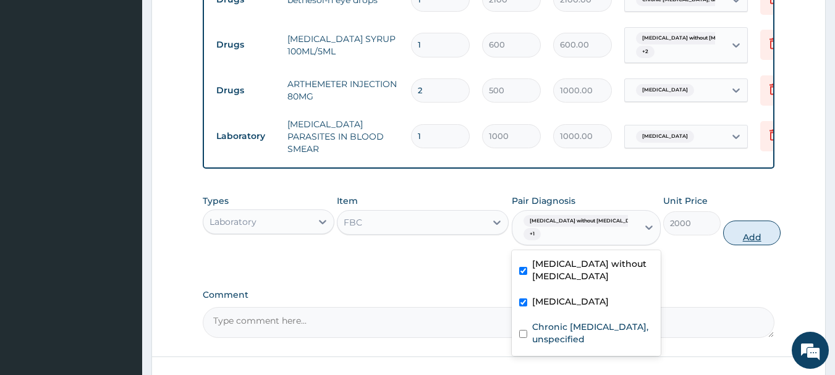
click at [737, 245] on button "Add" at bounding box center [751, 233] width 57 height 25
type input "0"
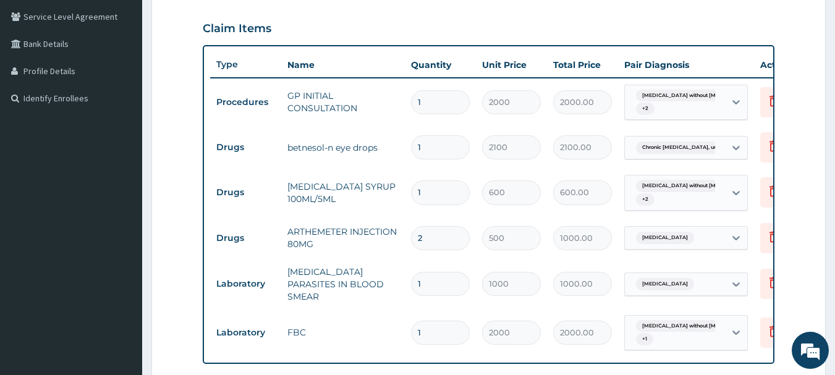
scroll to position [253, 0]
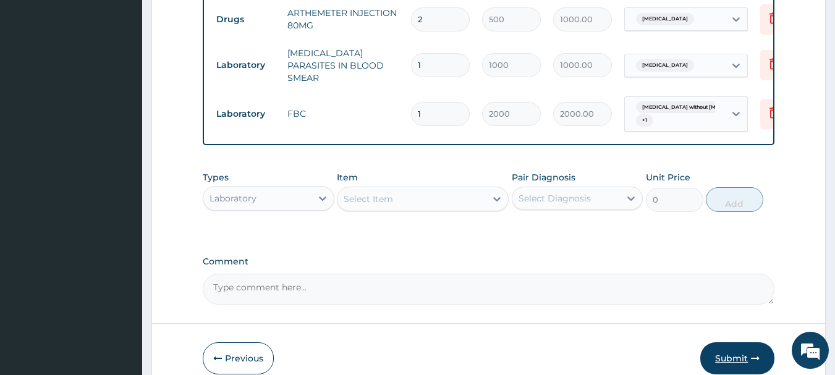
click at [740, 363] on button "Submit" at bounding box center [737, 358] width 74 height 32
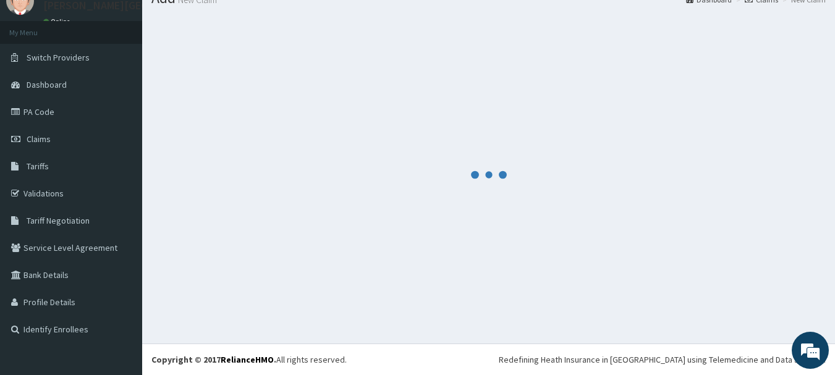
scroll to position [50, 0]
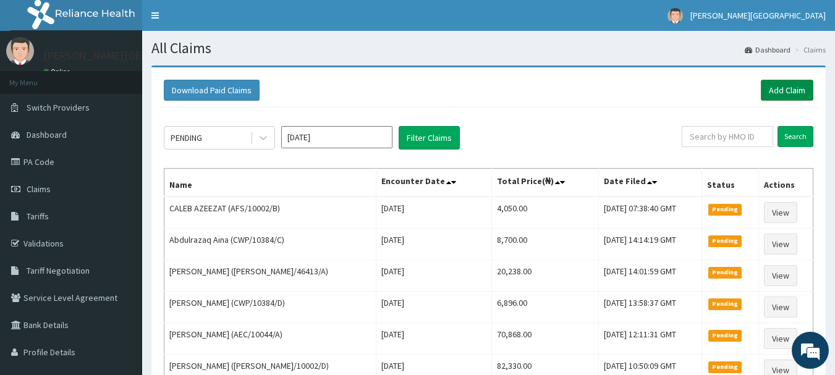
click at [794, 88] on link "Add Claim" at bounding box center [787, 90] width 53 height 21
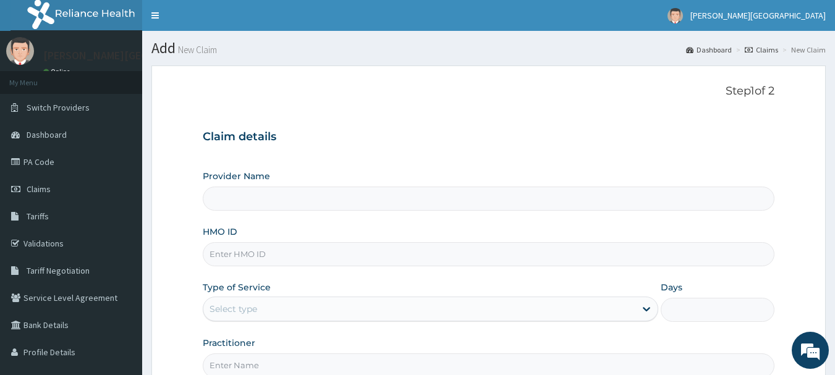
type input "[PERSON_NAME][GEOGRAPHIC_DATA]"
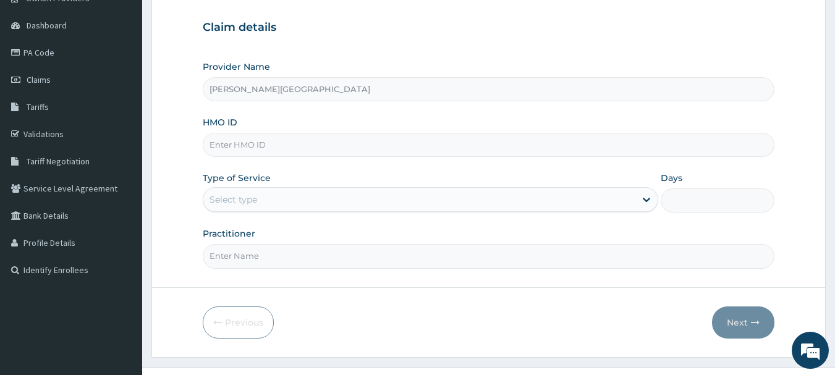
scroll to position [124, 0]
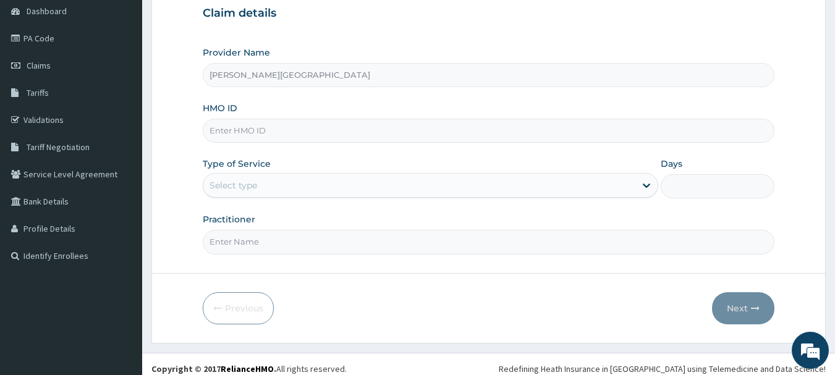
click at [286, 131] on input "HMO ID" at bounding box center [489, 131] width 572 height 24
paste input "CHL/10182/B"
type input "CHL/10182/B"
click at [258, 181] on div "Select type" at bounding box center [419, 186] width 432 height 20
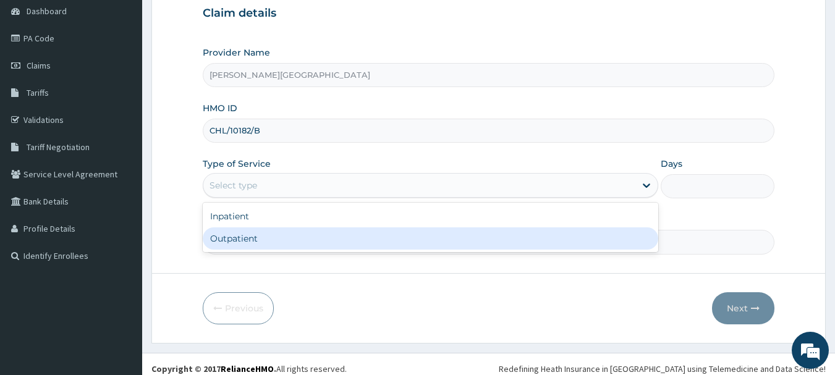
click at [264, 240] on div "Outpatient" at bounding box center [431, 238] width 456 height 22
type input "1"
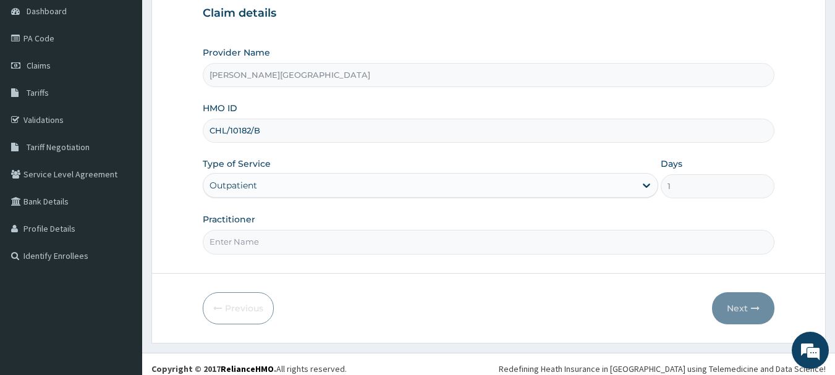
click at [259, 252] on input "Practitioner" at bounding box center [489, 242] width 572 height 24
type input "AA"
click at [737, 301] on button "Next" at bounding box center [743, 308] width 62 height 32
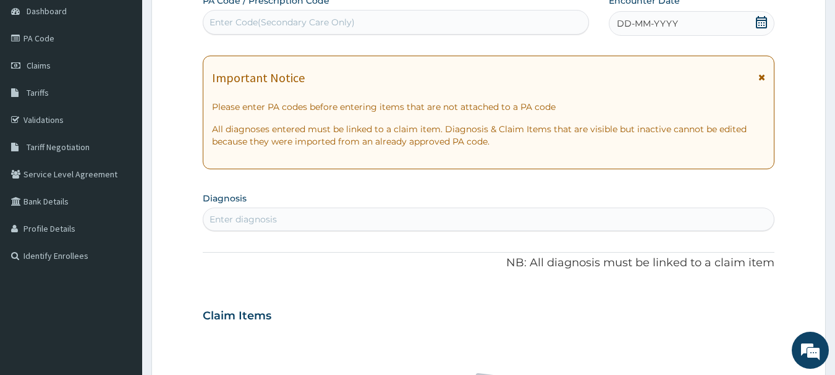
click at [765, 78] on icon at bounding box center [762, 77] width 7 height 9
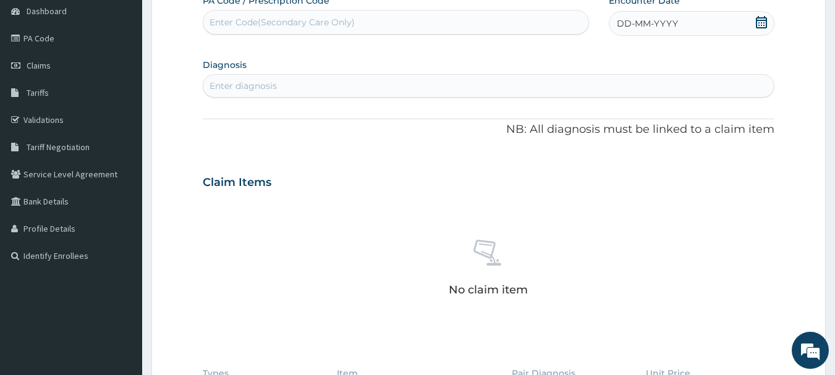
click at [762, 26] on icon at bounding box center [761, 22] width 12 height 12
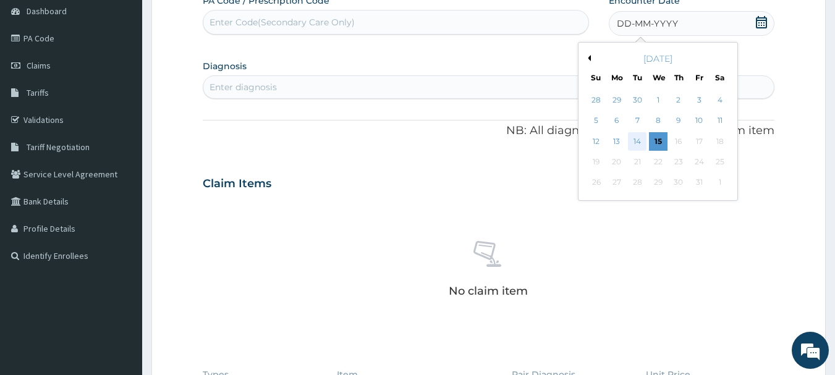
click at [634, 147] on div "14" at bounding box center [638, 141] width 19 height 19
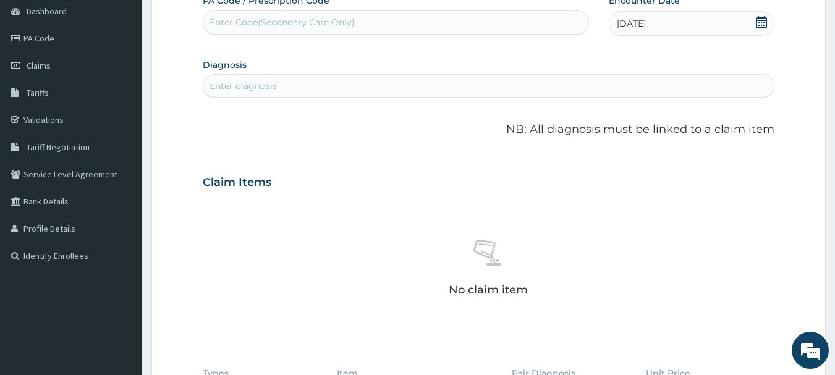
drag, startPoint x: 255, startPoint y: 74, endPoint x: 257, endPoint y: 88, distance: 14.3
click at [255, 75] on section "Diagnosis Enter diagnosis" at bounding box center [489, 77] width 572 height 42
click at [257, 87] on div "Enter diagnosis" at bounding box center [243, 86] width 67 height 12
type input "[MEDICAL_DATA]"
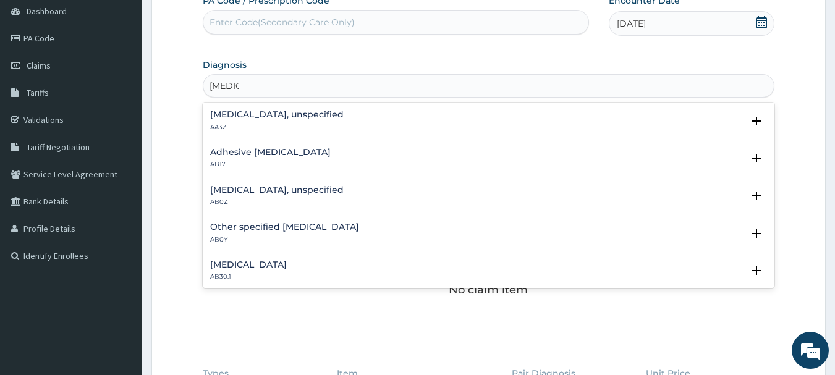
click at [229, 115] on h4 "[MEDICAL_DATA], unspecified" at bounding box center [277, 114] width 134 height 9
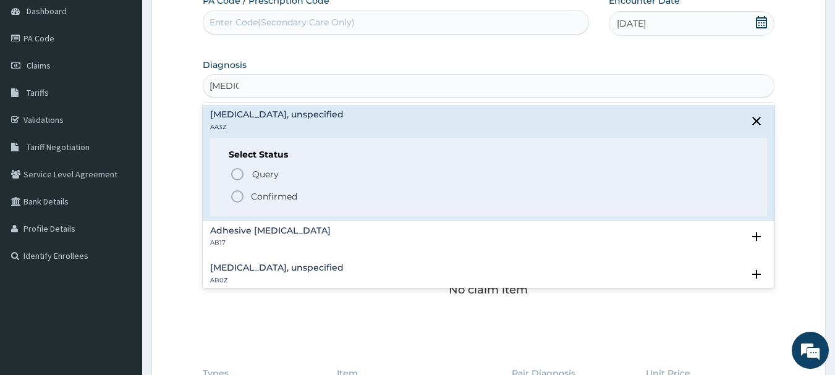
click at [265, 202] on p "Confirmed" at bounding box center [274, 196] width 46 height 12
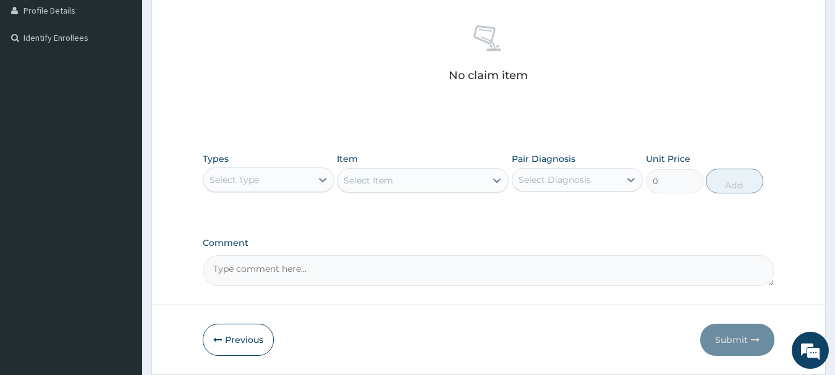
scroll to position [371, 0]
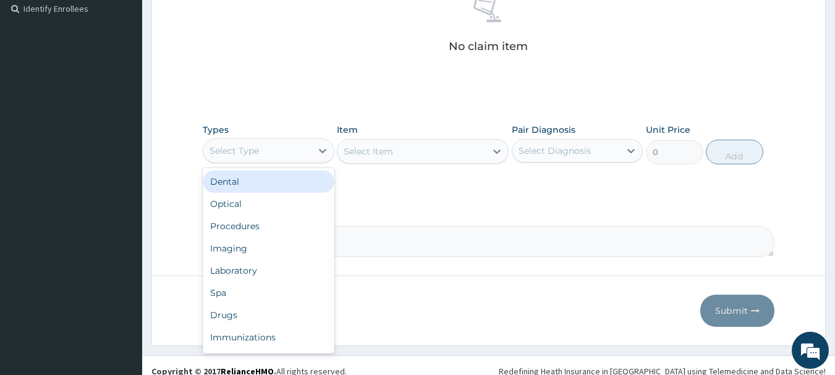
click at [279, 152] on div "Select Type" at bounding box center [257, 151] width 108 height 20
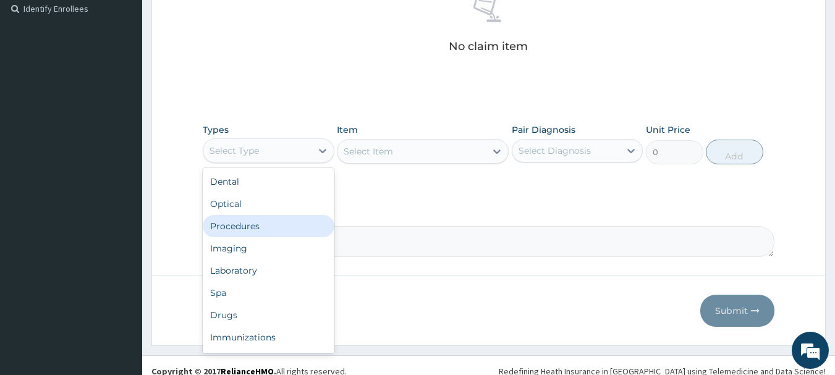
click at [263, 229] on div "Procedures" at bounding box center [269, 226] width 132 height 22
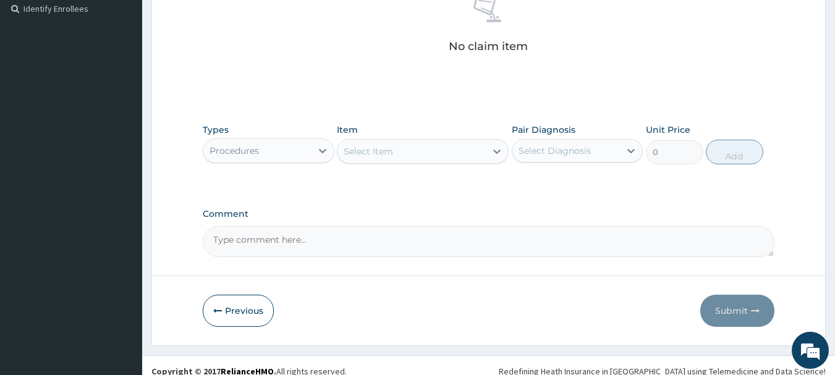
click at [363, 156] on div "Select Item" at bounding box center [423, 151] width 172 height 25
click at [363, 156] on div "Select Item" at bounding box center [368, 151] width 49 height 12
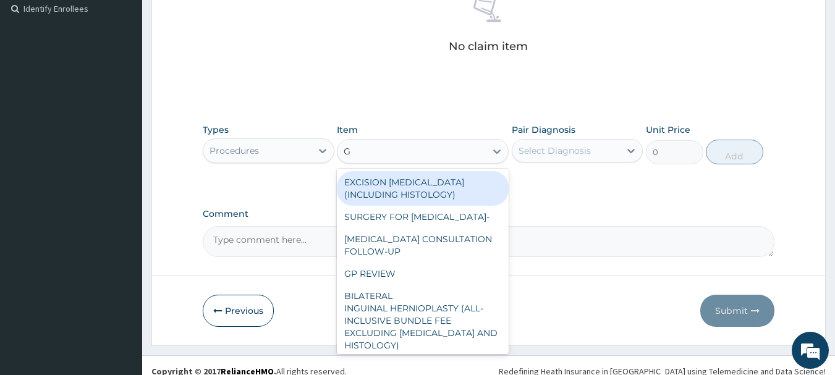
type input "GP"
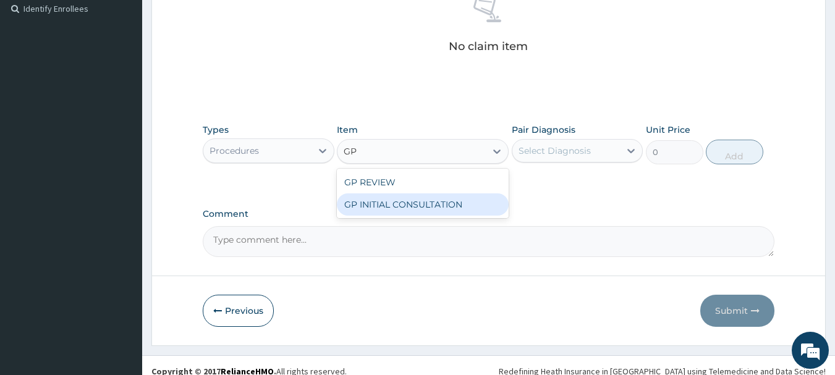
click at [400, 207] on div "GP INITIAL CONSULTATION" at bounding box center [423, 204] width 172 height 22
type input "2000"
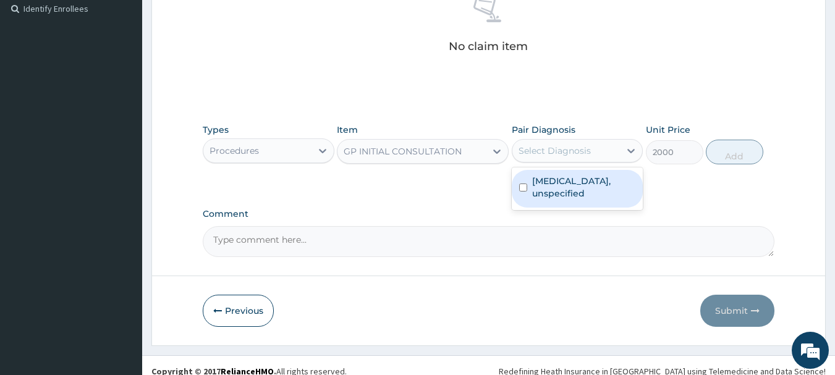
click at [558, 161] on div "Select Diagnosis" at bounding box center [578, 150] width 132 height 23
click at [551, 180] on label "[MEDICAL_DATA], unspecified" at bounding box center [584, 187] width 104 height 25
checkbox input "true"
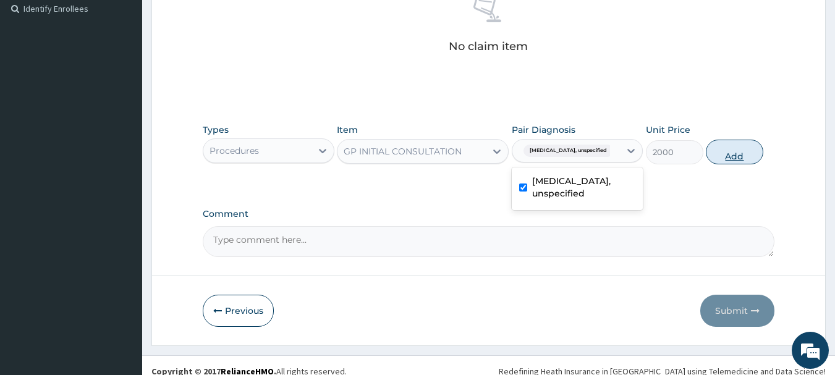
click at [724, 155] on button "Add" at bounding box center [734, 152] width 57 height 25
type input "0"
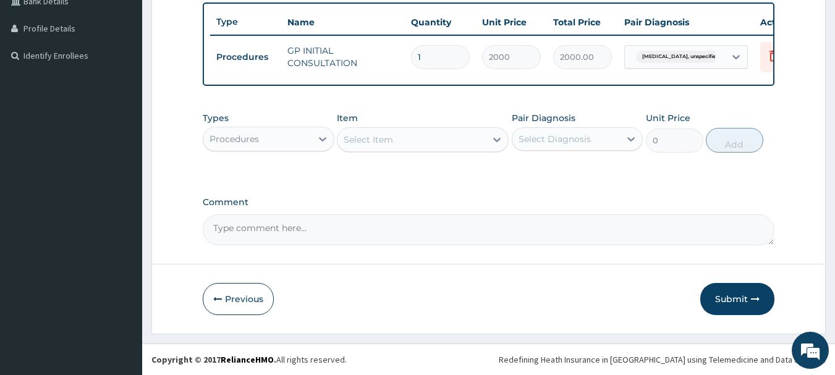
scroll to position [333, 0]
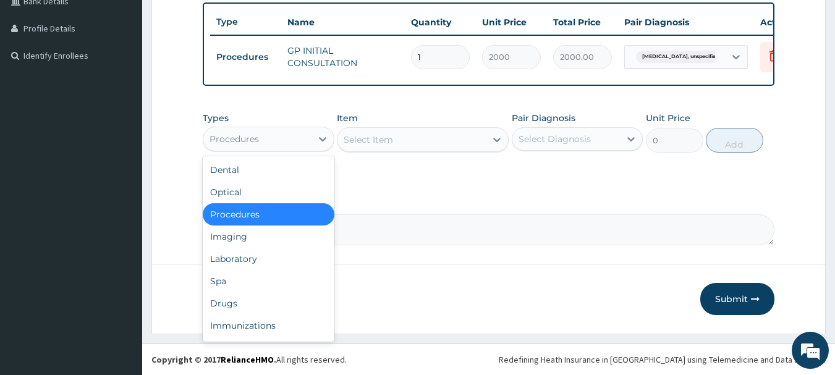
click at [287, 135] on div "Procedures" at bounding box center [257, 139] width 108 height 20
click at [270, 305] on div "Drugs" at bounding box center [269, 303] width 132 height 22
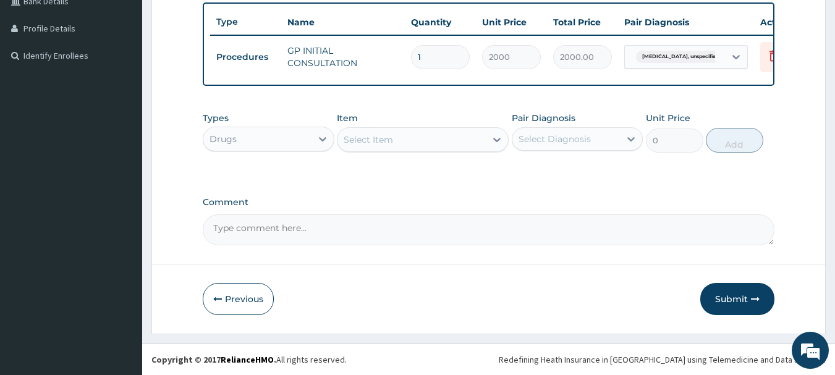
click at [400, 145] on div "Select Item" at bounding box center [412, 140] width 148 height 20
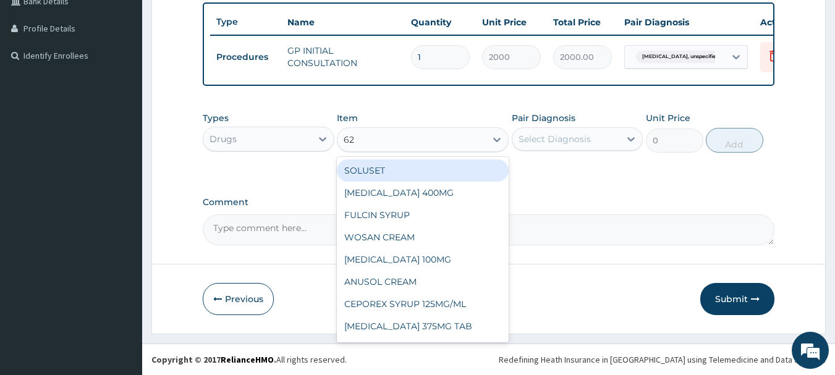
type input "625"
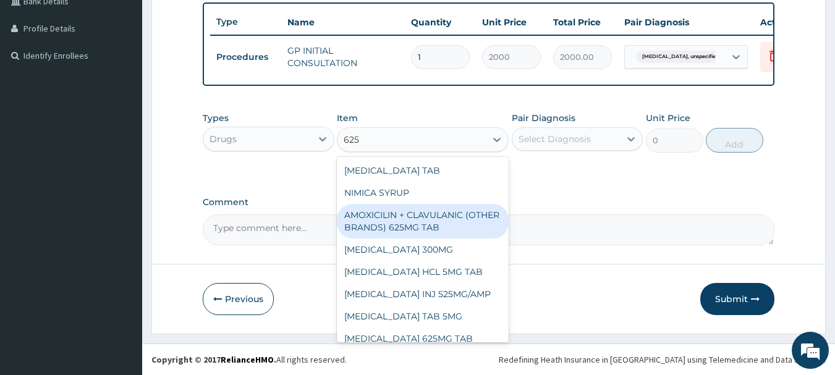
click at [443, 227] on div "AMOXICILIN + CLAVULANIC (OTHER BRANDS) 625MG TAB" at bounding box center [423, 221] width 172 height 35
type input "186"
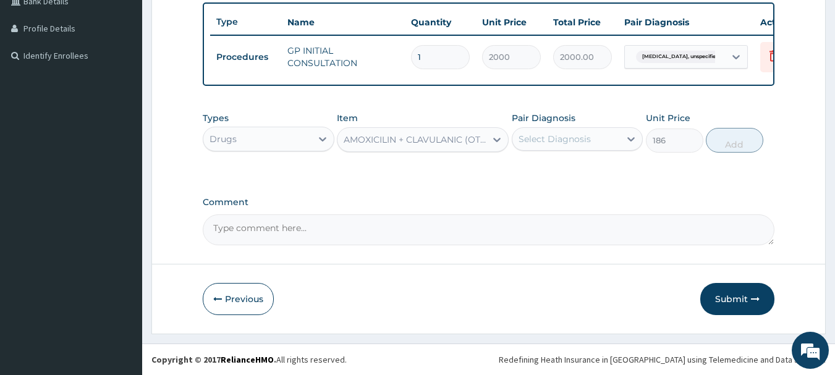
click at [538, 137] on div "Select Diagnosis" at bounding box center [555, 139] width 72 height 12
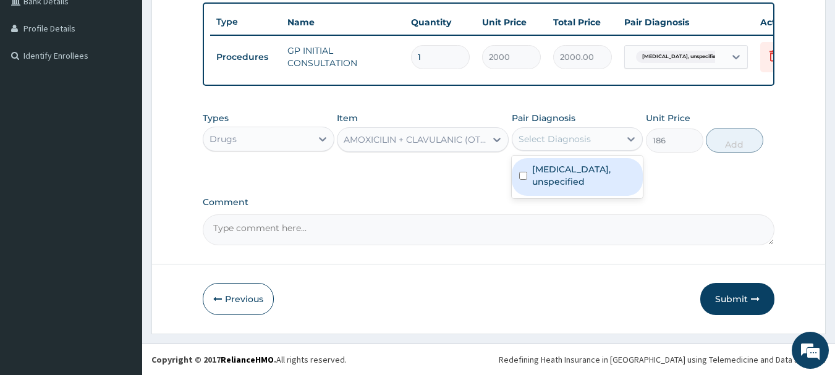
click at [535, 179] on label "[MEDICAL_DATA], unspecified" at bounding box center [584, 175] width 104 height 25
checkbox input "true"
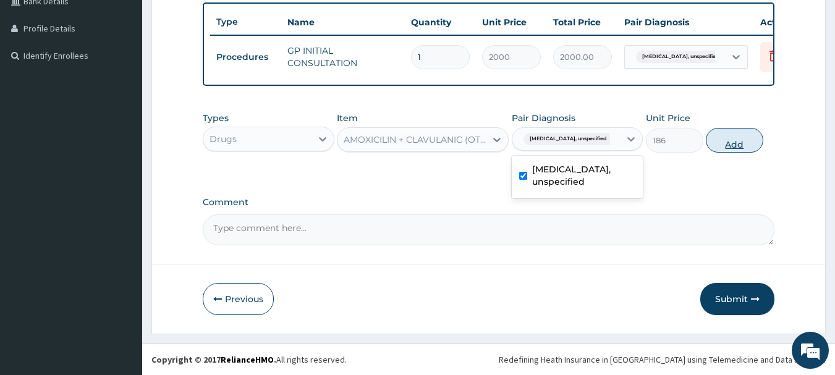
click at [726, 146] on button "Add" at bounding box center [734, 140] width 57 height 25
type input "0"
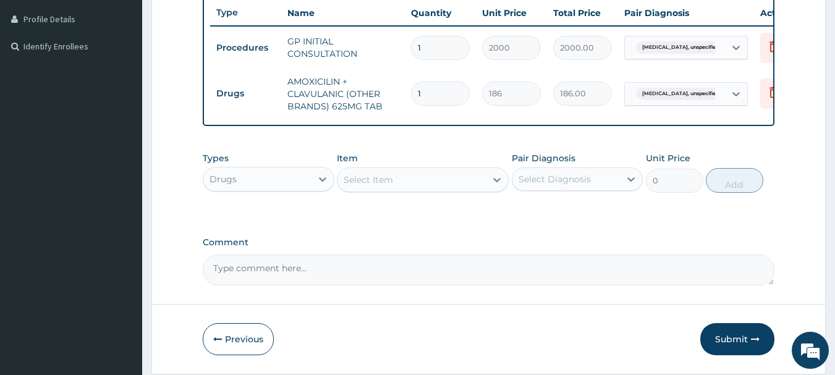
type input "15"
type input "2790.00"
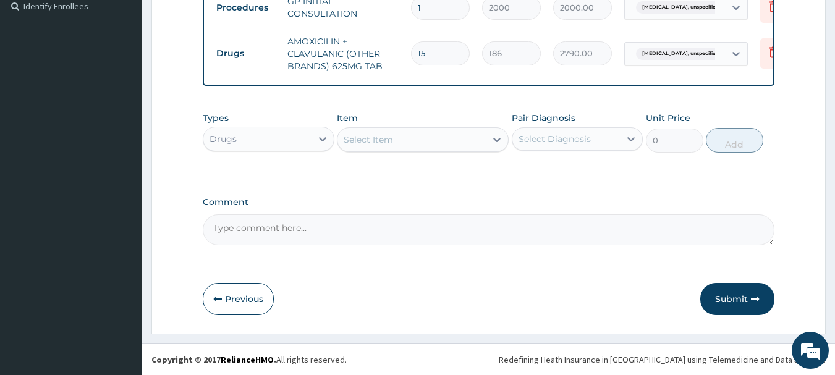
type input "15"
click at [751, 300] on icon "button" at bounding box center [755, 299] width 9 height 9
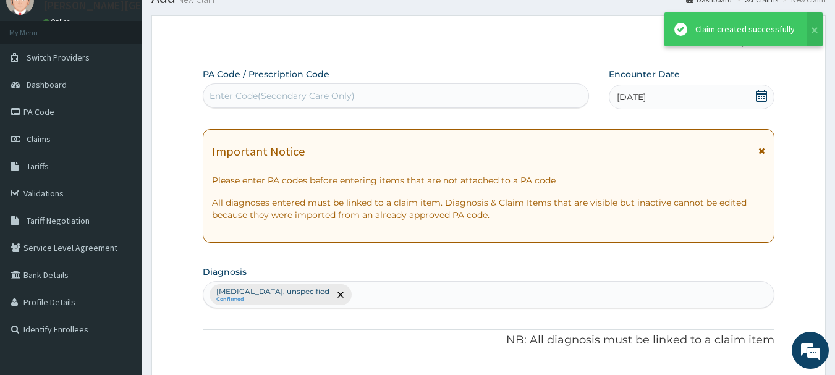
scroll to position [383, 0]
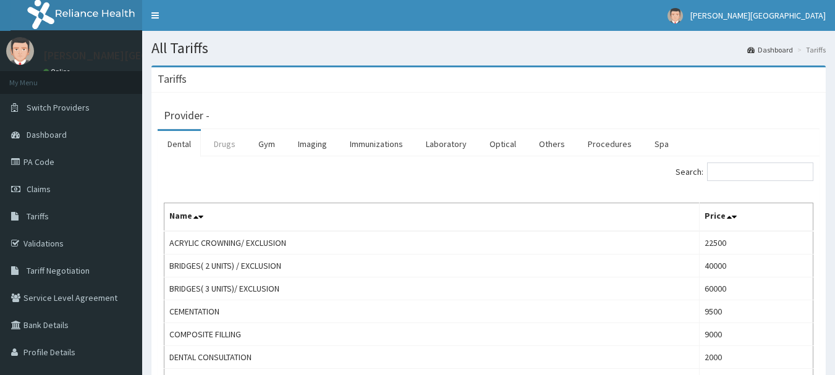
click at [222, 143] on link "Drugs" at bounding box center [224, 144] width 41 height 26
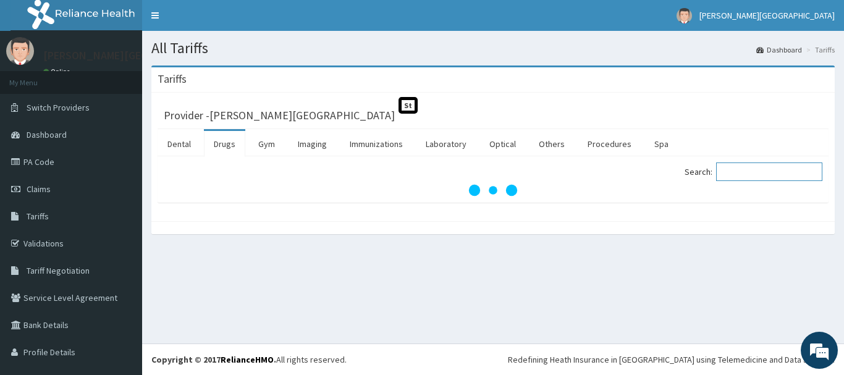
click at [733, 171] on input "Search:" at bounding box center [769, 172] width 106 height 19
type input "ARTHRO"
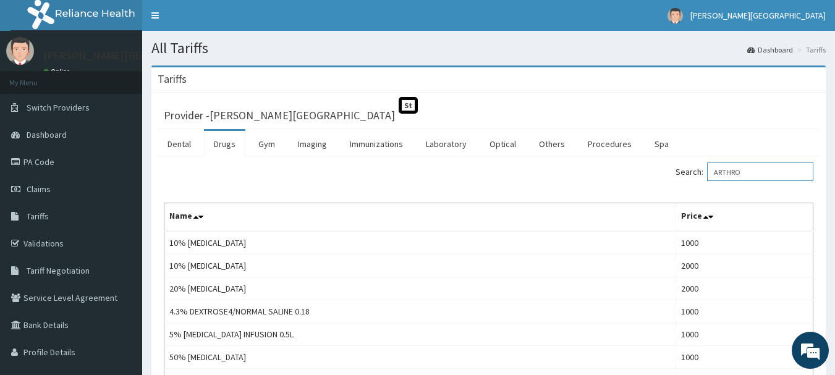
click at [781, 169] on input "ARTHRO" at bounding box center [760, 172] width 106 height 19
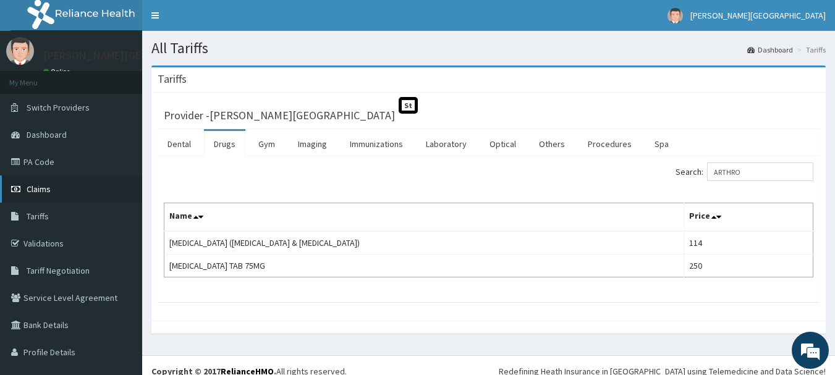
click at [47, 192] on span "Claims" at bounding box center [39, 189] width 24 height 11
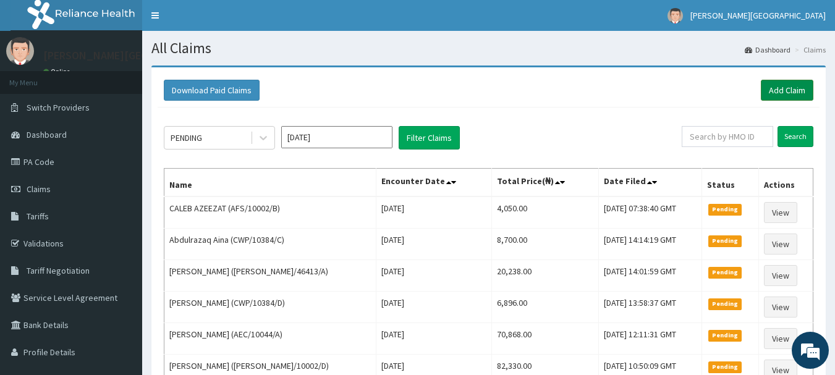
click at [782, 88] on link "Add Claim" at bounding box center [787, 90] width 53 height 21
click at [788, 93] on link "Add Claim" at bounding box center [787, 90] width 53 height 21
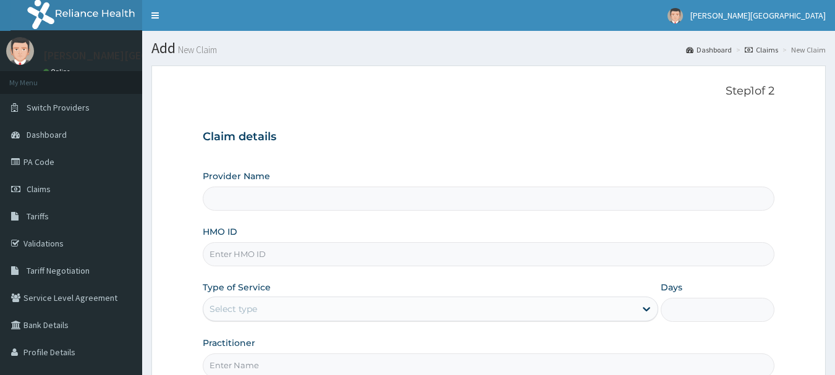
type input "[PERSON_NAME][GEOGRAPHIC_DATA]"
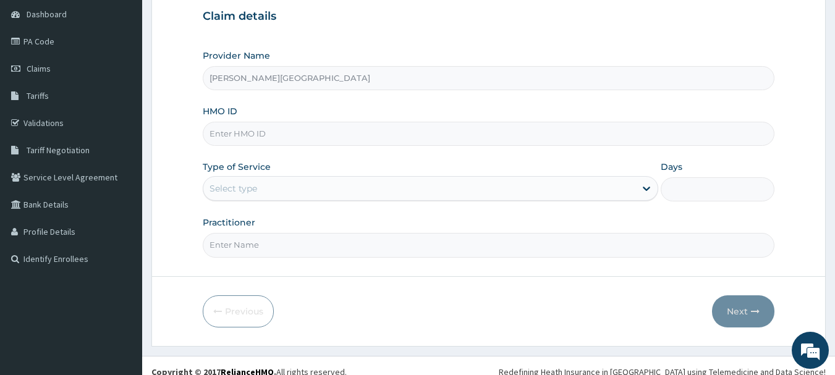
scroll to position [124, 0]
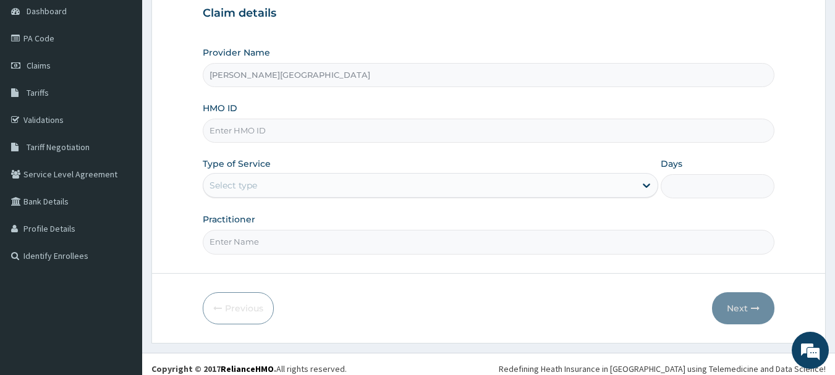
click at [269, 138] on input "HMO ID" at bounding box center [489, 131] width 572 height 24
paste input "SOG/10036/A"
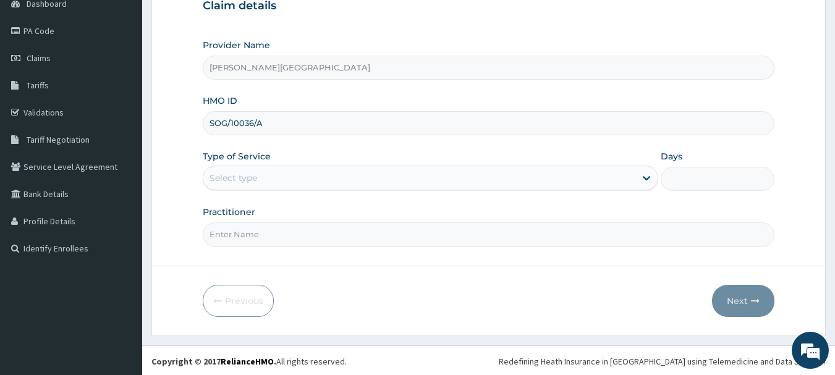
scroll to position [133, 0]
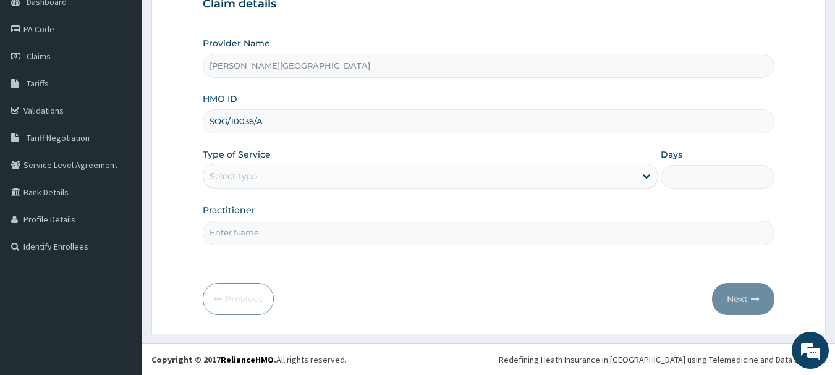
type input "SOG/10036/A"
click at [273, 181] on div "Select type" at bounding box center [419, 176] width 432 height 20
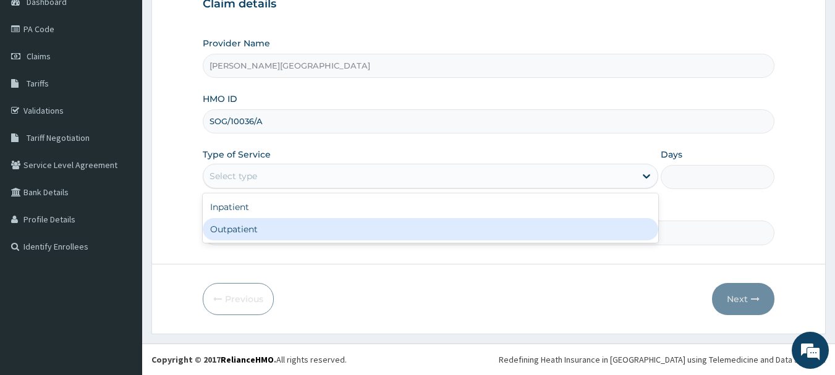
scroll to position [0, 0]
click at [260, 227] on div "Outpatient" at bounding box center [431, 229] width 456 height 22
type input "1"
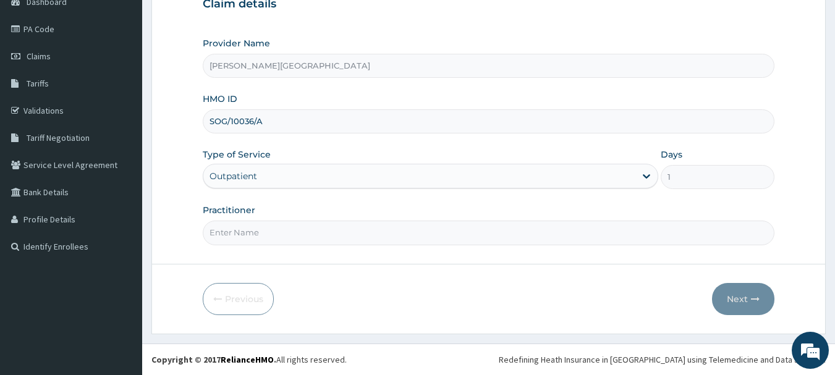
click at [260, 227] on input "Practitioner" at bounding box center [489, 233] width 572 height 24
type input "AA"
click at [742, 309] on button "Next" at bounding box center [743, 299] width 62 height 32
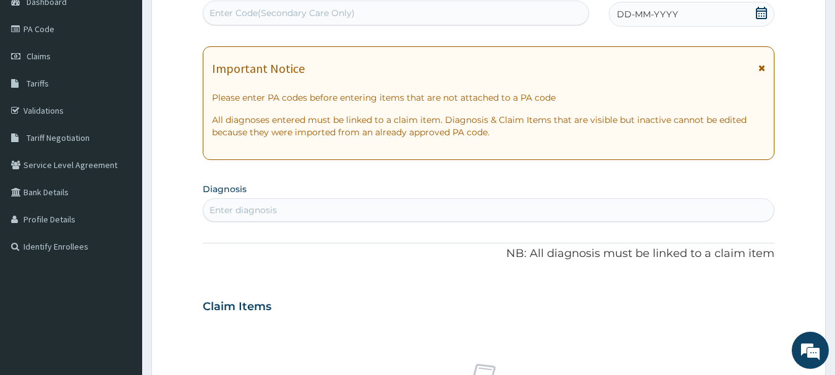
click at [760, 67] on icon at bounding box center [762, 68] width 7 height 9
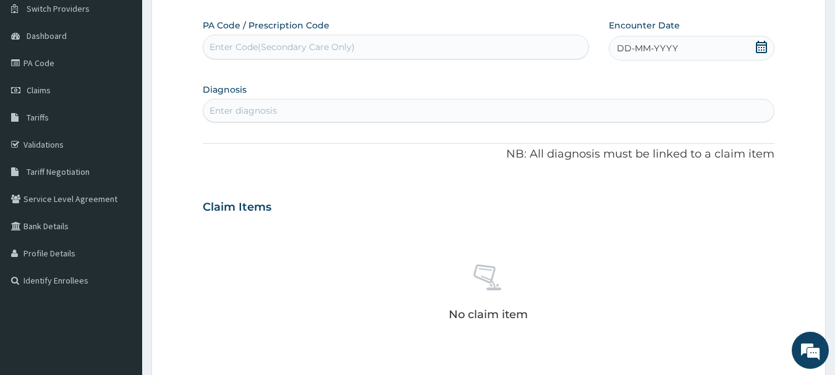
scroll to position [71, 0]
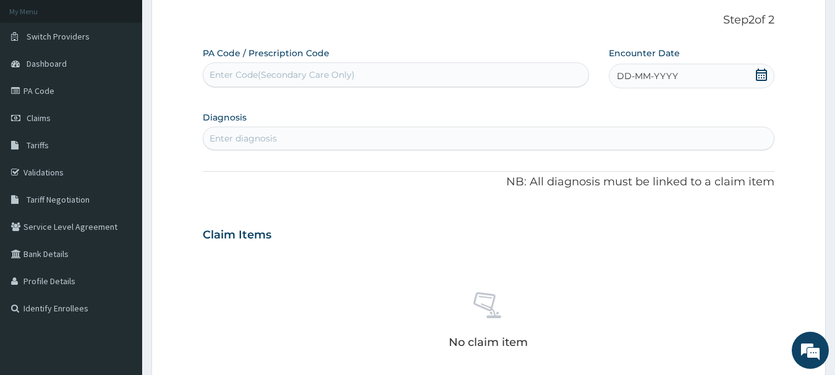
click at [258, 143] on div "Enter diagnosis" at bounding box center [243, 138] width 67 height 12
type input "U"
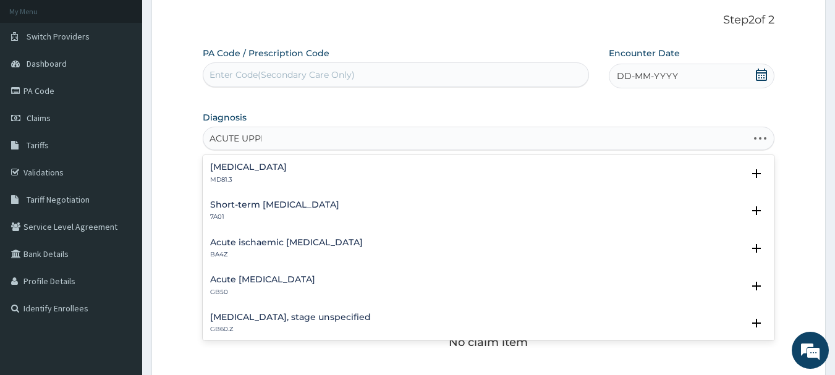
type input "ACUTE UPPER"
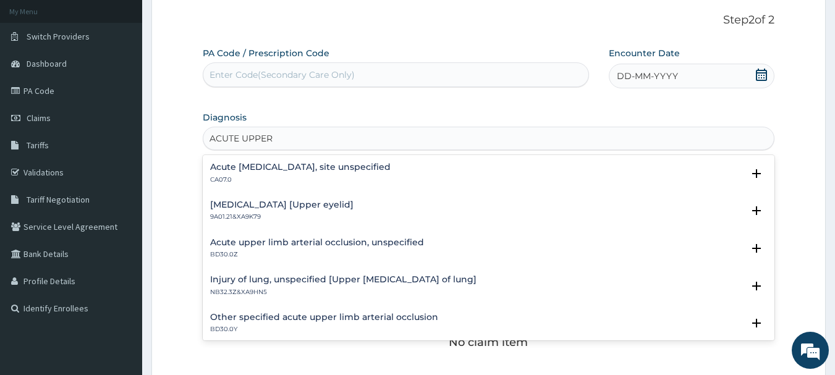
click at [283, 174] on div "Acute upper respiratory infection, site unspecified CA07.0" at bounding box center [300, 174] width 181 height 22
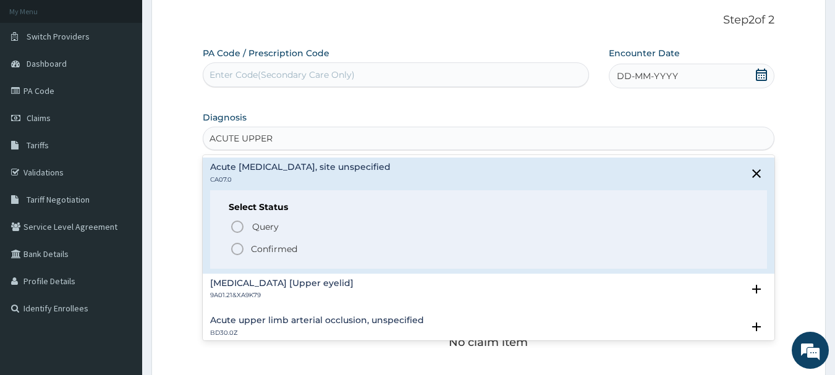
click at [277, 252] on p "Confirmed" at bounding box center [274, 249] width 46 height 12
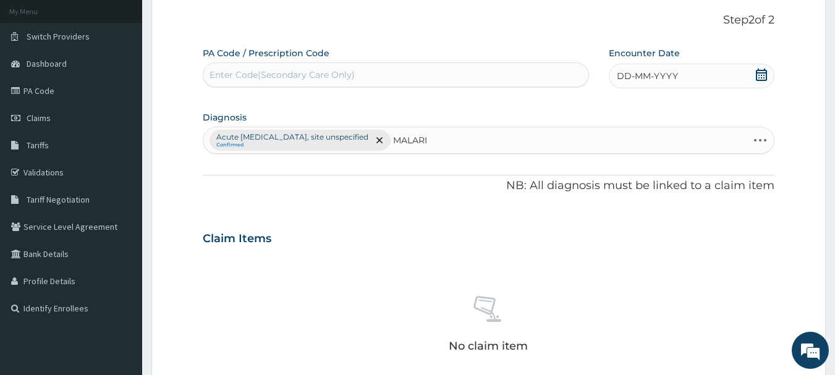
type input "MALARIA"
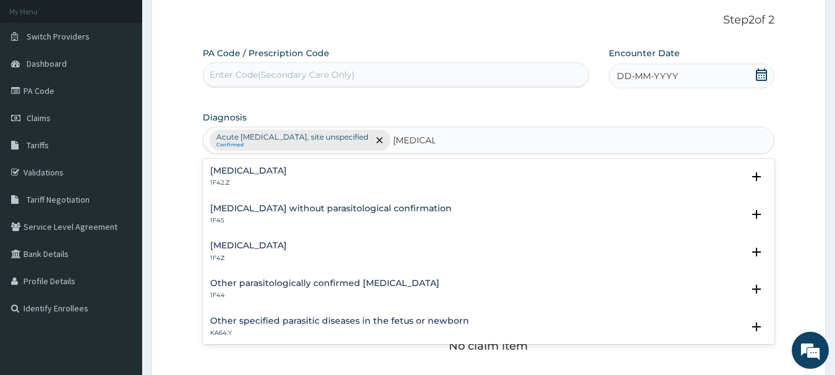
click at [287, 242] on h4 "Malaria, unspecified" at bounding box center [248, 245] width 77 height 9
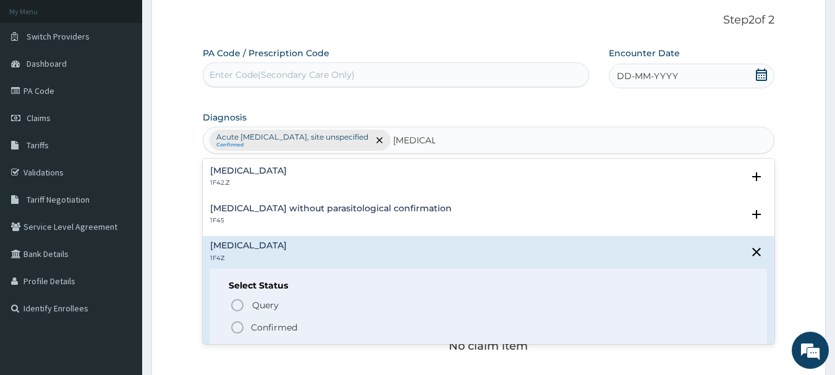
click at [301, 329] on span "Confirmed" at bounding box center [489, 327] width 519 height 15
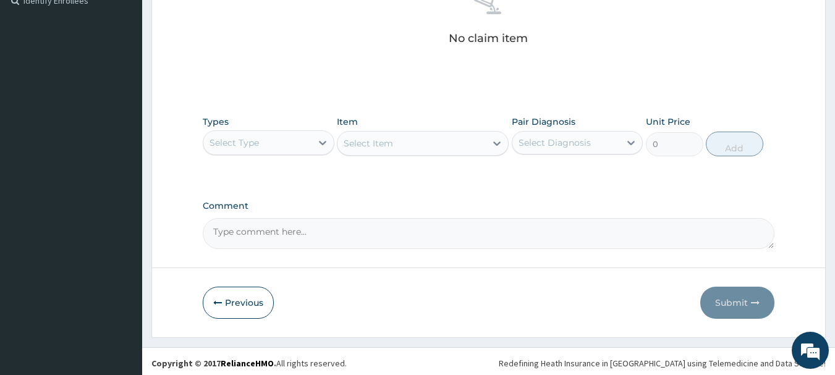
scroll to position [380, 0]
click at [288, 144] on div "Select Type" at bounding box center [257, 142] width 108 height 20
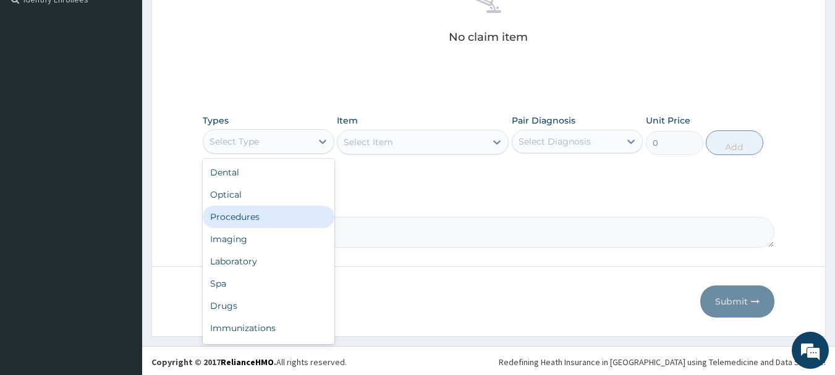
click at [285, 219] on div "Procedures" at bounding box center [269, 217] width 132 height 22
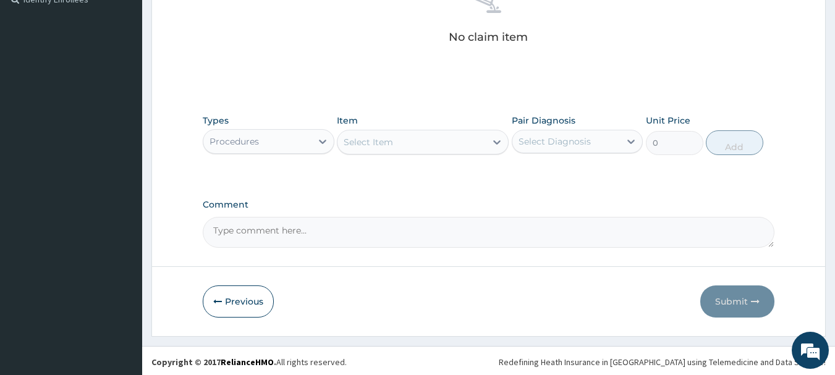
click at [381, 141] on div "Select Item" at bounding box center [368, 142] width 49 height 12
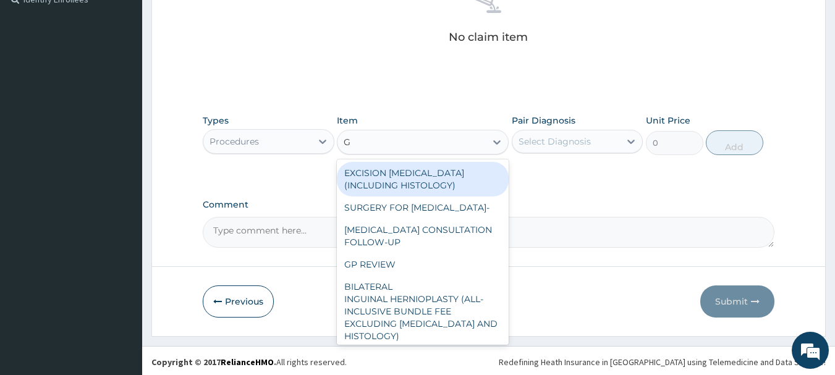
type input "GP"
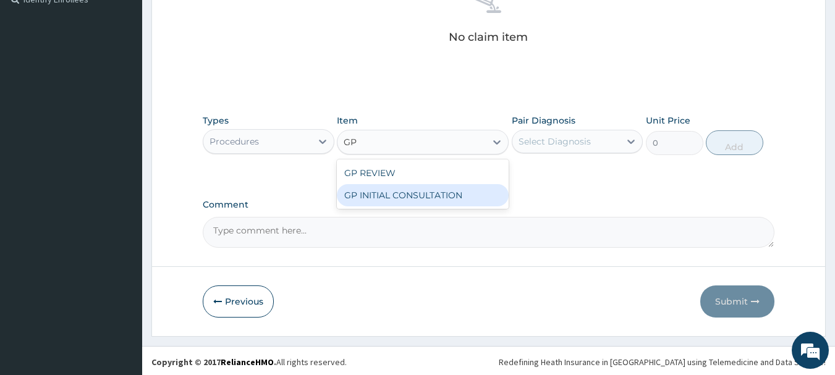
click at [401, 200] on div "GP INITIAL CONSULTATION" at bounding box center [423, 195] width 172 height 22
type input "2000"
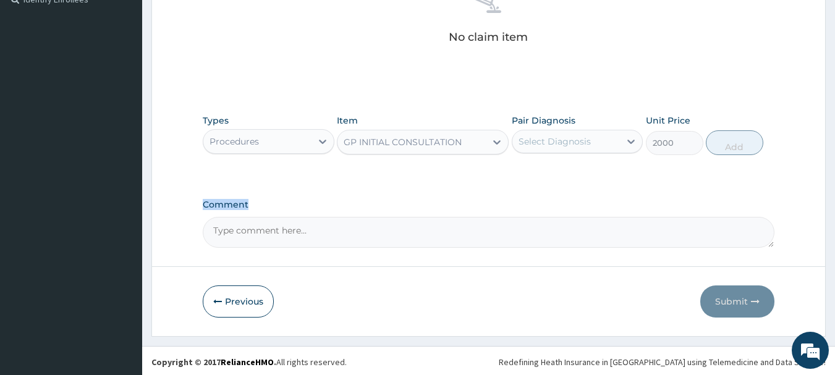
click at [401, 200] on label "Comment" at bounding box center [489, 205] width 572 height 11
click at [401, 217] on textarea "Comment" at bounding box center [489, 232] width 572 height 31
click at [564, 128] on div "Pair Diagnosis Select Diagnosis" at bounding box center [578, 134] width 132 height 41
click at [568, 142] on div "Select Diagnosis" at bounding box center [555, 141] width 72 height 12
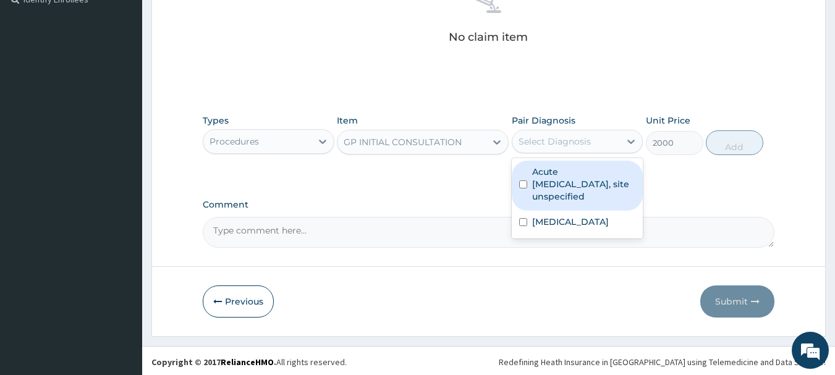
click at [587, 185] on label "Acute upper respiratory infection, site unspecified" at bounding box center [584, 184] width 104 height 37
checkbox input "true"
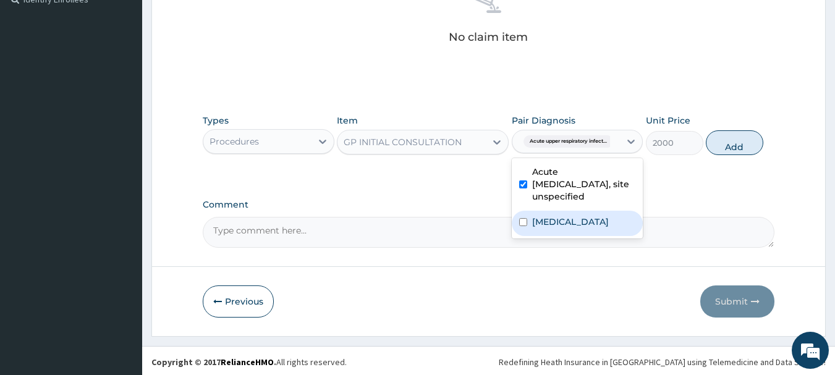
click at [560, 228] on div "Malaria, unspecified" at bounding box center [578, 223] width 132 height 25
checkbox input "true"
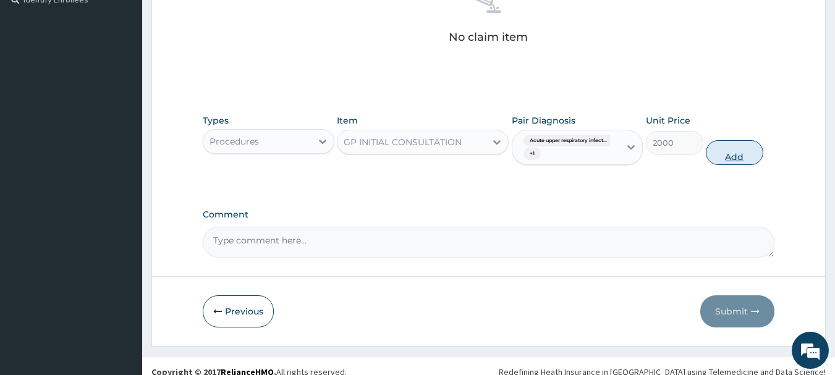
click at [734, 153] on button "Add" at bounding box center [734, 152] width 57 height 25
type input "0"
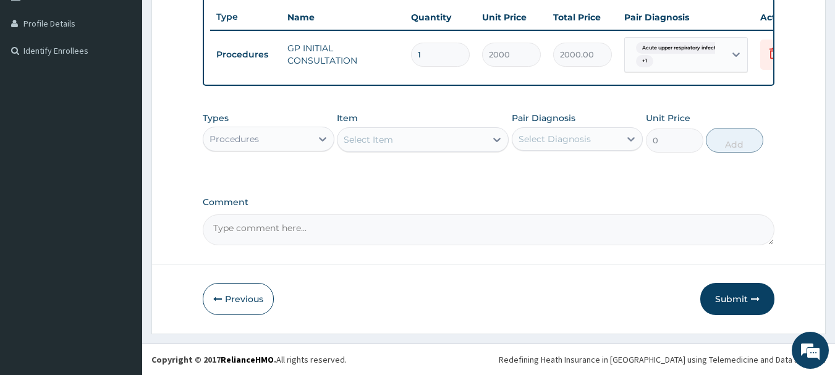
click at [248, 142] on div "Procedures" at bounding box center [234, 139] width 49 height 12
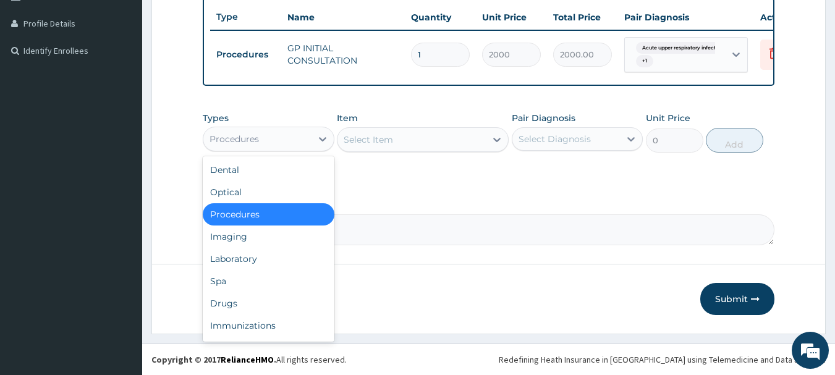
click at [267, 137] on div "Procedures" at bounding box center [257, 139] width 108 height 20
click at [243, 305] on div "Drugs" at bounding box center [269, 303] width 132 height 22
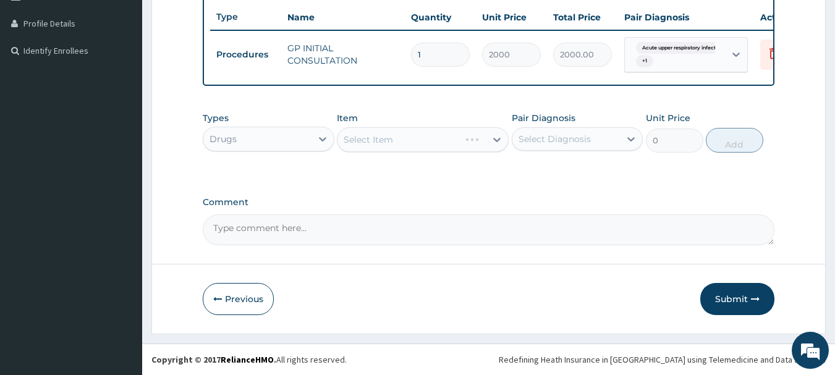
click at [362, 142] on div "Select Item" at bounding box center [423, 139] width 172 height 25
click at [399, 141] on div "Select Item" at bounding box center [423, 139] width 172 height 25
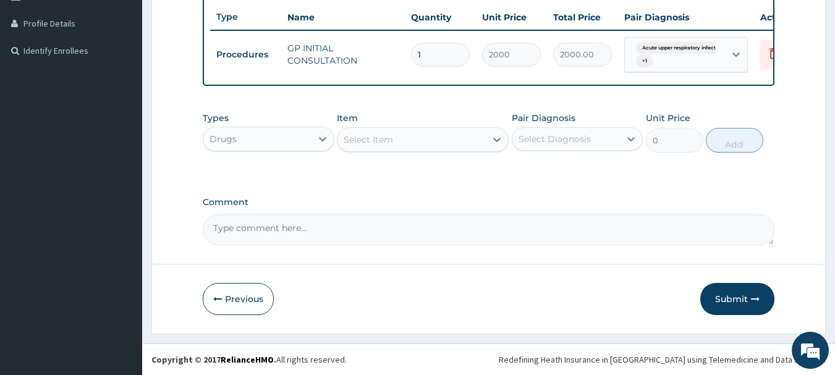
click at [399, 141] on div "Select Item" at bounding box center [412, 140] width 148 height 20
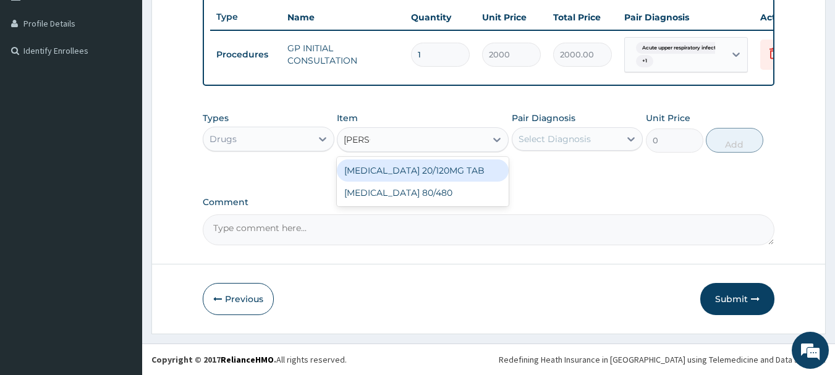
type input "COART"
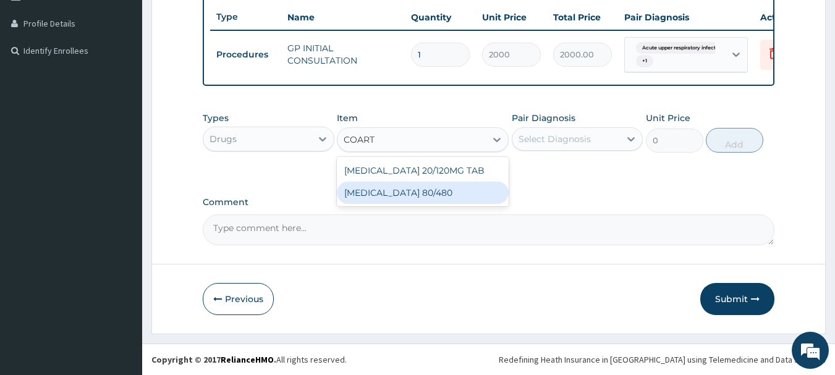
click at [402, 193] on div "COARTEM 80/480" at bounding box center [423, 193] width 172 height 22
type input "312"
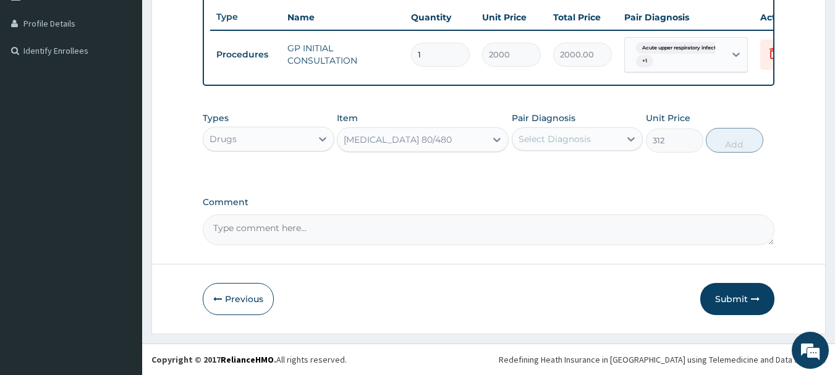
click at [567, 138] on div "Select Diagnosis" at bounding box center [555, 139] width 72 height 12
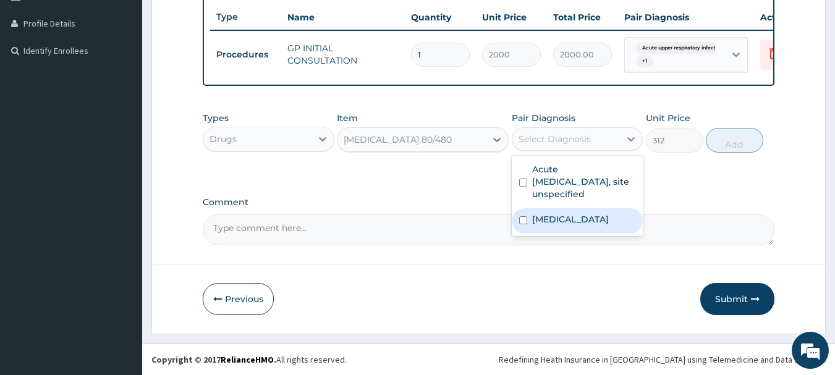
click at [564, 221] on label "Malaria, unspecified" at bounding box center [570, 219] width 77 height 12
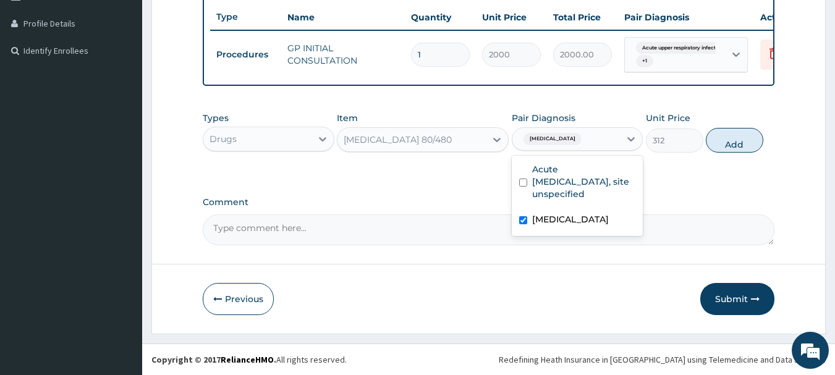
checkbox input "true"
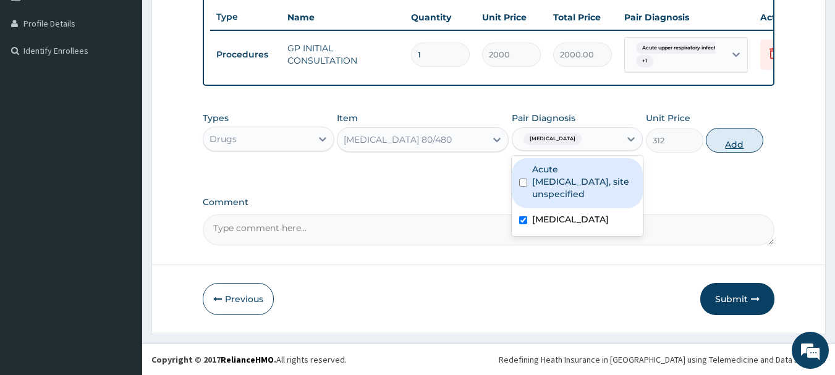
click at [726, 140] on button "Add" at bounding box center [734, 140] width 57 height 25
type input "0"
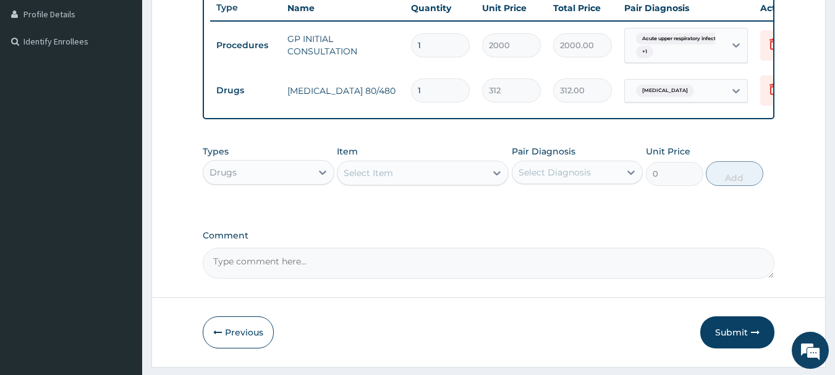
drag, startPoint x: 431, startPoint y: 90, endPoint x: 395, endPoint y: 88, distance: 36.5
click at [395, 88] on tr "Drugs COARTEM 80/480 1 312 312.00 Malaria, unspecified Delete" at bounding box center [513, 90] width 606 height 43
type input "6"
type input "1872.00"
type input "6"
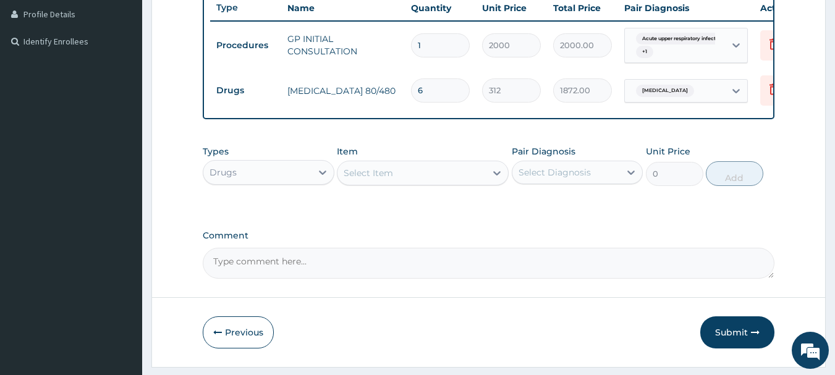
click at [411, 181] on div "Select Item" at bounding box center [412, 173] width 148 height 20
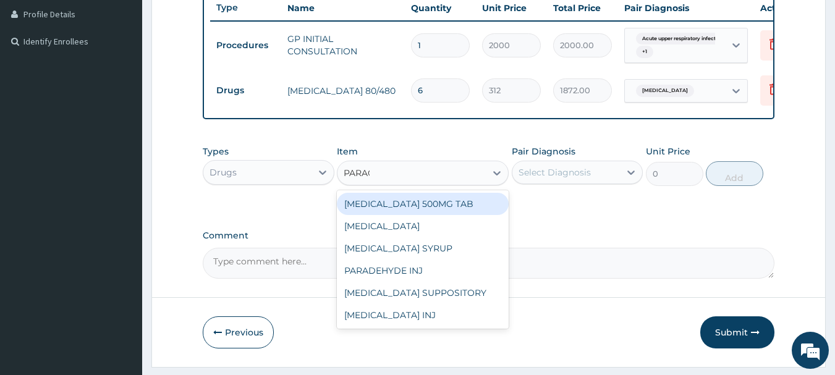
type input "PARACE"
click at [412, 215] on div "PARACETAMOL 500MG TAB" at bounding box center [423, 204] width 172 height 22
type input "15"
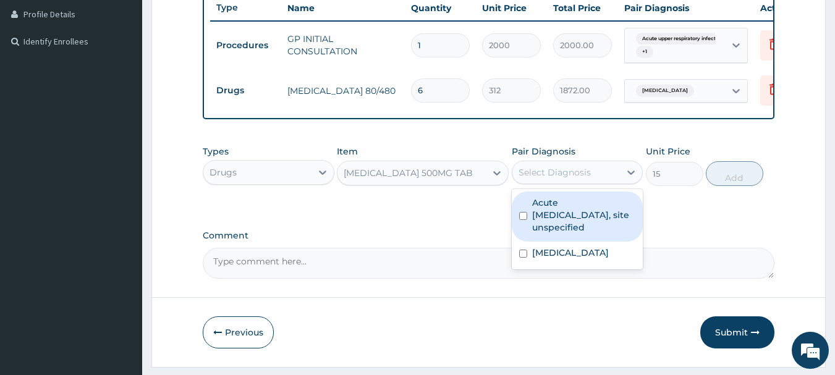
click at [517, 182] on div "Select Diagnosis" at bounding box center [566, 173] width 108 height 20
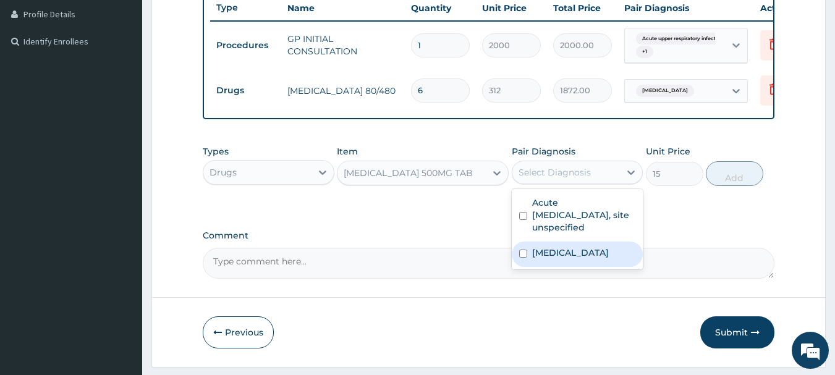
click at [532, 259] on label "Malaria, unspecified" at bounding box center [570, 253] width 77 height 12
checkbox input "true"
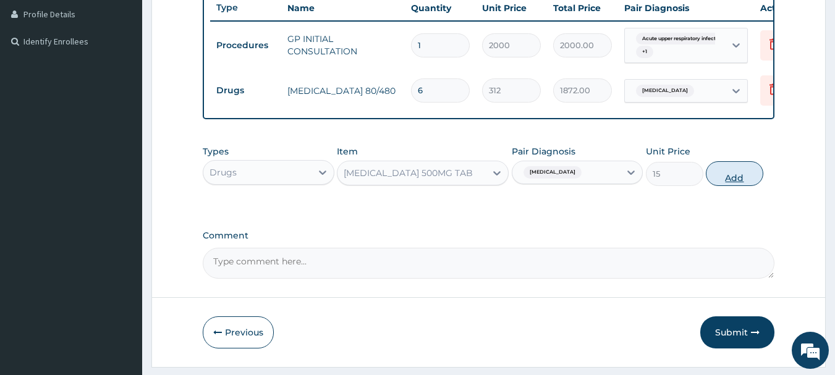
click at [734, 186] on button "Add" at bounding box center [734, 173] width 57 height 25
type input "0"
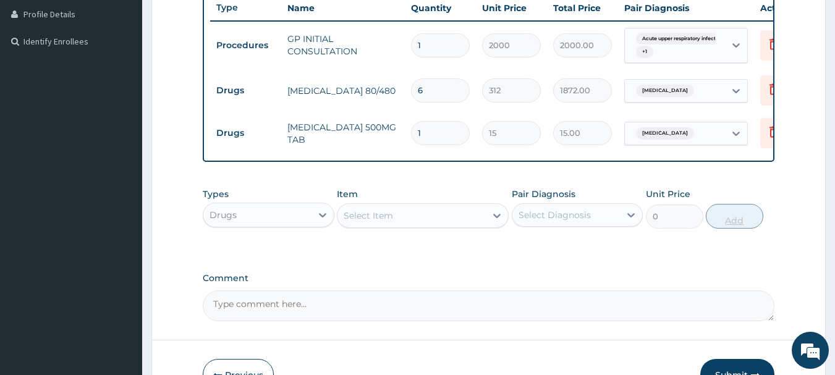
type input "18"
type input "270.00"
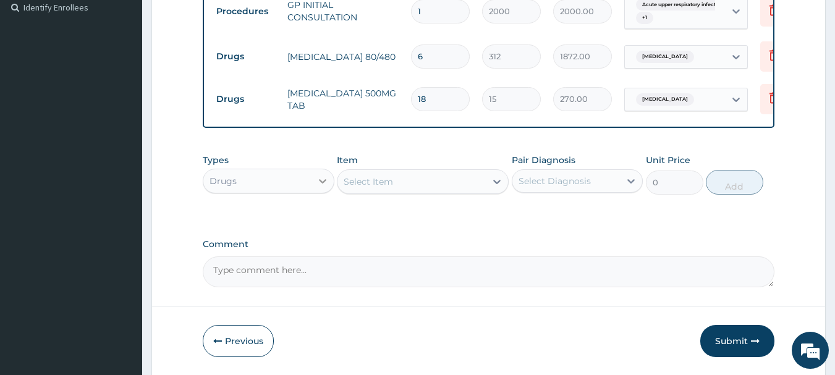
scroll to position [400, 0]
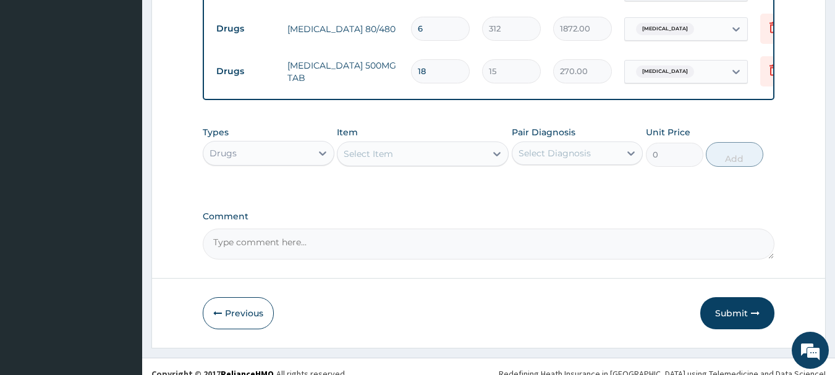
type input "18"
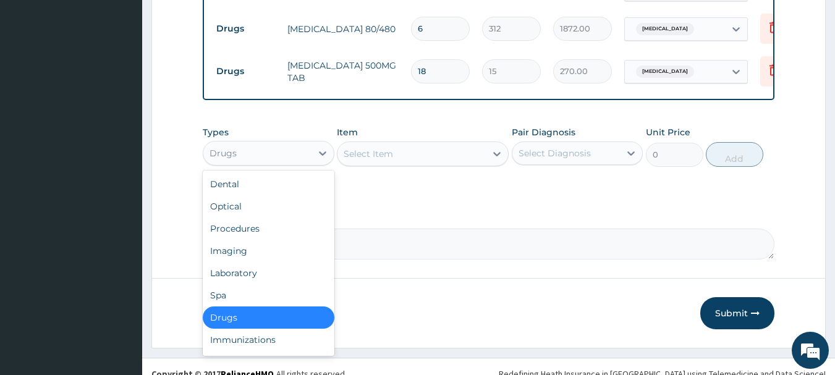
click at [302, 157] on div "Drugs" at bounding box center [257, 153] width 108 height 20
click at [415, 162] on div "Select Item" at bounding box center [412, 154] width 148 height 20
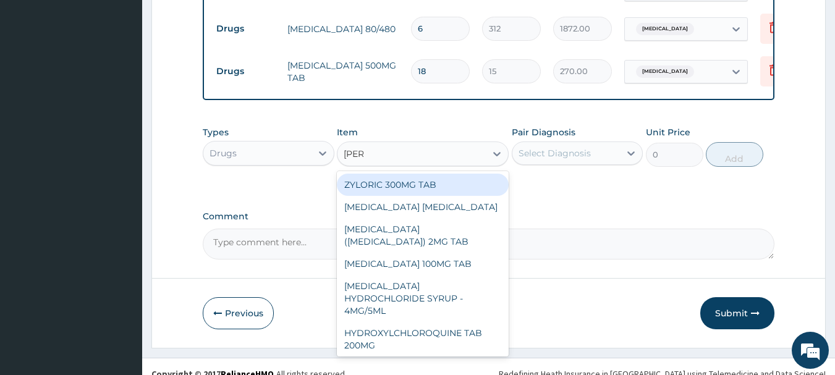
type input "LORAT"
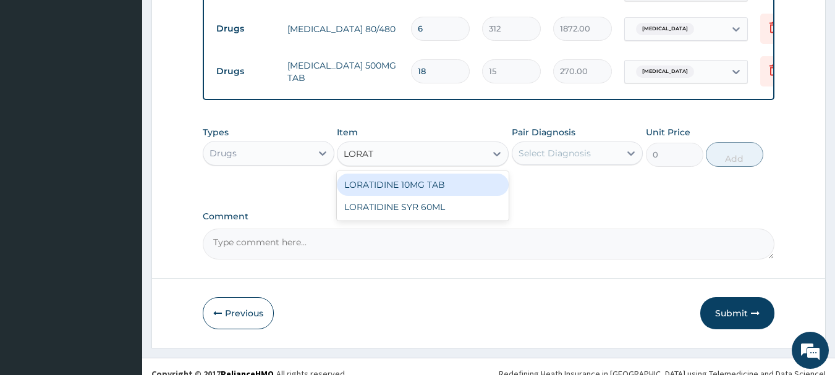
click at [430, 190] on div "LORATIDINE 10MG TAB" at bounding box center [423, 185] width 172 height 22
type input "42"
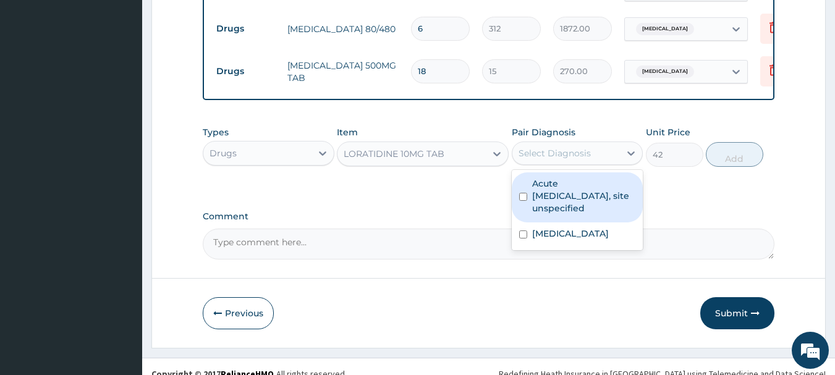
click at [550, 157] on div "Select Diagnosis" at bounding box center [555, 153] width 72 height 12
click at [564, 213] on label "Acute upper respiratory infection, site unspecified" at bounding box center [584, 195] width 104 height 37
checkbox input "true"
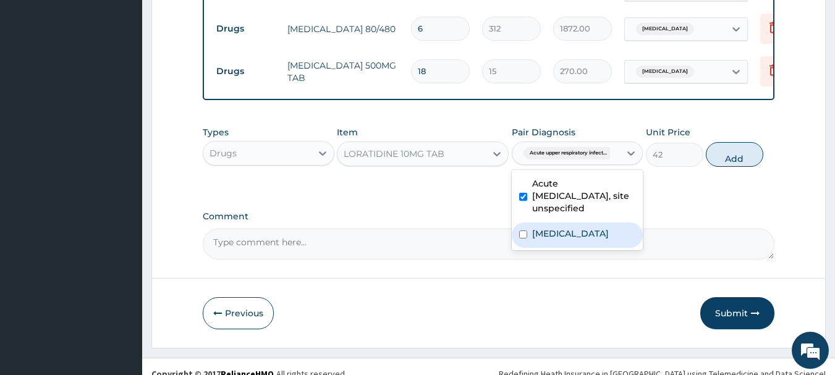
click at [566, 240] on label "Malaria, unspecified" at bounding box center [570, 233] width 77 height 12
checkbox input "true"
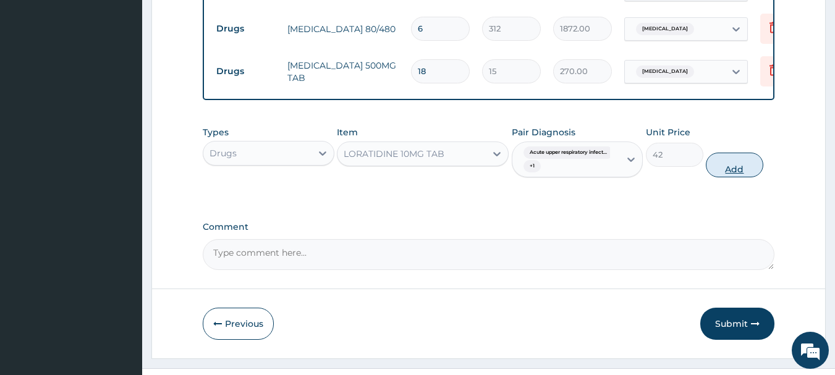
click at [744, 177] on button "Add" at bounding box center [734, 165] width 57 height 25
type input "0"
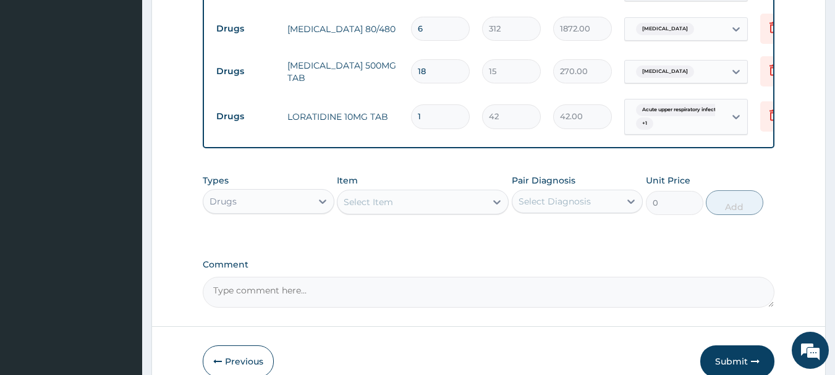
drag, startPoint x: 436, startPoint y: 120, endPoint x: 401, endPoint y: 118, distance: 34.7
click at [402, 118] on tr "Drugs LORATIDINE 10MG TAB 1 42 42.00 Acute upper respiratory infect... + 1 Dele…" at bounding box center [513, 117] width 606 height 48
type input "5"
type input "210.00"
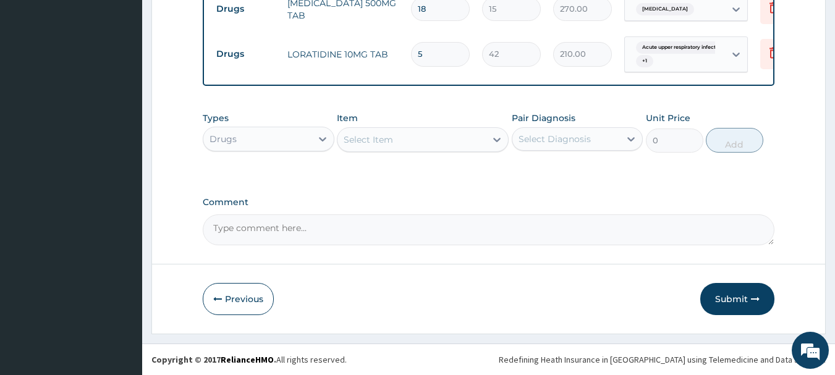
scroll to position [472, 0]
type input "5"
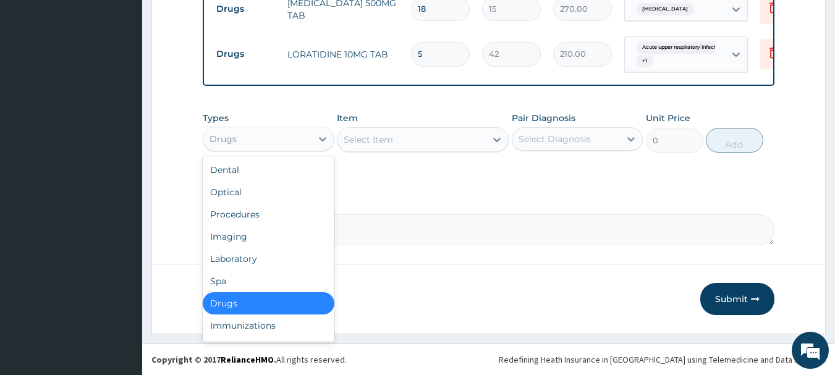
click at [275, 143] on div "Drugs" at bounding box center [257, 139] width 108 height 20
click at [268, 261] on div "Laboratory" at bounding box center [269, 259] width 132 height 22
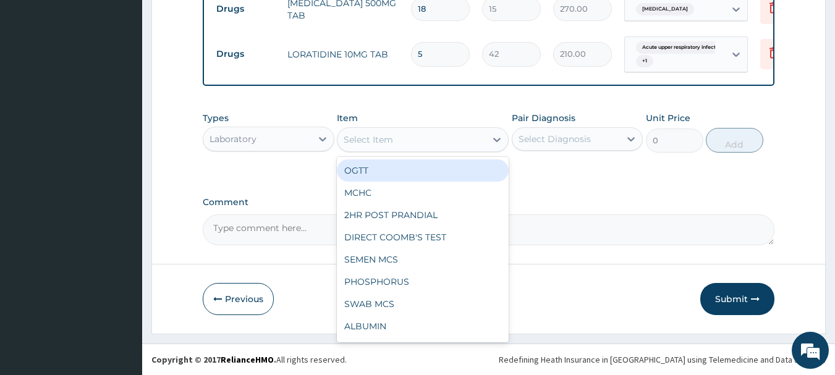
click at [380, 146] on div "Select Item" at bounding box center [412, 140] width 148 height 20
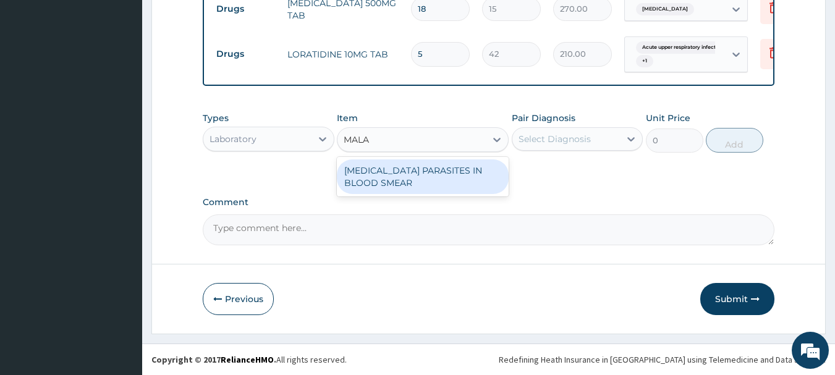
type input "MALAR"
click at [457, 171] on div "MALARIA PARASITES IN BLOOD SMEAR" at bounding box center [423, 176] width 172 height 35
type input "1000"
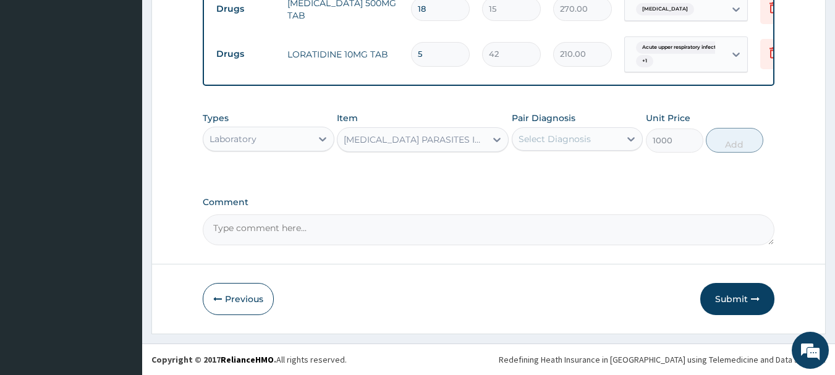
click at [531, 142] on div "Select Diagnosis" at bounding box center [555, 139] width 72 height 12
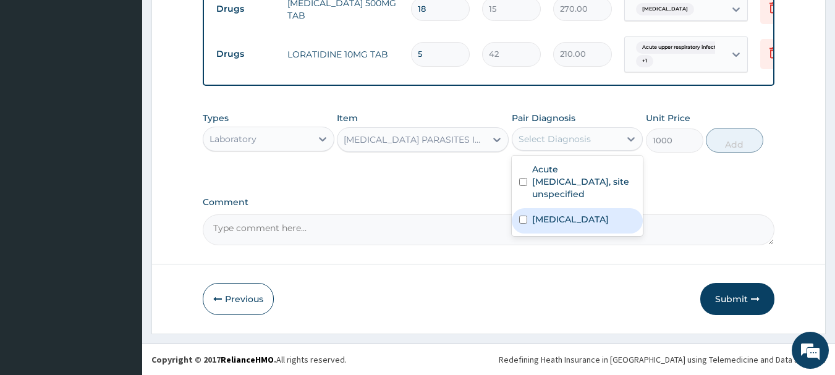
click at [548, 223] on label "Malaria, unspecified" at bounding box center [570, 219] width 77 height 12
checkbox input "true"
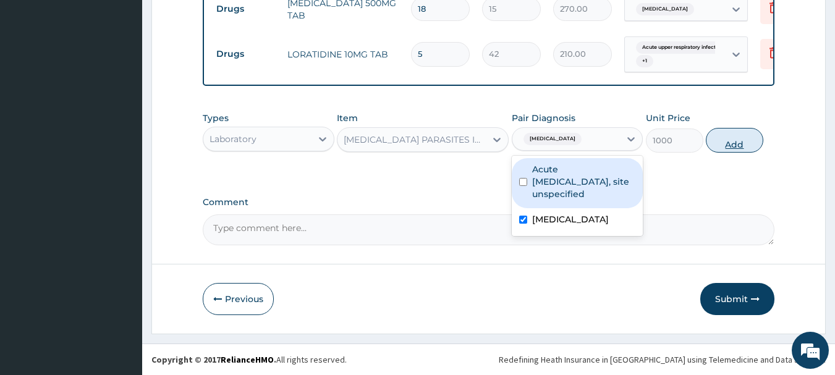
click at [725, 138] on button "Add" at bounding box center [734, 140] width 57 height 25
type input "0"
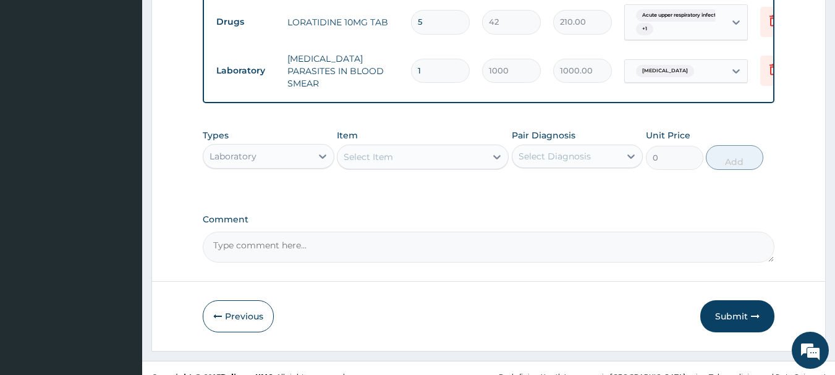
scroll to position [514, 0]
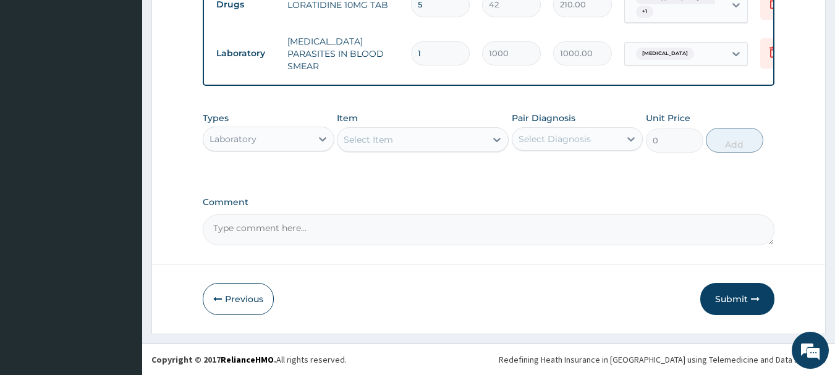
click at [368, 138] on div "Select Item" at bounding box center [368, 140] width 49 height 12
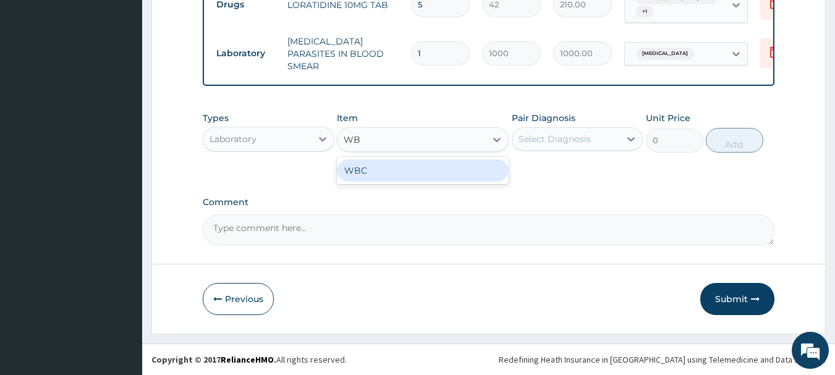
type input "WBC"
click at [383, 170] on div "WBC" at bounding box center [423, 170] width 172 height 22
type input "1350"
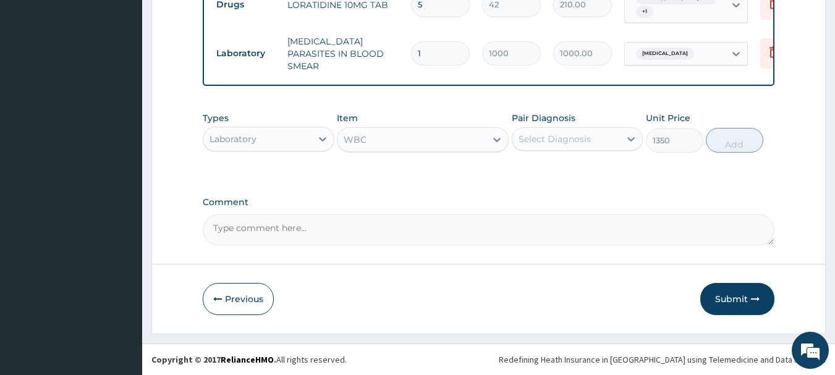
click at [568, 146] on div "Select Diagnosis" at bounding box center [566, 139] width 108 height 20
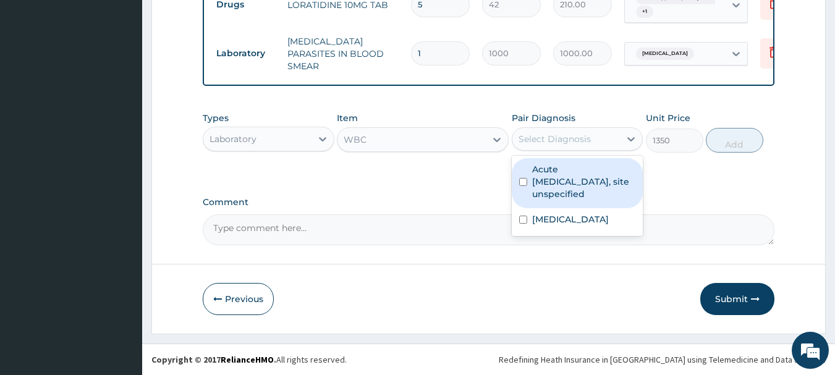
click at [568, 170] on label "Acute upper respiratory infection, site unspecified" at bounding box center [584, 181] width 104 height 37
checkbox input "true"
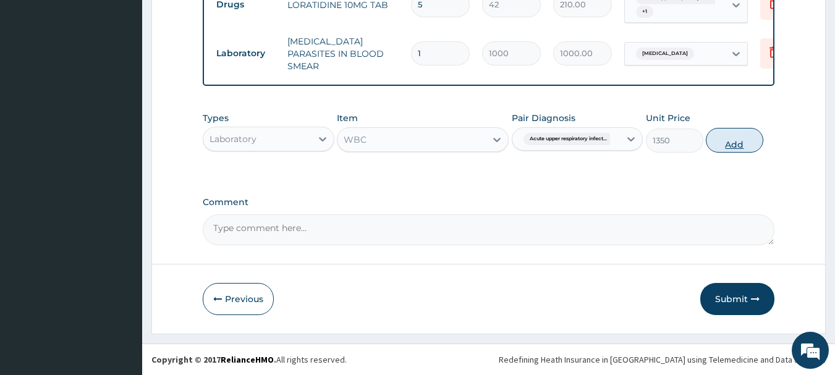
click at [722, 145] on button "Add" at bounding box center [734, 140] width 57 height 25
type input "0"
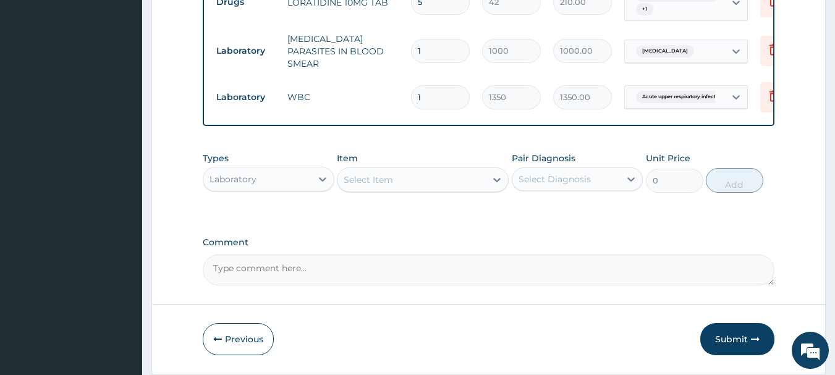
click at [376, 181] on div "Select Item" at bounding box center [368, 180] width 49 height 12
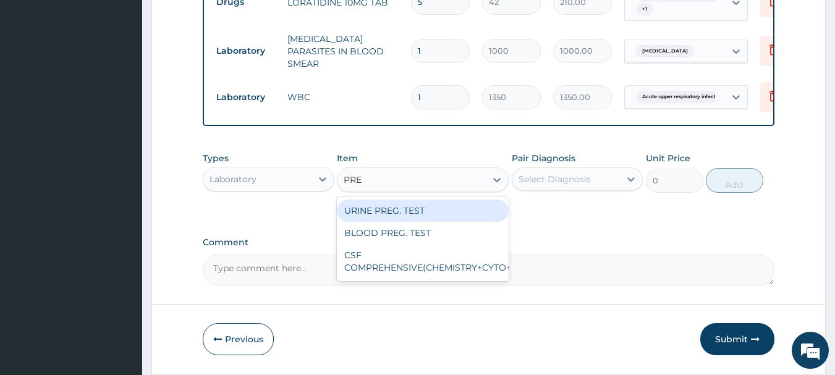
type input "PREG"
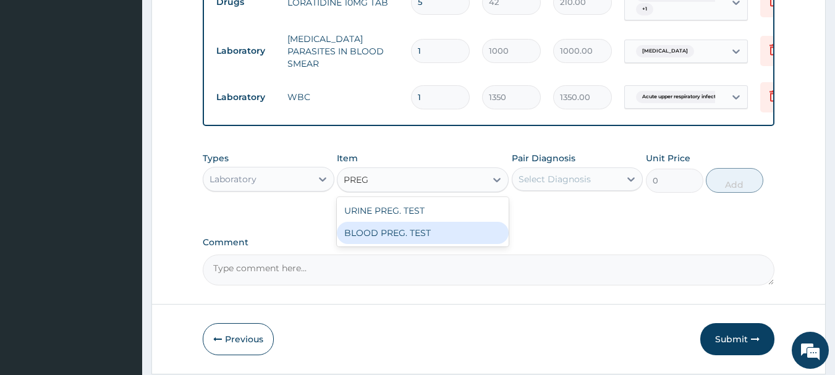
click at [391, 233] on div "BLOOD PREG. TEST" at bounding box center [423, 233] width 172 height 22
type input "1000"
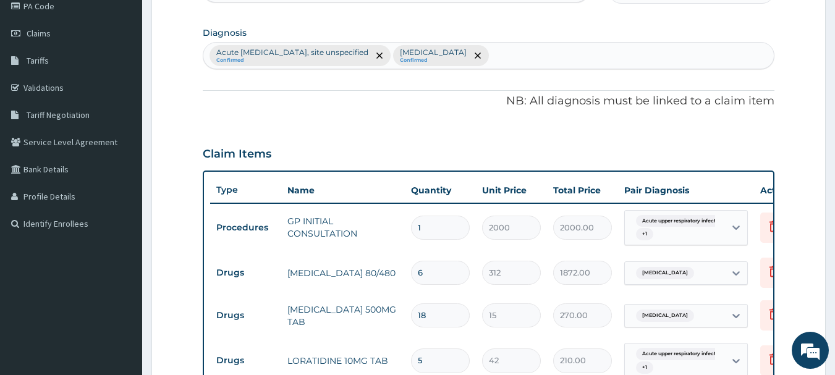
scroll to position [82, 0]
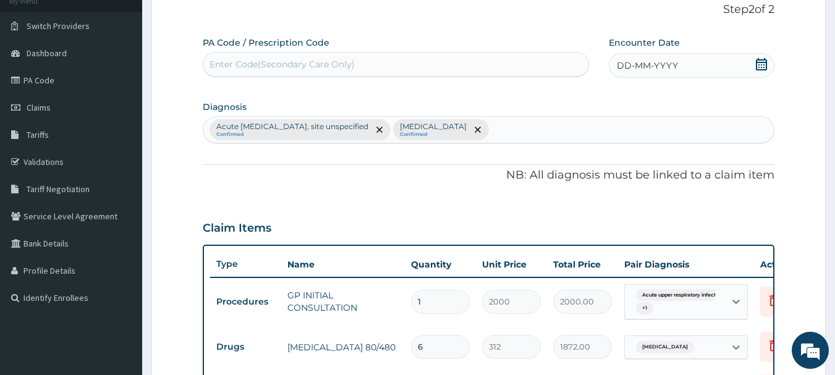
click at [554, 134] on div "Acute upper respiratory infection, site unspecified Confirmed Malaria, unspecif…" at bounding box center [488, 130] width 571 height 26
type input "P"
type input "DELIVERY"
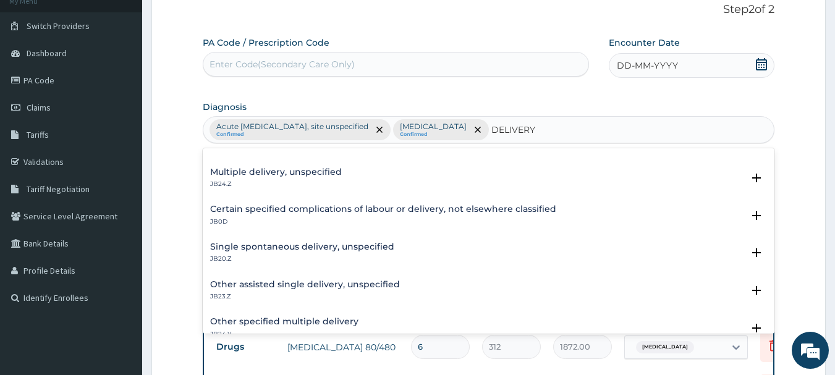
scroll to position [0, 0]
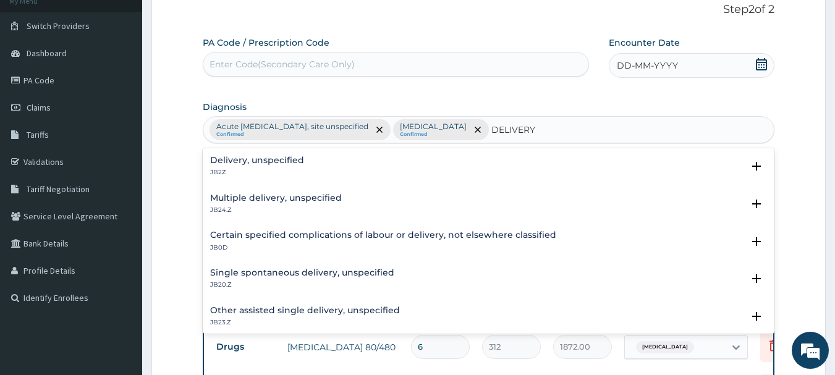
click at [268, 166] on div "Delivery, unspecified JB2Z" at bounding box center [257, 167] width 94 height 22
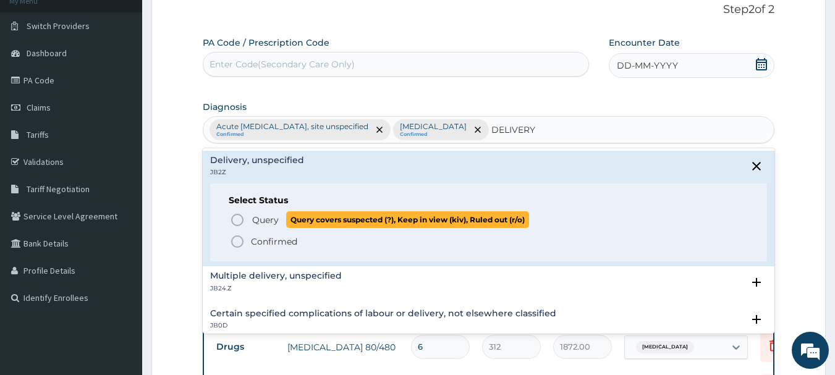
click at [295, 218] on span "Query covers suspected (?), Keep in view (kiv), Ruled out (r/o)" at bounding box center [407, 219] width 243 height 17
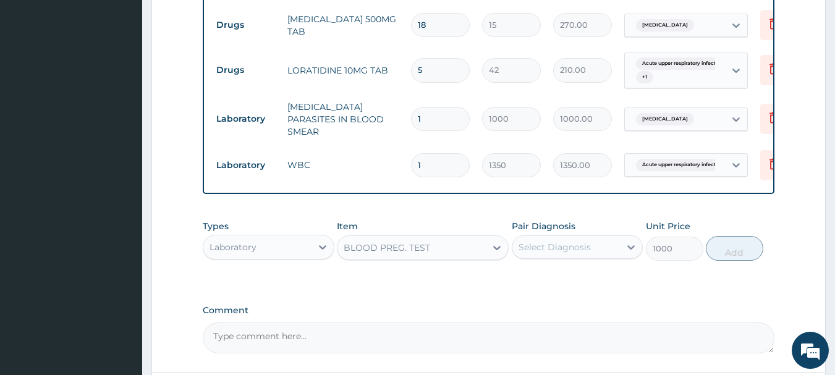
scroll to position [557, 0]
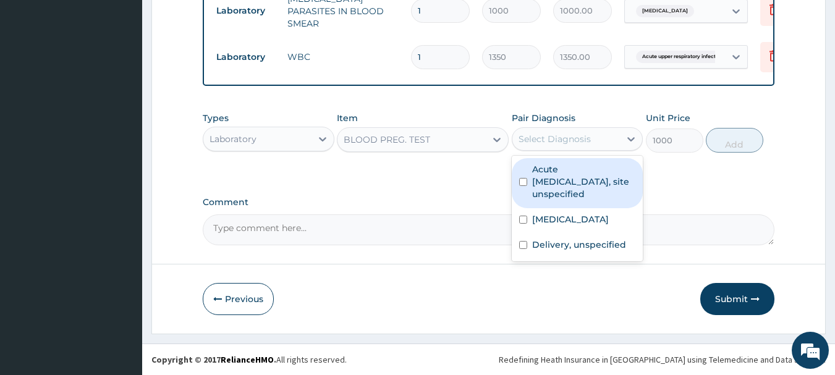
click at [575, 144] on div "Select Diagnosis" at bounding box center [555, 139] width 72 height 12
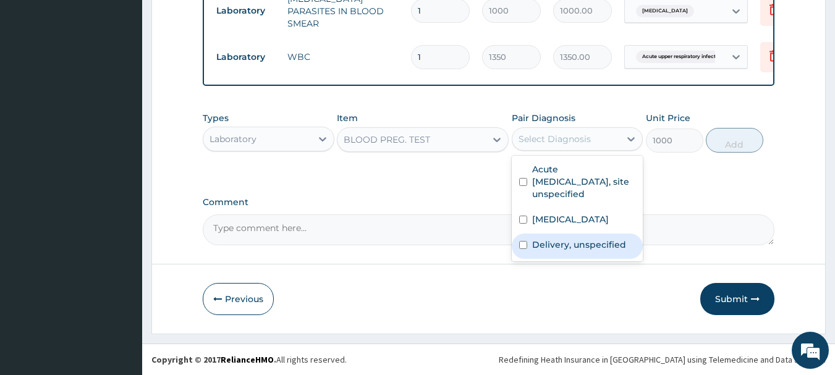
click at [567, 239] on label "Delivery, unspecified" at bounding box center [579, 245] width 94 height 12
checkbox input "true"
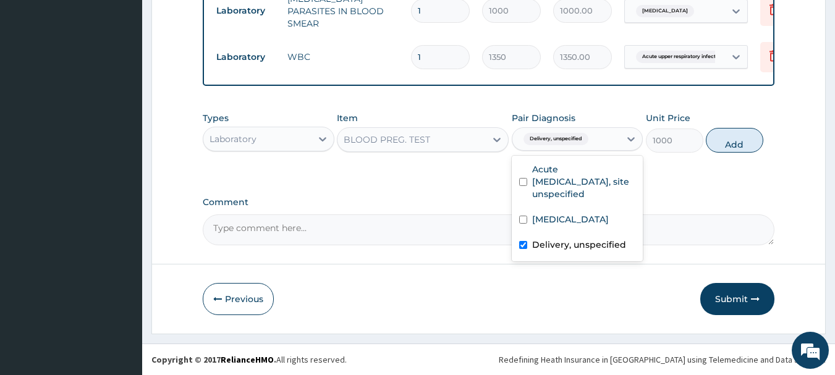
click at [340, 232] on textarea "Comment" at bounding box center [489, 230] width 572 height 31
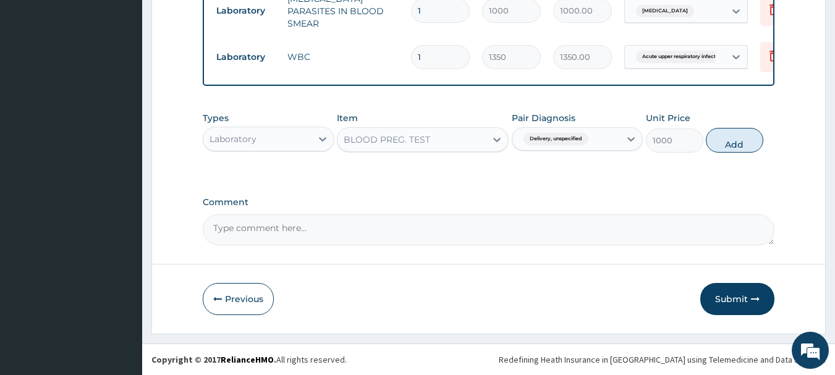
paste textarea "URTI R/O MALARIA IN CYESIS"
click at [212, 226] on textarea "URTI R/O MALARIA IN CYESIS" at bounding box center [489, 230] width 572 height 31
type textarea "DIAGNOSIS........URTI R/O MALARIA IN CYESIS"
click at [721, 140] on button "Add" at bounding box center [734, 140] width 57 height 25
type input "0"
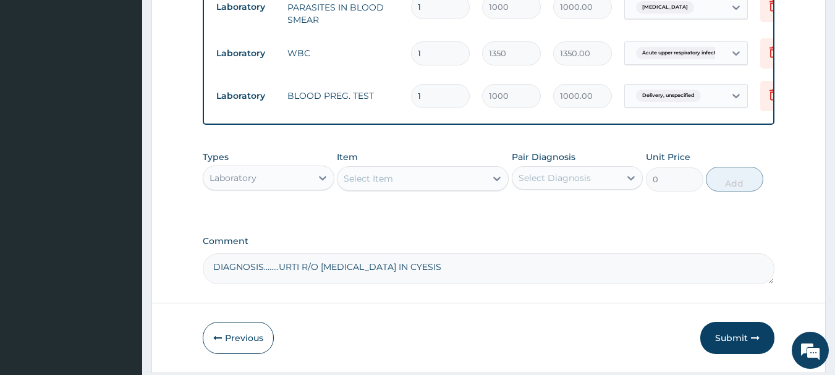
scroll to position [600, 0]
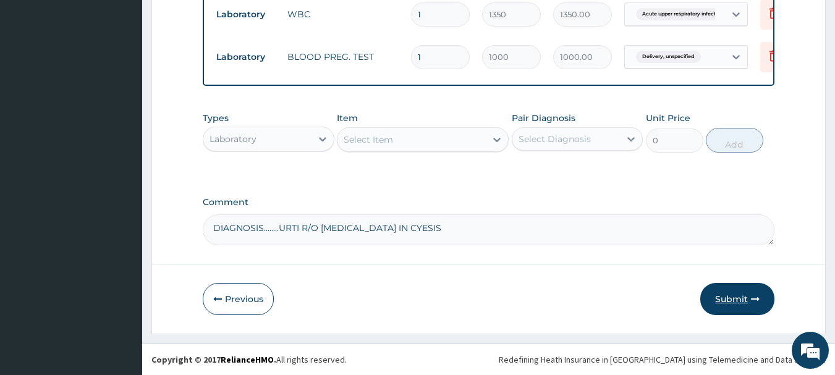
click at [733, 309] on button "Submit" at bounding box center [737, 299] width 74 height 32
click at [733, 301] on button "Submit" at bounding box center [737, 299] width 74 height 32
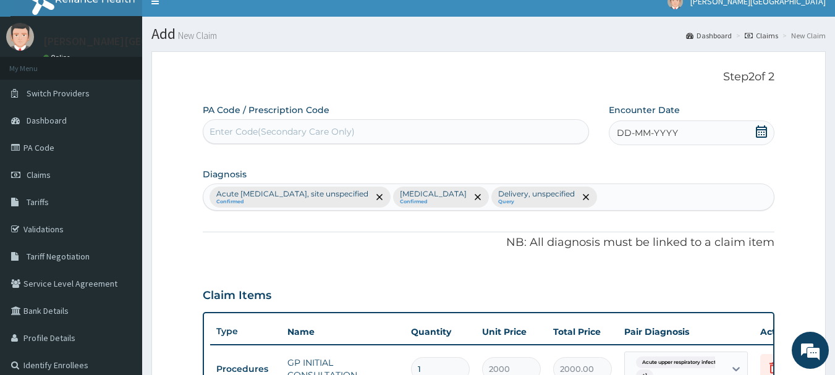
scroll to position [0, 0]
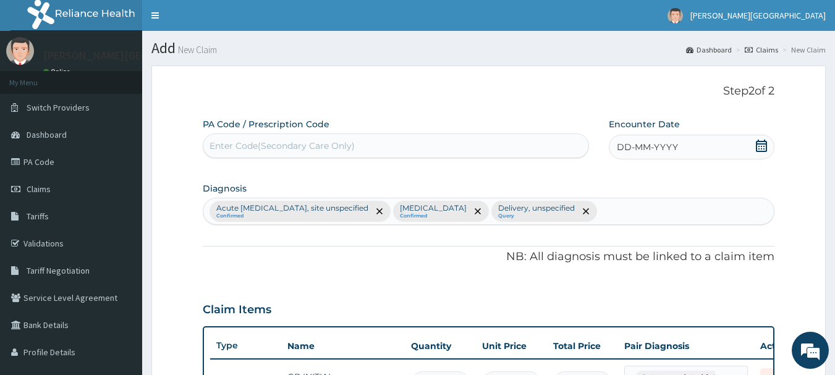
click at [764, 142] on icon at bounding box center [761, 146] width 11 height 12
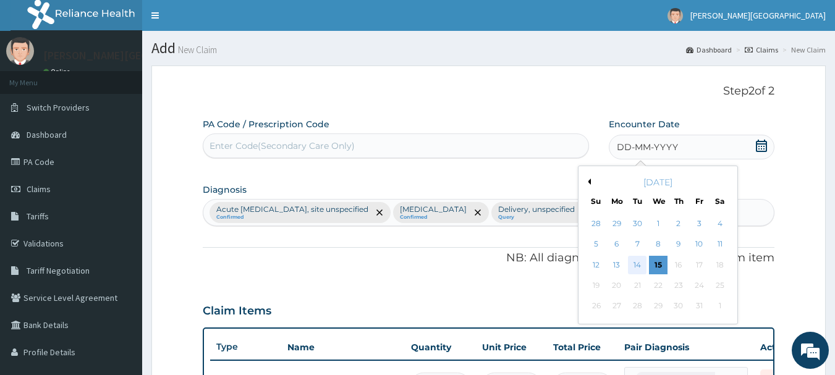
click at [635, 264] on div "14" at bounding box center [638, 265] width 19 height 19
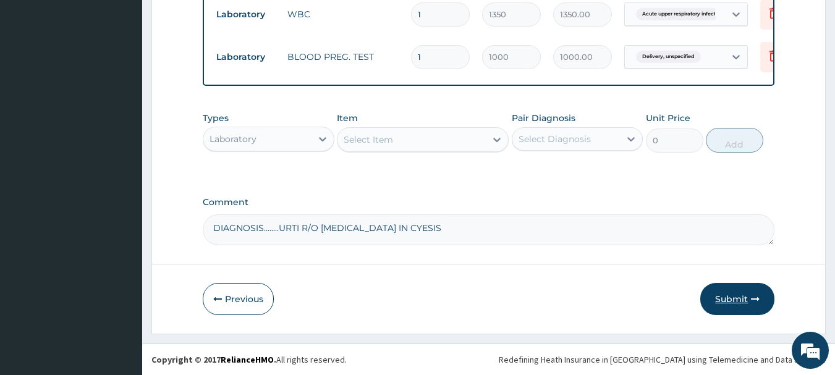
click at [744, 301] on button "Submit" at bounding box center [737, 299] width 74 height 32
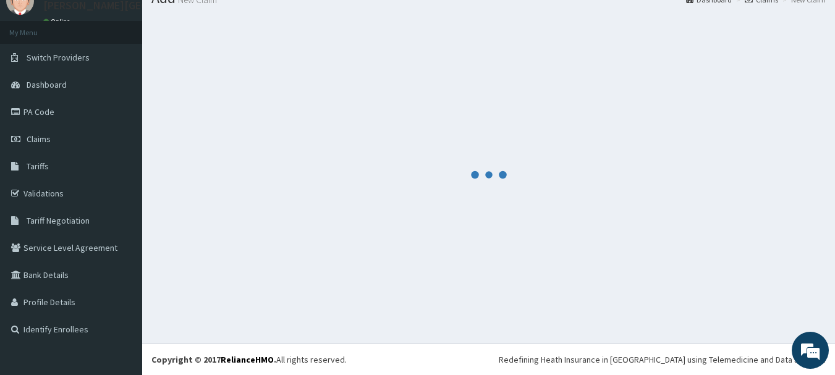
scroll to position [600, 0]
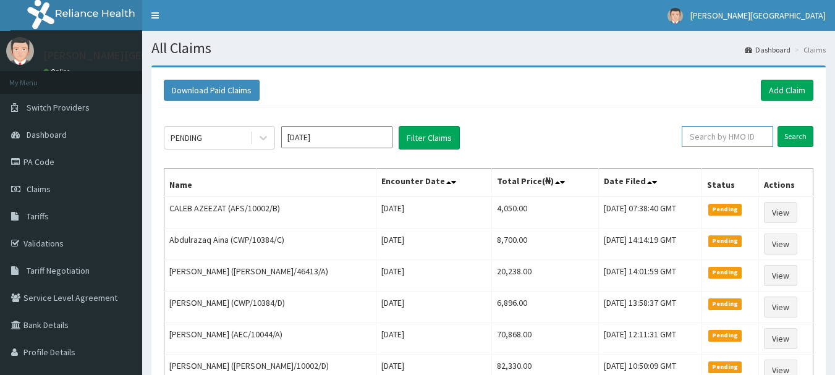
click at [728, 134] on input "text" at bounding box center [727, 136] width 91 height 21
paste input "SOG/10036/A"
type input "SOG/10036/A"
click at [791, 140] on input "Search" at bounding box center [796, 136] width 36 height 21
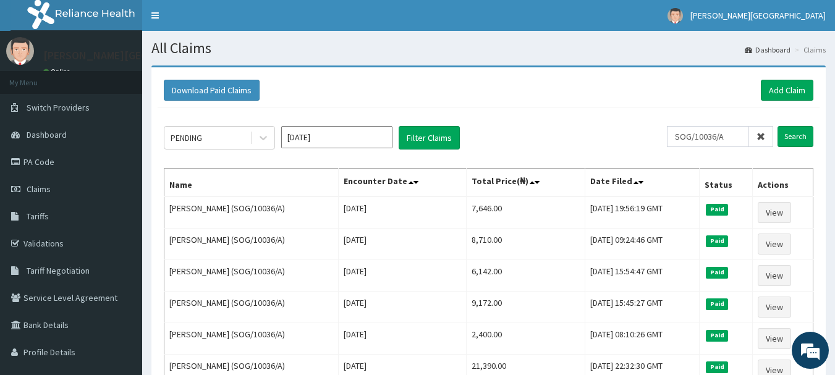
click at [767, 137] on span at bounding box center [761, 136] width 24 height 21
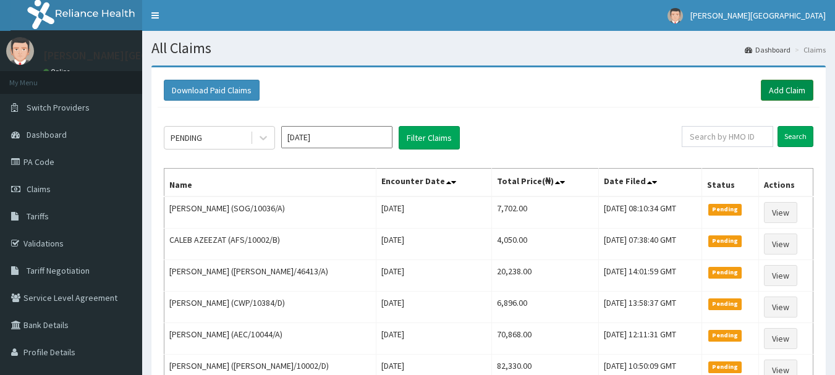
click at [786, 98] on link "Add Claim" at bounding box center [787, 90] width 53 height 21
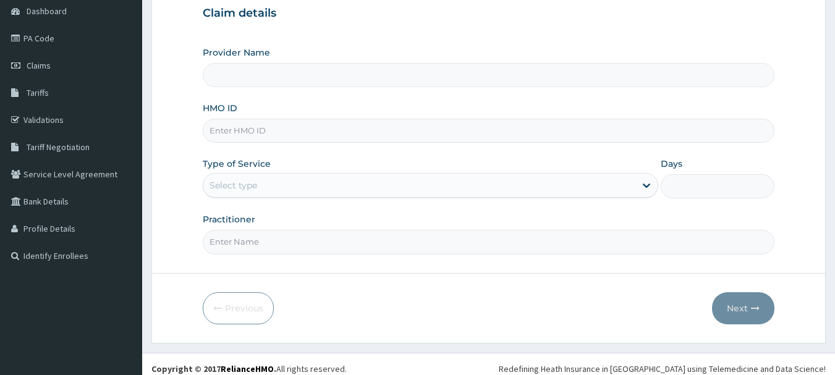
click at [267, 130] on input "HMO ID" at bounding box center [489, 131] width 572 height 24
type input "[PERSON_NAME][GEOGRAPHIC_DATA]"
paste input "LCM/10023/A"
type input "LCM/10023/A"
click at [297, 191] on div "Select type" at bounding box center [419, 186] width 432 height 20
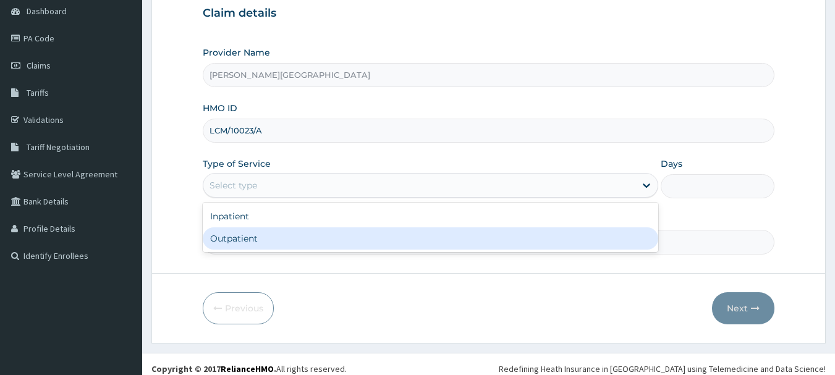
click at [284, 232] on div "Outpatient" at bounding box center [431, 238] width 456 height 22
type input "1"
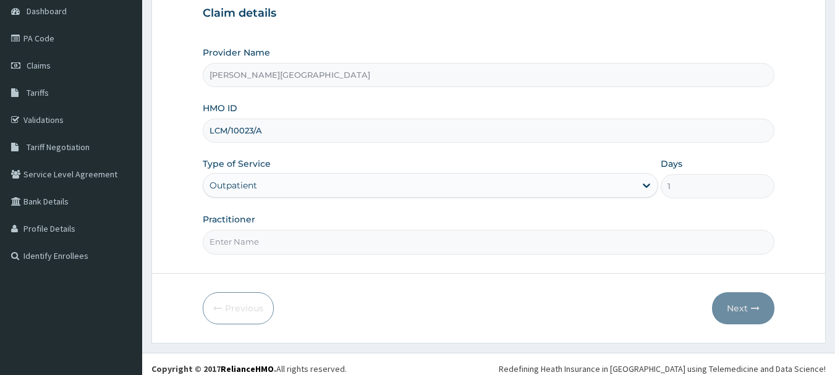
click at [265, 232] on input "Practitioner" at bounding box center [489, 242] width 572 height 24
type input "AA"
click at [745, 314] on button "Next" at bounding box center [743, 308] width 62 height 32
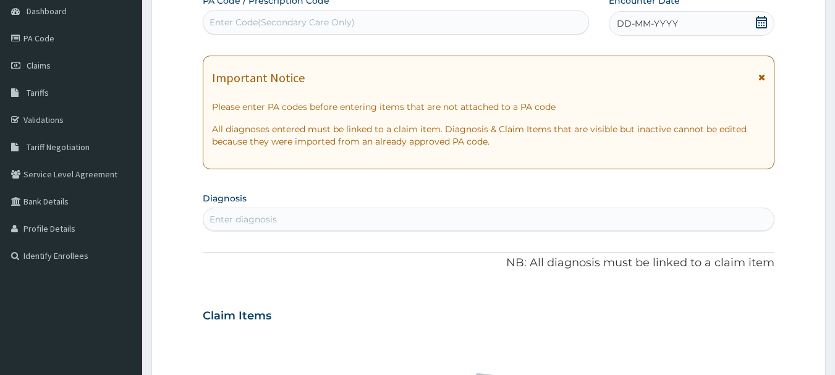
click at [763, 78] on icon at bounding box center [762, 77] width 7 height 9
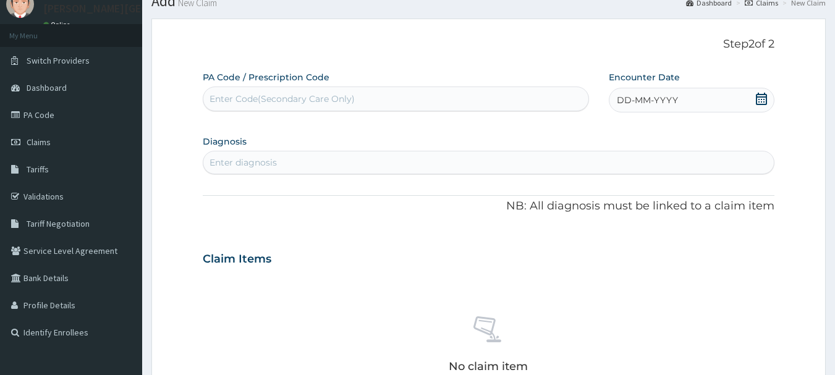
scroll to position [124, 0]
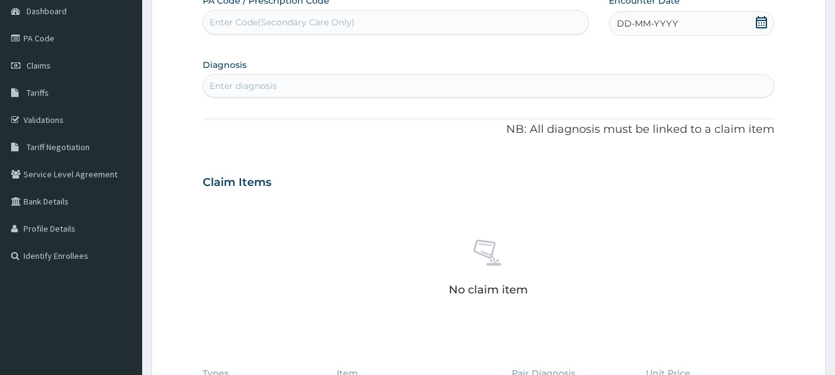
click at [249, 89] on div "Enter diagnosis" at bounding box center [243, 86] width 67 height 12
type input "V"
type input "VIRAL"
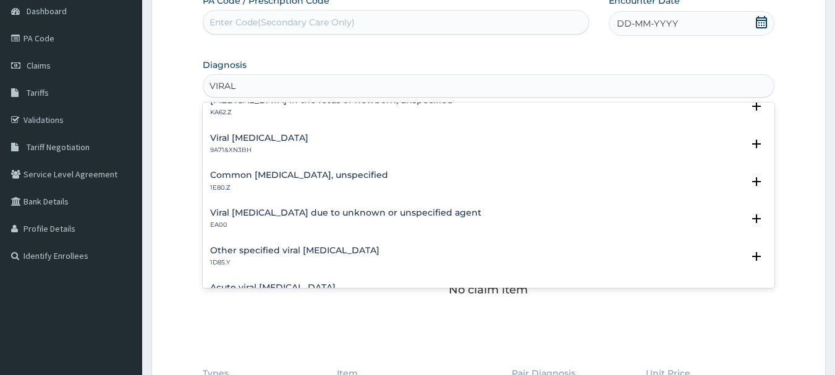
scroll to position [185, 0]
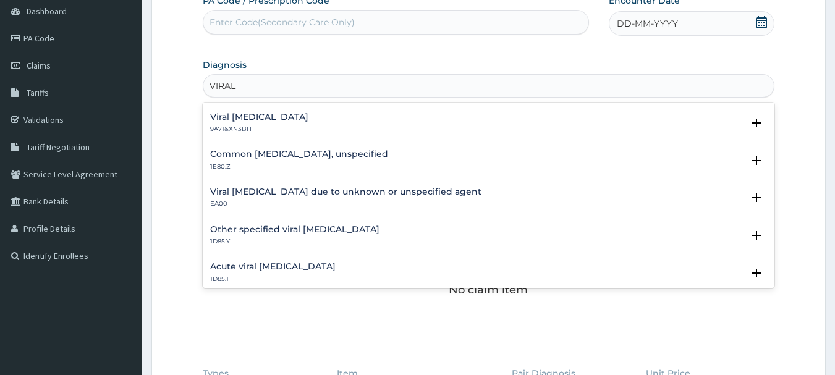
click at [290, 192] on h4 "Viral [MEDICAL_DATA] due to unknown or unspecified agent" at bounding box center [345, 191] width 271 height 9
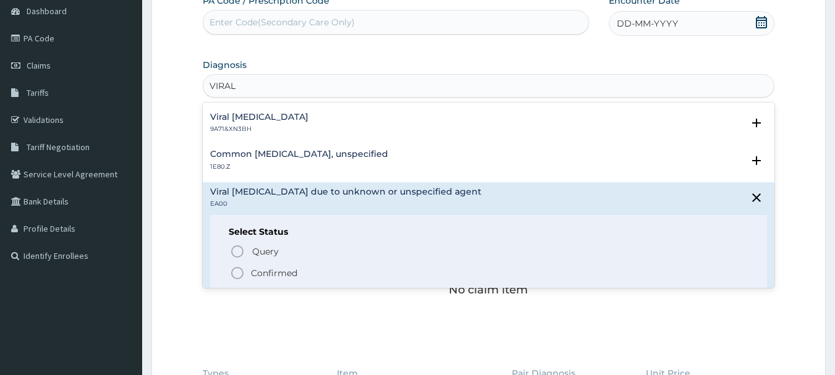
click at [290, 271] on p "Confirmed" at bounding box center [274, 273] width 46 height 12
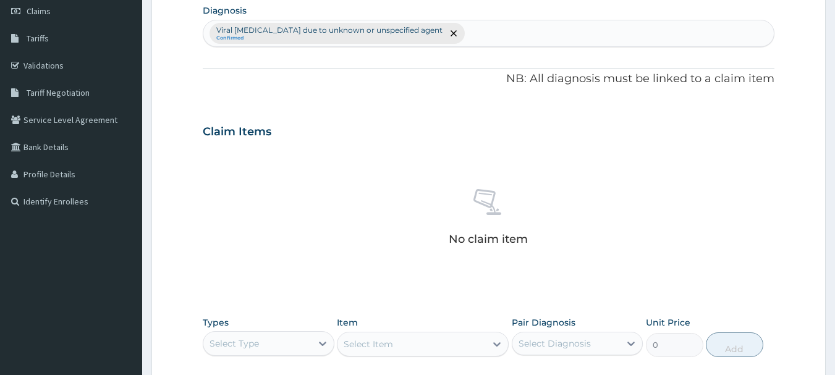
scroll to position [371, 0]
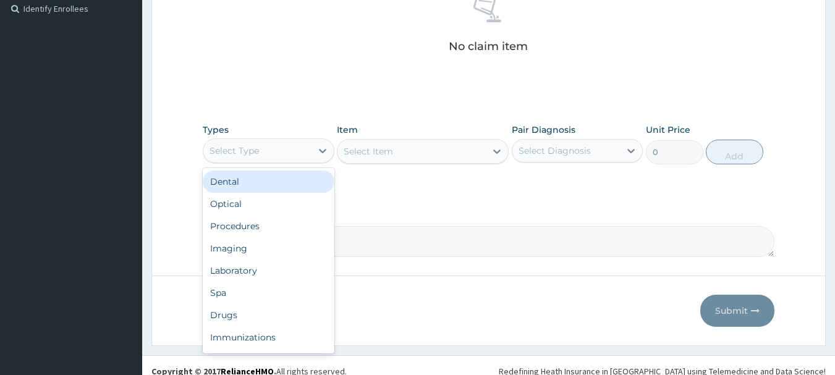
click at [275, 151] on div "Select Type" at bounding box center [257, 151] width 108 height 20
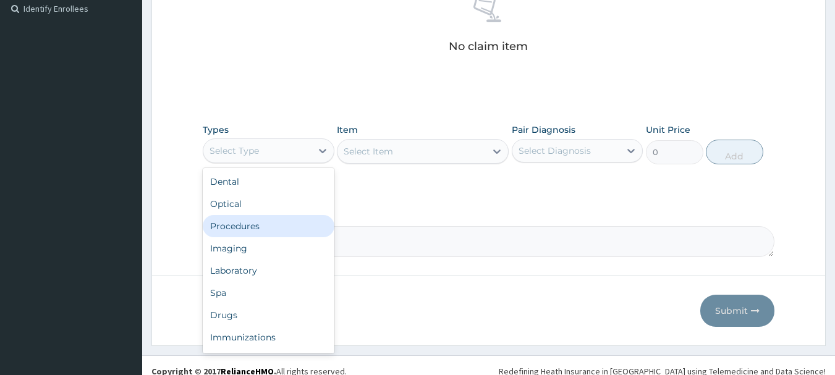
click at [270, 232] on div "Procedures" at bounding box center [269, 226] width 132 height 22
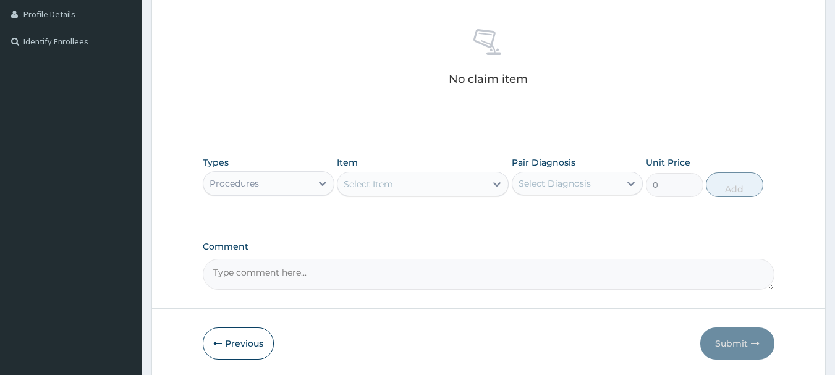
scroll to position [309, 0]
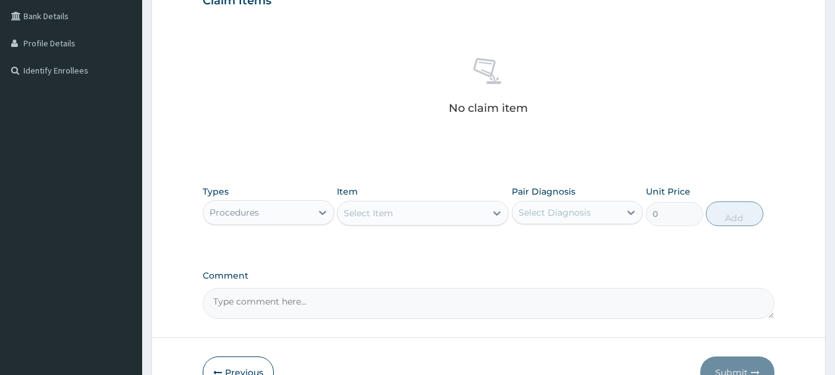
click at [385, 212] on div "Select Item" at bounding box center [368, 213] width 49 height 12
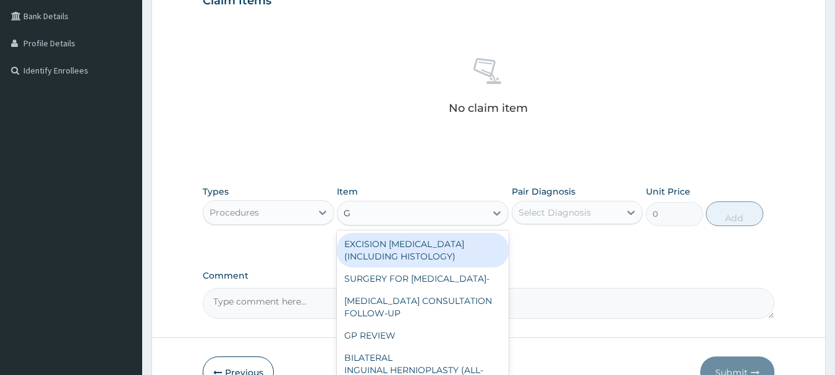
type input "GP"
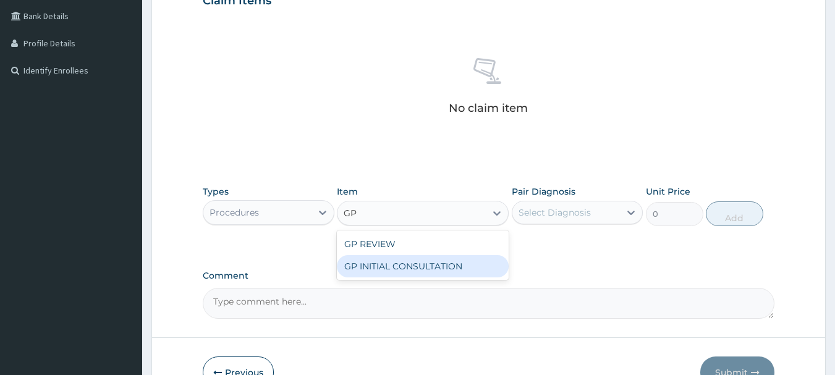
click at [409, 273] on div "GP INITIAL CONSULTATION" at bounding box center [423, 266] width 172 height 22
type input "2000"
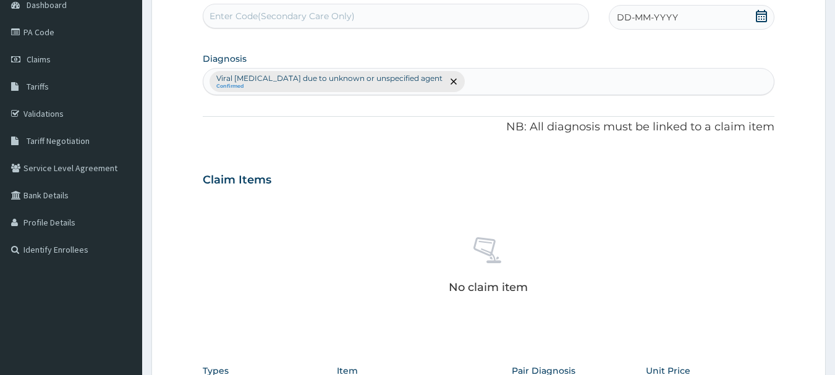
scroll to position [124, 0]
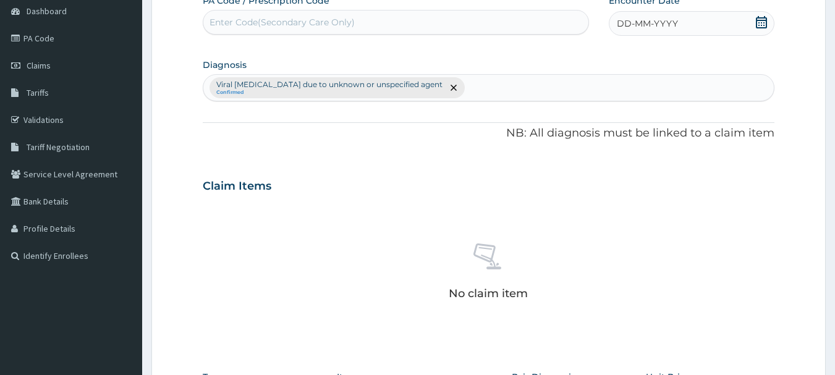
click at [465, 91] on div "Viral exanthem due to unknown or unspecified agent Confirmed" at bounding box center [488, 88] width 571 height 26
type input "URINARY"
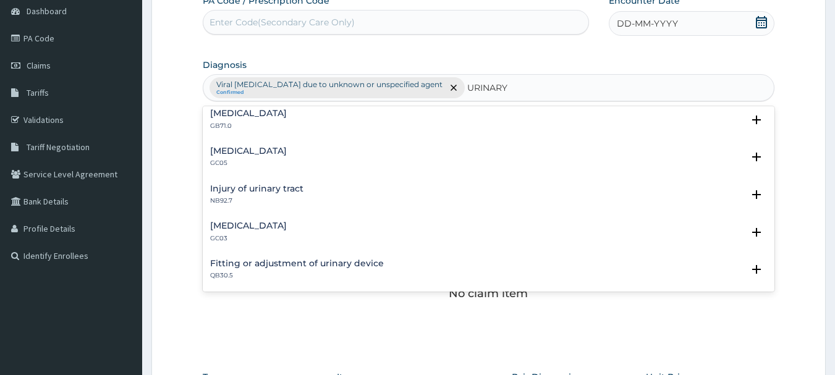
scroll to position [804, 0]
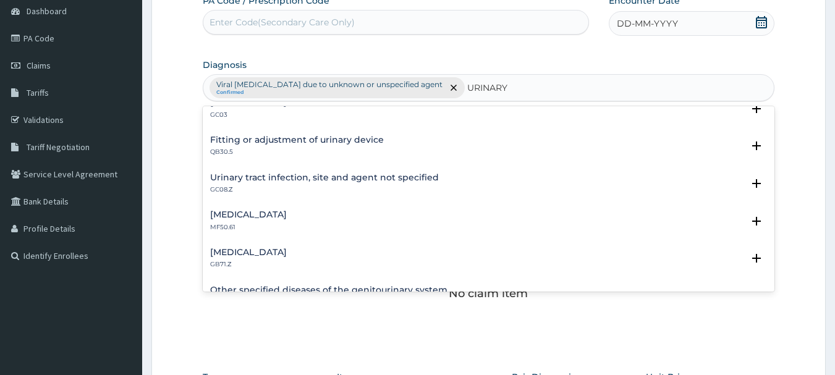
click at [317, 171] on div "Urinary tract infection, site and agent not specified GC08.Z Select Status Quer…" at bounding box center [489, 187] width 572 height 38
click at [315, 176] on h4 "Urinary tract infection, site and agent not specified" at bounding box center [324, 177] width 229 height 9
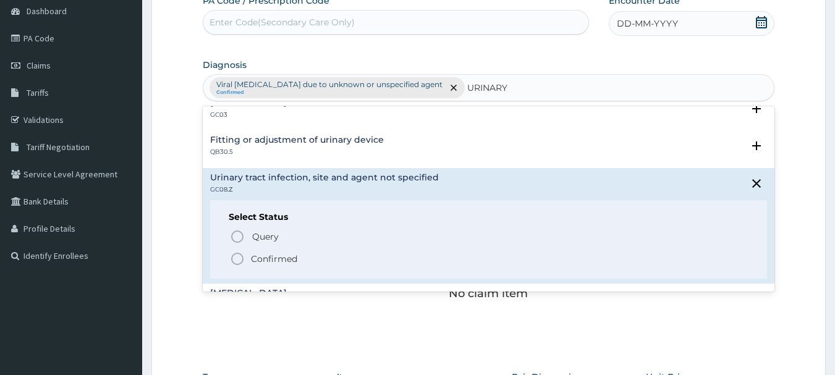
click at [299, 255] on span "Confirmed" at bounding box center [489, 259] width 519 height 15
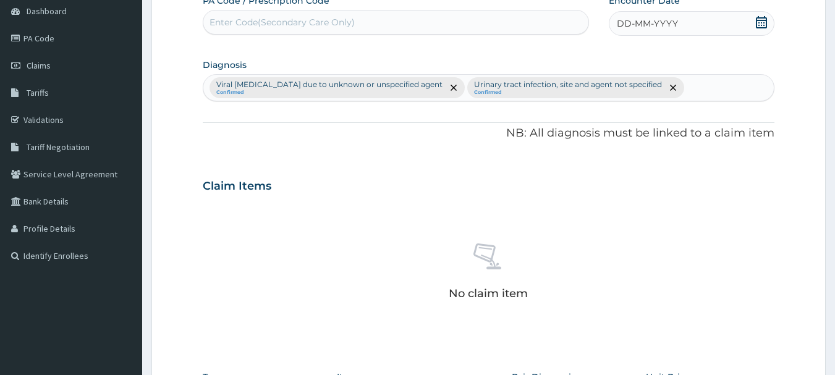
scroll to position [185, 0]
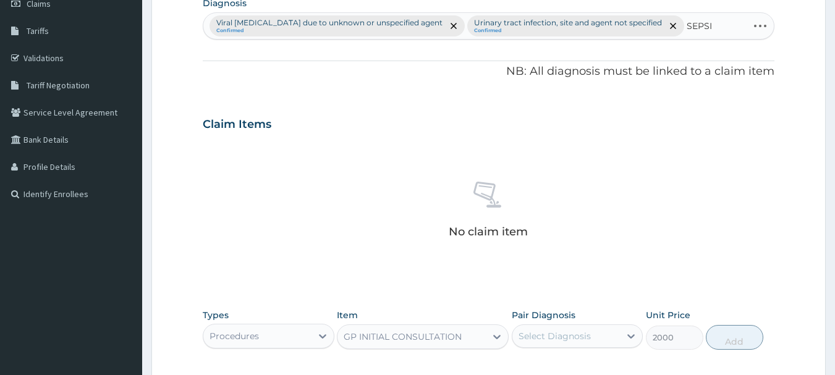
type input "SEPSIS"
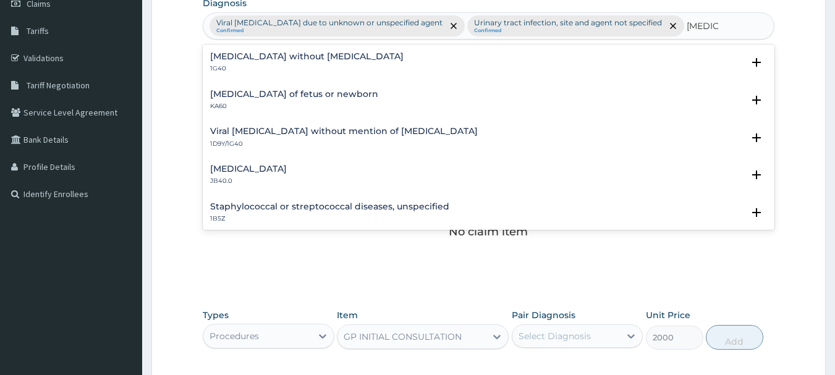
click at [280, 52] on h4 "Sepsis without septic shock" at bounding box center [306, 56] width 193 height 9
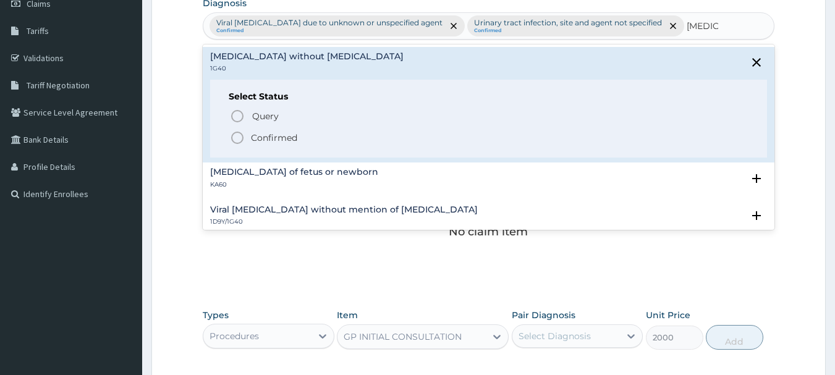
click at [260, 134] on p "Confirmed" at bounding box center [274, 138] width 46 height 12
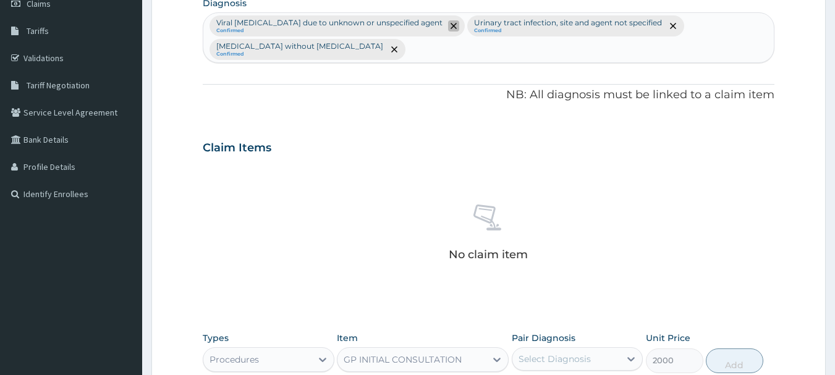
click at [448, 25] on span "remove selection option" at bounding box center [453, 25] width 11 height 11
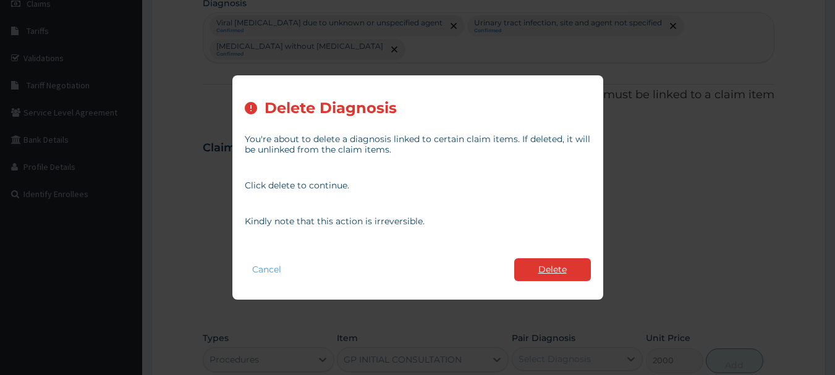
click at [550, 270] on button "Delete" at bounding box center [552, 269] width 77 height 23
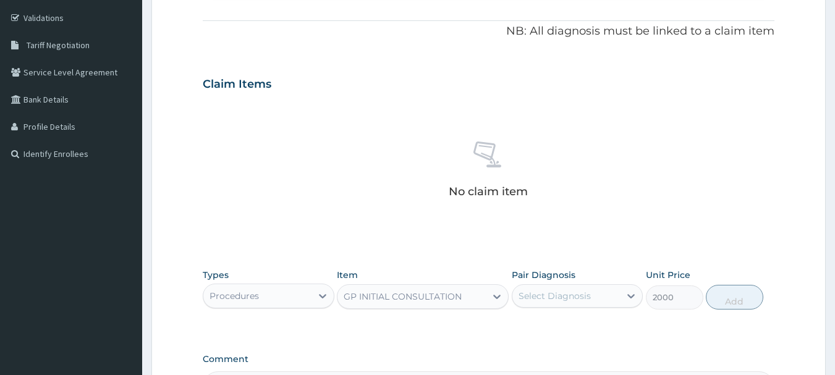
scroll to position [371, 0]
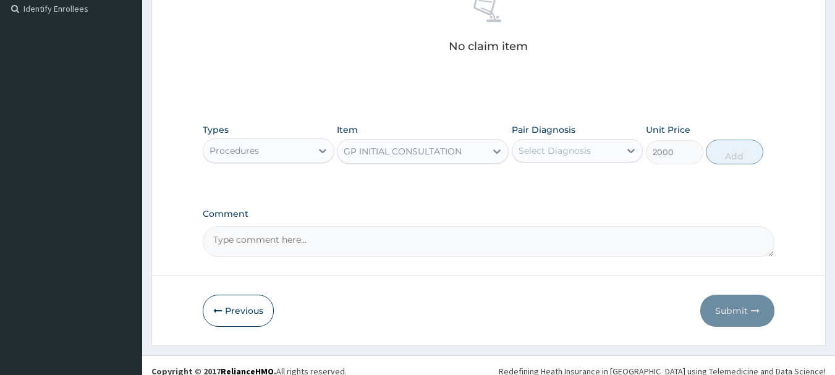
click at [556, 156] on div "Select Diagnosis" at bounding box center [555, 151] width 72 height 12
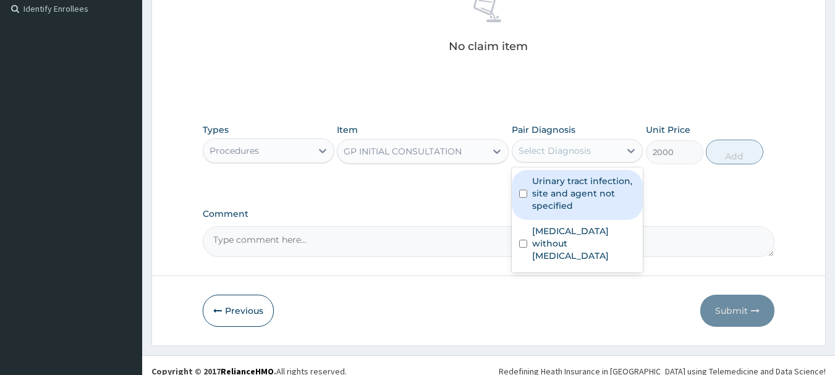
drag, startPoint x: 556, startPoint y: 194, endPoint x: 564, endPoint y: 232, distance: 38.6
click at [556, 202] on label "Urinary tract infection, site and agent not specified" at bounding box center [584, 193] width 104 height 37
checkbox input "true"
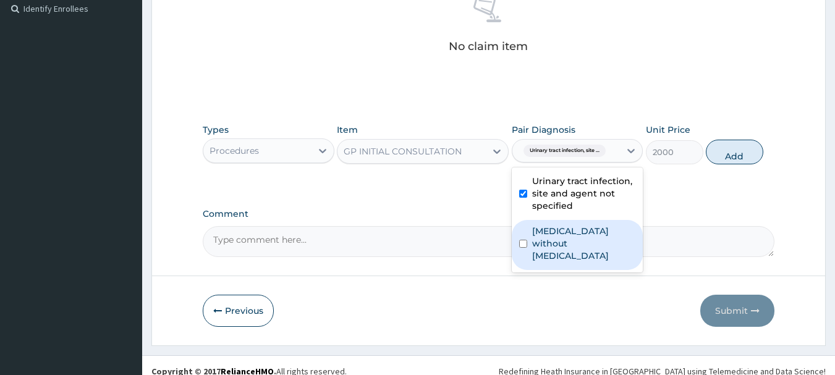
click at [564, 242] on label "Sepsis without septic shock" at bounding box center [584, 243] width 104 height 37
checkbox input "true"
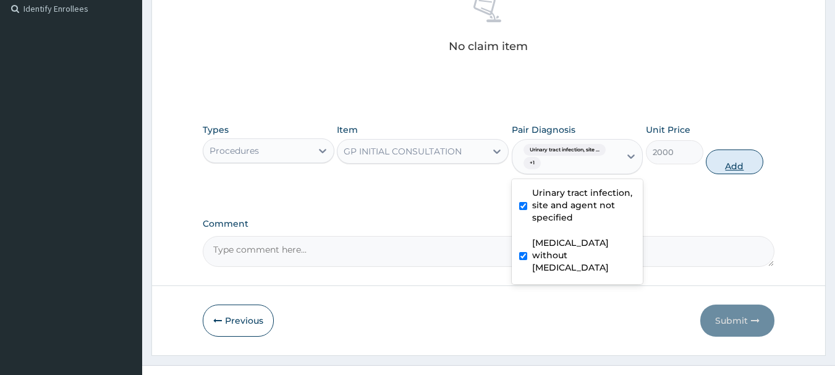
click at [727, 166] on button "Add" at bounding box center [734, 162] width 57 height 25
type input "0"
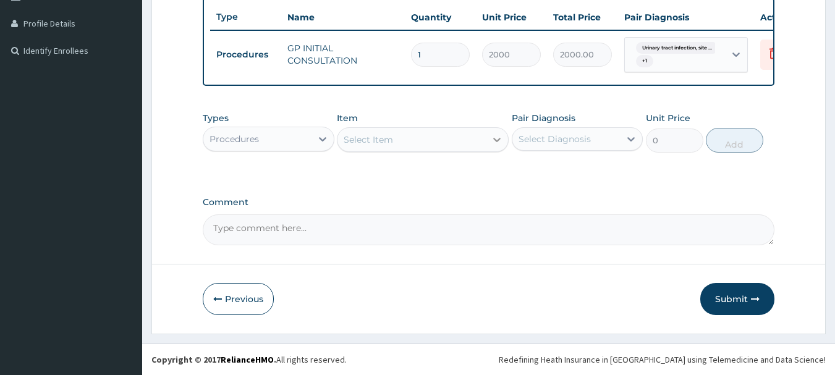
scroll to position [338, 0]
click at [254, 144] on div "Procedures" at bounding box center [234, 139] width 49 height 12
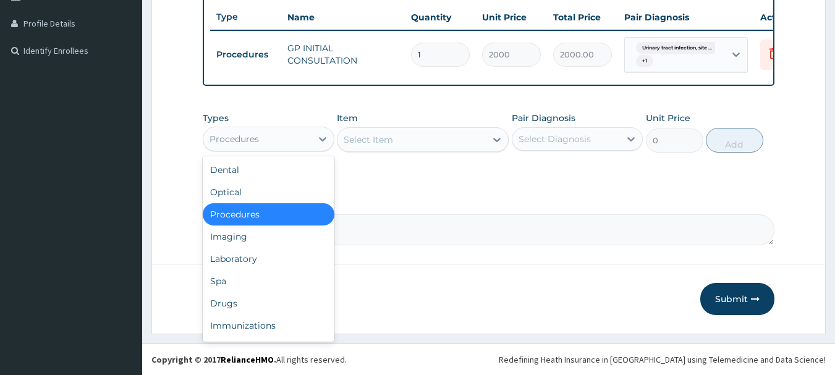
click at [259, 136] on div "Procedures" at bounding box center [257, 139] width 108 height 20
click at [252, 304] on div "Drugs" at bounding box center [269, 303] width 132 height 22
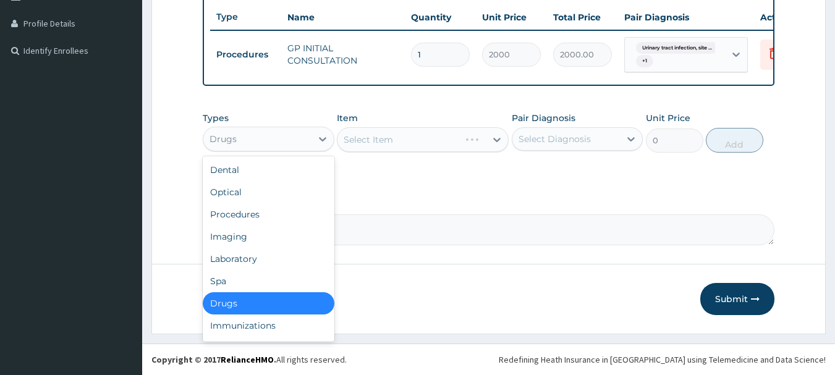
click at [279, 132] on div "Drugs" at bounding box center [257, 139] width 108 height 20
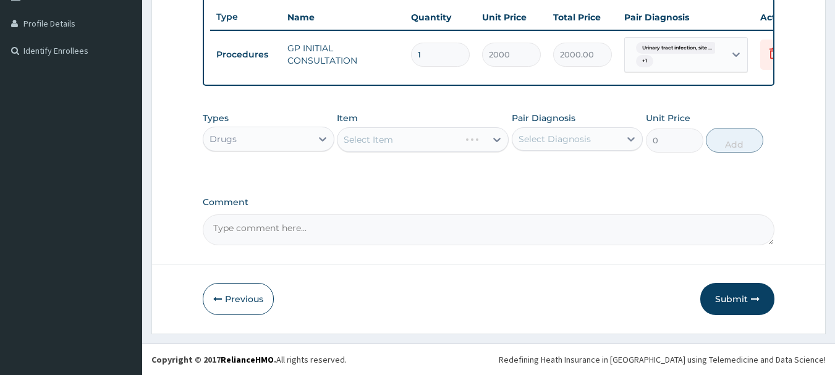
click at [395, 213] on div "Comment" at bounding box center [489, 221] width 572 height 48
click at [441, 139] on div "Select Item" at bounding box center [412, 140] width 148 height 20
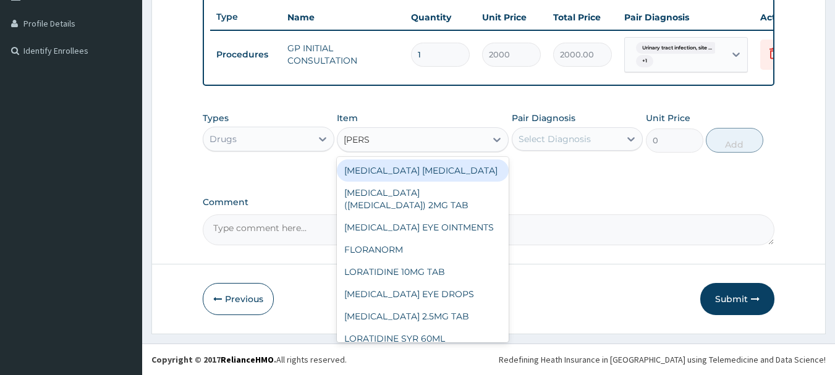
type input "LORAT"
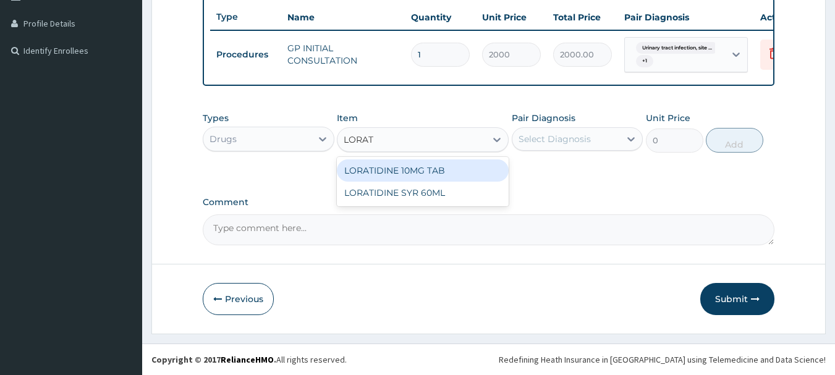
click at [441, 168] on div "LORATIDINE 10MG TAB" at bounding box center [423, 170] width 172 height 22
click at [441, 168] on div "Types Drugs Item option GP INITIAL CONSULTATION, selected. option LORATIDINE 10…" at bounding box center [489, 142] width 572 height 72
type input "42"
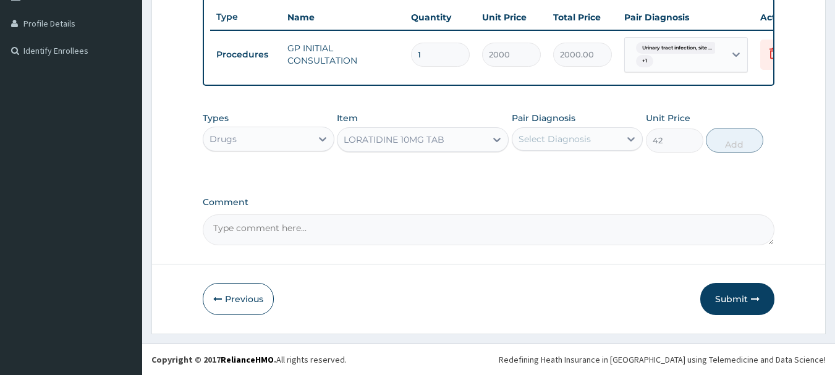
click at [571, 135] on div "Select Diagnosis" at bounding box center [555, 139] width 72 height 12
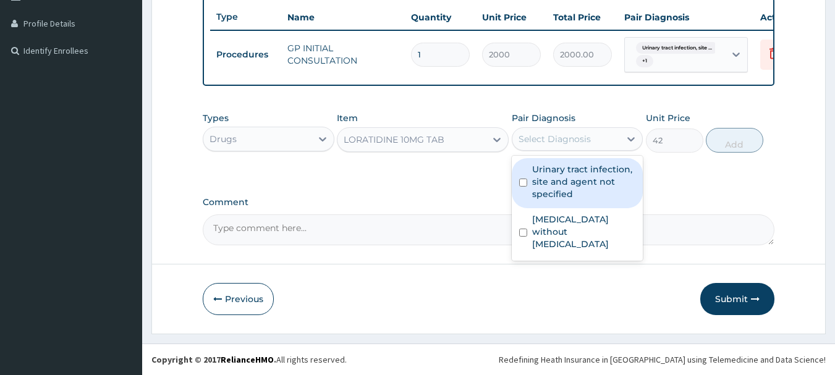
click at [564, 184] on label "Urinary tract infection, site and agent not specified" at bounding box center [584, 181] width 104 height 37
checkbox input "true"
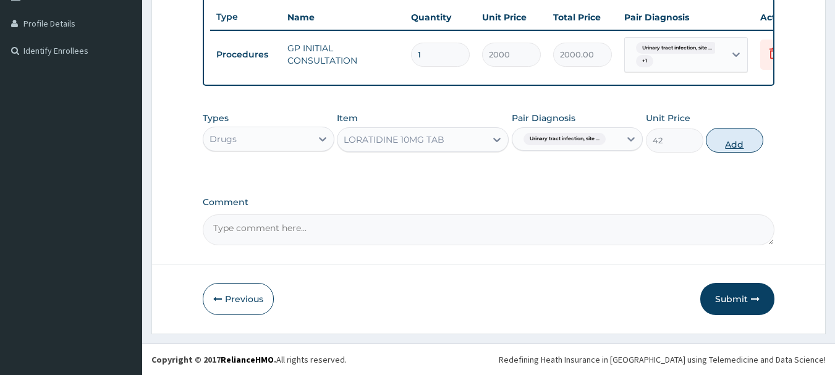
click at [746, 146] on button "Add" at bounding box center [734, 140] width 57 height 25
type input "0"
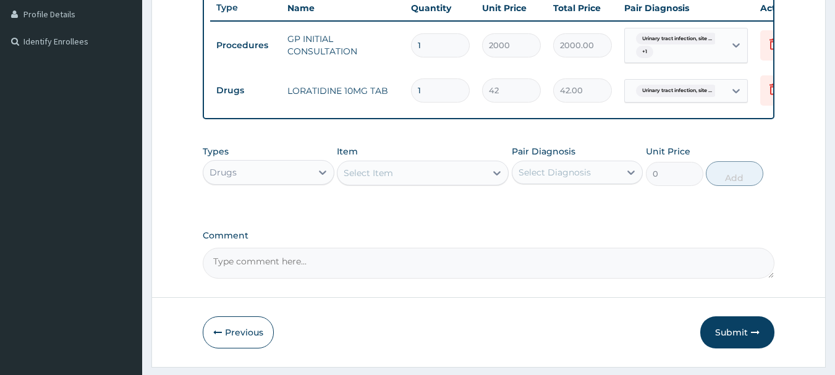
drag, startPoint x: 432, startPoint y: 90, endPoint x: 415, endPoint y: 92, distance: 17.5
click at [415, 92] on input "1" at bounding box center [440, 91] width 59 height 24
type input "5"
type input "210.00"
type input "5"
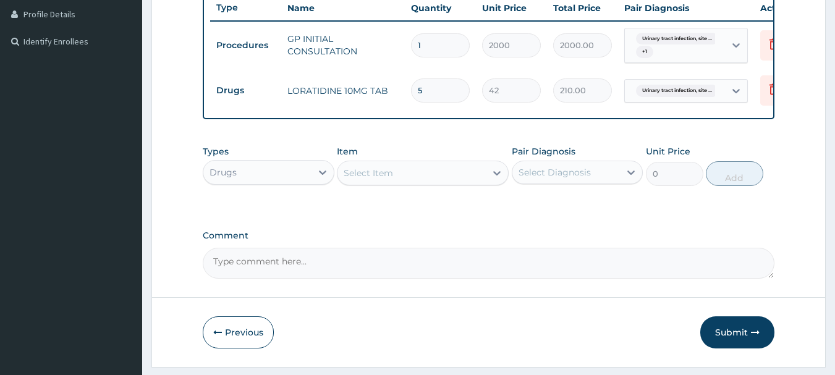
click at [306, 182] on div "Drugs" at bounding box center [257, 173] width 108 height 20
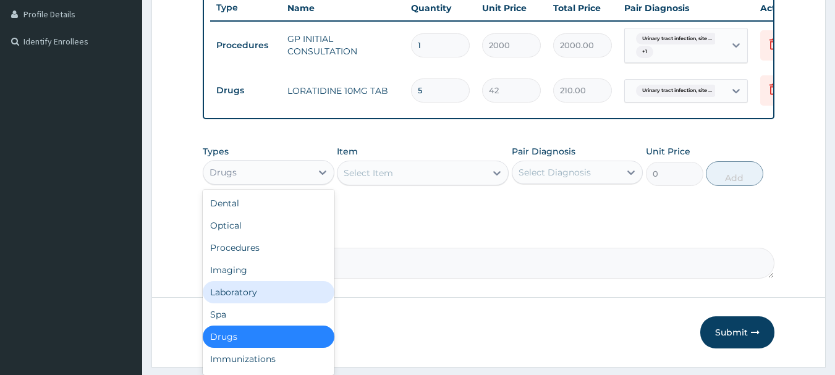
click at [283, 304] on div "Laboratory" at bounding box center [269, 292] width 132 height 22
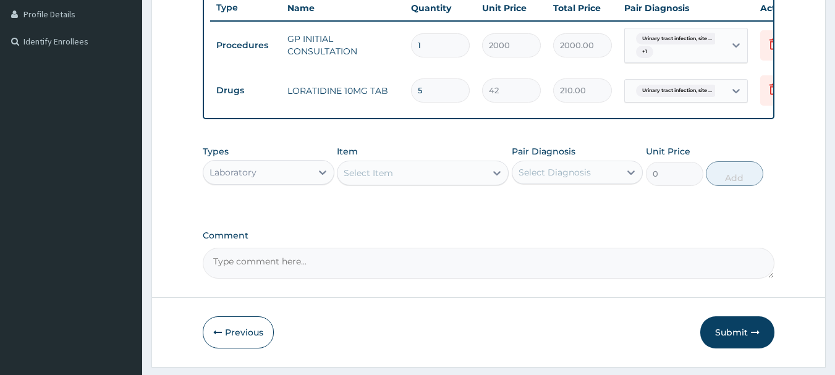
click at [368, 179] on div "Select Item" at bounding box center [368, 173] width 49 height 12
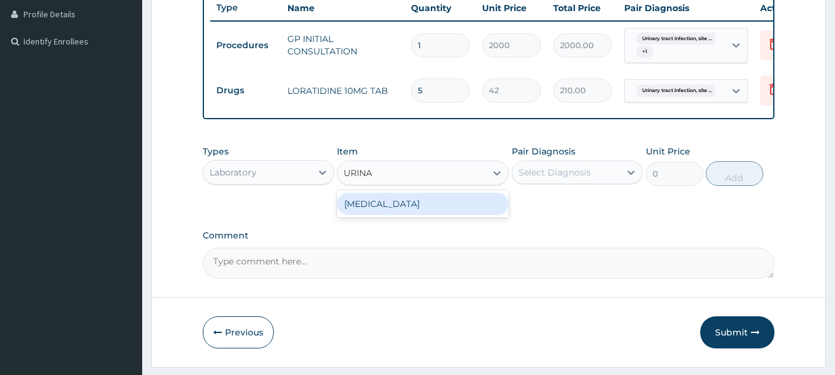
type input "URINAL"
click at [374, 215] on div "URINALYSIS" at bounding box center [423, 204] width 172 height 22
type input "500"
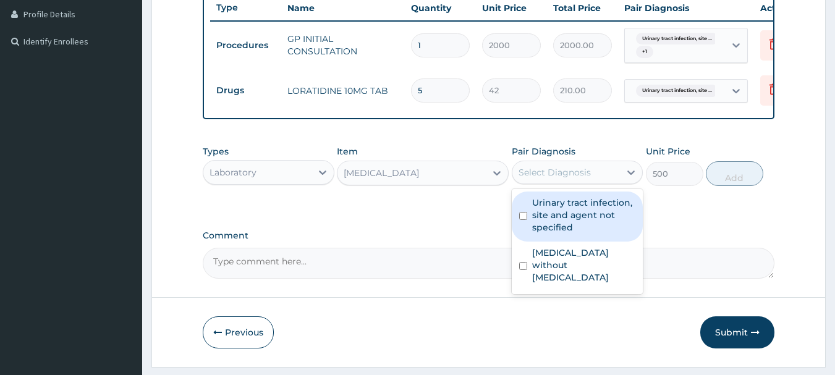
click at [537, 179] on div "Select Diagnosis" at bounding box center [555, 172] width 72 height 12
click at [571, 231] on label "Urinary tract infection, site and agent not specified" at bounding box center [584, 215] width 104 height 37
checkbox input "true"
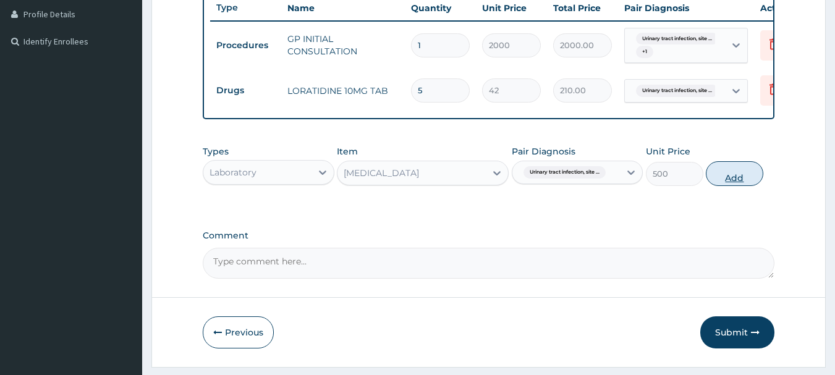
click at [736, 186] on button "Add" at bounding box center [734, 173] width 57 height 25
type input "0"
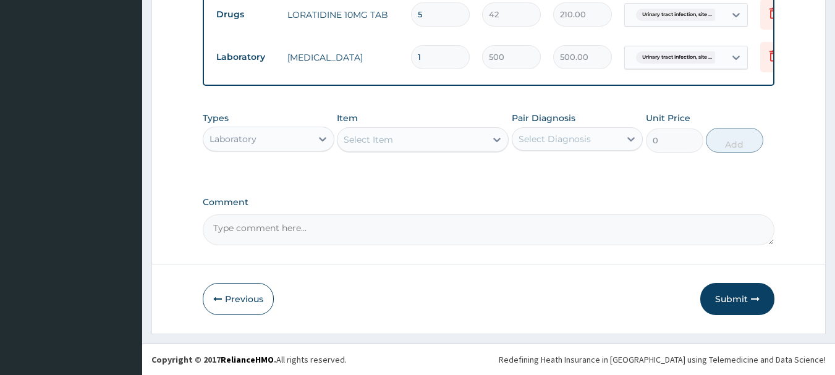
scroll to position [423, 0]
click at [399, 141] on div "Select Item" at bounding box center [412, 140] width 148 height 20
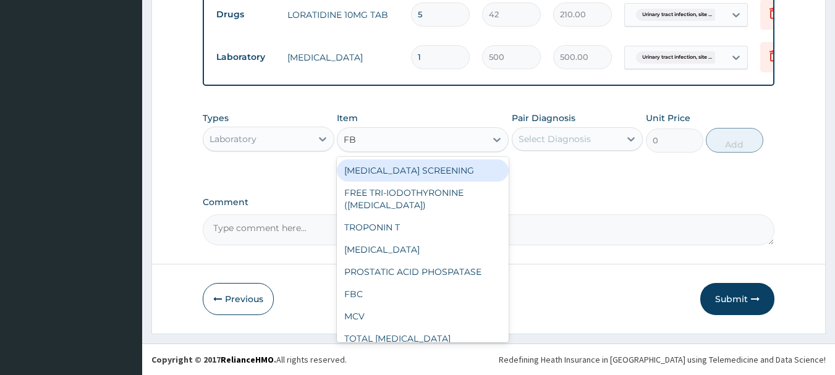
type input "FBC"
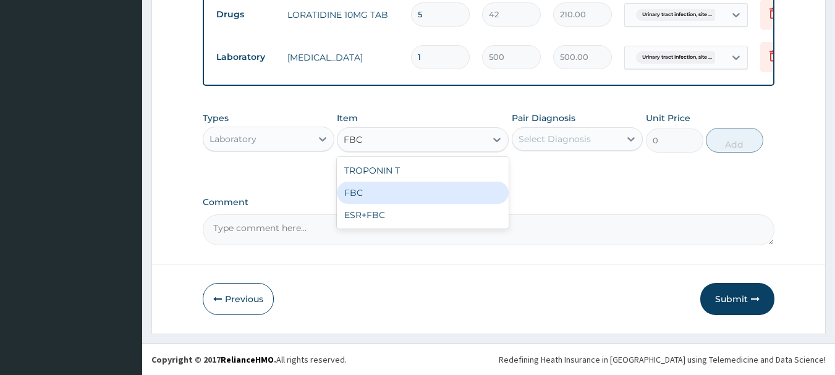
click at [401, 193] on div "FBC" at bounding box center [423, 193] width 172 height 22
type input "2000"
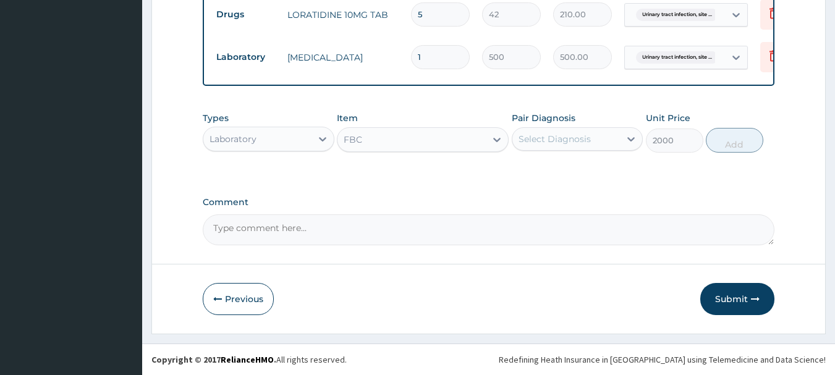
click at [566, 137] on div "Select Diagnosis" at bounding box center [555, 139] width 72 height 12
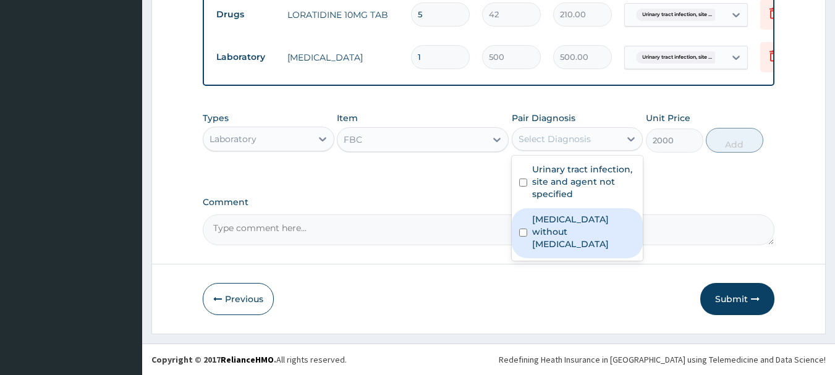
click at [571, 223] on label "Sepsis without septic shock" at bounding box center [584, 231] width 104 height 37
checkbox input "true"
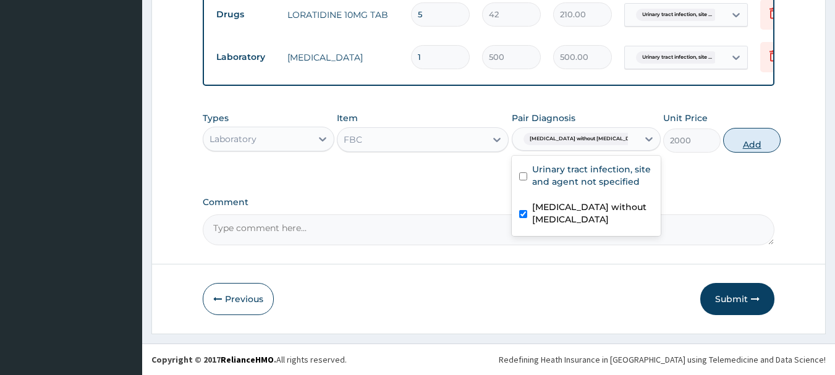
click at [726, 145] on button "Add" at bounding box center [751, 140] width 57 height 25
type input "0"
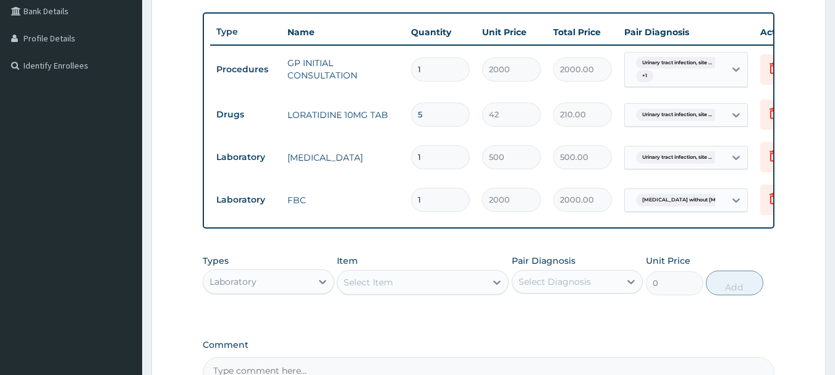
scroll to position [466, 0]
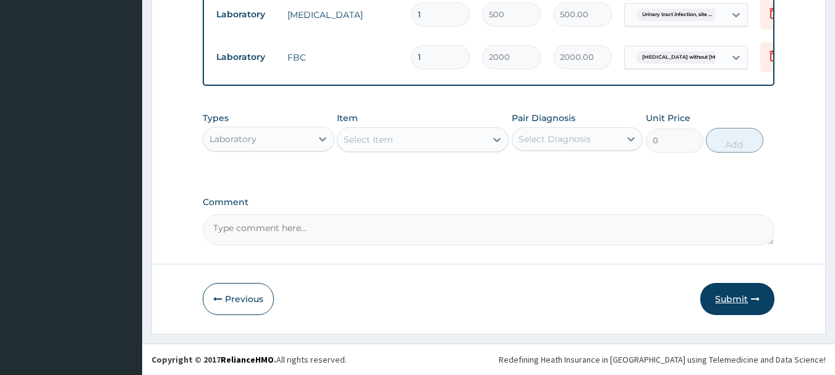
click at [726, 299] on button "Submit" at bounding box center [737, 299] width 74 height 32
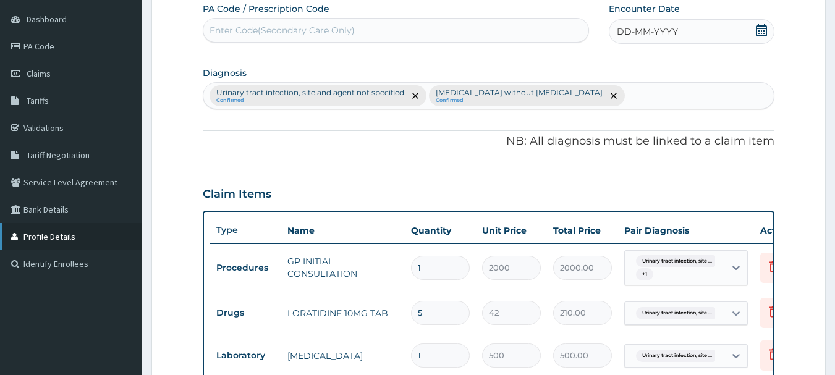
scroll to position [33, 0]
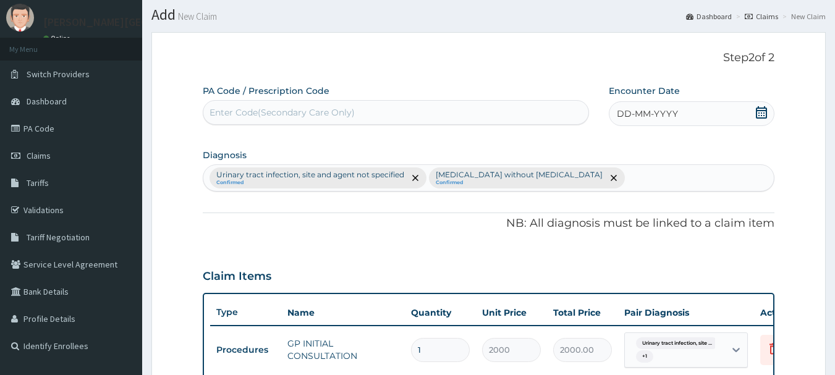
click at [760, 106] on icon at bounding box center [761, 112] width 12 height 12
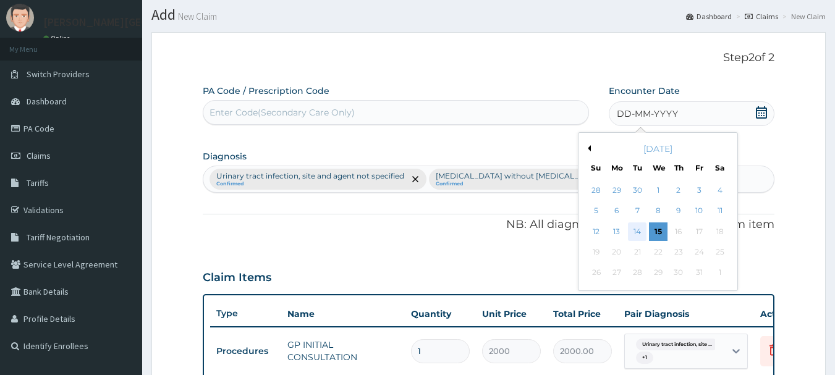
click at [639, 230] on div "14" at bounding box center [638, 232] width 19 height 19
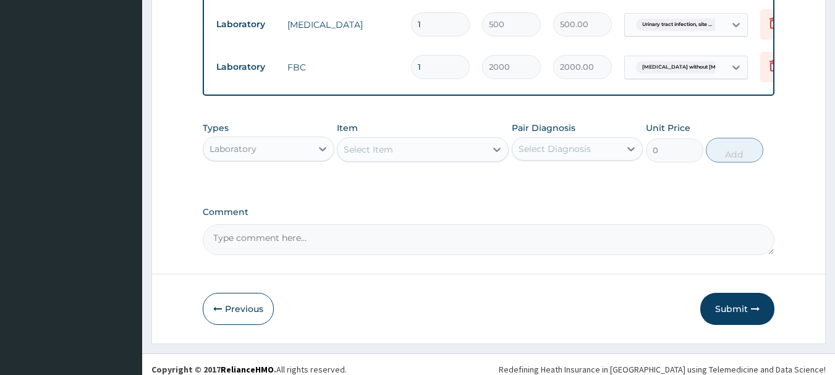
scroll to position [466, 0]
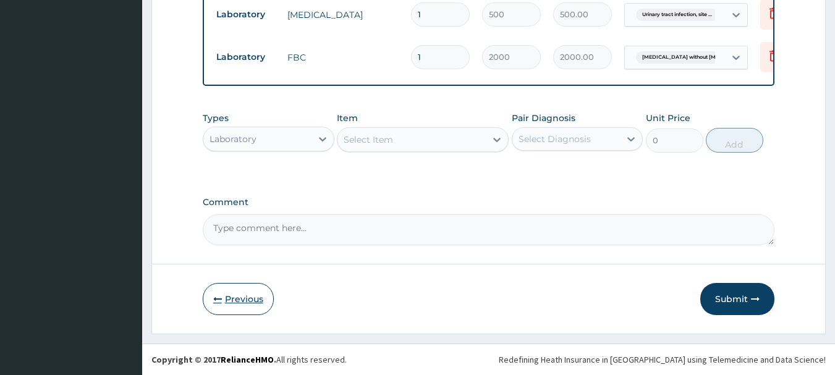
click at [250, 302] on button "Previous" at bounding box center [238, 299] width 71 height 32
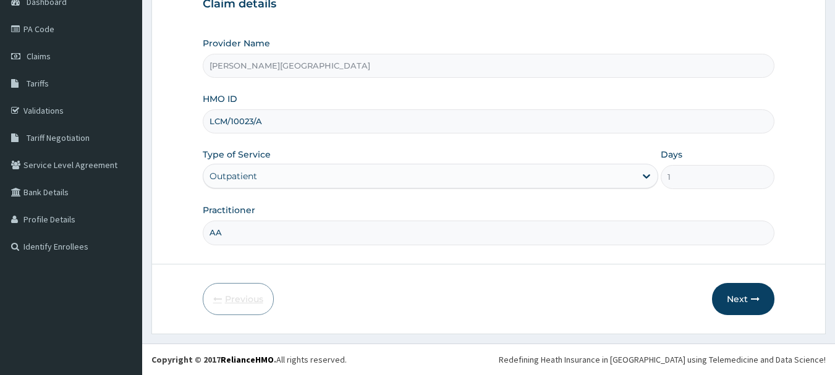
scroll to position [133, 0]
click at [729, 294] on button "Next" at bounding box center [743, 299] width 62 height 32
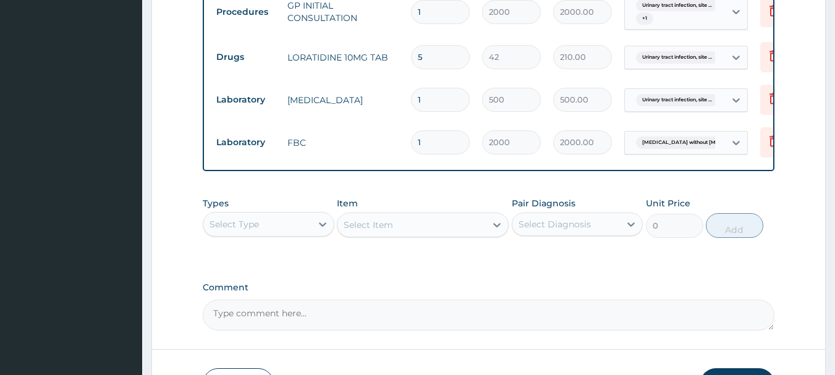
scroll to position [566, 0]
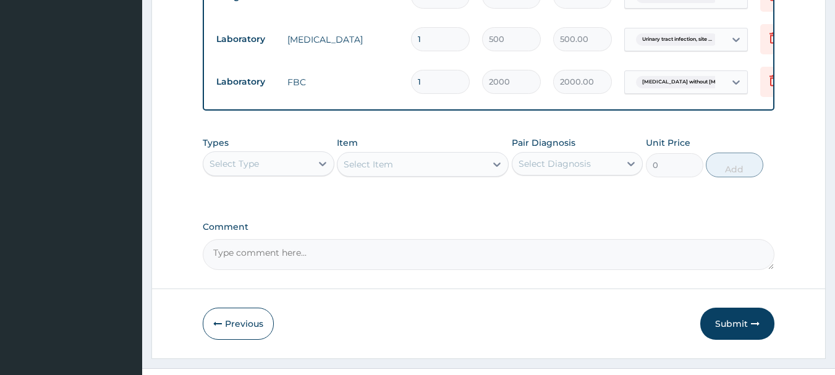
click at [287, 267] on textarea "Comment" at bounding box center [489, 254] width 572 height 31
click at [736, 328] on button "Submit" at bounding box center [737, 324] width 74 height 32
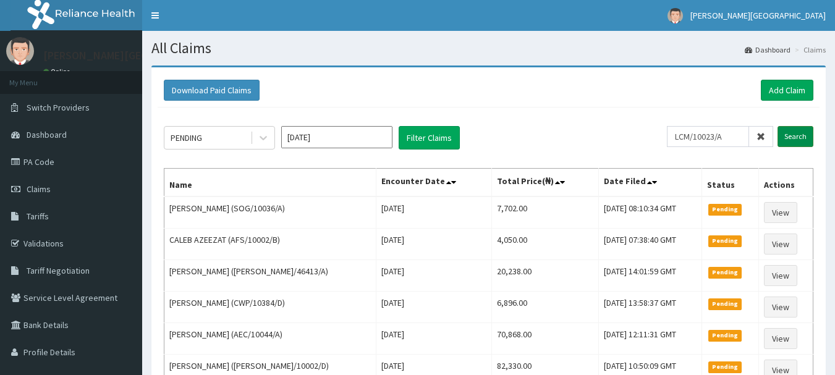
type input "LCM/10023/A"
click at [799, 141] on input "Search" at bounding box center [796, 136] width 36 height 21
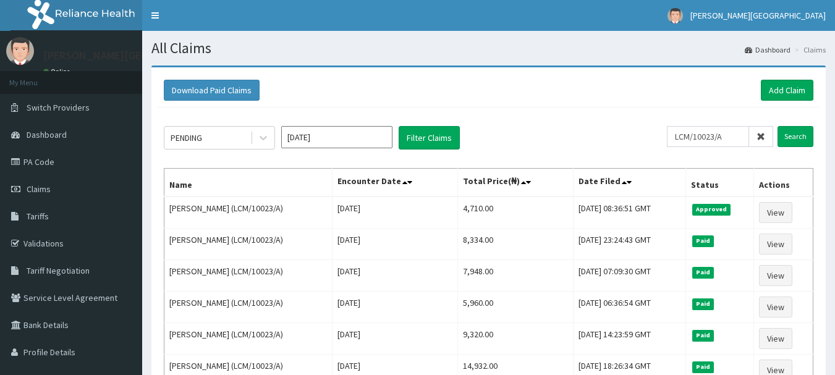
click at [763, 137] on icon at bounding box center [761, 136] width 9 height 9
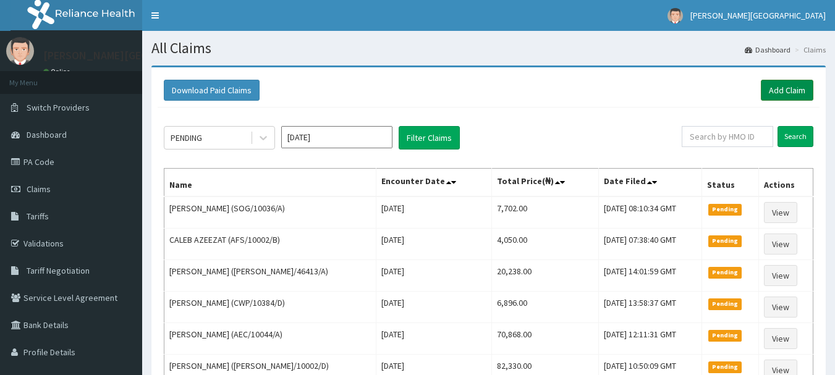
click at [775, 93] on link "Add Claim" at bounding box center [787, 90] width 53 height 21
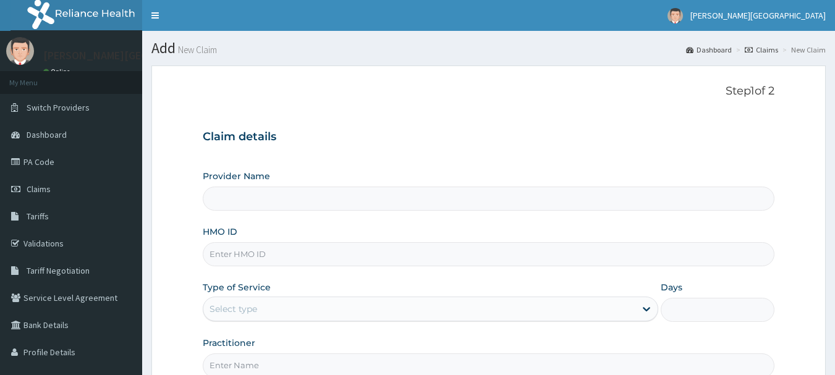
type input "[PERSON_NAME][GEOGRAPHIC_DATA]"
click at [240, 253] on input "HMO ID" at bounding box center [489, 254] width 572 height 24
paste input "CHL/10182/B"
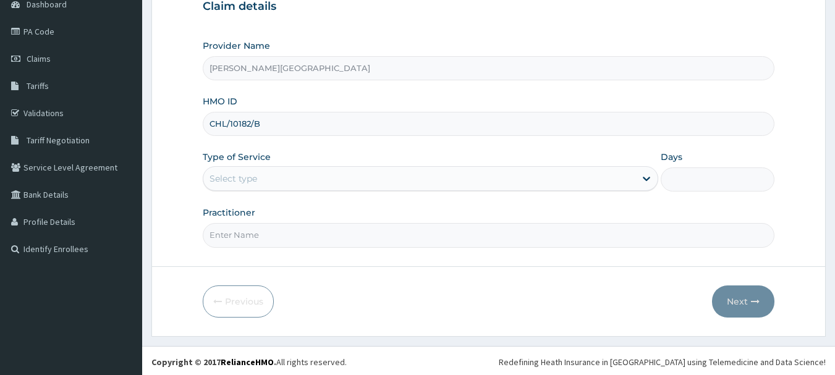
scroll to position [133, 0]
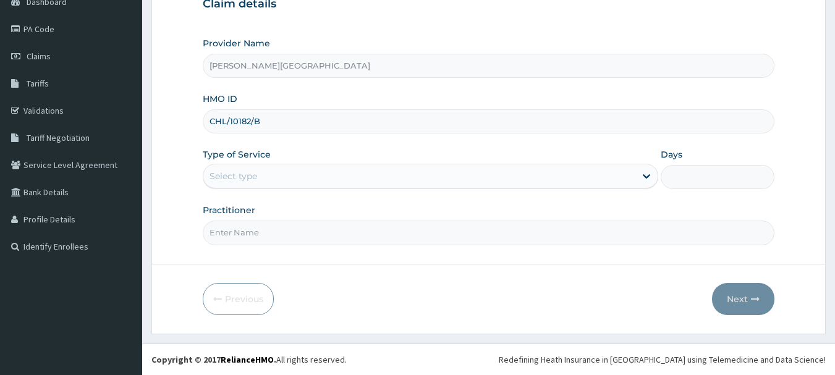
type input "CHL/10182/B"
click at [258, 177] on div "Select type" at bounding box center [419, 176] width 432 height 20
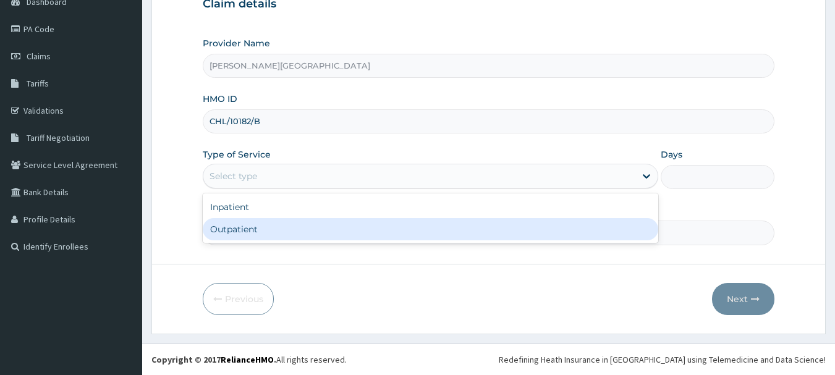
click at [258, 231] on div "Outpatient" at bounding box center [431, 229] width 456 height 22
type input "1"
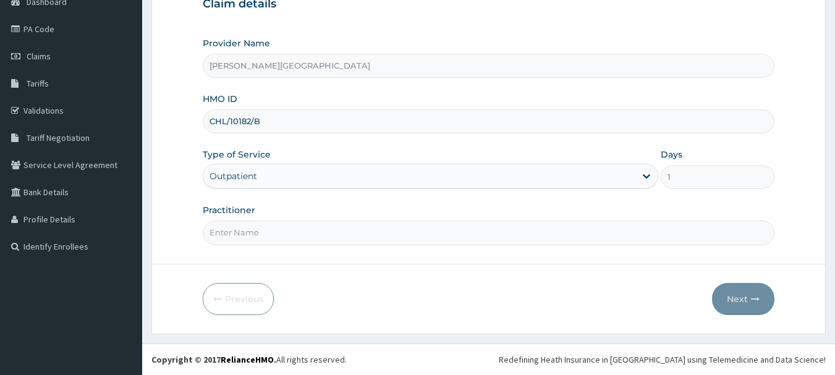
click at [258, 231] on input "Practitioner" at bounding box center [489, 233] width 572 height 24
type input "AA"
click at [733, 303] on button "Next" at bounding box center [743, 299] width 62 height 32
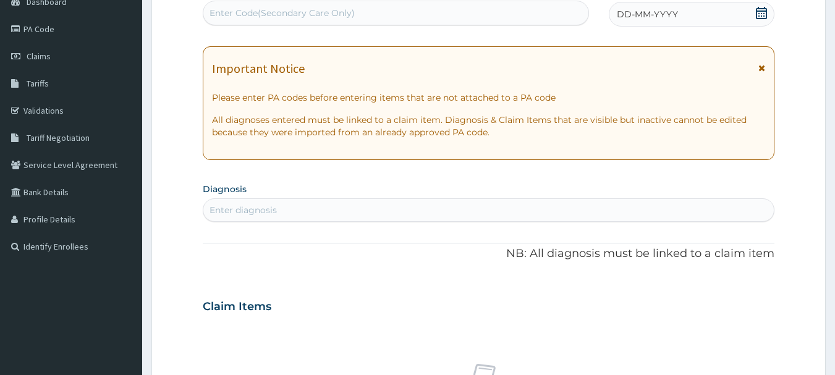
click at [757, 63] on div "Important Notice" at bounding box center [489, 72] width 554 height 20
click at [281, 10] on div "Enter Code(Secondary Care Only)" at bounding box center [282, 13] width 145 height 12
paste input "PA/037200"
type input "PA/037200"
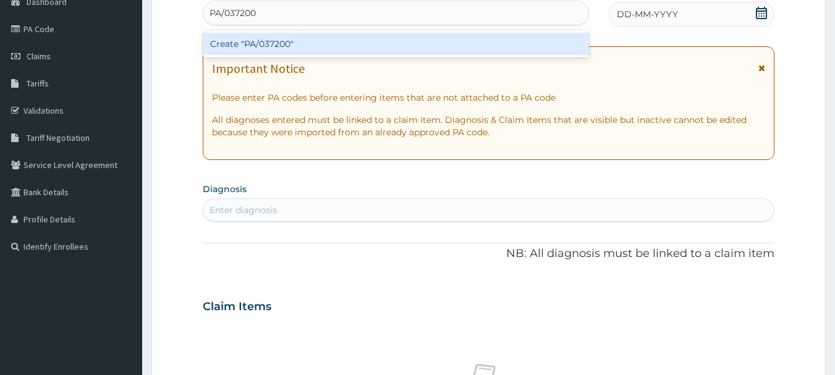
click at [291, 40] on div "Create "PA/037200"" at bounding box center [396, 44] width 387 height 22
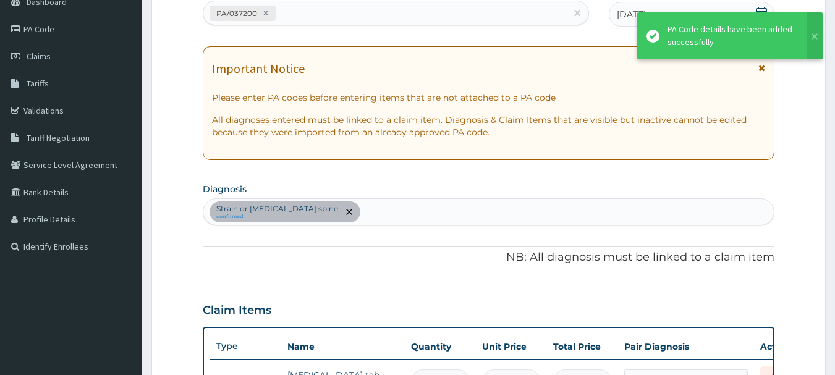
scroll to position [151, 0]
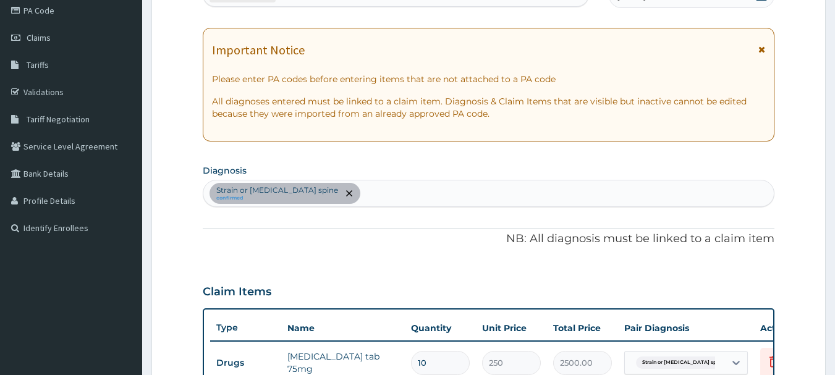
click at [760, 53] on icon at bounding box center [762, 49] width 7 height 9
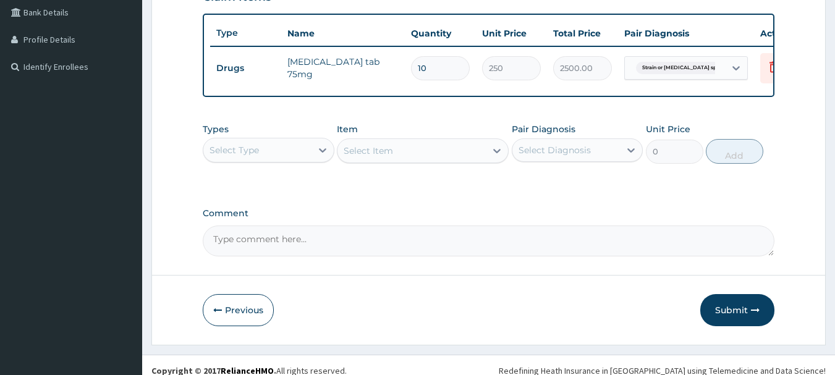
scroll to position [333, 0]
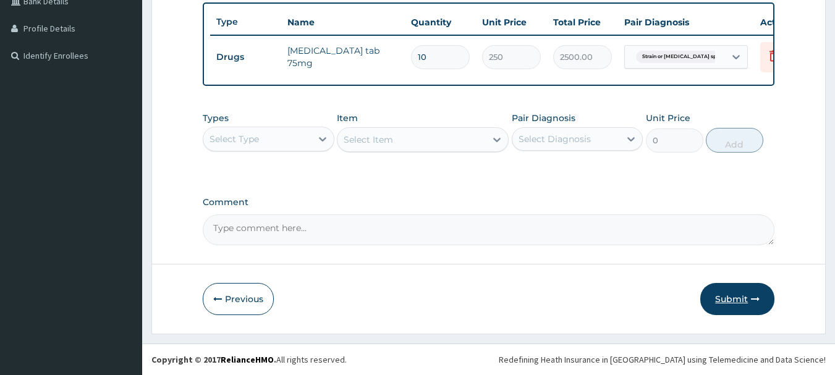
click at [726, 297] on button "Submit" at bounding box center [737, 299] width 74 height 32
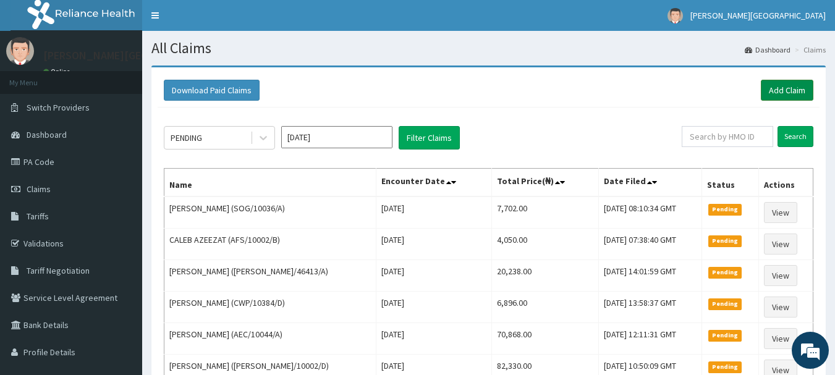
click at [787, 95] on link "Add Claim" at bounding box center [787, 90] width 53 height 21
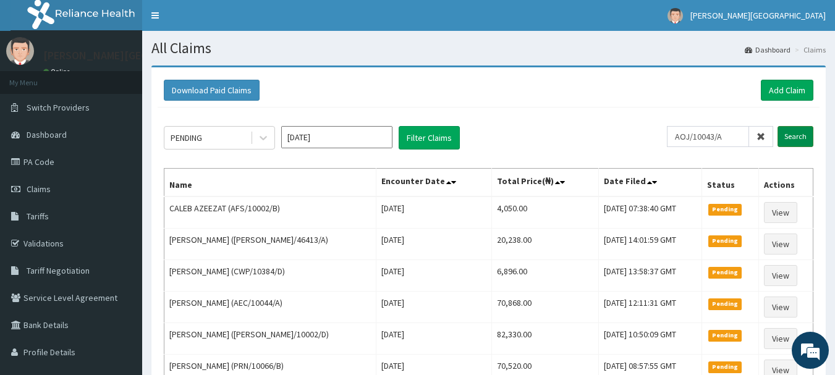
drag, startPoint x: 803, startPoint y: 127, endPoint x: 803, endPoint y: 145, distance: 17.3
click at [803, 128] on input "Search" at bounding box center [796, 136] width 36 height 21
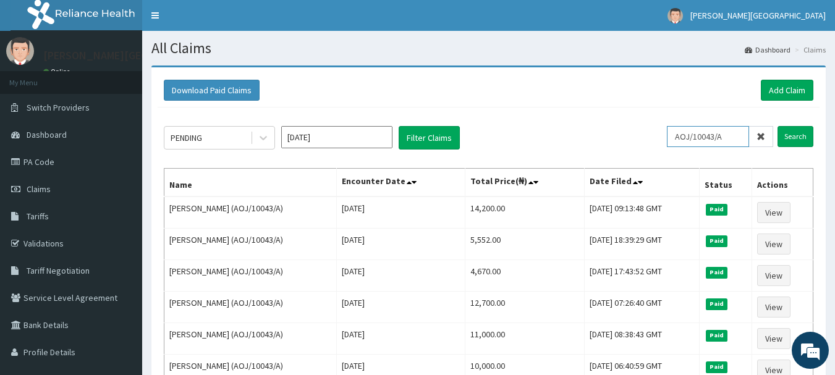
click at [710, 137] on input "AOJ/10043/A" at bounding box center [708, 136] width 82 height 21
paste input "GIM/10036/"
click at [799, 137] on input "Search" at bounding box center [796, 136] width 36 height 21
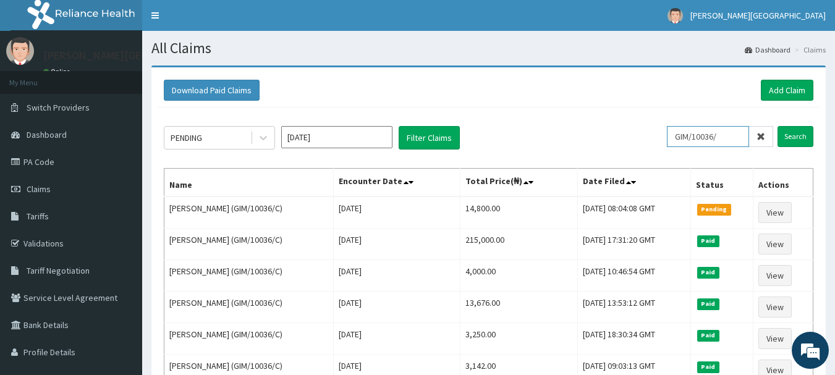
click at [699, 141] on input "GIM/10036/" at bounding box center [708, 136] width 82 height 21
paste input "SLB/10851/B"
click at [801, 133] on input "Search" at bounding box center [796, 136] width 36 height 21
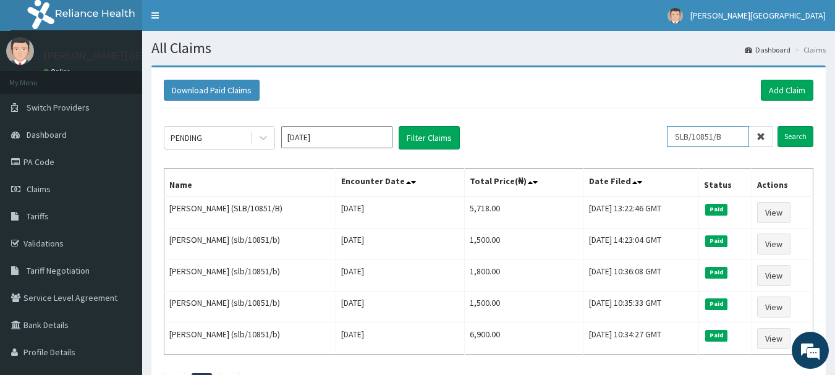
click at [720, 140] on input "SLB/10851/B" at bounding box center [708, 136] width 82 height 21
paste input "OHT/11996/A"
type input "OHT/11996/A"
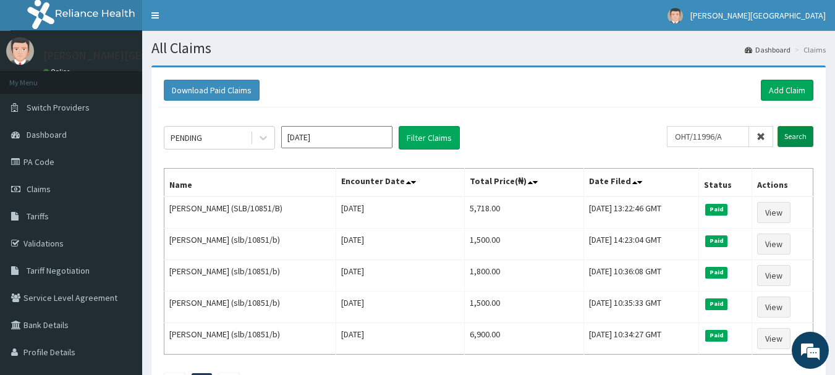
click at [791, 129] on input "Search" at bounding box center [796, 136] width 36 height 21
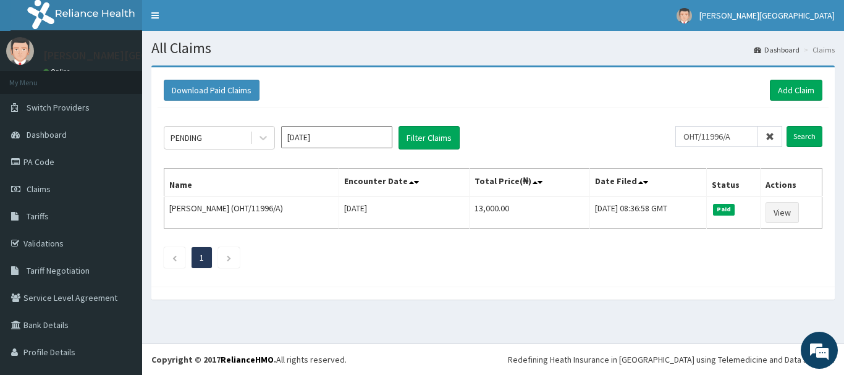
click at [766, 137] on icon at bounding box center [770, 136] width 9 height 9
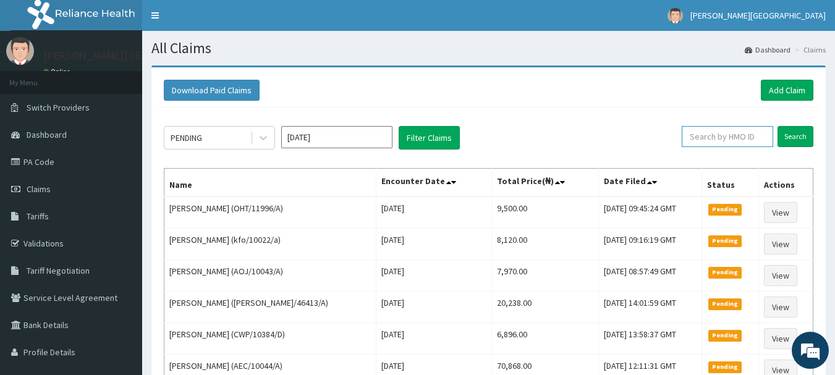
click at [711, 138] on input "text" at bounding box center [727, 136] width 91 height 21
paste input "gb2/10483/a"
click at [806, 132] on input "Search" at bounding box center [796, 136] width 36 height 21
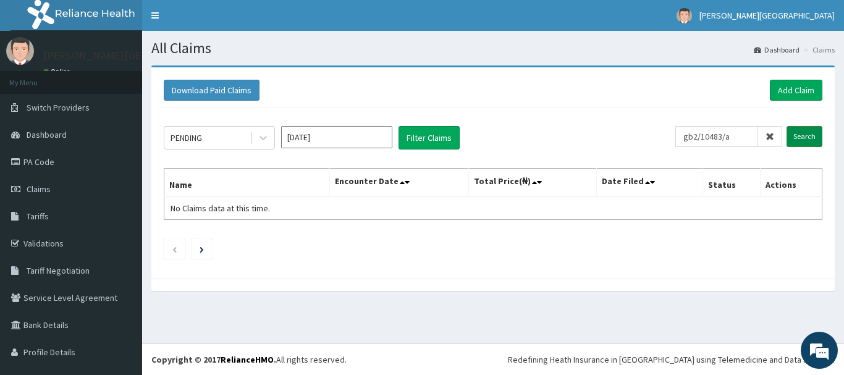
click at [794, 138] on input "Search" at bounding box center [805, 136] width 36 height 21
click at [720, 137] on input "gb2/10483/a" at bounding box center [717, 136] width 83 height 21
click at [712, 134] on input "gb2/10483/a" at bounding box center [717, 136] width 83 height 21
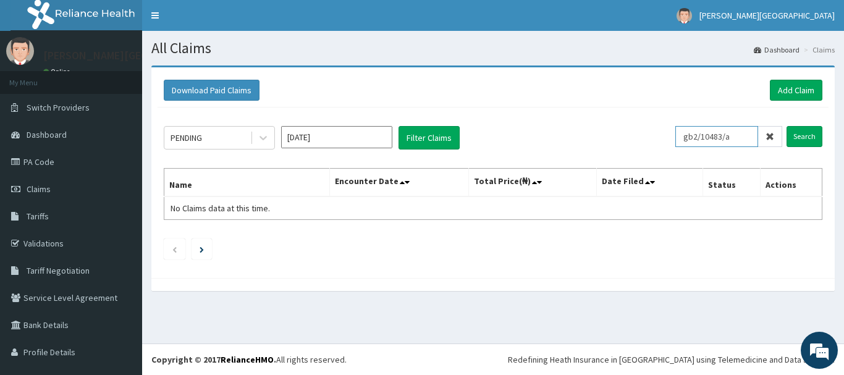
click at [712, 134] on input "gb2/10483/a" at bounding box center [717, 136] width 83 height 21
paste input "TCE/10415/A"
type input "TCE/10415/A"
click at [802, 140] on input "Search" at bounding box center [805, 136] width 36 height 21
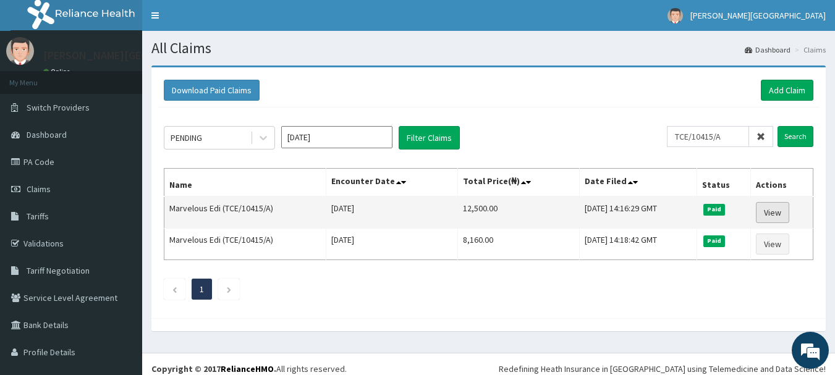
click at [773, 213] on link "View" at bounding box center [772, 212] width 33 height 21
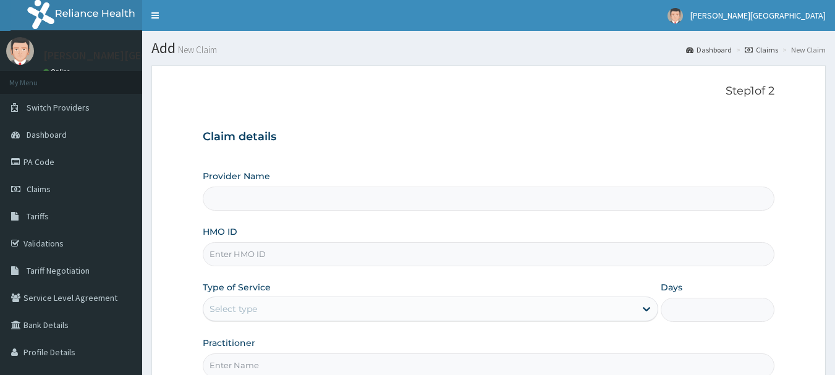
type input "[PERSON_NAME][GEOGRAPHIC_DATA]"
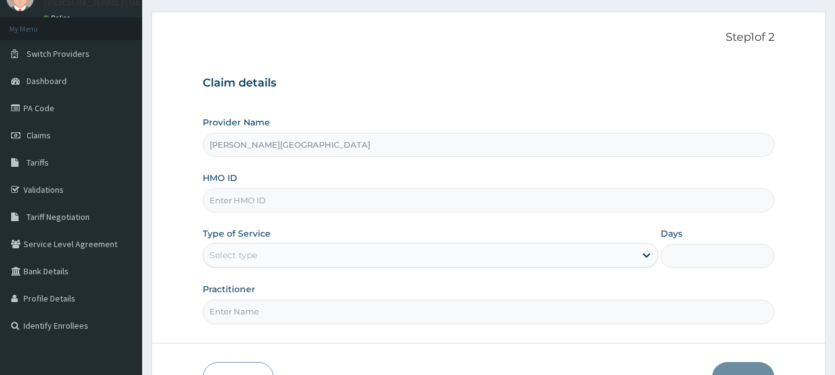
scroll to position [124, 0]
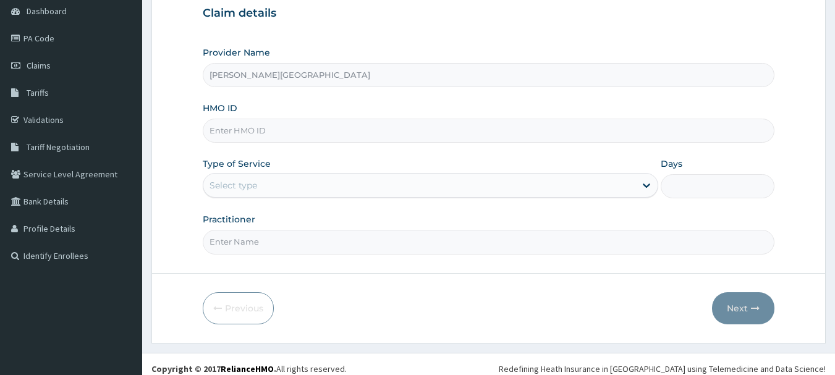
click at [227, 129] on input "HMO ID" at bounding box center [489, 131] width 572 height 24
paste input "AOJ/10043/A"
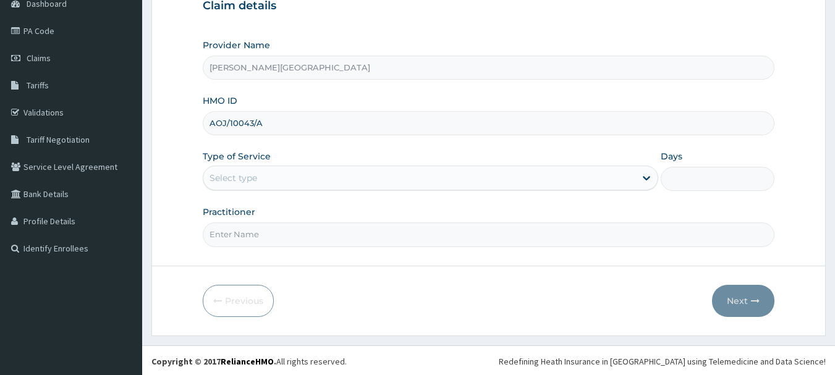
scroll to position [133, 0]
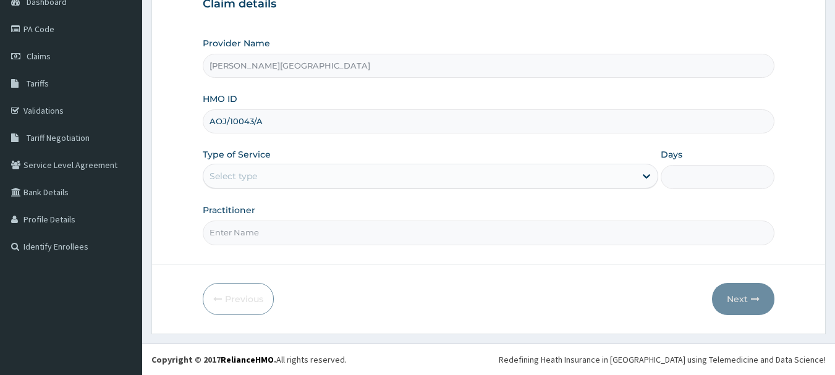
type input "AOJ/10043/A"
drag, startPoint x: 256, startPoint y: 182, endPoint x: 255, endPoint y: 189, distance: 6.9
click at [255, 183] on div "Select type" at bounding box center [419, 176] width 432 height 20
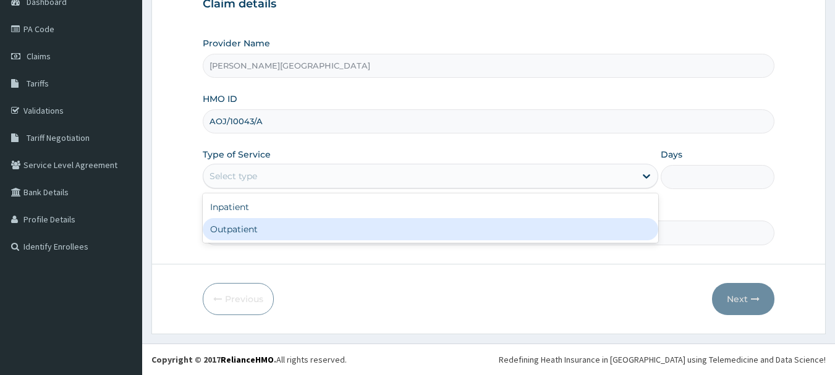
click at [268, 230] on div "Outpatient" at bounding box center [431, 229] width 456 height 22
type input "1"
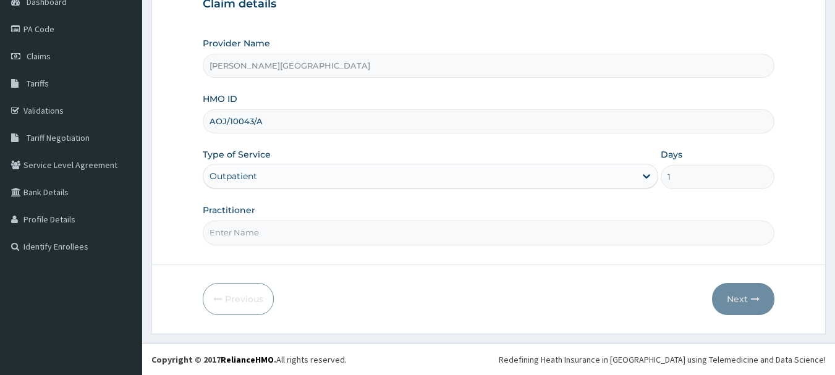
click at [268, 230] on input "Practitioner" at bounding box center [489, 233] width 572 height 24
type input "AA"
click at [734, 302] on button "Next" at bounding box center [743, 299] width 62 height 32
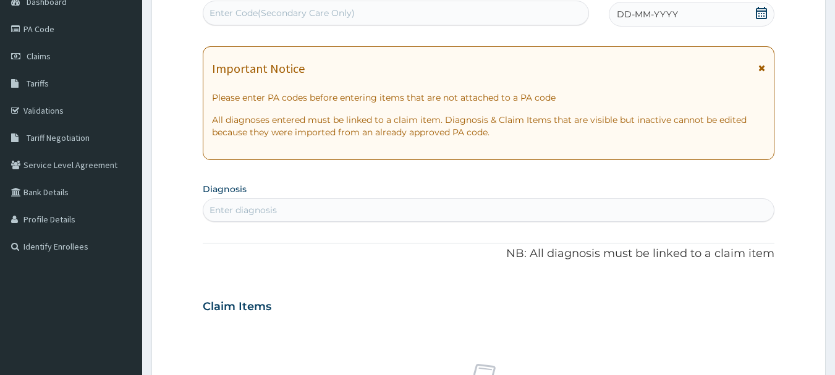
click at [760, 65] on icon at bounding box center [762, 68] width 7 height 9
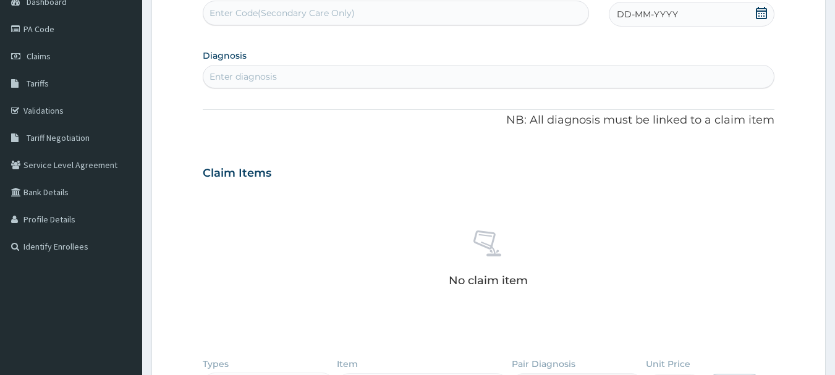
click at [250, 74] on div "Enter diagnosis" at bounding box center [243, 76] width 67 height 12
click at [250, 16] on div "Enter Code(Secondary Care Only)" at bounding box center [282, 13] width 145 height 12
paste input "PA/DFE2C6"
type input "PA/DFE2C6"
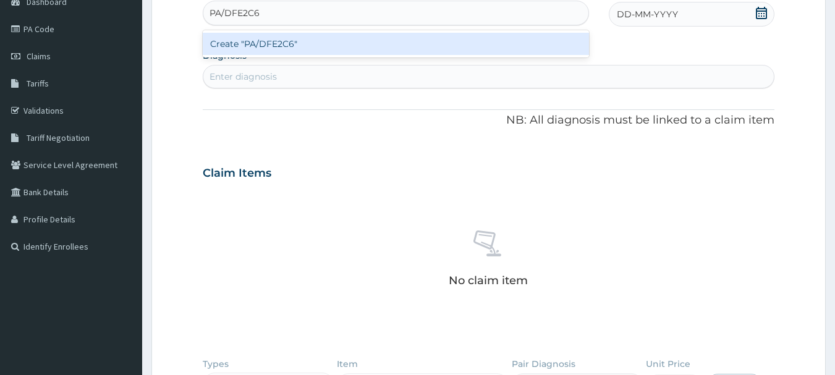
click at [256, 40] on div "Create "PA/DFE2C6"" at bounding box center [396, 44] width 387 height 22
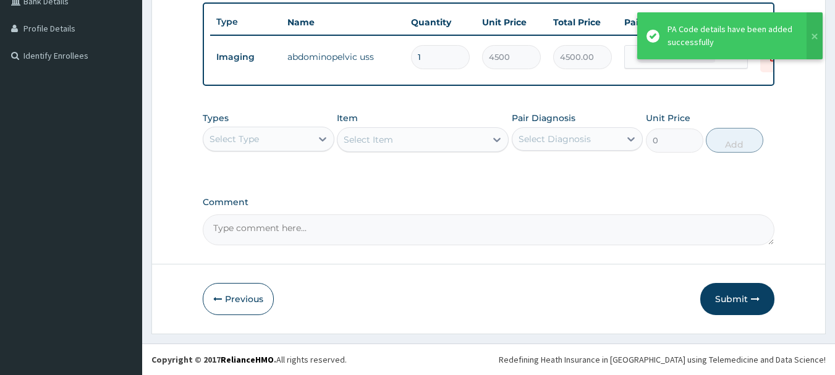
scroll to position [333, 0]
click at [266, 117] on div "Types Select Type" at bounding box center [269, 132] width 132 height 41
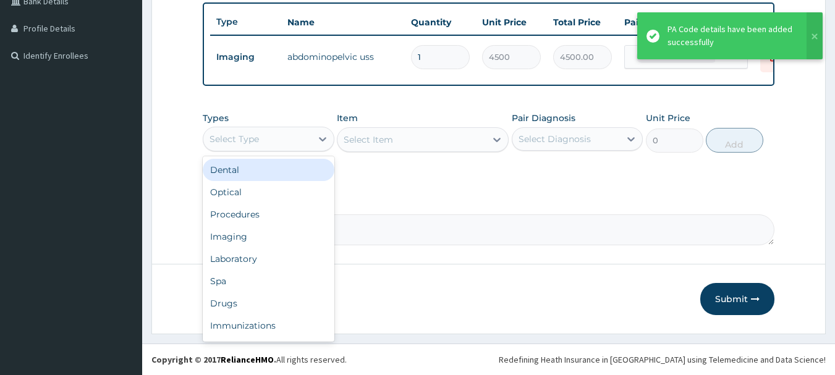
click at [257, 146] on div "Select Type" at bounding box center [257, 139] width 108 height 20
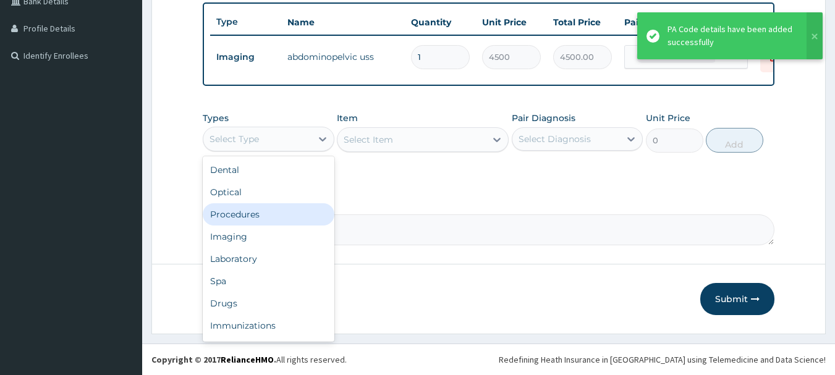
click at [260, 213] on div "Procedures" at bounding box center [269, 214] width 132 height 22
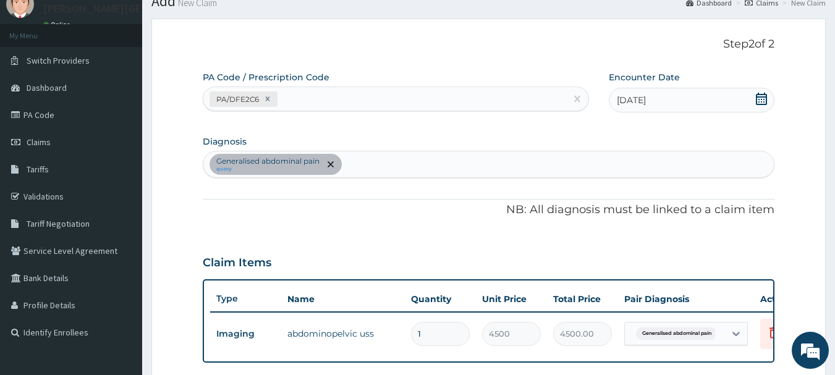
scroll to position [0, 0]
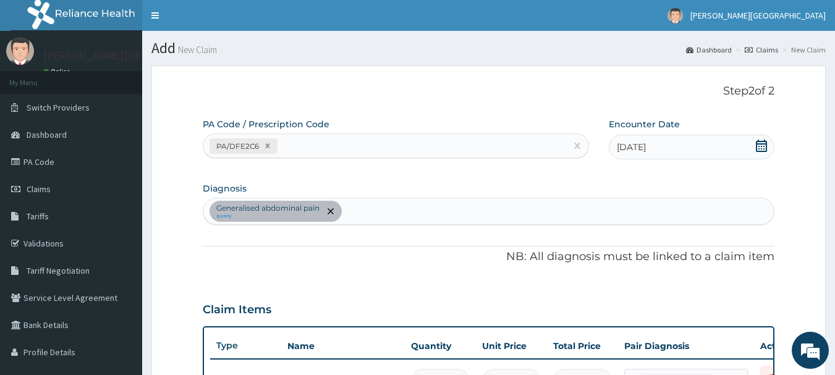
click at [396, 215] on div "Generalised abdominal pain query" at bounding box center [488, 211] width 571 height 26
type input "WORM"
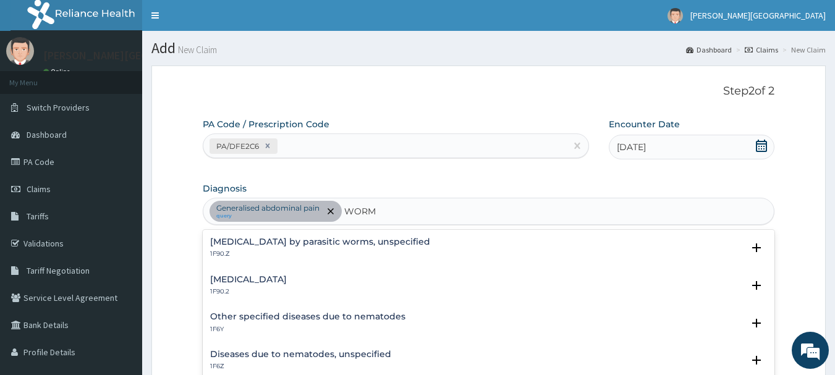
click at [297, 242] on h4 "[MEDICAL_DATA] by parasitic worms, unspecified" at bounding box center [320, 241] width 220 height 9
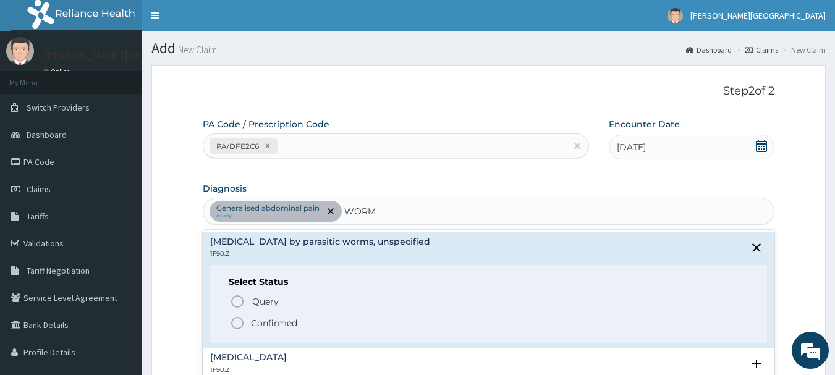
click at [267, 318] on p "Confirmed" at bounding box center [274, 323] width 46 height 12
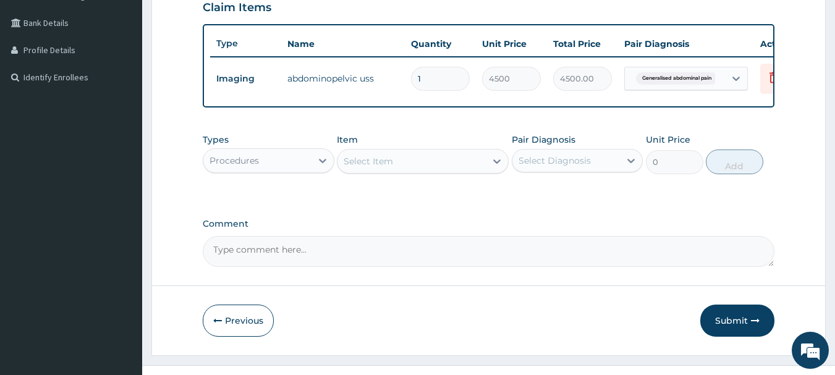
scroll to position [309, 0]
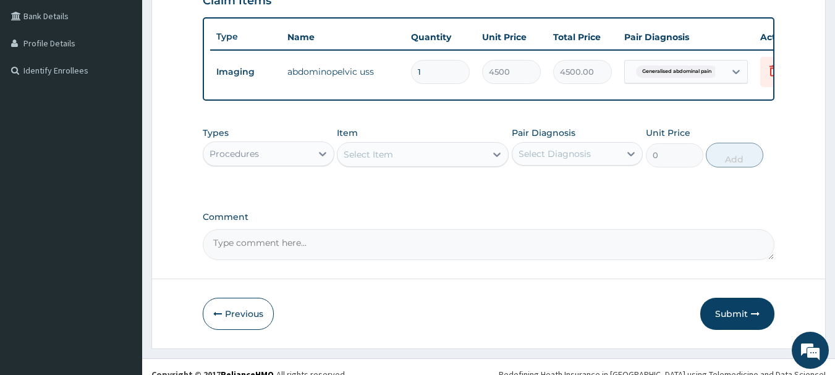
click at [392, 161] on div "Select Item" at bounding box center [368, 154] width 49 height 12
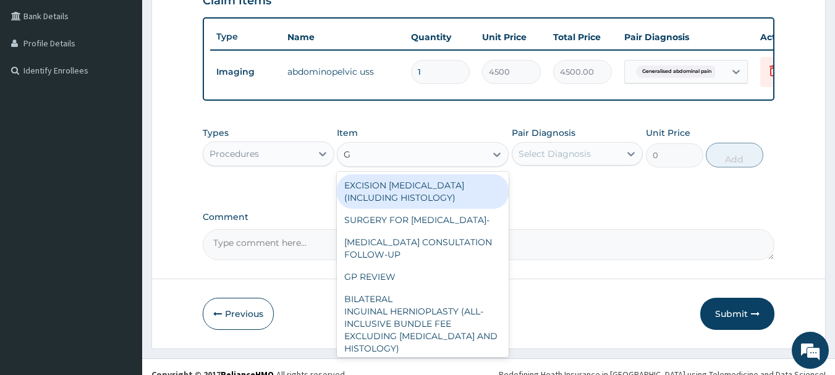
type input "GP"
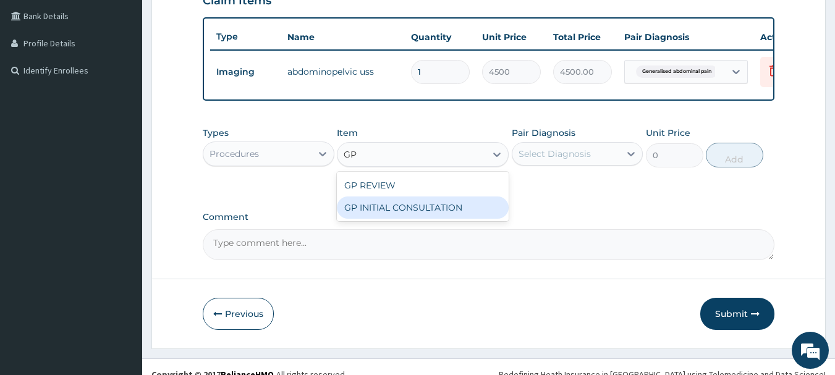
click at [412, 219] on div "GP INITIAL CONSULTATION" at bounding box center [423, 208] width 172 height 22
type input "2000"
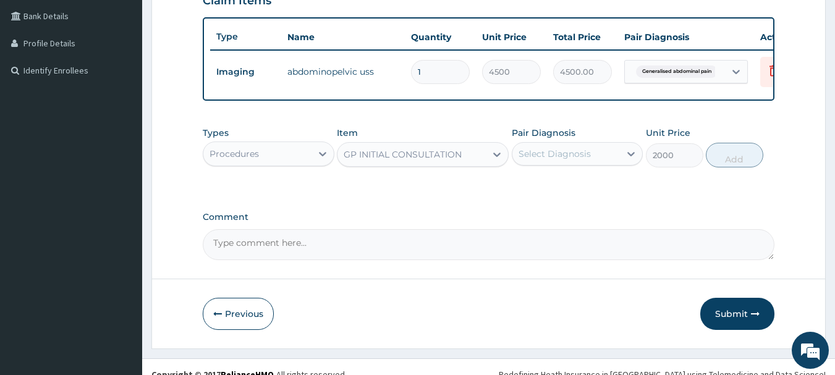
click at [574, 160] on div "Select Diagnosis" at bounding box center [555, 154] width 72 height 12
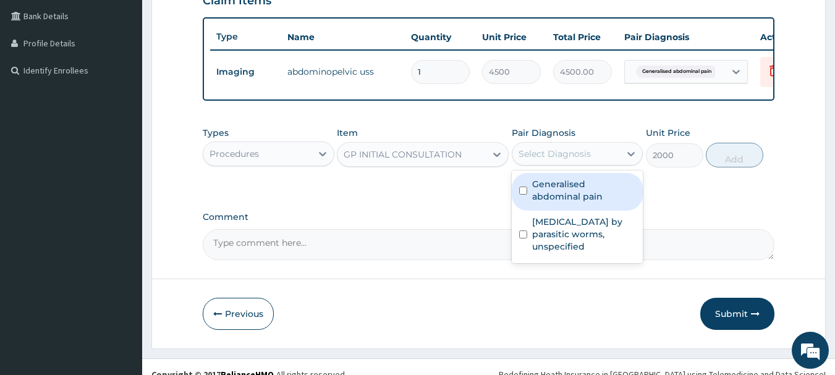
click at [568, 201] on label "Generalised abdominal pain" at bounding box center [584, 190] width 104 height 25
checkbox input "true"
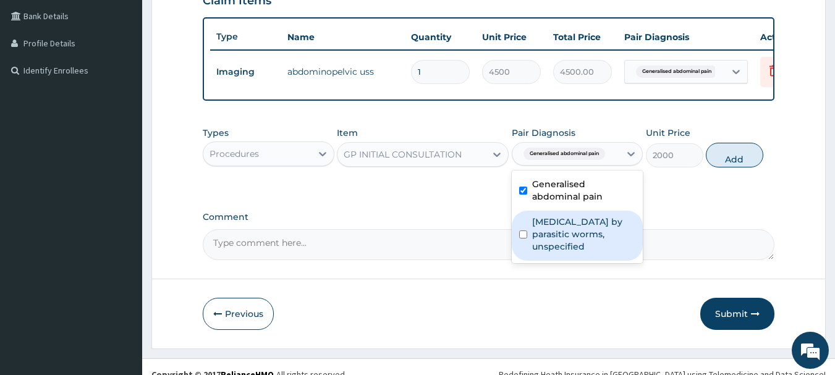
click at [563, 237] on label "Infestation by parasitic worms, unspecified" at bounding box center [584, 234] width 104 height 37
checkbox input "true"
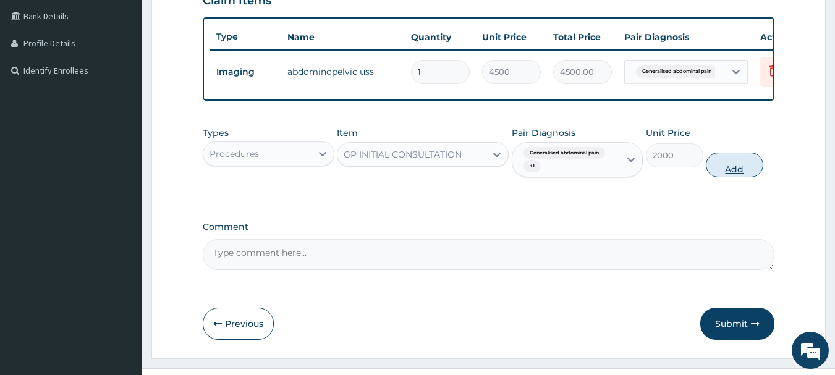
click at [737, 177] on button "Add" at bounding box center [734, 165] width 57 height 25
type input "0"
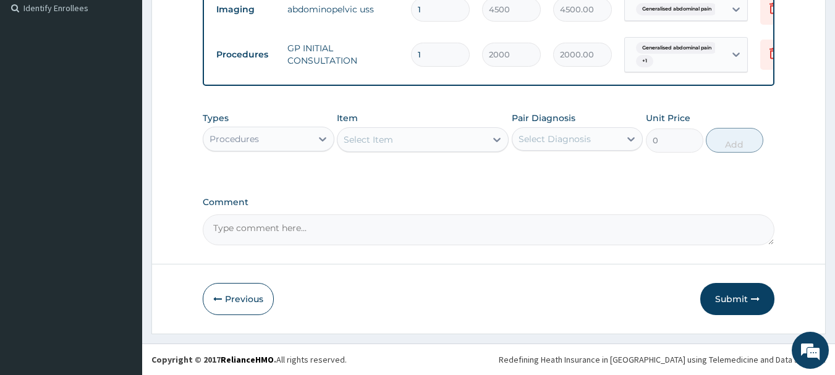
scroll to position [381, 0]
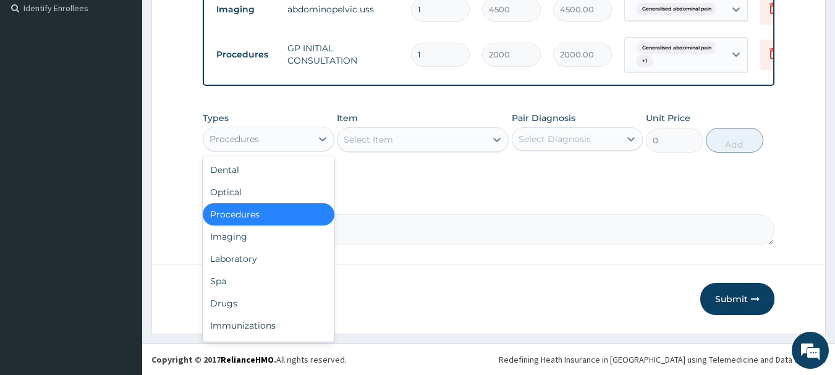
click at [247, 143] on div "Procedures" at bounding box center [234, 139] width 49 height 12
click at [247, 307] on div "Drugs" at bounding box center [269, 303] width 132 height 22
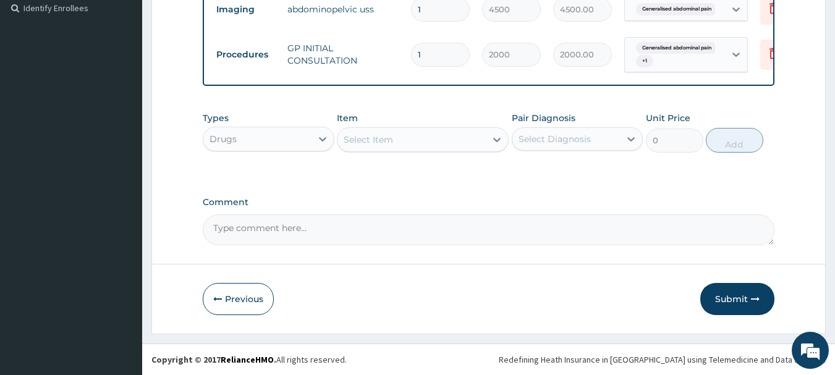
click at [394, 145] on div "Select Item" at bounding box center [412, 140] width 148 height 20
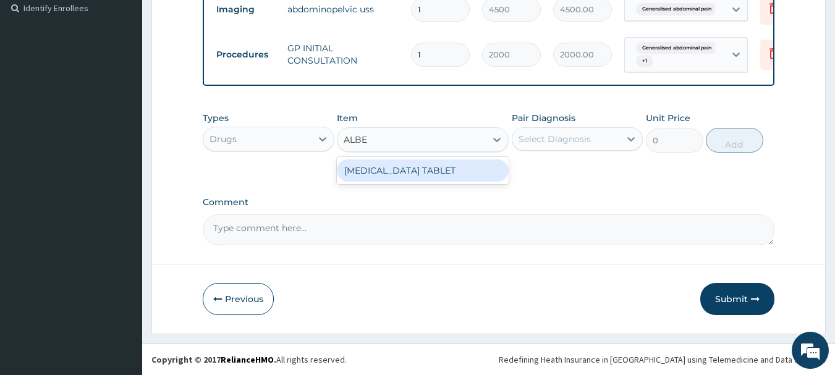
type input "ALBEN"
click at [413, 174] on div "ALBENDAZOLE TABLET" at bounding box center [423, 170] width 172 height 22
type input "120"
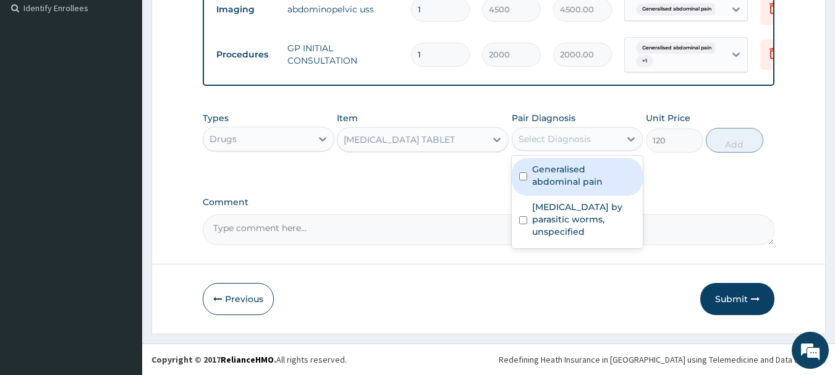
click at [554, 146] on div "Select Diagnosis" at bounding box center [566, 139] width 108 height 20
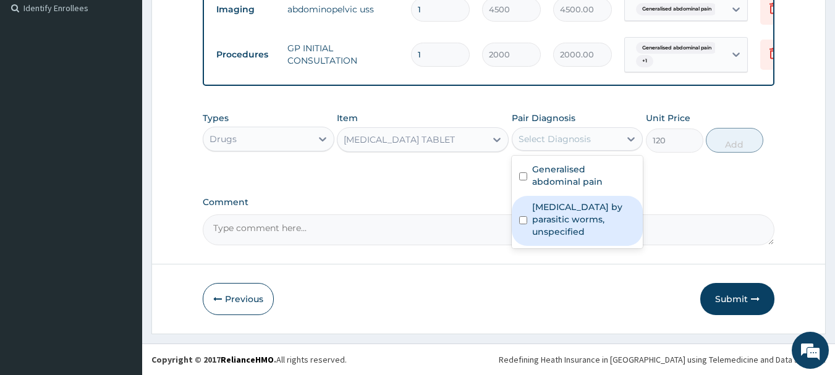
click at [558, 217] on label "Infestation by parasitic worms, unspecified" at bounding box center [584, 219] width 104 height 37
checkbox input "true"
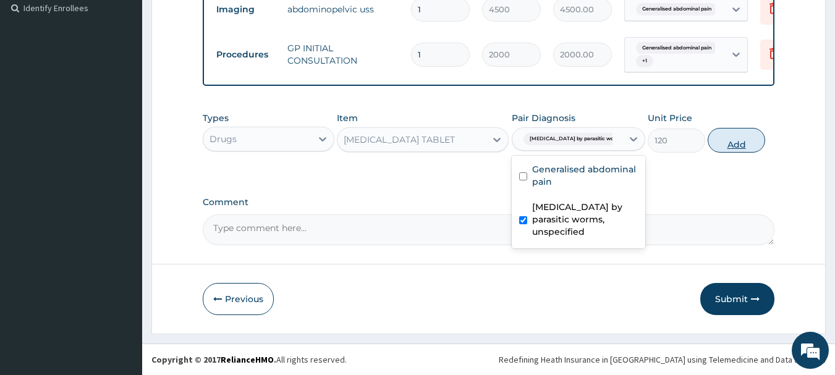
click at [733, 139] on button "Add" at bounding box center [736, 140] width 57 height 25
type input "0"
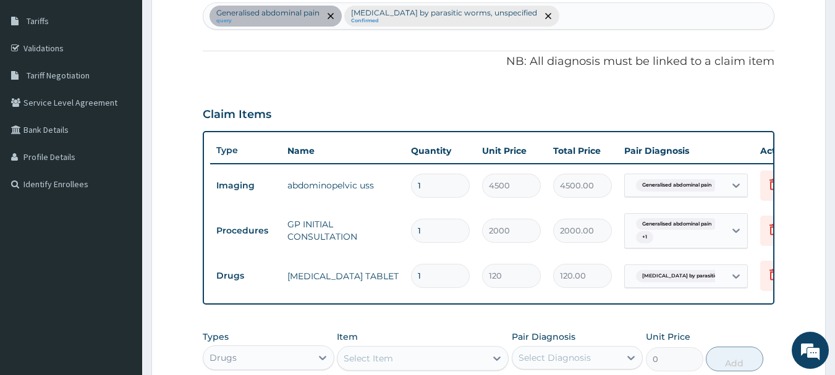
scroll to position [257, 0]
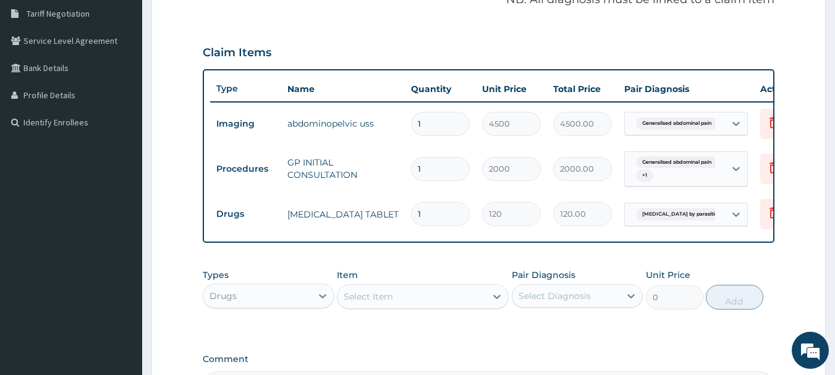
drag, startPoint x: 440, startPoint y: 212, endPoint x: 405, endPoint y: 212, distance: 35.2
click at [405, 212] on td "1" at bounding box center [440, 214] width 71 height 36
type input "2"
type input "240.00"
type input "1"
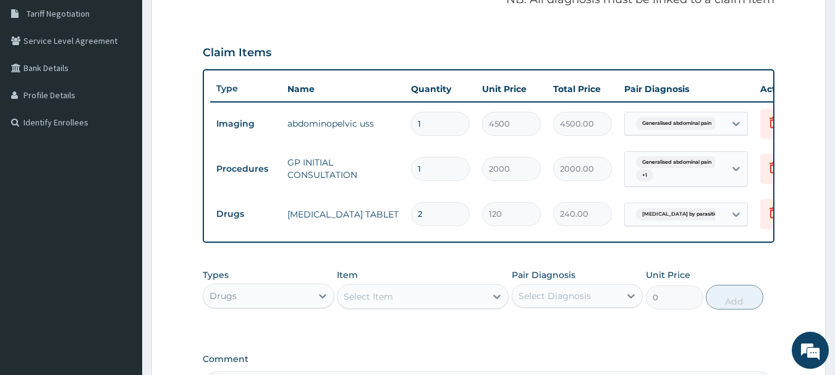
type input "120.00"
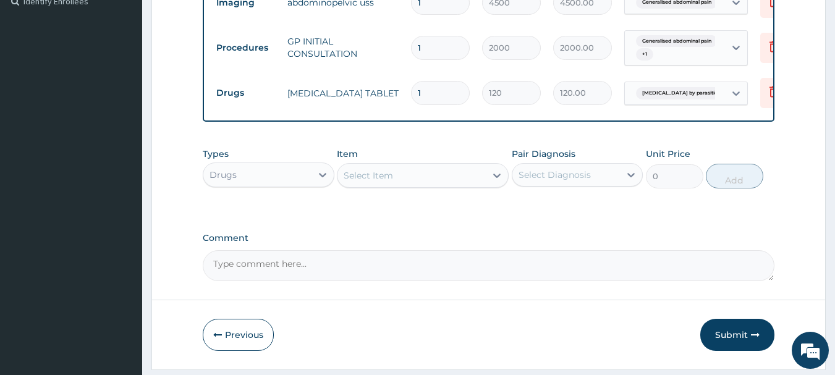
scroll to position [381, 0]
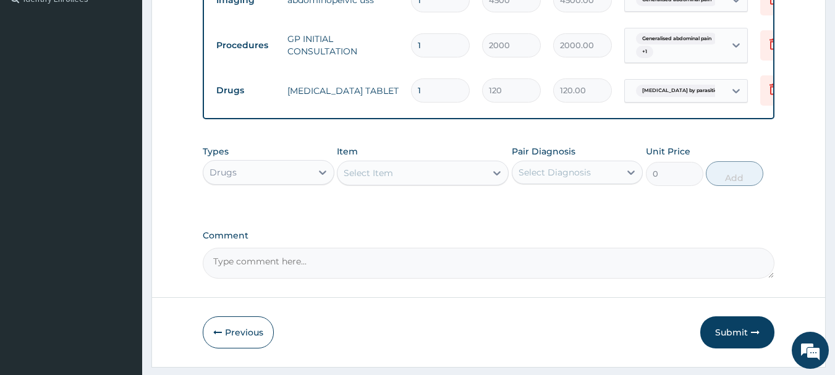
click at [306, 182] on div "Drugs" at bounding box center [257, 173] width 108 height 20
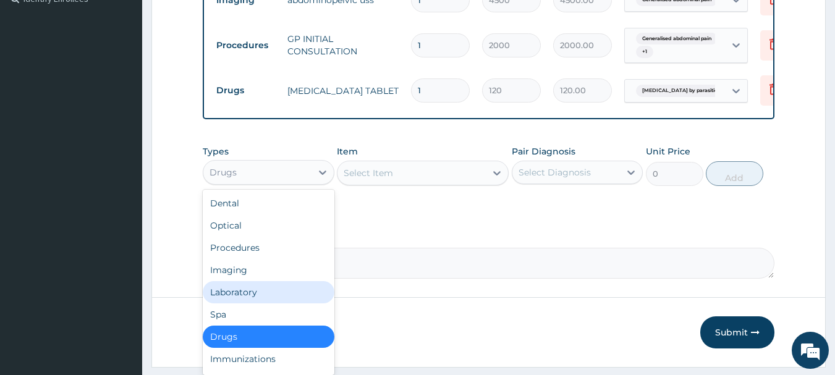
click at [259, 303] on div "Laboratory" at bounding box center [269, 292] width 132 height 22
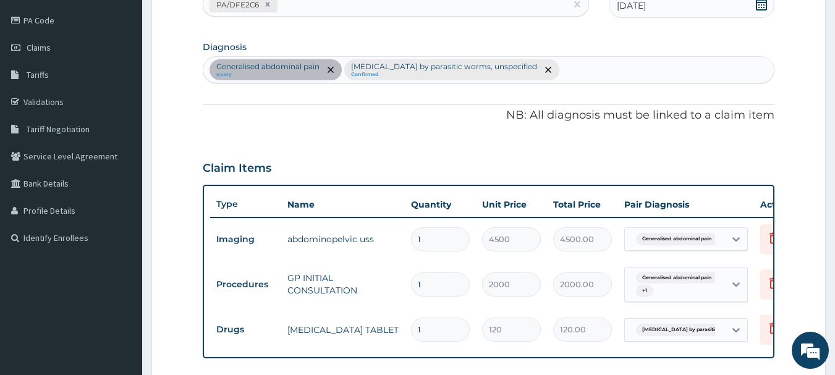
scroll to position [134, 0]
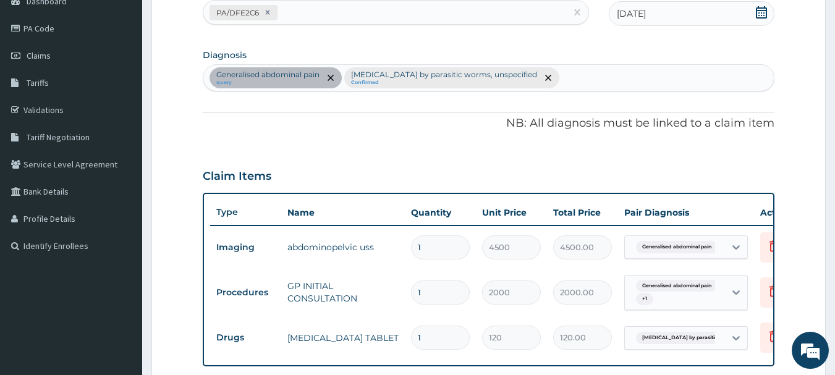
click at [550, 79] on div "Generalised abdominal pain query Infestation by parasitic worms, unspecified Co…" at bounding box center [488, 78] width 571 height 26
type input "ACUTE UPPER"
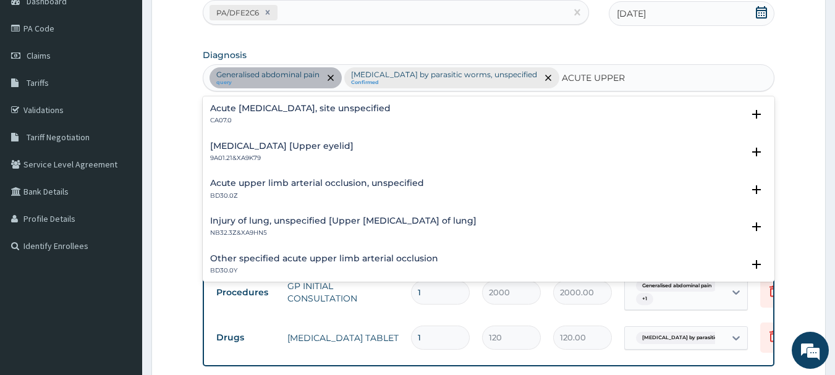
click at [391, 110] on h4 "Acute upper respiratory infection, site unspecified" at bounding box center [300, 108] width 181 height 9
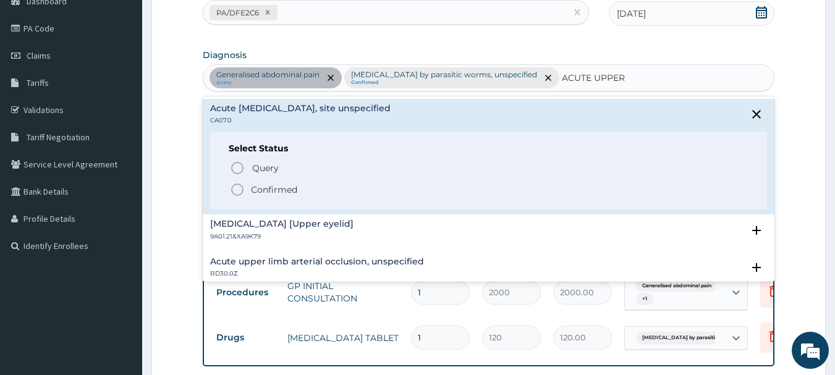
click at [316, 189] on span "Confirmed" at bounding box center [489, 189] width 519 height 15
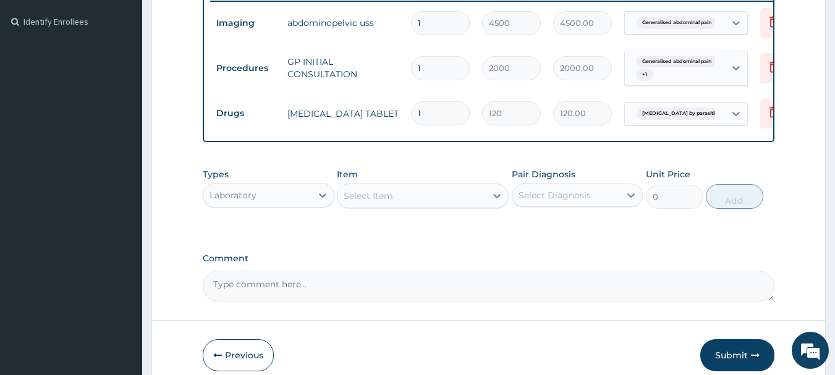
scroll to position [423, 0]
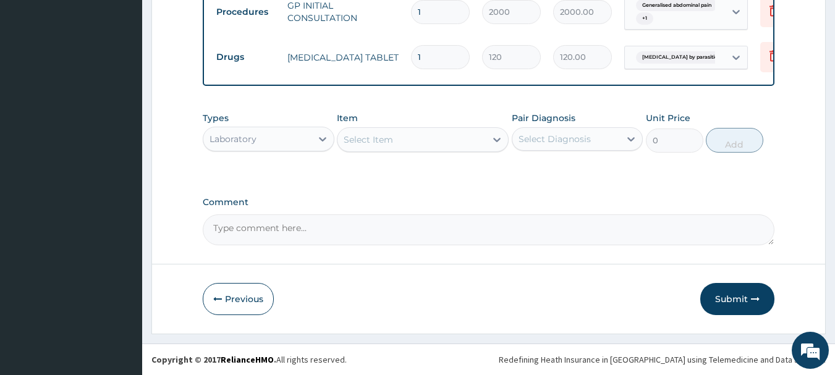
click at [404, 145] on div "Select Item" at bounding box center [412, 140] width 148 height 20
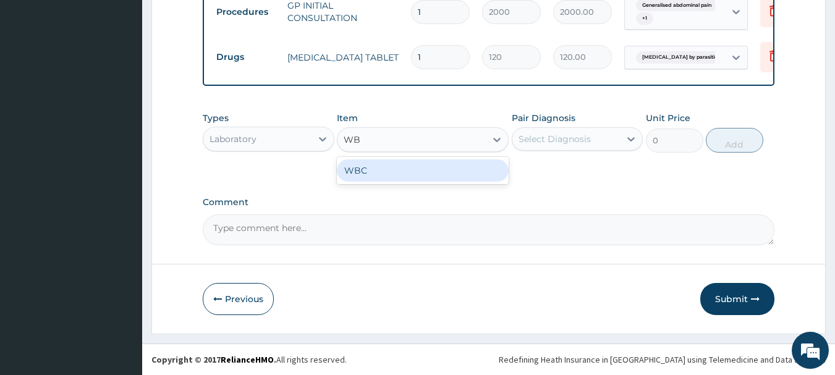
type input "WBC"
click at [400, 177] on div "WBC" at bounding box center [423, 170] width 172 height 22
type input "1350"
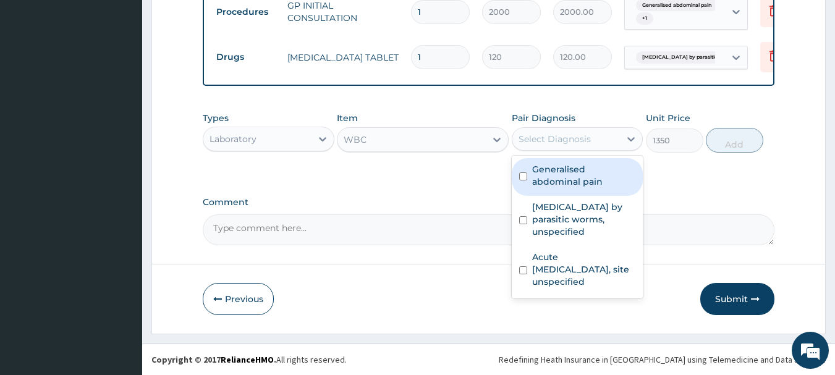
click at [562, 144] on div "Select Diagnosis" at bounding box center [555, 139] width 72 height 12
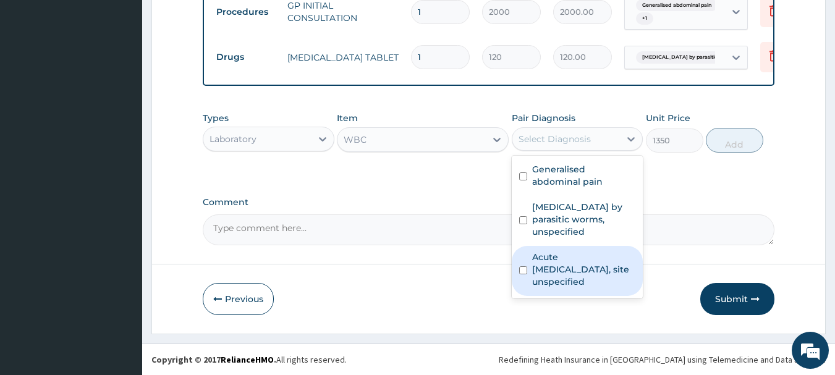
click at [562, 255] on label "Acute upper respiratory infection, site unspecified" at bounding box center [584, 269] width 104 height 37
checkbox input "true"
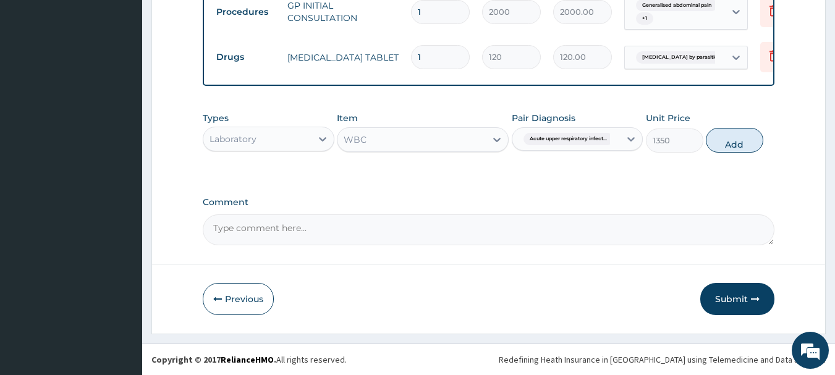
click at [743, 145] on button "Add" at bounding box center [734, 140] width 57 height 25
type input "0"
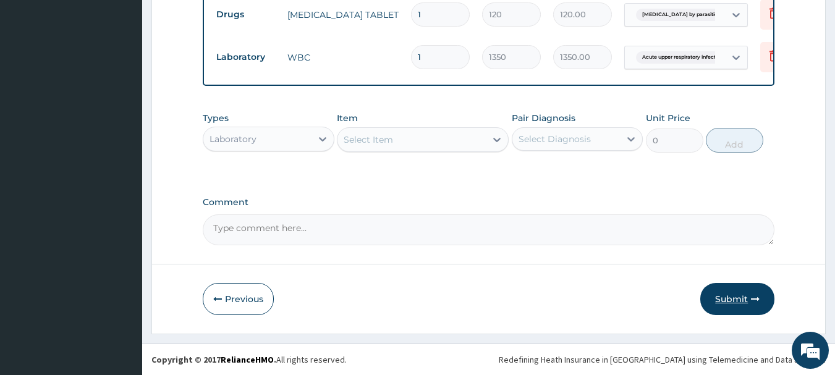
click at [731, 298] on button "Submit" at bounding box center [737, 299] width 74 height 32
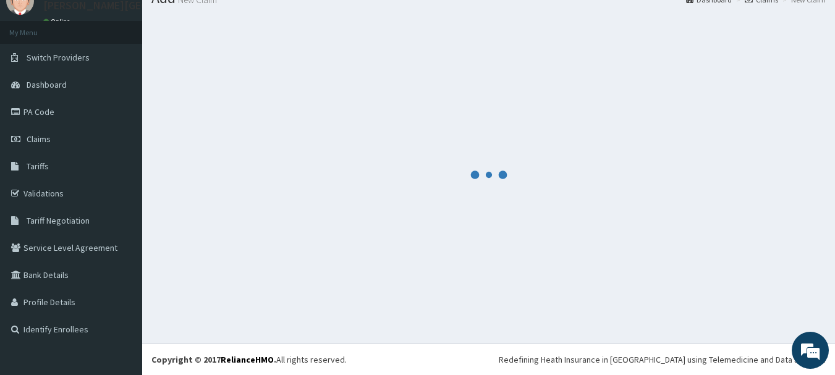
scroll to position [50, 0]
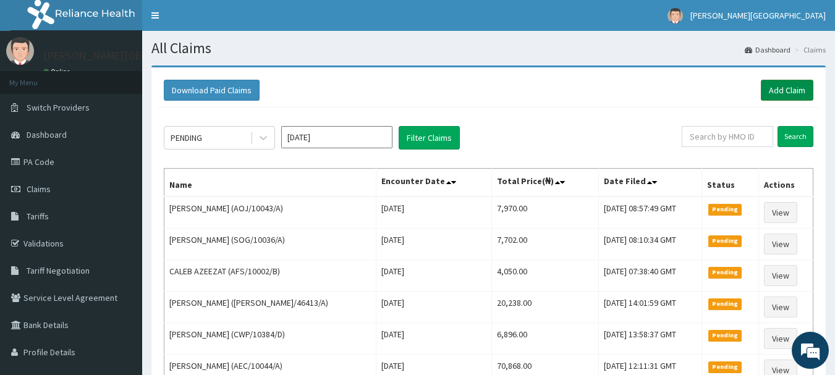
click at [776, 85] on link "Add Claim" at bounding box center [787, 90] width 53 height 21
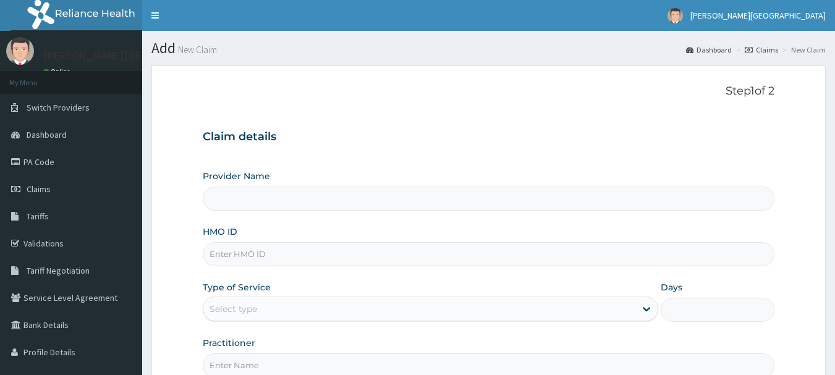
type input "[PERSON_NAME][GEOGRAPHIC_DATA]"
click at [244, 258] on input "HMO ID" at bounding box center [489, 254] width 572 height 24
paste input "kfo/10022/a"
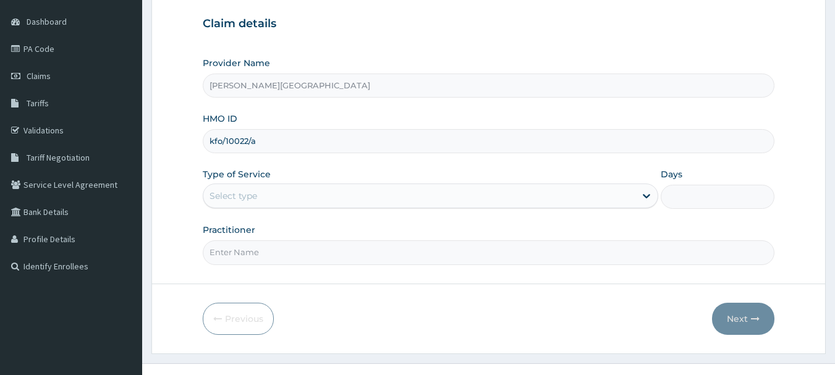
scroll to position [124, 0]
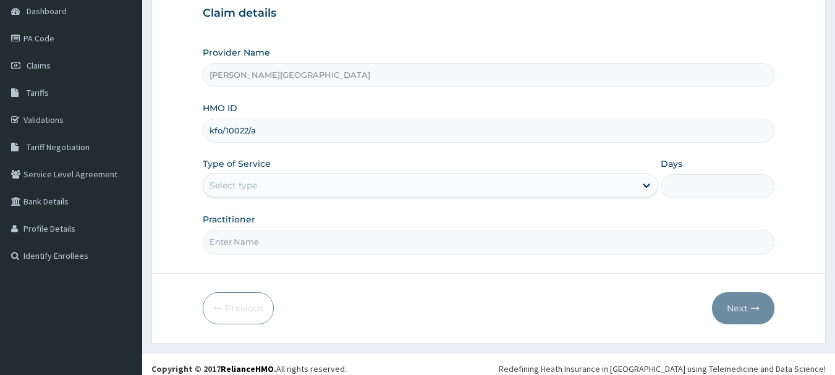
type input "kfo/10022/a"
click at [250, 179] on div "Select type" at bounding box center [419, 186] width 432 height 20
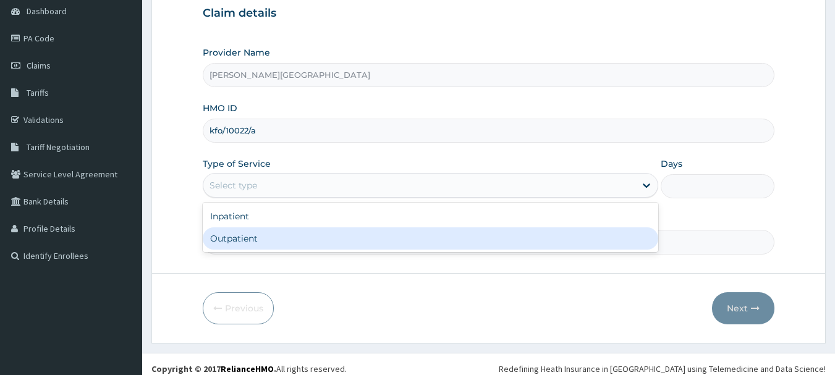
click at [260, 236] on div "Outpatient" at bounding box center [431, 238] width 456 height 22
type input "1"
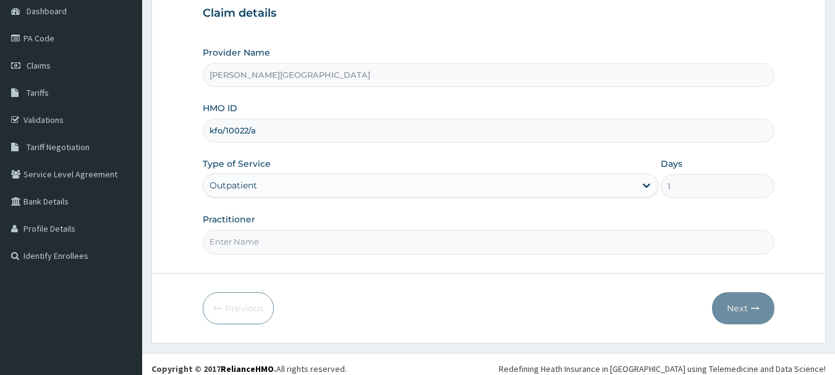
click at [248, 247] on input "Practitioner" at bounding box center [489, 242] width 572 height 24
type input "AA"
click at [740, 302] on button "Next" at bounding box center [743, 308] width 62 height 32
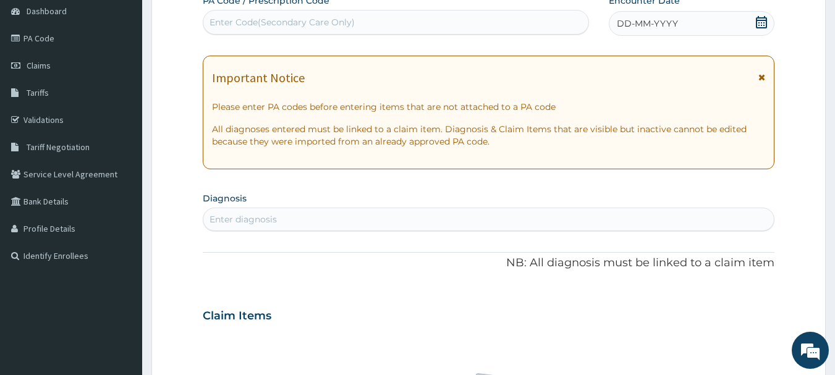
scroll to position [0, 0]
click at [763, 76] on icon at bounding box center [762, 77] width 7 height 9
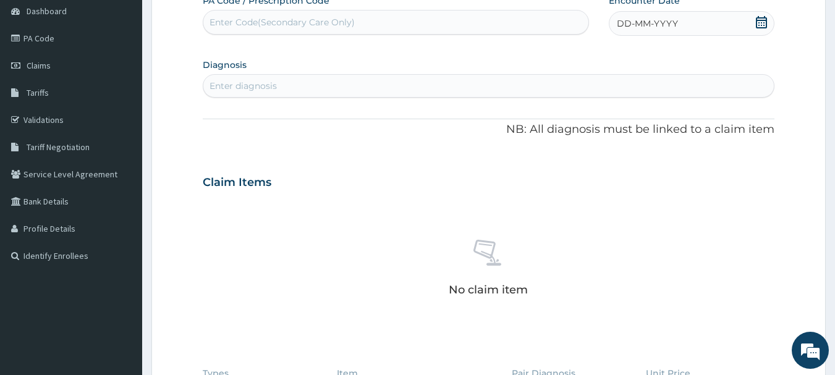
click at [233, 25] on div "Enter Code(Secondary Care Only)" at bounding box center [282, 22] width 145 height 12
paste input "PA/3BFB85"
type input "PA/3BFB85"
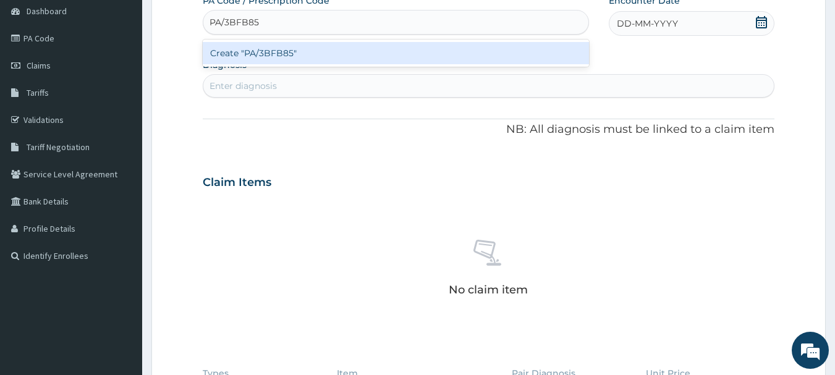
click at [252, 59] on div "Create "PA/3BFB85"" at bounding box center [396, 53] width 387 height 22
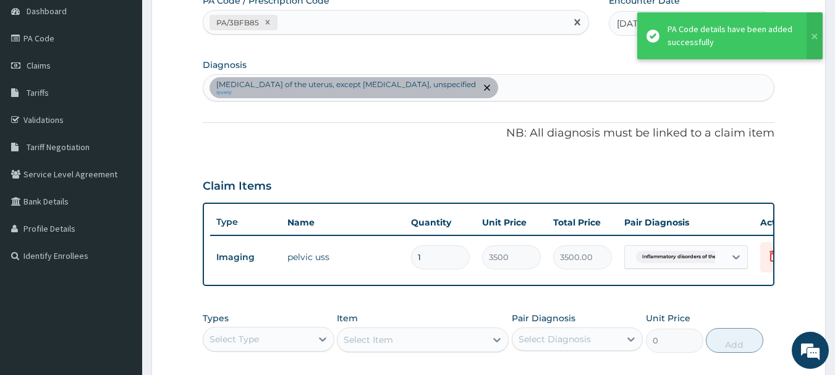
click at [312, 19] on div "PA/3BFB85" at bounding box center [384, 22] width 363 height 20
paste input "PA/2D573C"
type input "PA/2D573C"
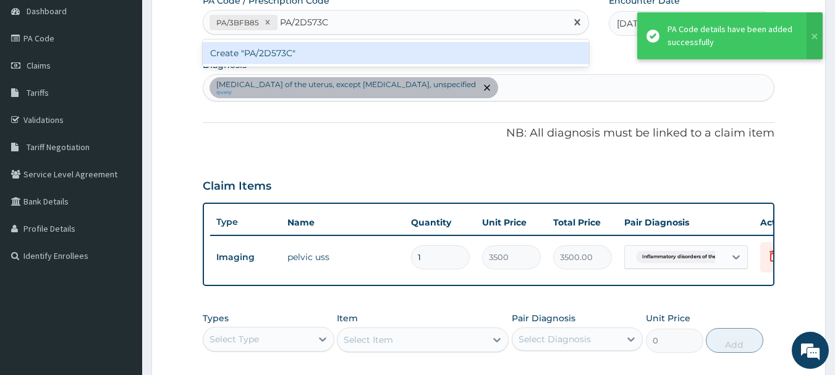
click at [304, 51] on div "Create "PA/2D573C"" at bounding box center [396, 53] width 387 height 22
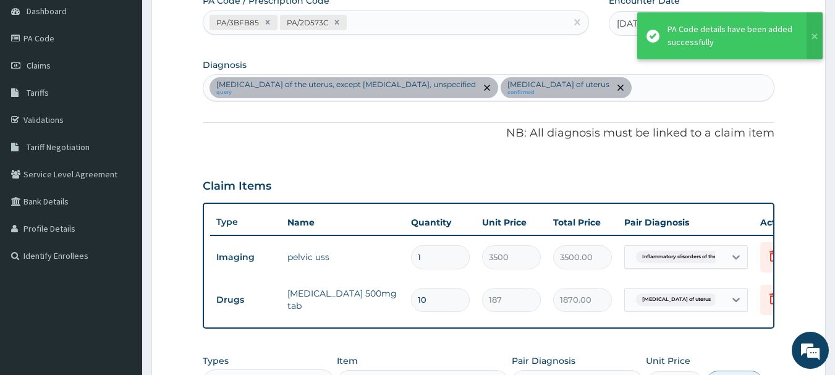
click at [381, 24] on div "PA/3BFB85 PA/2D573C" at bounding box center [384, 22] width 363 height 20
paste input "PA/23C97A"
type input "PA/23C97A"
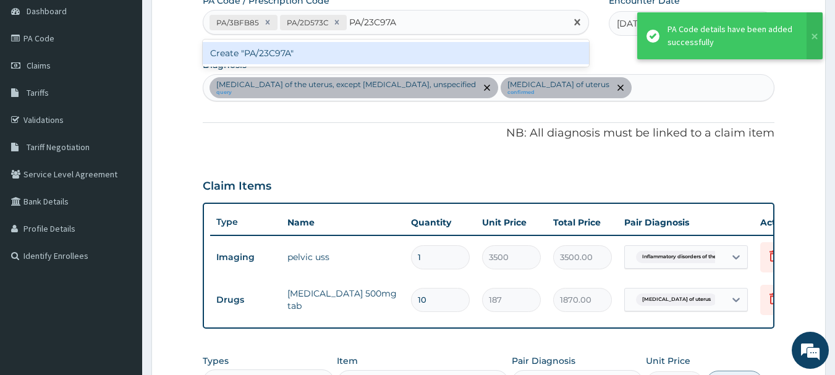
click at [335, 50] on div "Create "PA/23C97A"" at bounding box center [396, 53] width 387 height 22
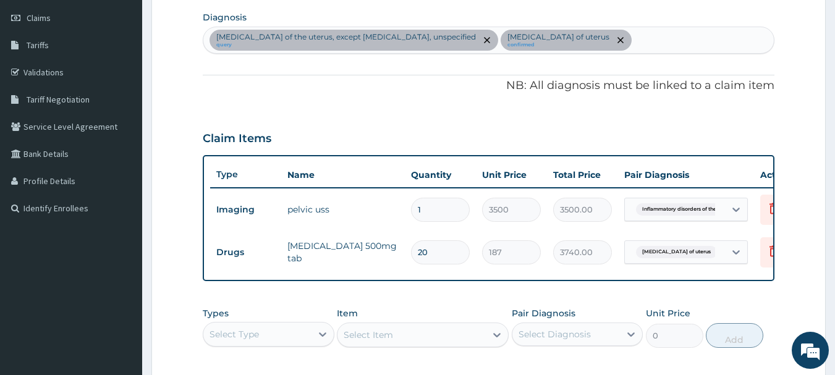
scroll to position [309, 0]
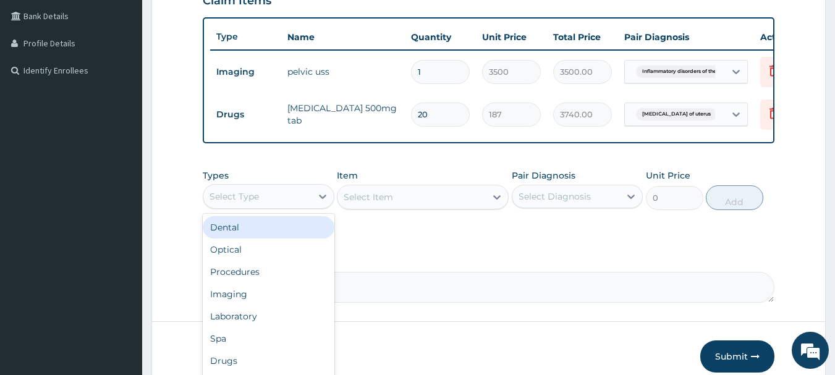
click at [294, 201] on div "Select Type" at bounding box center [257, 197] width 108 height 20
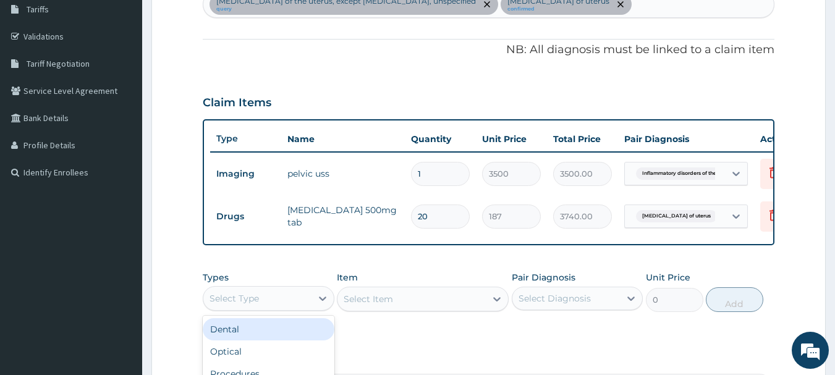
scroll to position [185, 0]
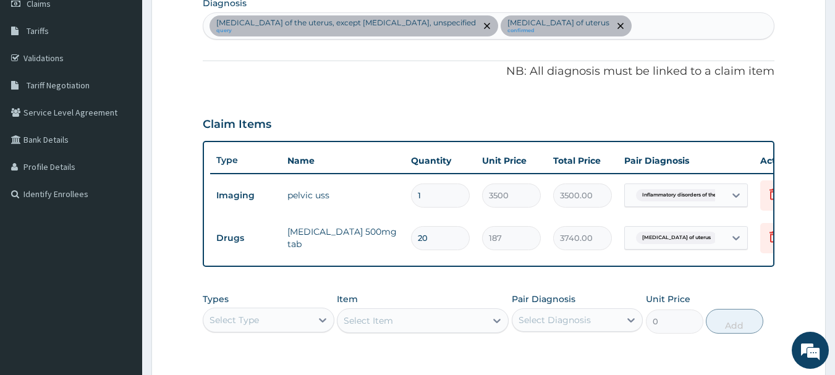
click at [422, 237] on input "20" at bounding box center [440, 238] width 59 height 24
type input "0"
type input "0.00"
type input "10"
type input "1870.00"
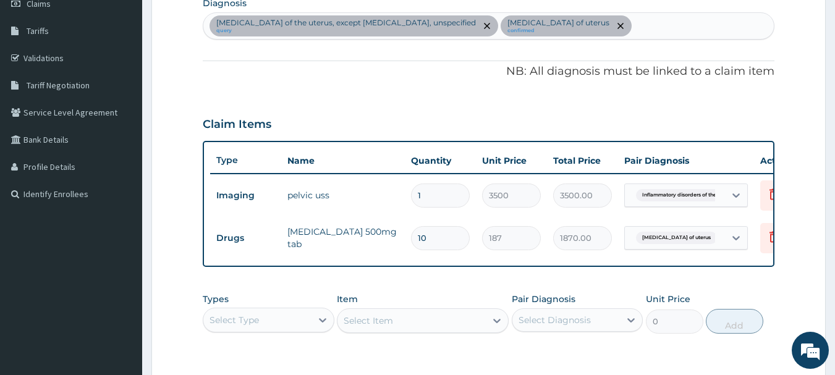
type input "10"
click at [427, 291] on div "PA Code / Prescription Code PA/3BFB85 PA/2D573C PA/23C97A Encounter Date 14-10-…" at bounding box center [489, 180] width 572 height 494
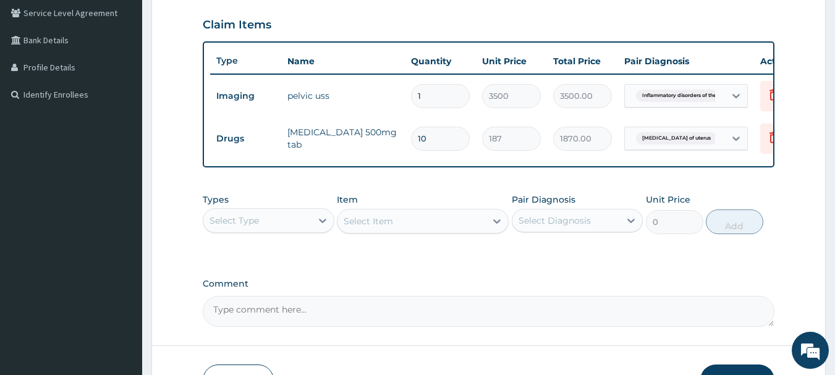
scroll to position [309, 0]
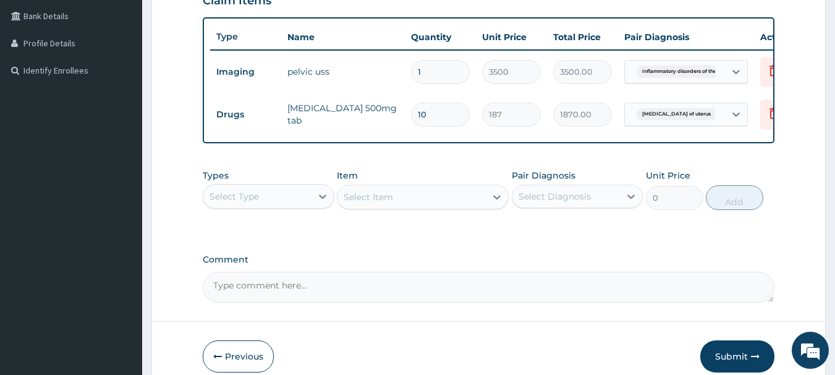
click at [279, 210] on div "Types Select Type" at bounding box center [269, 189] width 132 height 41
click at [287, 206] on div "Select Type" at bounding box center [257, 197] width 108 height 20
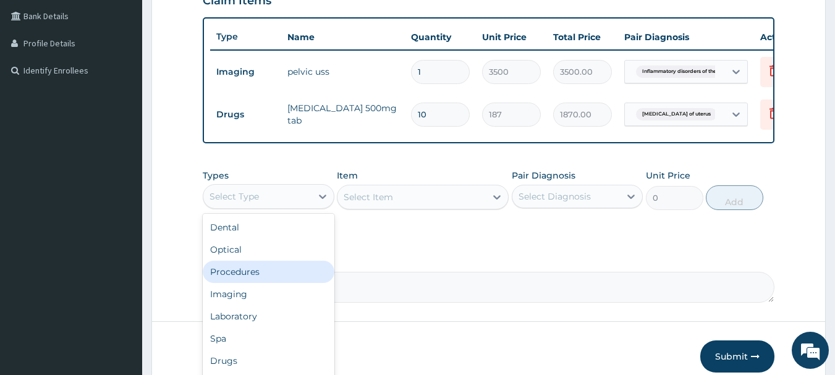
click at [284, 279] on div "Procedures" at bounding box center [269, 272] width 132 height 22
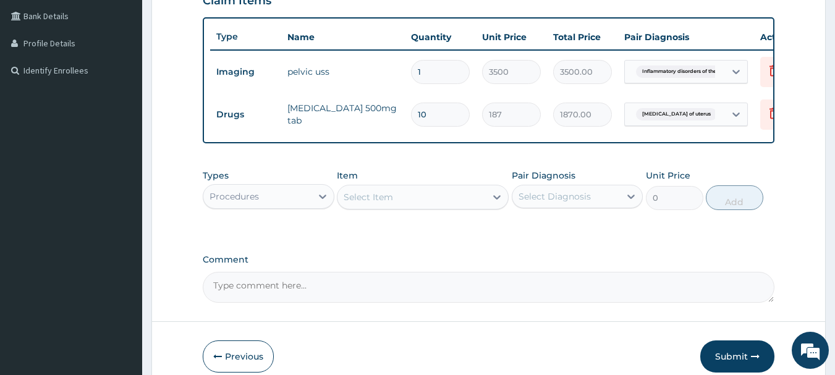
click at [376, 203] on div "Select Item" at bounding box center [368, 197] width 49 height 12
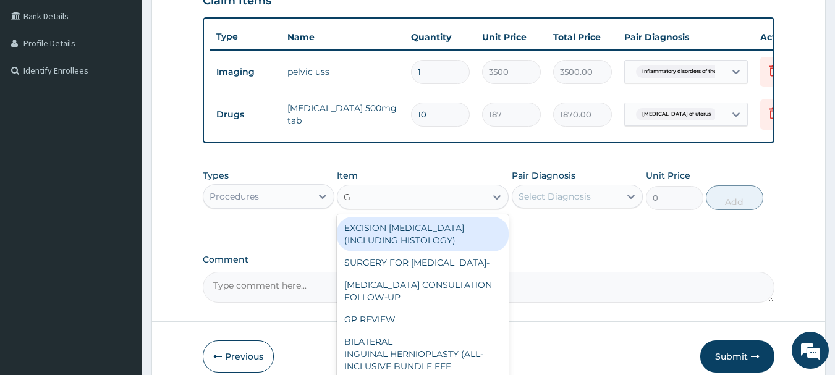
type input "GP"
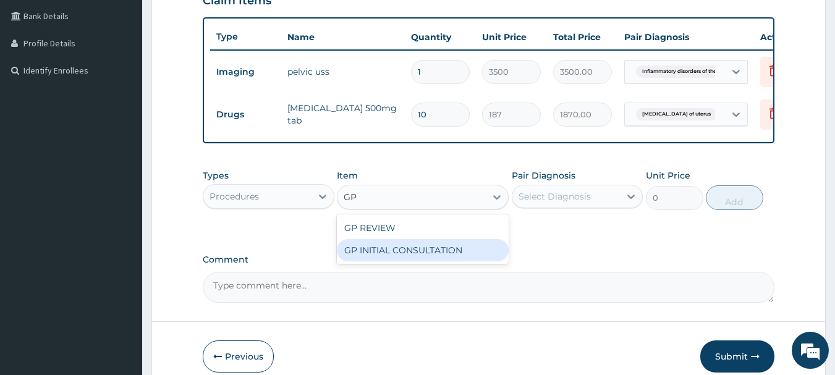
click at [398, 260] on div "GP INITIAL CONSULTATION" at bounding box center [423, 250] width 172 height 22
type input "2000"
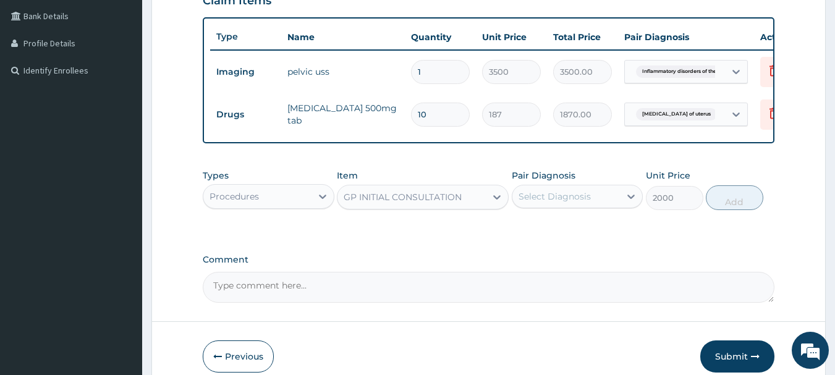
click at [536, 203] on div "Select Diagnosis" at bounding box center [555, 196] width 72 height 12
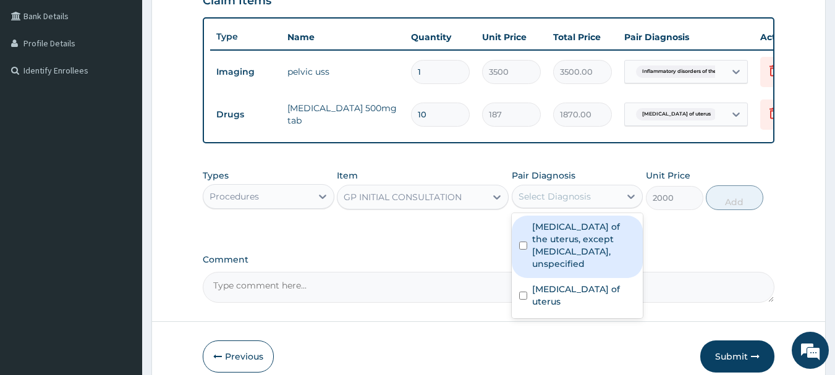
click at [542, 245] on label "Inflammatory disorders of the uterus, except cervix, unspecified" at bounding box center [584, 245] width 104 height 49
checkbox input "true"
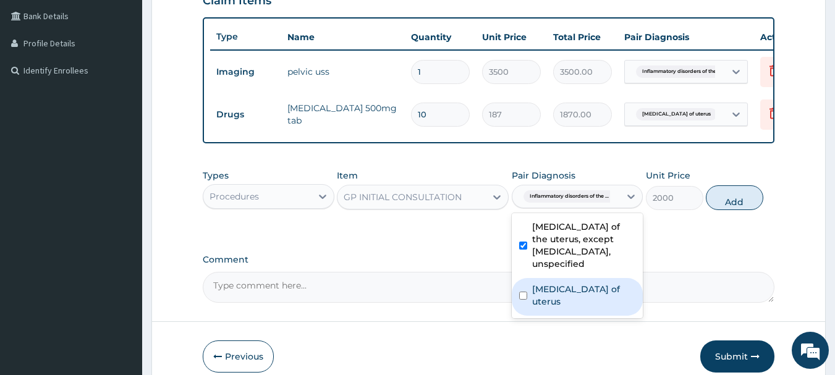
click at [563, 292] on div "Leiomyoma of uterus" at bounding box center [578, 297] width 132 height 38
checkbox input "true"
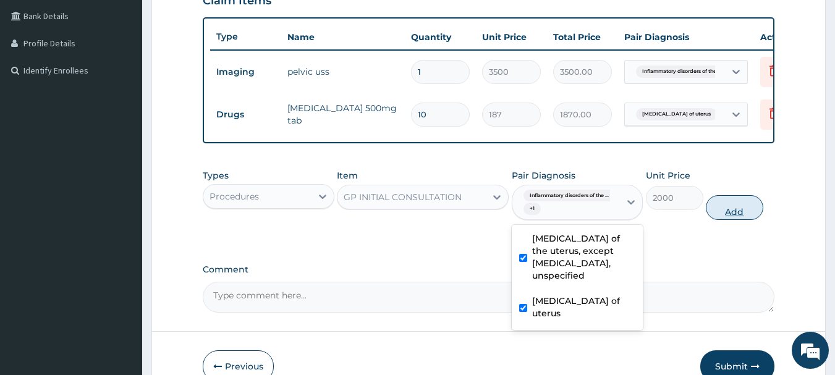
click at [739, 220] on button "Add" at bounding box center [734, 207] width 57 height 25
type input "0"
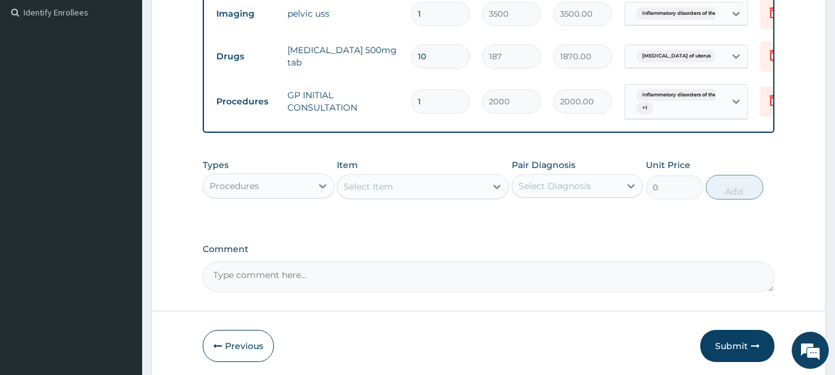
scroll to position [423, 0]
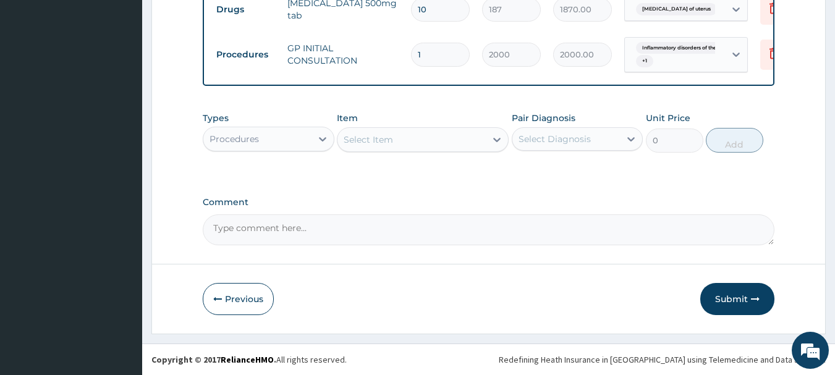
click at [294, 143] on div "Procedures" at bounding box center [257, 139] width 108 height 20
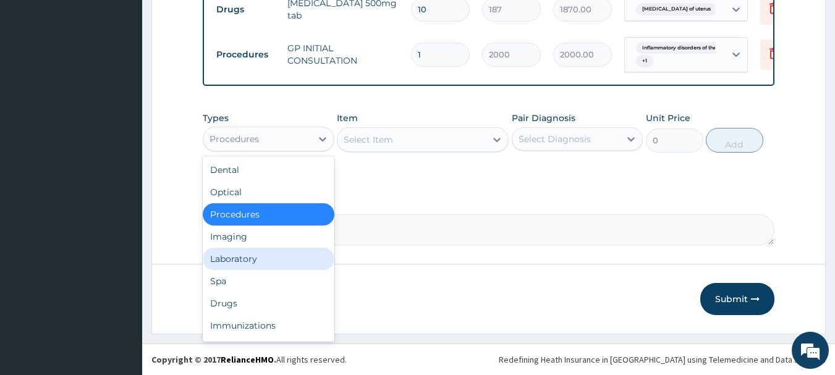
click at [268, 256] on div "Laboratory" at bounding box center [269, 259] width 132 height 22
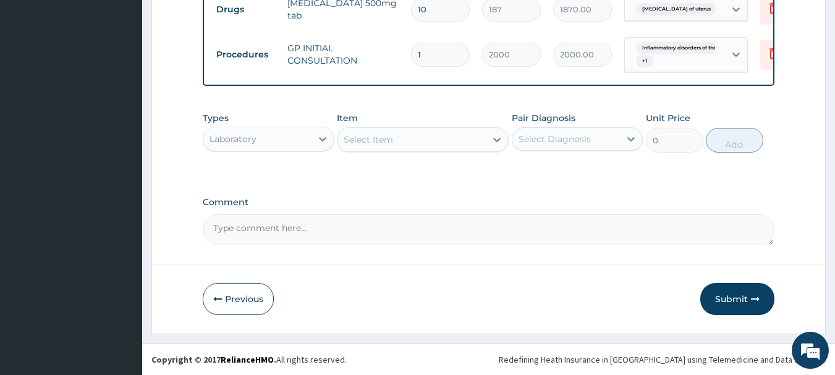
click at [389, 138] on div "Select Item" at bounding box center [368, 140] width 49 height 12
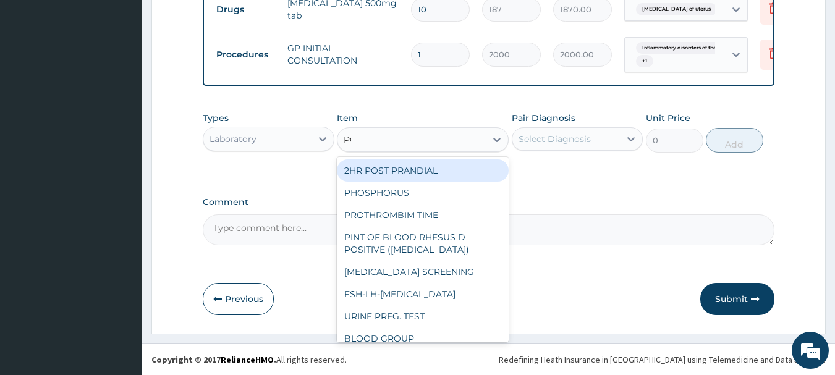
type input "PCV"
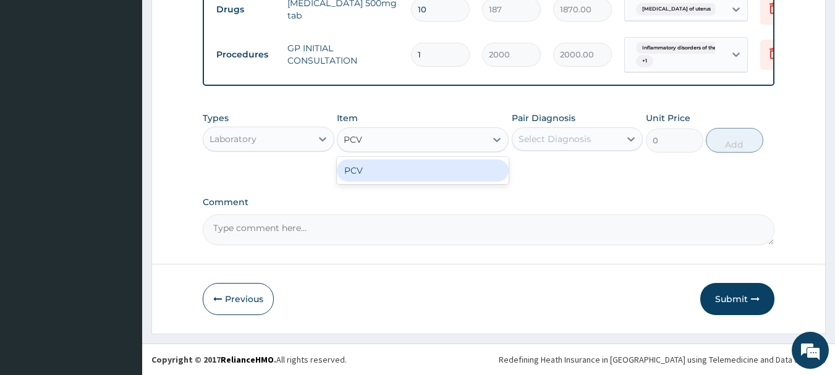
click at [381, 166] on div "PCV" at bounding box center [423, 170] width 172 height 22
type input "750"
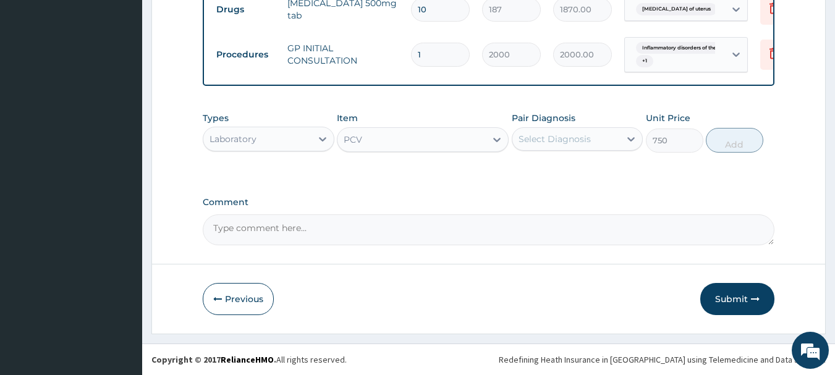
click at [554, 145] on div "Select Diagnosis" at bounding box center [555, 139] width 72 height 12
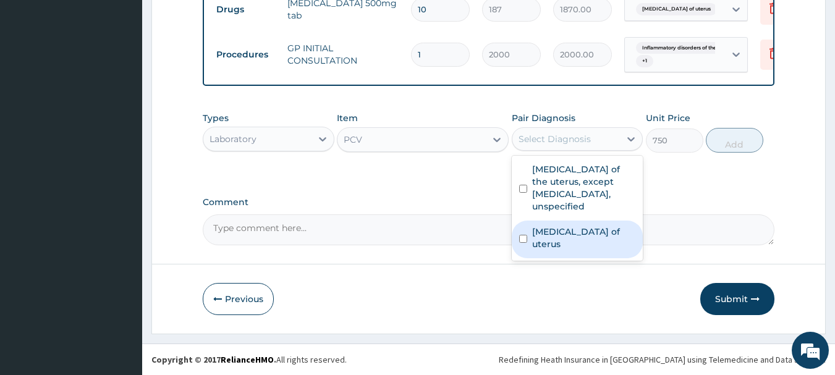
click at [565, 226] on label "Leiomyoma of uterus" at bounding box center [584, 238] width 104 height 25
checkbox input "true"
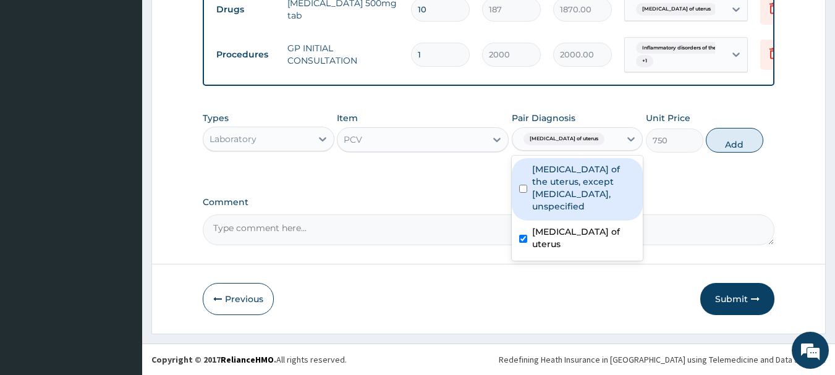
click at [583, 183] on label "Inflammatory disorders of the uterus, except cervix, unspecified" at bounding box center [584, 187] width 104 height 49
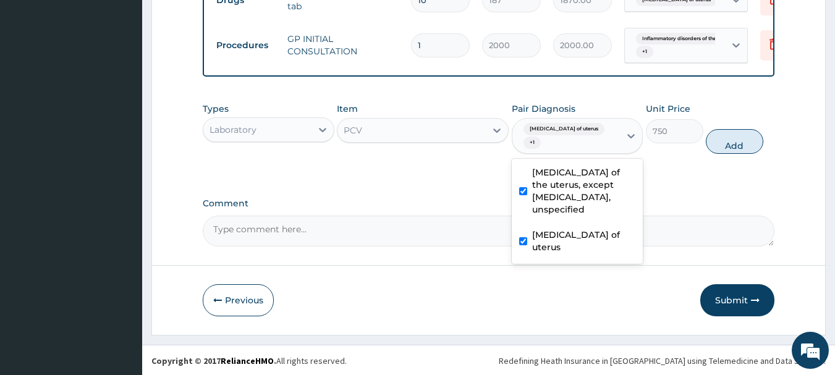
checkbox input "true"
click at [731, 154] on button "Add" at bounding box center [734, 141] width 57 height 25
type input "0"
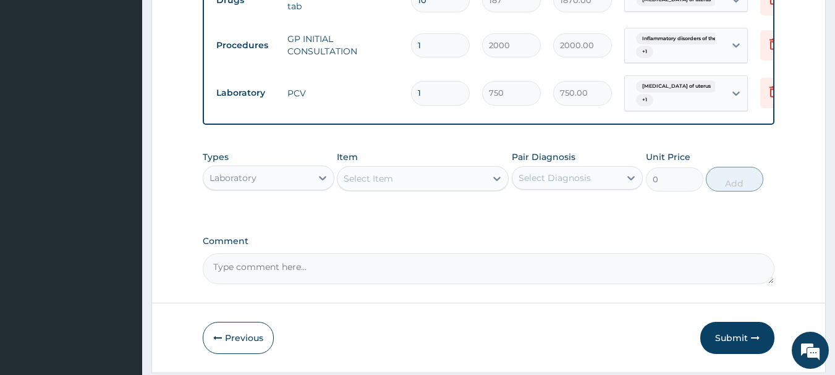
type input "0"
type input "0.00"
type input "1"
type input "750.00"
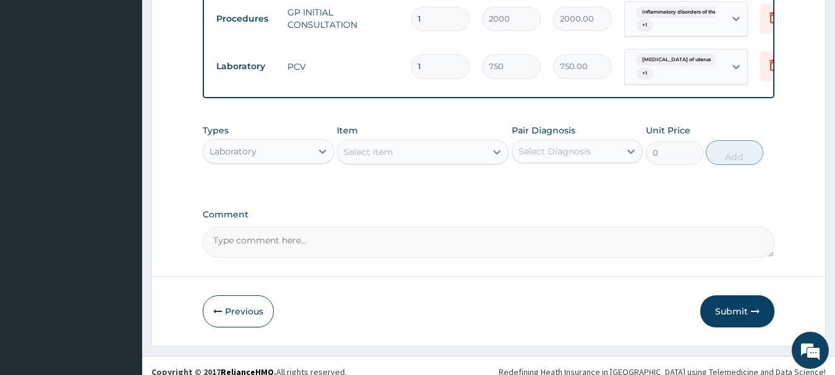
scroll to position [472, 0]
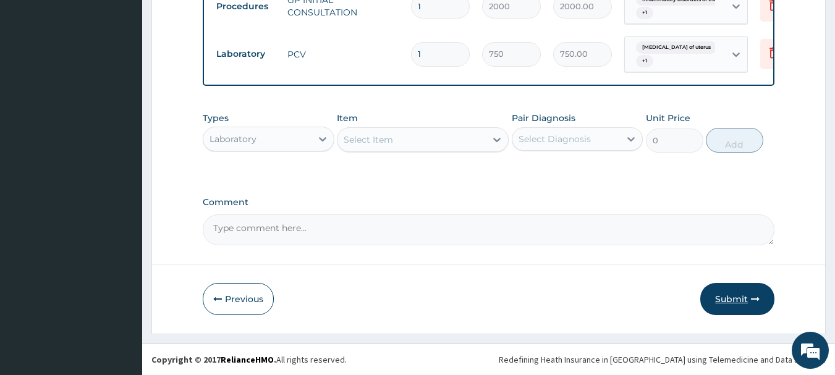
click at [739, 307] on button "Submit" at bounding box center [737, 299] width 74 height 32
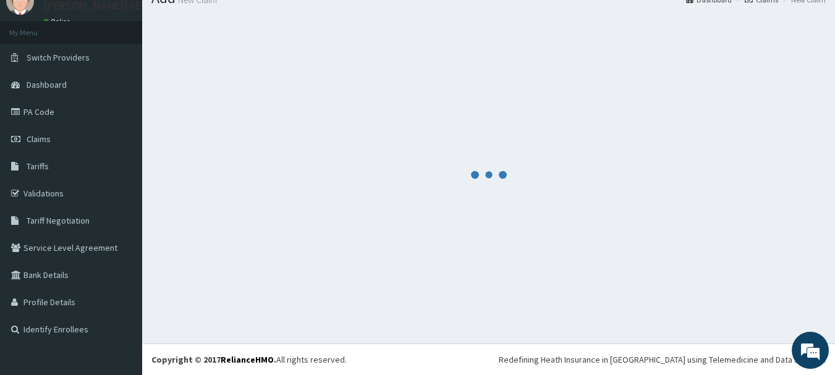
scroll to position [50, 0]
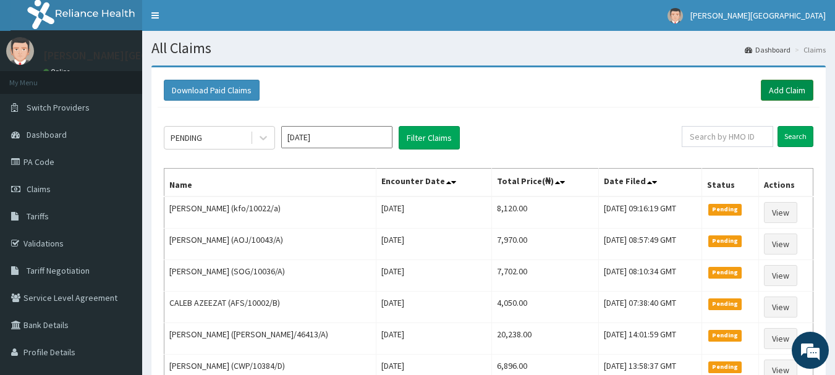
click at [776, 85] on link "Add Claim" at bounding box center [787, 90] width 53 height 21
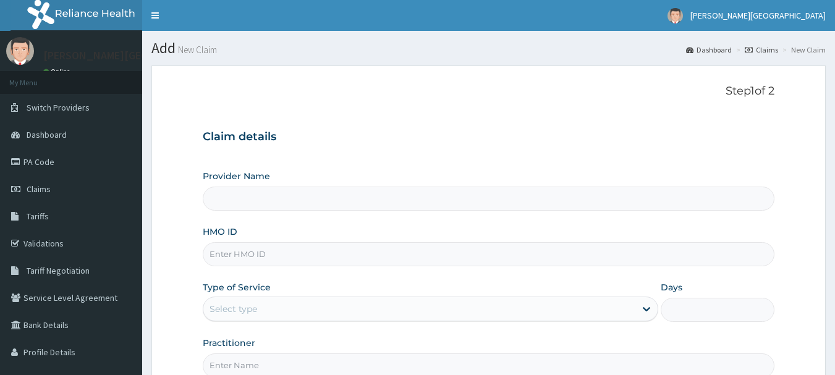
type input "[PERSON_NAME][GEOGRAPHIC_DATA]"
click at [273, 252] on input "HMO ID" at bounding box center [489, 254] width 572 height 24
paste input "OHT/11996/A"
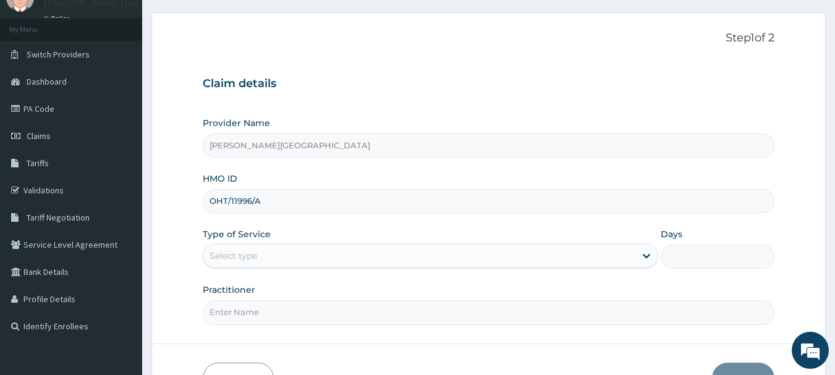
scroll to position [124, 0]
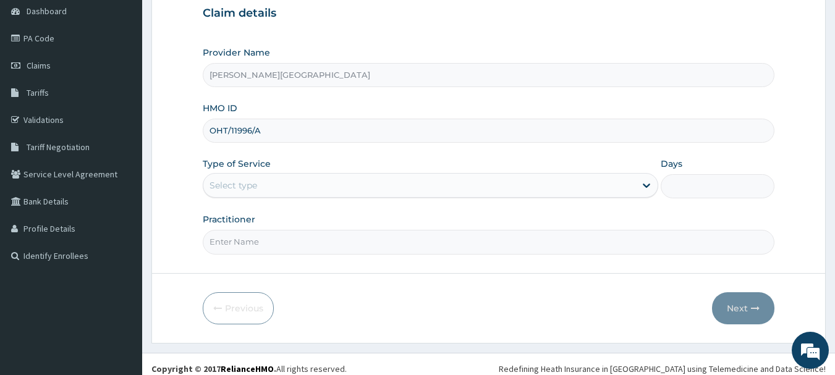
type input "OHT/11996/A"
click at [267, 181] on div "Select type" at bounding box center [419, 186] width 432 height 20
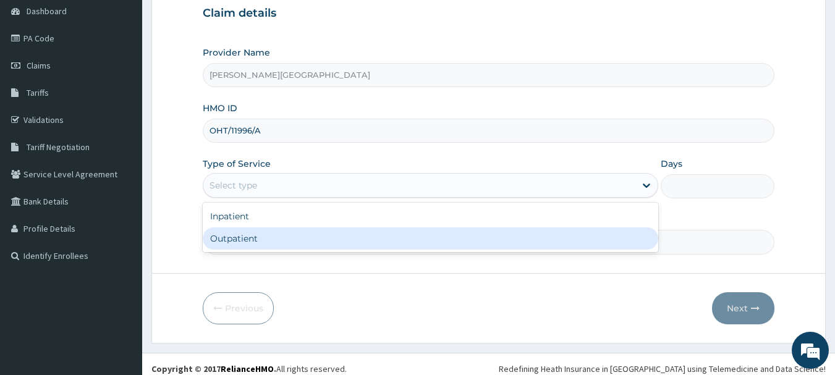
click at [259, 238] on div "Outpatient" at bounding box center [431, 238] width 456 height 22
type input "1"
click at [259, 238] on input "Practitioner" at bounding box center [489, 242] width 572 height 24
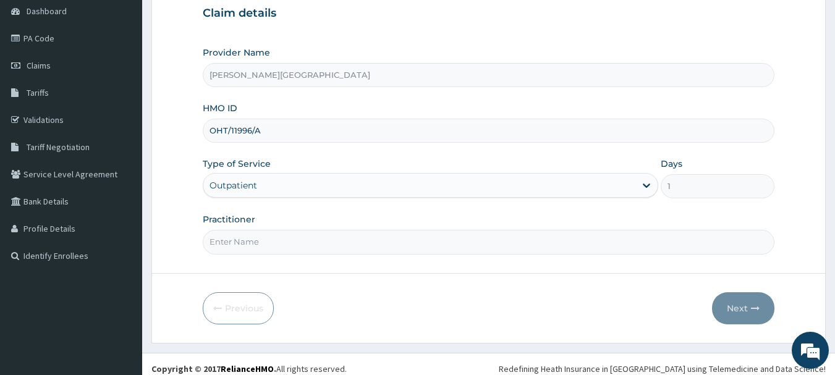
click at [253, 254] on input "Practitioner" at bounding box center [489, 242] width 572 height 24
type input "AA"
click at [749, 311] on button "Next" at bounding box center [743, 308] width 62 height 32
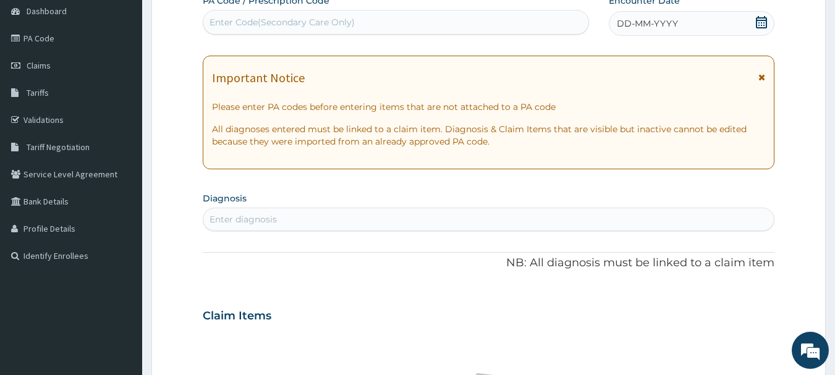
click at [760, 79] on icon at bounding box center [762, 77] width 7 height 9
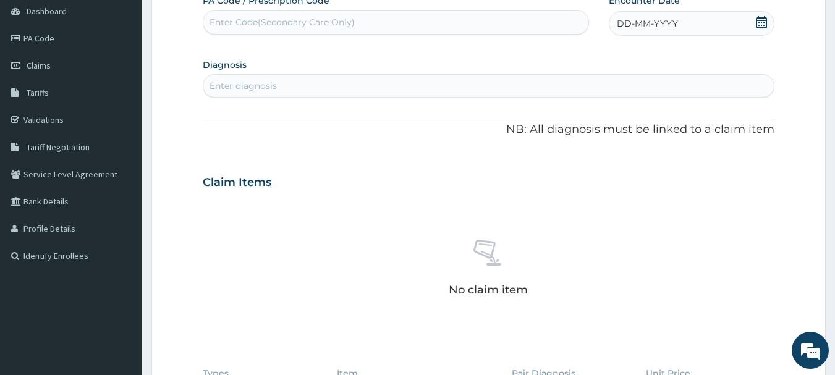
scroll to position [0, 0]
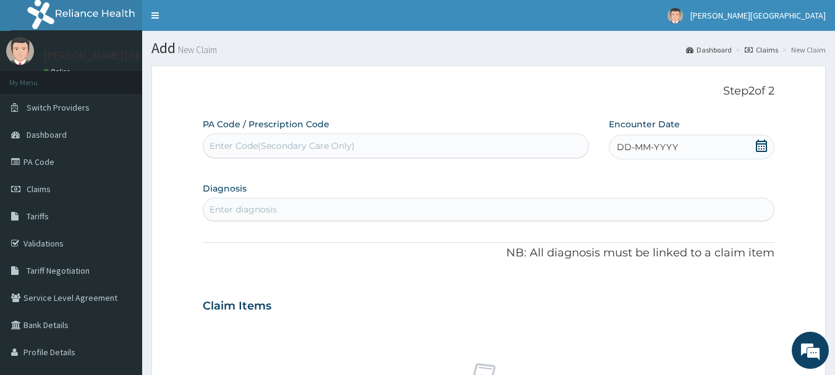
click at [257, 148] on div "Enter Code(Secondary Care Only)" at bounding box center [282, 146] width 145 height 12
paste input "PA/7DEC40"
type input "PA/7DEC40"
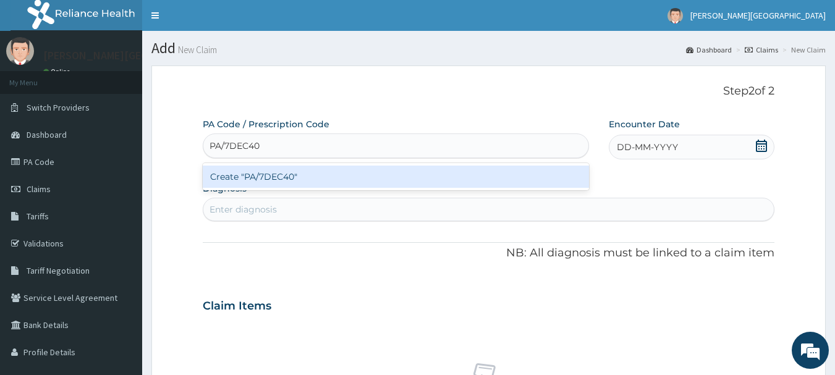
click at [271, 181] on div "Create "PA/7DEC40"" at bounding box center [396, 177] width 387 height 22
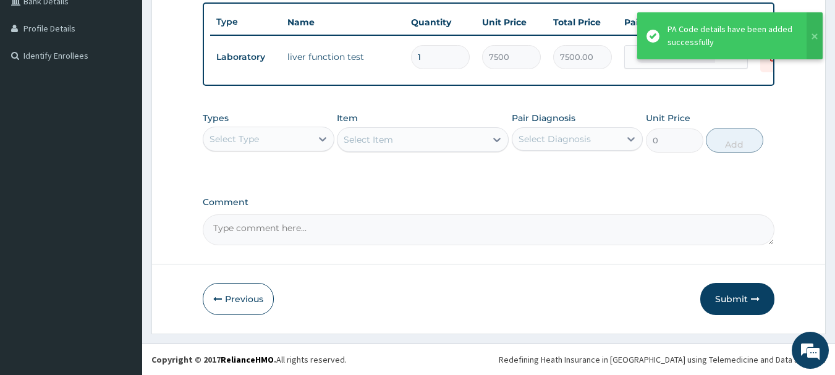
scroll to position [333, 0]
click at [281, 142] on div "Select Type" at bounding box center [257, 139] width 108 height 20
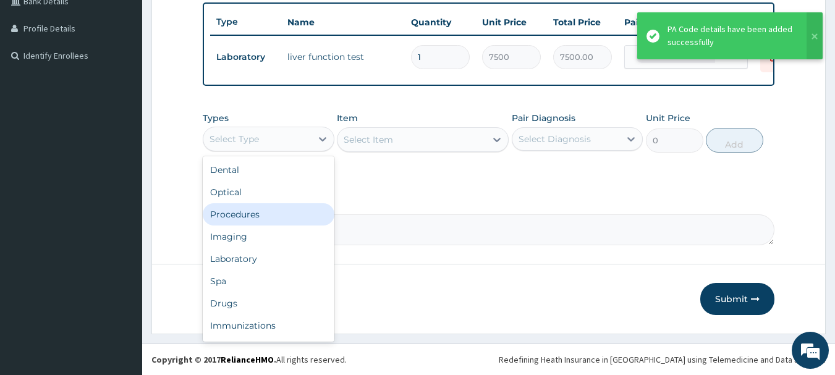
click at [276, 217] on div "Procedures" at bounding box center [269, 214] width 132 height 22
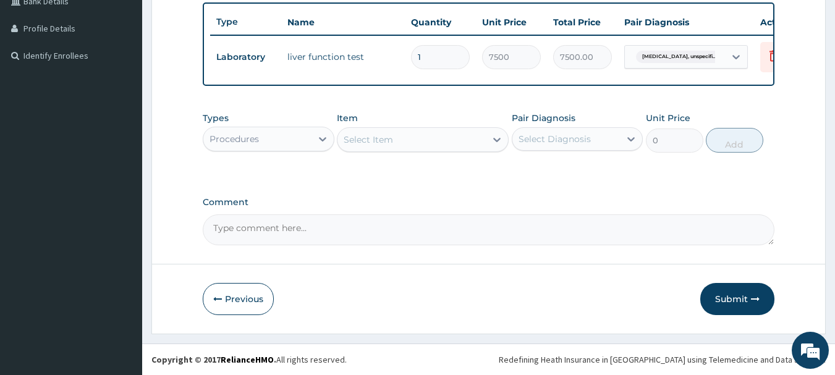
click at [352, 140] on div "Select Item" at bounding box center [368, 140] width 49 height 12
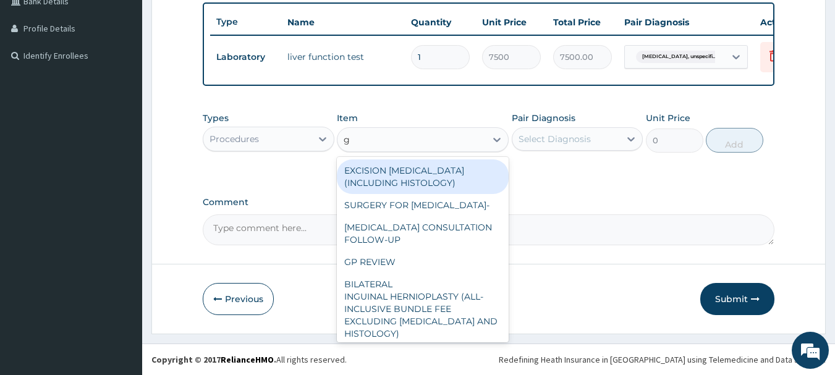
type input "gp"
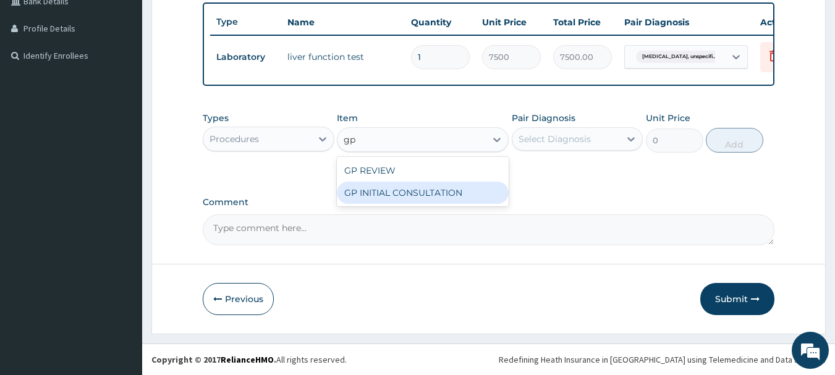
click at [388, 191] on div "GP INITIAL CONSULTATION" at bounding box center [423, 193] width 172 height 22
type input "2000"
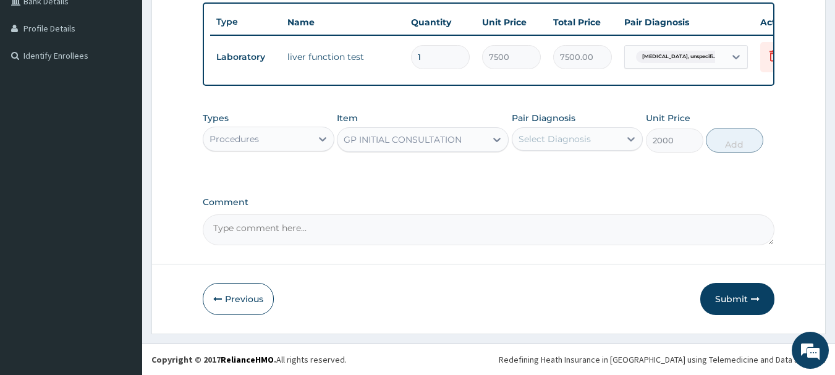
click at [545, 145] on div "Select Diagnosis" at bounding box center [566, 139] width 108 height 20
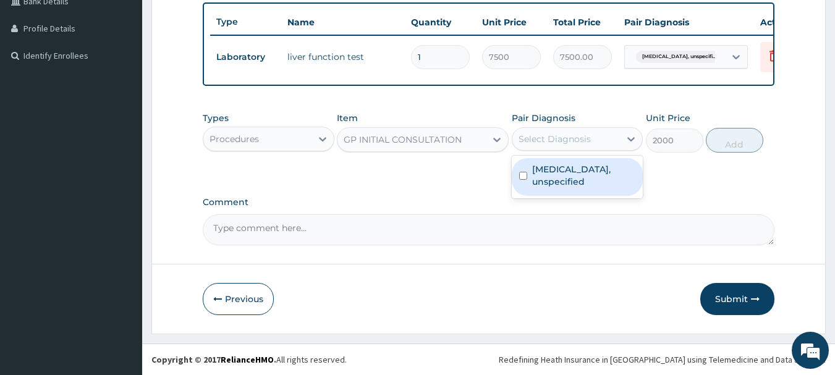
click at [543, 181] on label "[MEDICAL_DATA], unspecified" at bounding box center [584, 175] width 104 height 25
checkbox input "true"
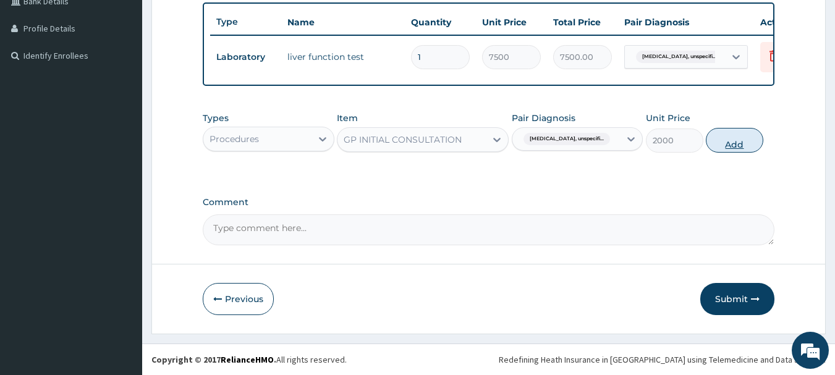
click at [744, 148] on button "Add" at bounding box center [734, 140] width 57 height 25
type input "0"
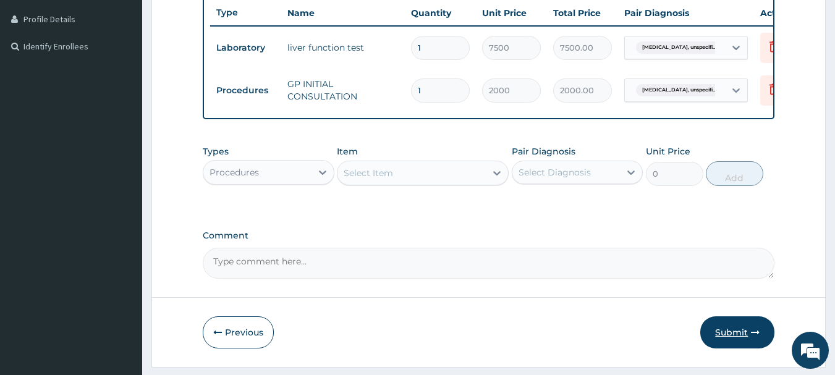
click at [725, 346] on button "Submit" at bounding box center [737, 333] width 74 height 32
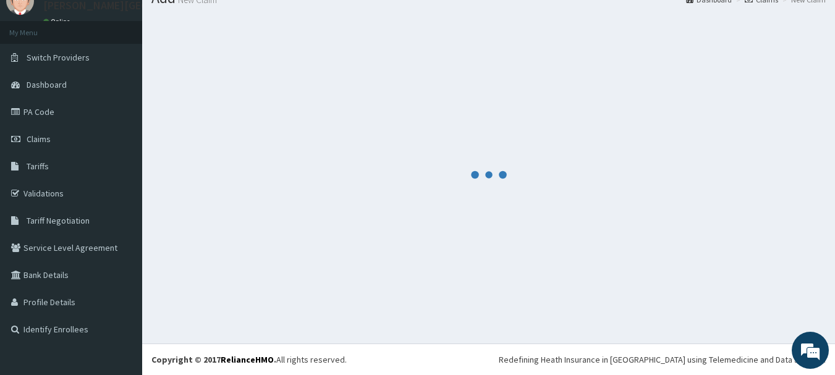
scroll to position [50, 0]
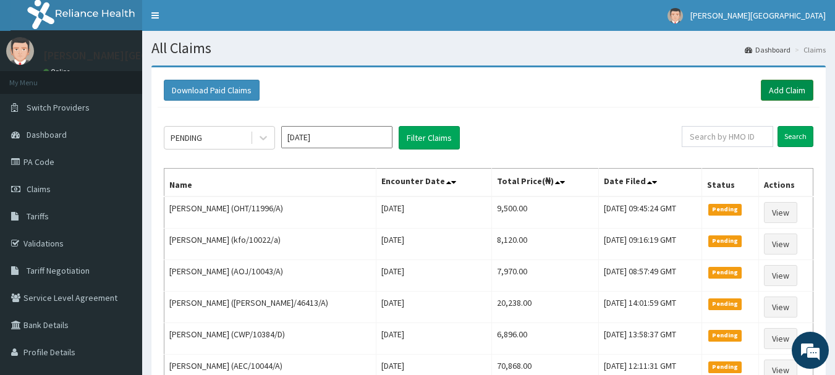
click at [770, 95] on link "Add Claim" at bounding box center [787, 90] width 53 height 21
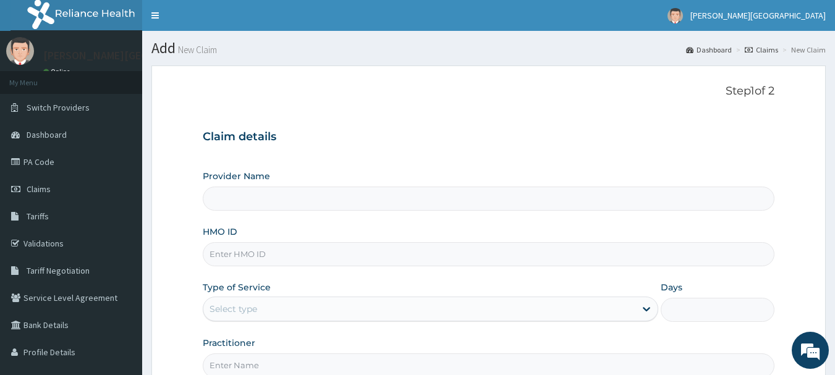
type input "[PERSON_NAME][GEOGRAPHIC_DATA]"
click at [268, 251] on input "HMO ID" at bounding box center [489, 254] width 572 height 24
paste input "gb2/10483/a"
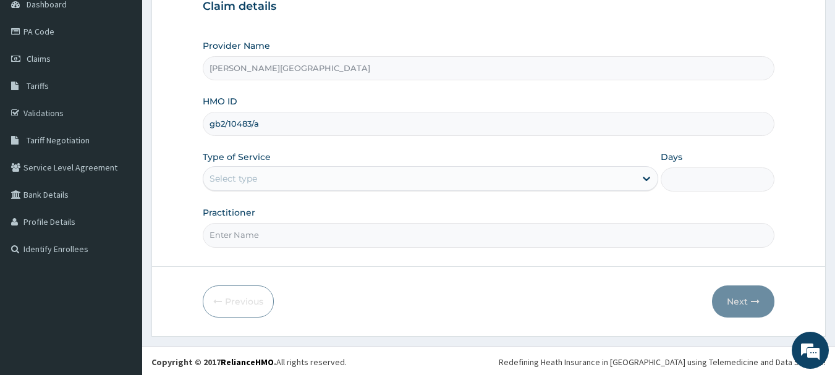
scroll to position [133, 0]
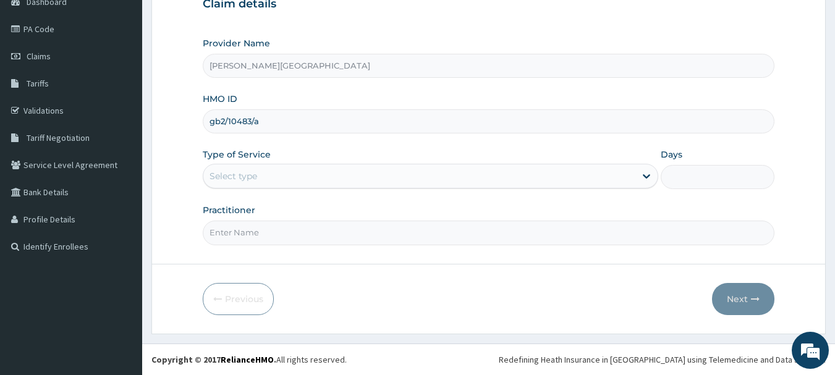
type input "gb2/10483/a"
click at [263, 179] on div "Select type" at bounding box center [419, 176] width 432 height 20
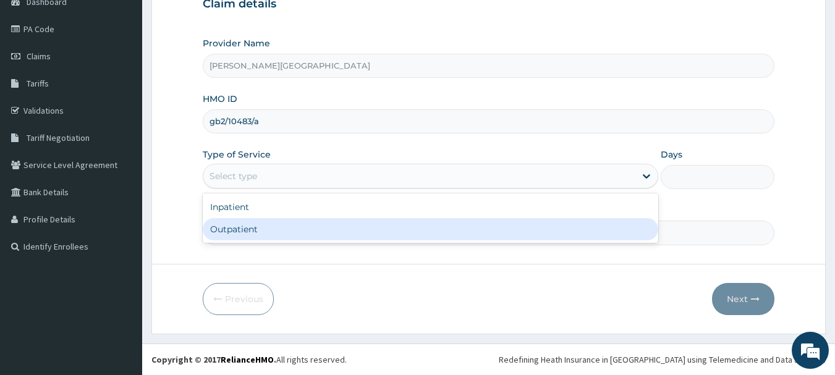
click at [258, 236] on div "Outpatient" at bounding box center [431, 229] width 456 height 22
type input "1"
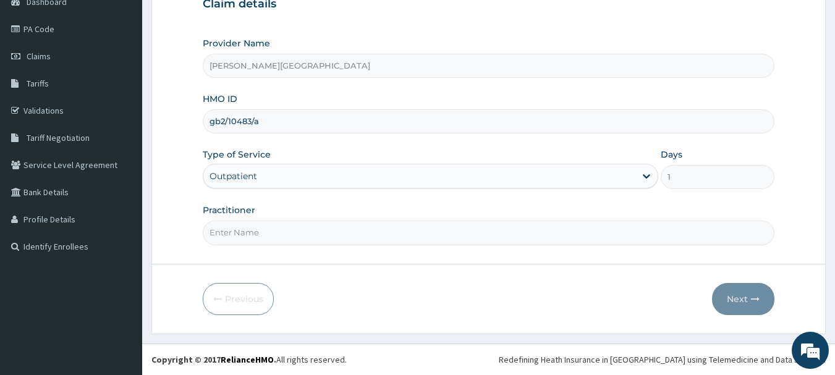
click at [255, 225] on input "Practitioner" at bounding box center [489, 233] width 572 height 24
type input "AA"
click at [734, 296] on button "Next" at bounding box center [743, 299] width 62 height 32
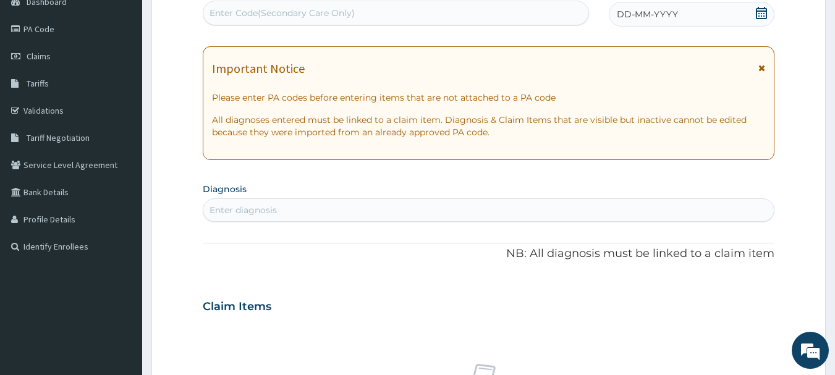
click at [763, 66] on icon at bounding box center [762, 68] width 7 height 9
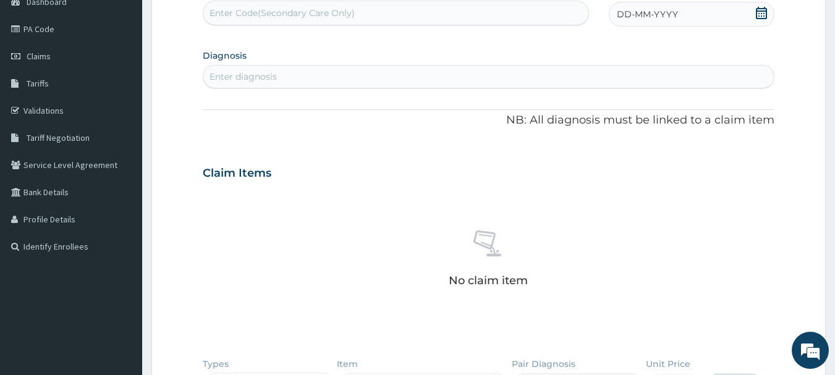
click at [763, 66] on div "Enter diagnosis" at bounding box center [489, 76] width 572 height 23
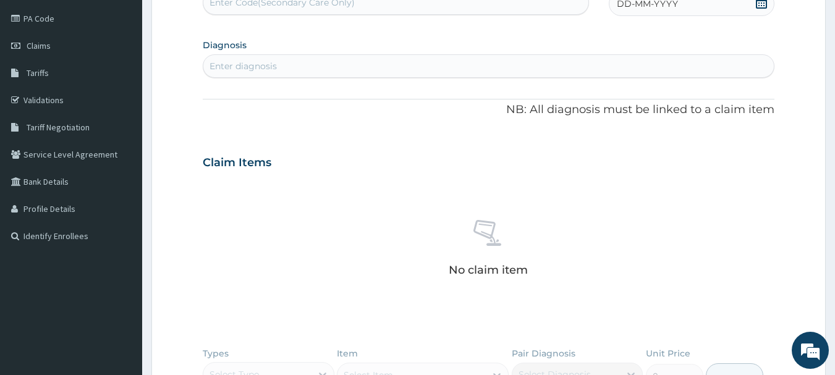
scroll to position [379, 0]
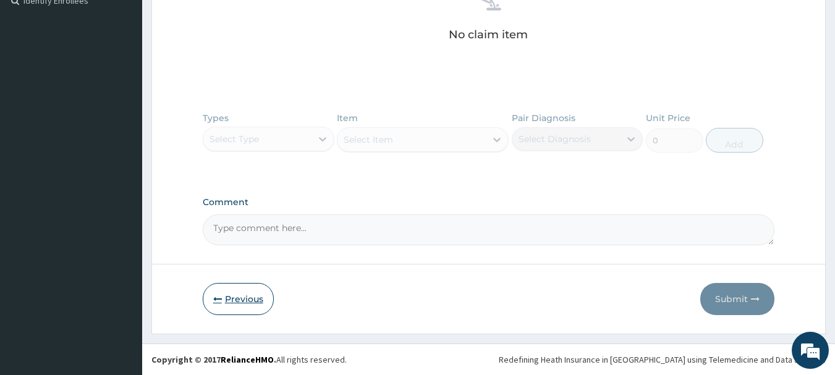
click at [244, 303] on button "Previous" at bounding box center [238, 299] width 71 height 32
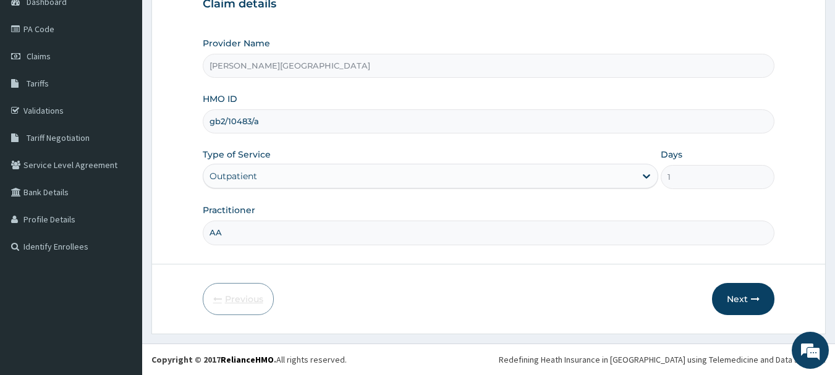
scroll to position [133, 0]
click at [235, 124] on input "gb2/10483/a" at bounding box center [489, 121] width 572 height 24
paste input "TCE/10415/A"
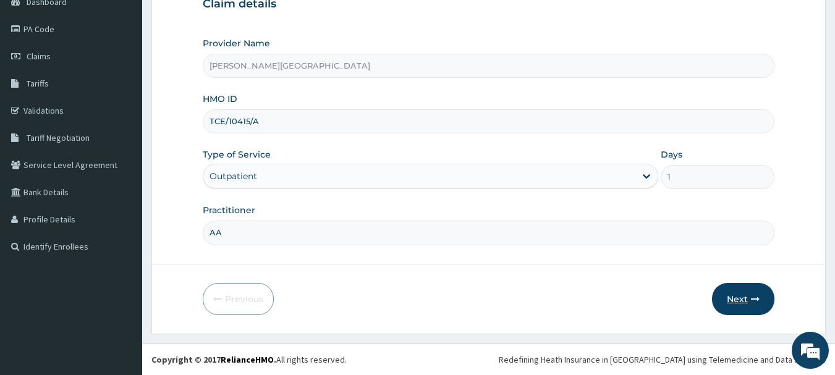
type input "TCE/10415/A"
click at [741, 304] on button "Next" at bounding box center [743, 299] width 62 height 32
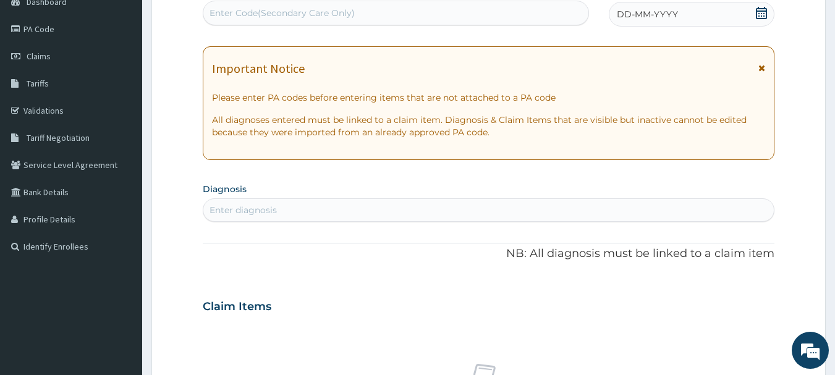
click at [762, 69] on icon at bounding box center [762, 68] width 7 height 9
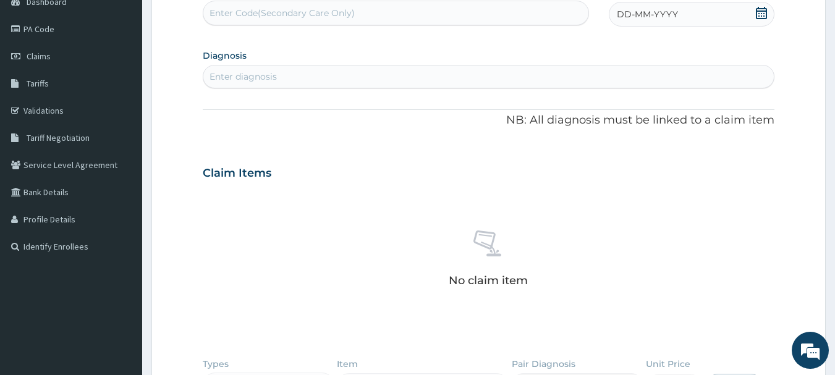
click at [761, 9] on icon at bounding box center [761, 13] width 12 height 12
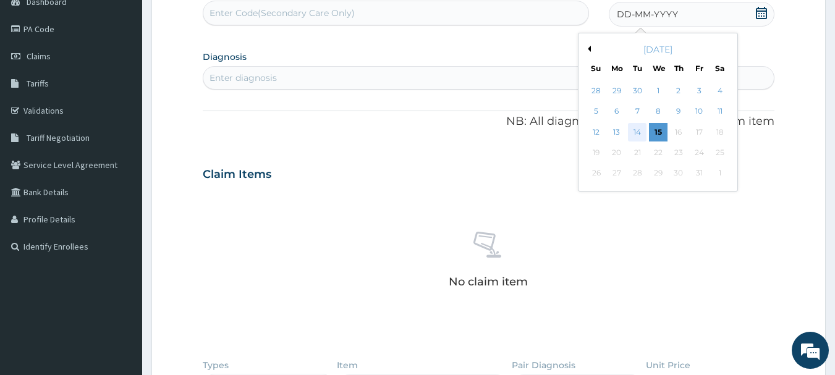
click at [635, 136] on div "14" at bounding box center [638, 132] width 19 height 19
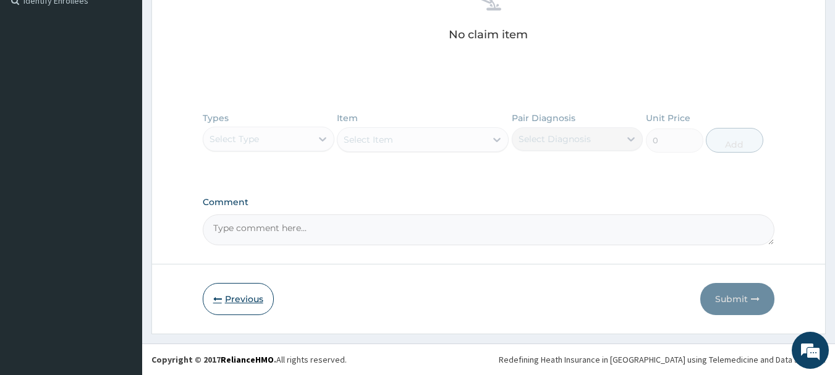
click at [260, 300] on button "Previous" at bounding box center [238, 299] width 71 height 32
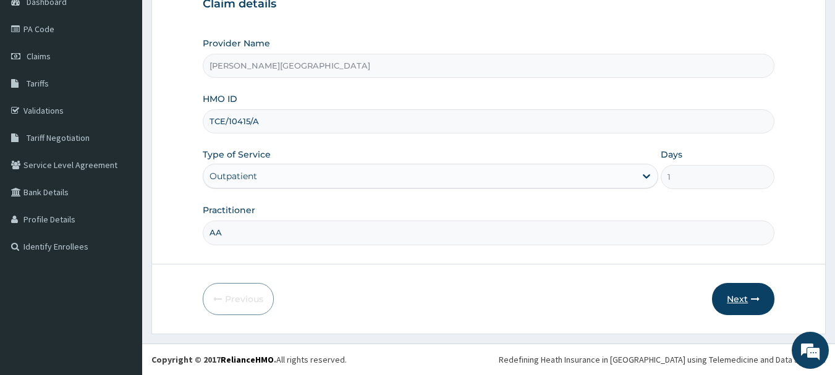
click at [735, 296] on button "Next" at bounding box center [743, 299] width 62 height 32
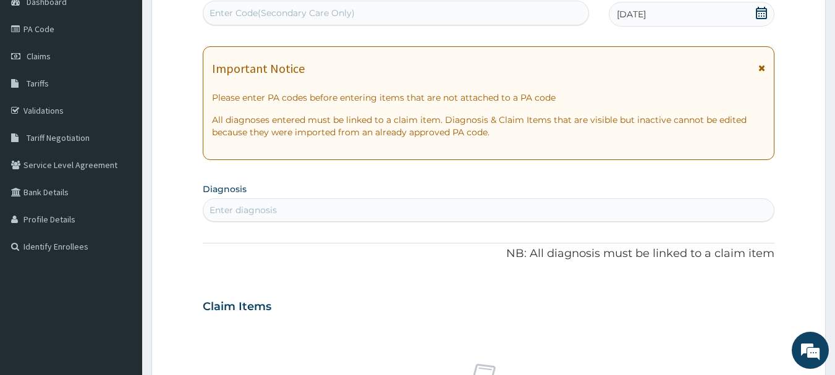
click at [763, 69] on icon at bounding box center [762, 68] width 7 height 9
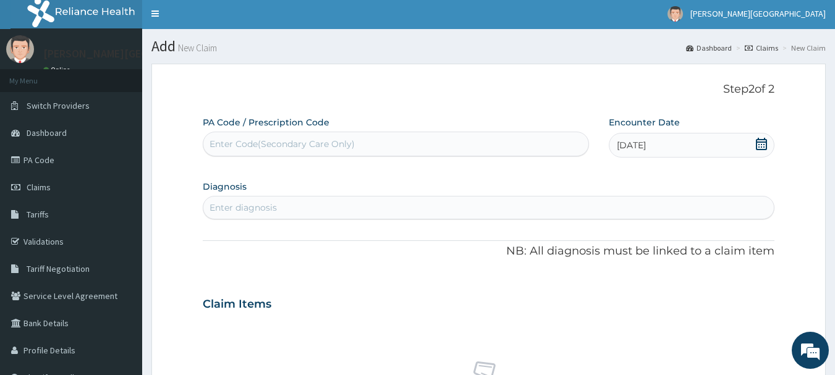
scroll to position [0, 0]
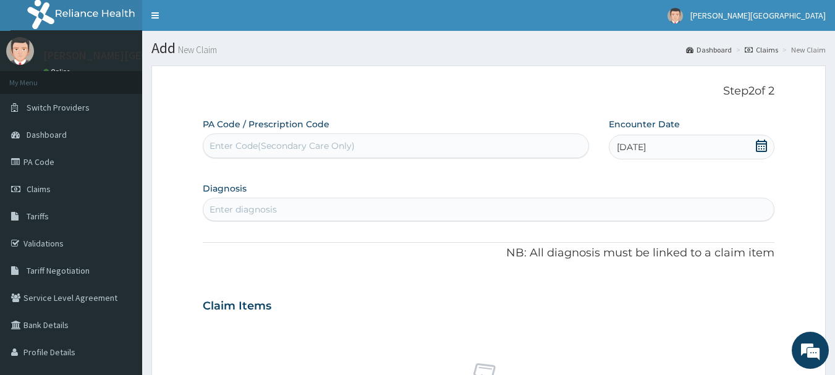
click at [266, 213] on div "Enter diagnosis" at bounding box center [243, 209] width 67 height 12
type input "malaria"
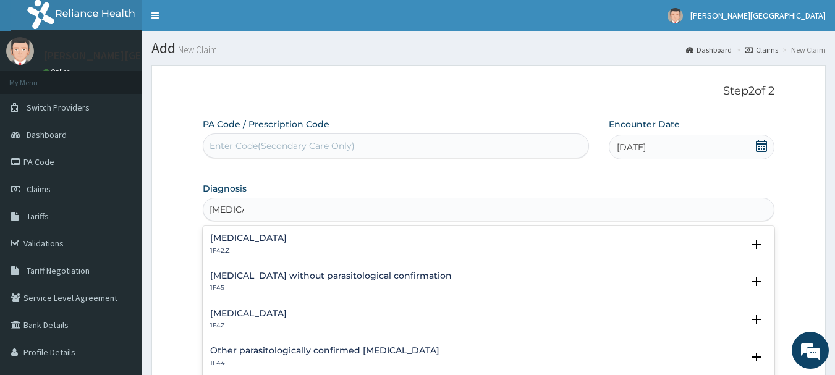
click at [287, 314] on h4 "Malaria, unspecified" at bounding box center [248, 313] width 77 height 9
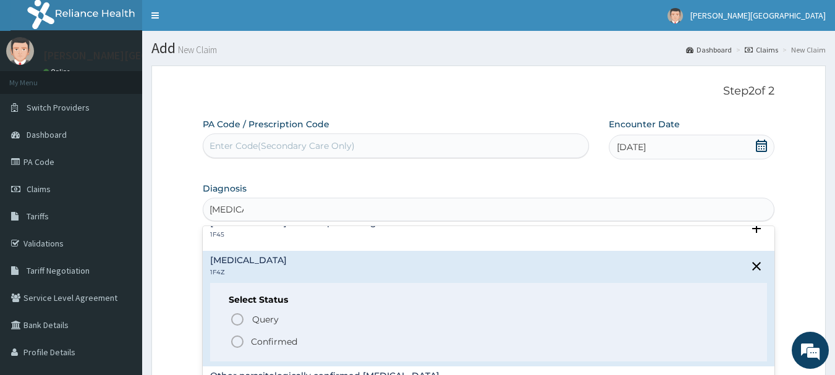
scroll to position [124, 0]
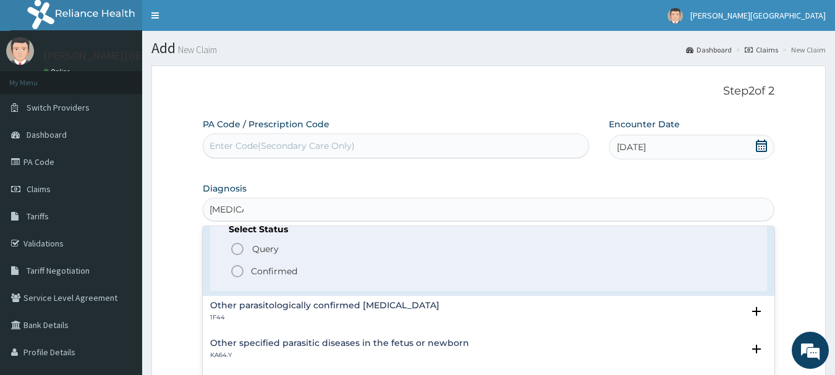
click at [255, 279] on div "Select Status Query Query covers suspected (?), Keep in view (kiv), Ruled out (…" at bounding box center [489, 252] width 558 height 79
click at [230, 276] on icon "status option filled" at bounding box center [237, 271] width 15 height 15
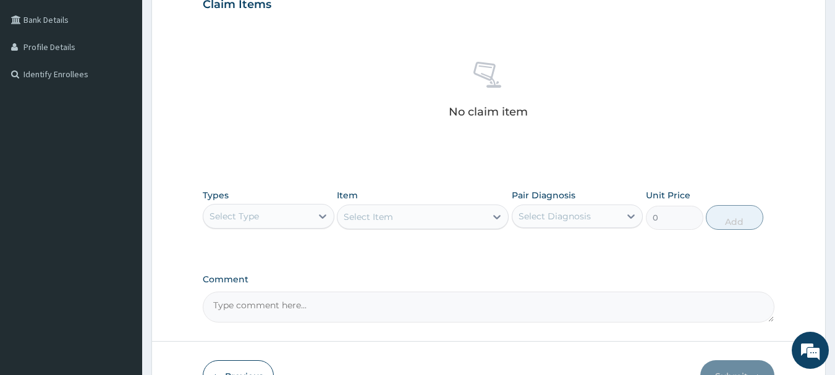
scroll to position [309, 0]
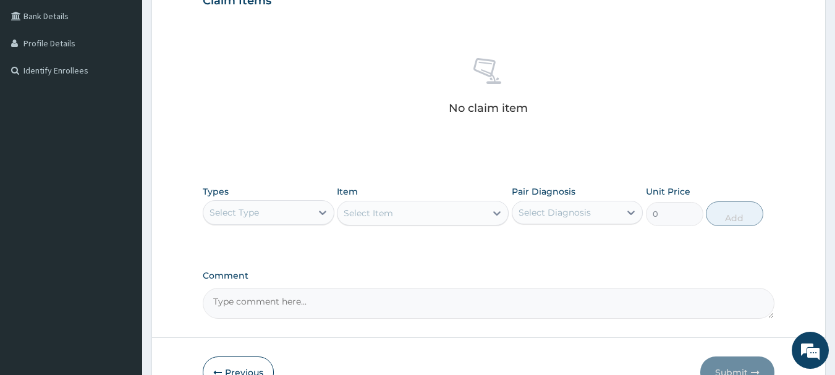
click at [282, 220] on div "Select Type" at bounding box center [257, 213] width 108 height 20
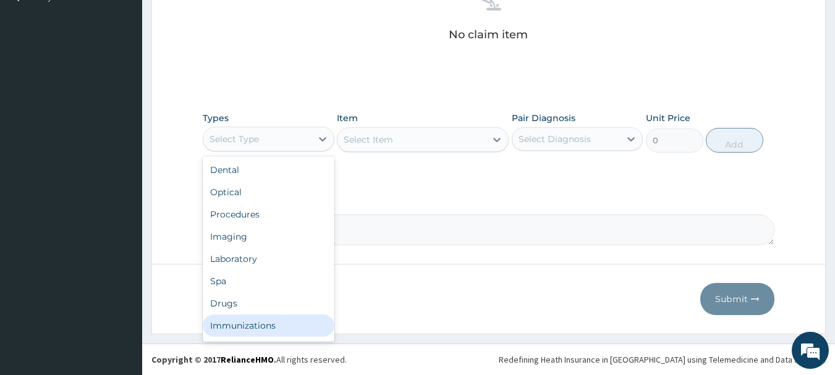
scroll to position [42, 0]
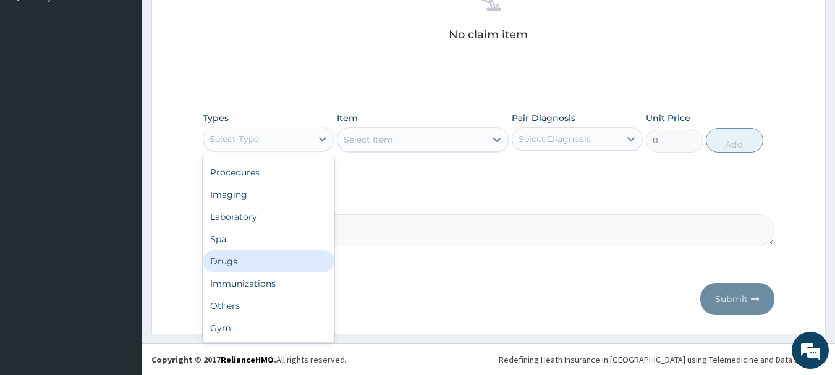
click at [258, 265] on div "Drugs" at bounding box center [269, 261] width 132 height 22
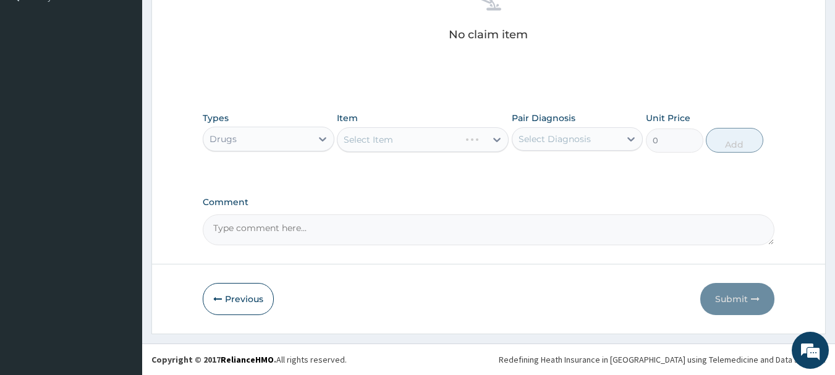
click at [403, 143] on div "Select Item" at bounding box center [423, 139] width 172 height 25
click at [403, 143] on div "Select Item" at bounding box center [412, 140] width 148 height 20
type input "coart"
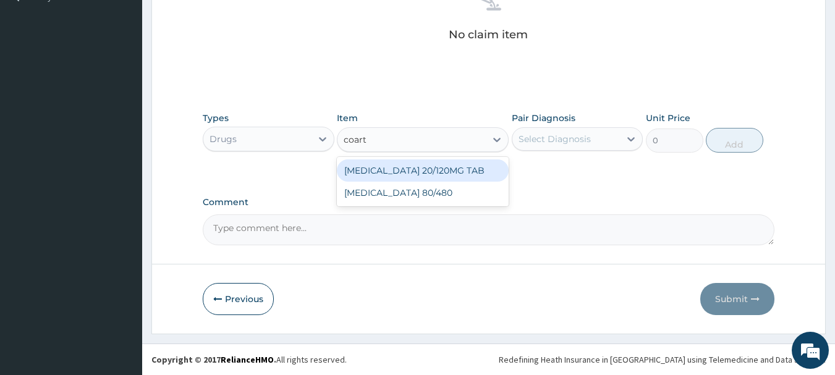
click at [444, 171] on div "COARTEM 20/120MG TAB" at bounding box center [423, 170] width 172 height 22
type input "78"
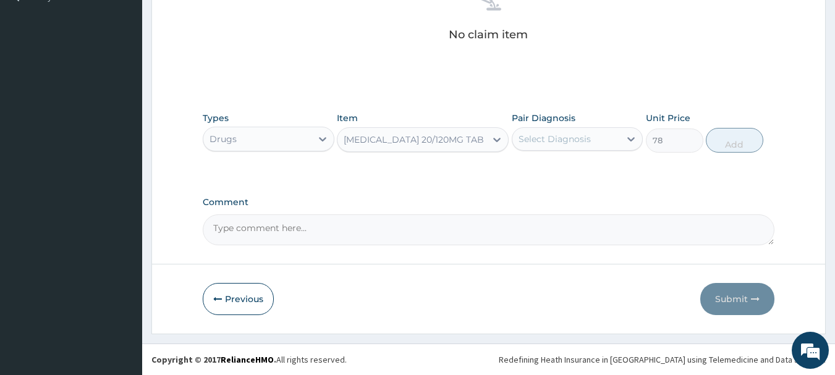
click at [559, 143] on div "Select Diagnosis" at bounding box center [555, 139] width 72 height 12
click at [561, 172] on label "Malaria, unspecified" at bounding box center [570, 169] width 77 height 12
checkbox input "true"
click at [728, 141] on button "Add" at bounding box center [734, 140] width 57 height 25
type input "0"
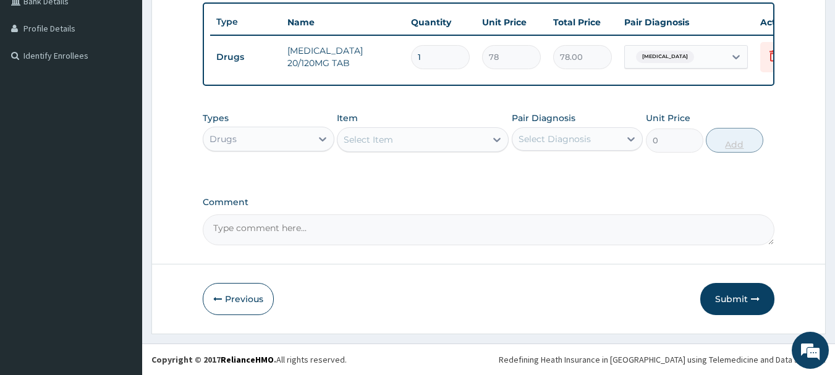
scroll to position [333, 0]
type input "12"
type input "936.00"
type input "12"
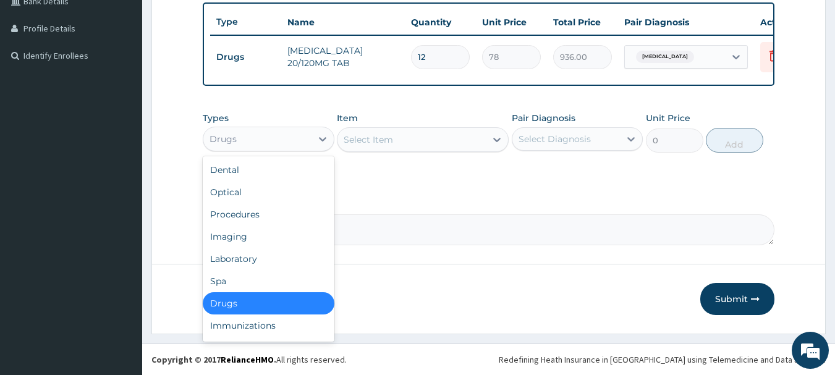
click at [289, 138] on div "Drugs" at bounding box center [257, 139] width 108 height 20
click at [258, 217] on div "Procedures" at bounding box center [269, 214] width 132 height 22
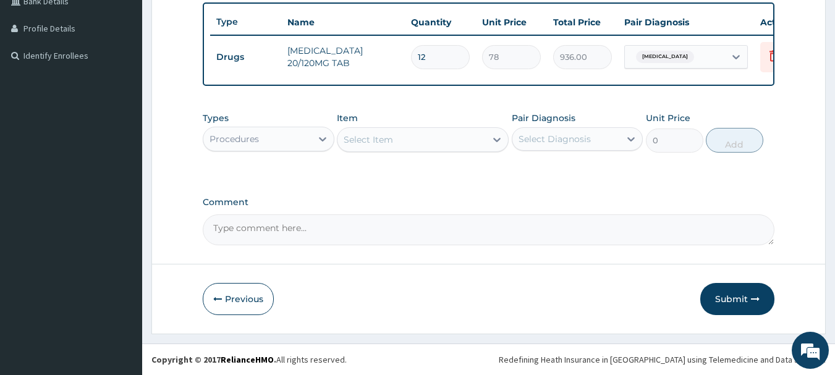
click at [376, 140] on div "Select Item" at bounding box center [368, 140] width 49 height 12
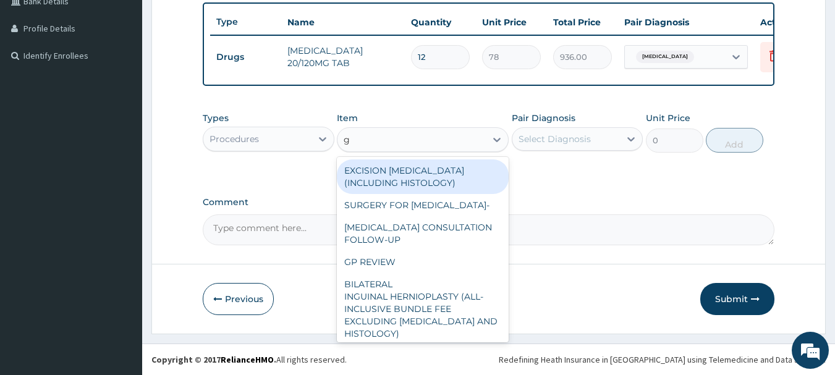
type input "gp"
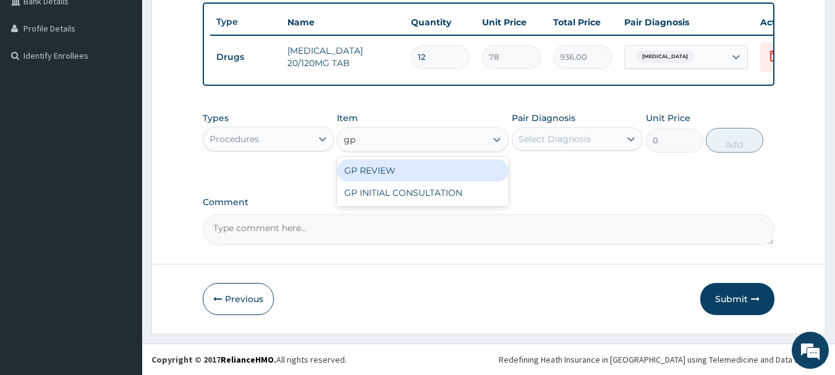
click at [398, 171] on div "GP REVIEW" at bounding box center [423, 170] width 172 height 22
type input "1500"
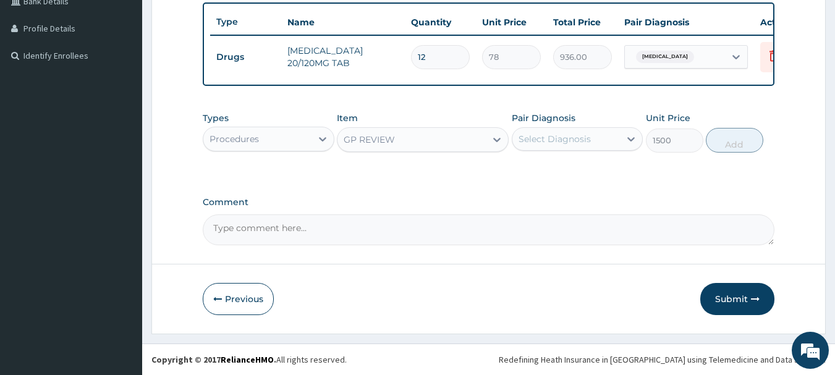
click at [553, 132] on div "Select Diagnosis" at bounding box center [566, 139] width 108 height 20
click at [554, 167] on label "Malaria, unspecified" at bounding box center [570, 169] width 77 height 12
checkbox input "true"
click at [744, 142] on button "Add" at bounding box center [734, 140] width 57 height 25
type input "0"
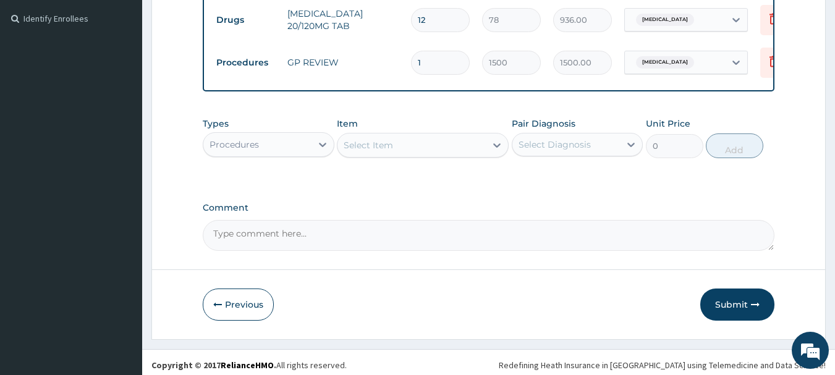
scroll to position [376, 0]
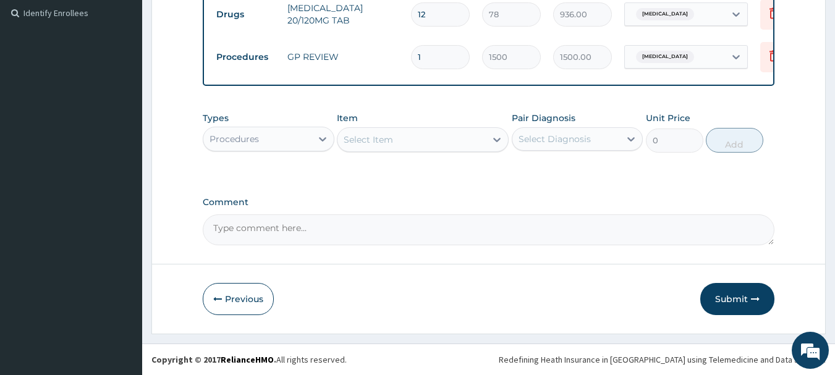
click at [291, 132] on div "Procedures" at bounding box center [257, 139] width 108 height 20
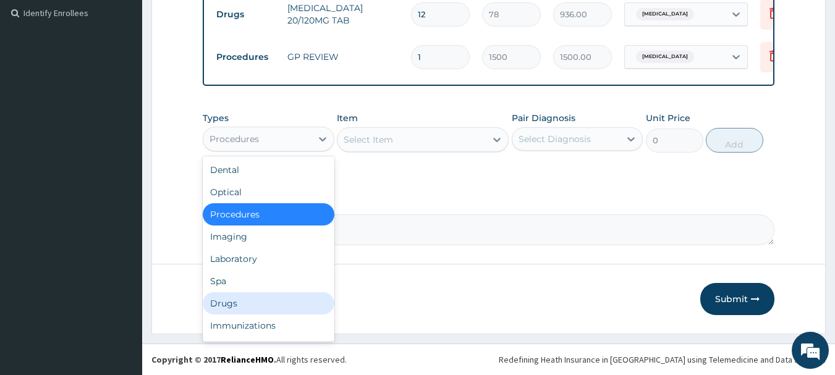
click at [259, 304] on div "Drugs" at bounding box center [269, 303] width 132 height 22
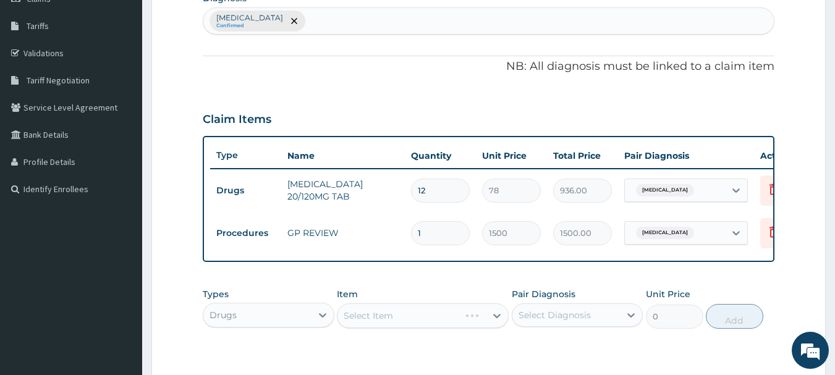
scroll to position [5, 0]
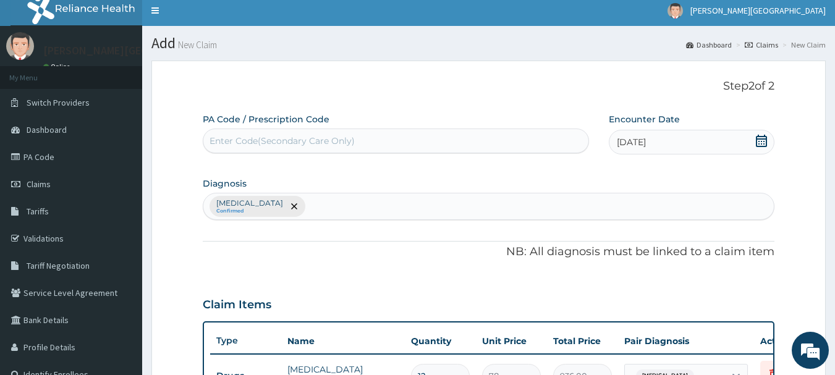
click at [331, 199] on div "Malaria, unspecified Confirmed" at bounding box center [488, 206] width 571 height 26
type input "worm"
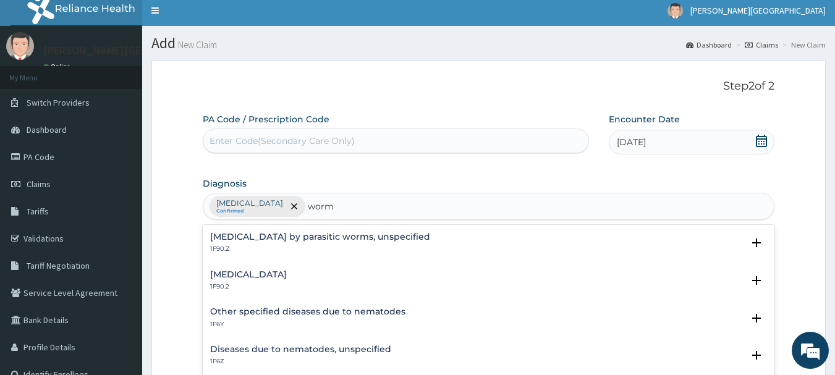
click at [286, 281] on div "Intestinal helminthiasis, unspecified 1F90.2" at bounding box center [248, 281] width 77 height 22
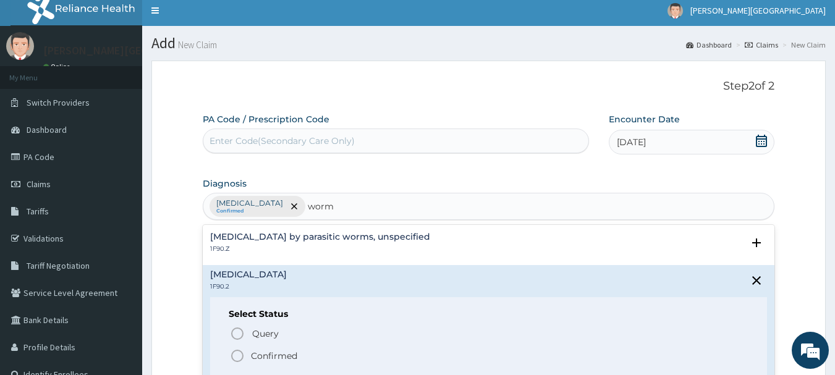
click at [280, 359] on p "Confirmed" at bounding box center [274, 356] width 46 height 12
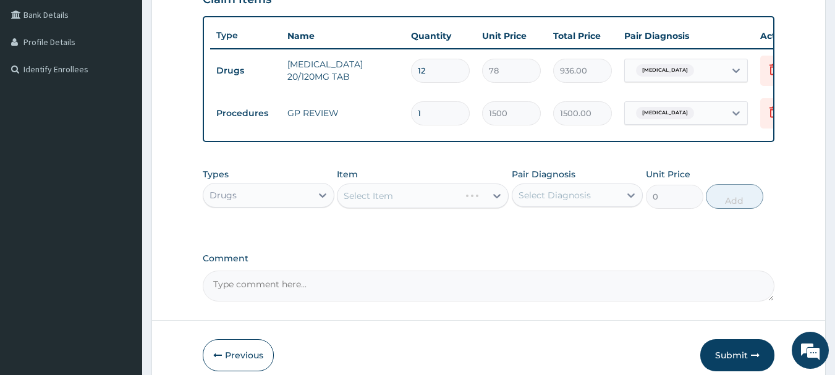
scroll to position [376, 0]
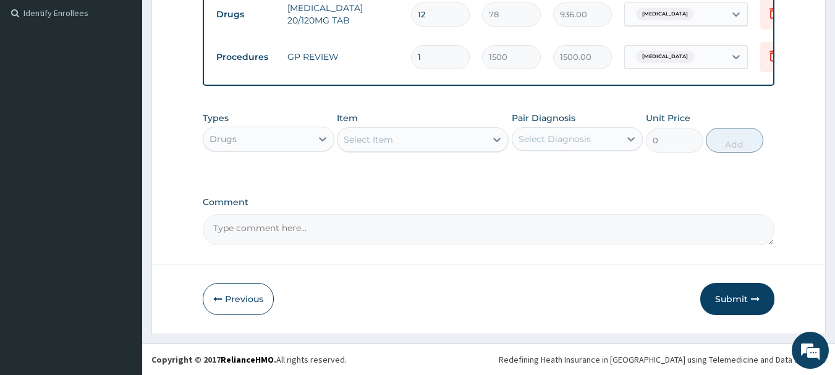
click at [359, 141] on div "Select Item" at bounding box center [368, 140] width 49 height 12
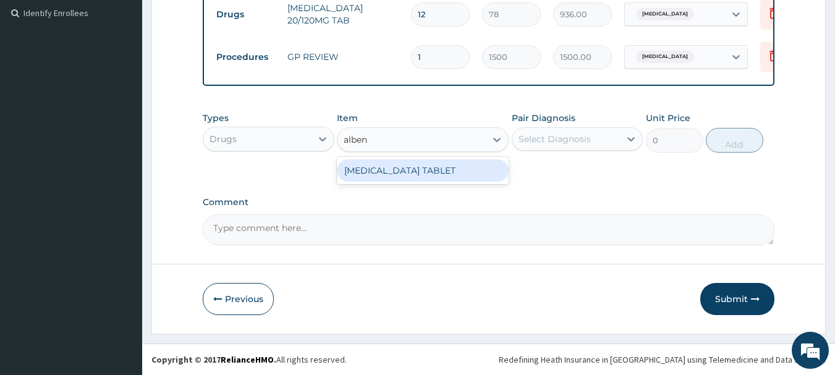
type input "albend"
click at [365, 169] on div "ALBENDAZOLE TABLET" at bounding box center [423, 170] width 172 height 22
type input "120"
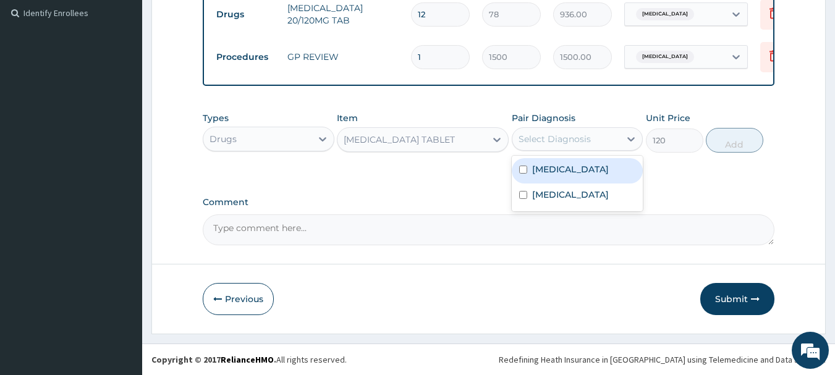
click at [529, 143] on div "Select Diagnosis" at bounding box center [555, 139] width 72 height 12
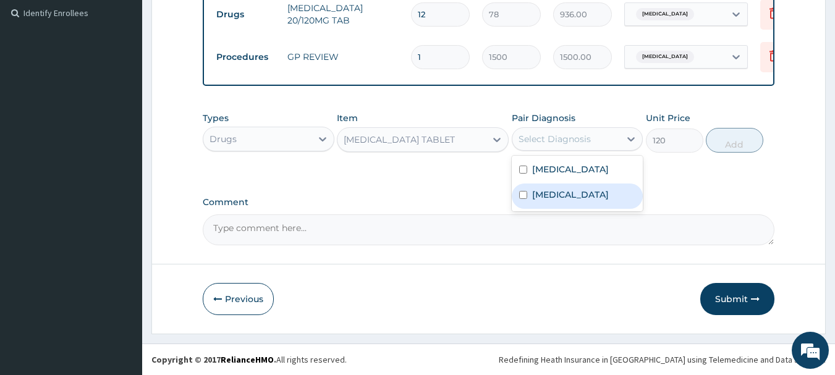
click at [550, 201] on label "Intestinal helminthiasis, unspecified" at bounding box center [570, 195] width 77 height 12
checkbox input "true"
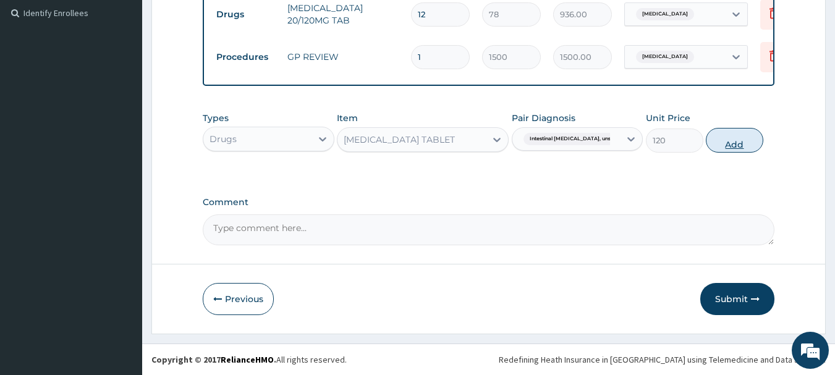
click at [721, 145] on button "Add" at bounding box center [734, 140] width 57 height 25
type input "0"
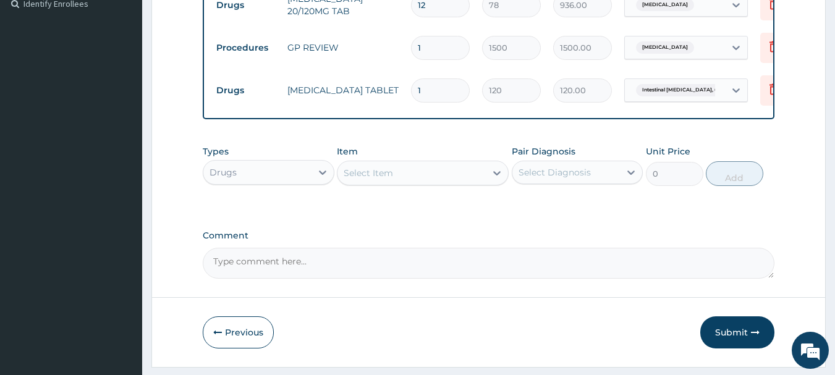
click at [372, 179] on div "Select Item" at bounding box center [368, 173] width 49 height 12
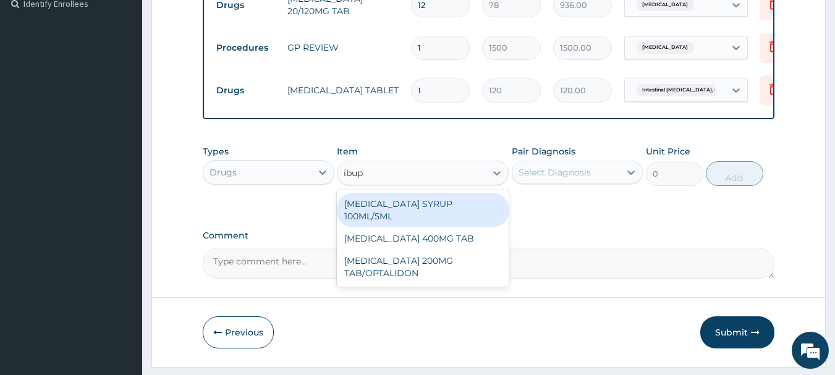
type input "ibupr"
click at [395, 215] on div "IBUPROFEN SYRUP 100ML/5ML" at bounding box center [423, 210] width 172 height 35
type input "600"
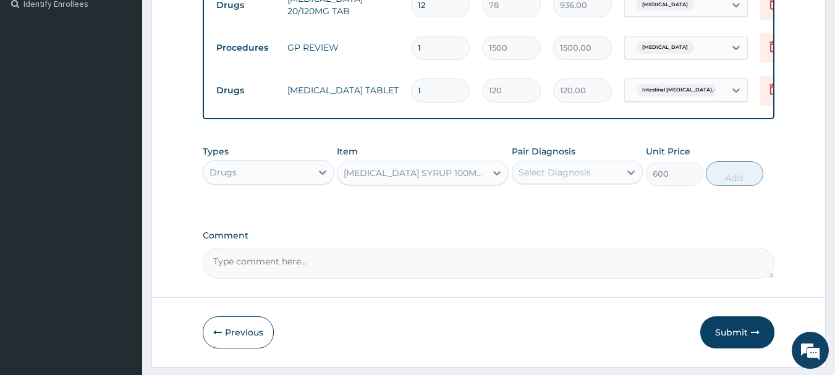
click at [548, 175] on div "Select Diagnosis" at bounding box center [555, 172] width 72 height 12
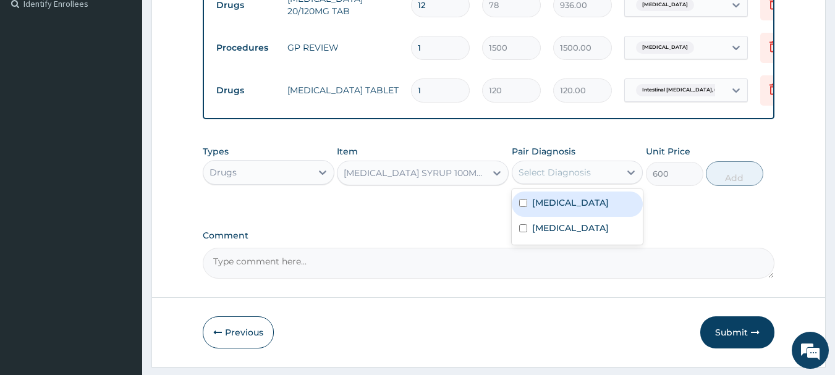
click at [555, 209] on label "Malaria, unspecified" at bounding box center [570, 203] width 77 height 12
checkbox input "true"
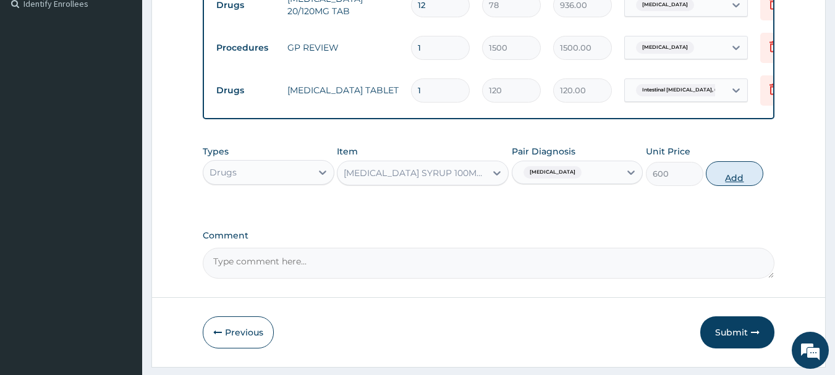
click at [731, 186] on button "Add" at bounding box center [734, 173] width 57 height 25
type input "0"
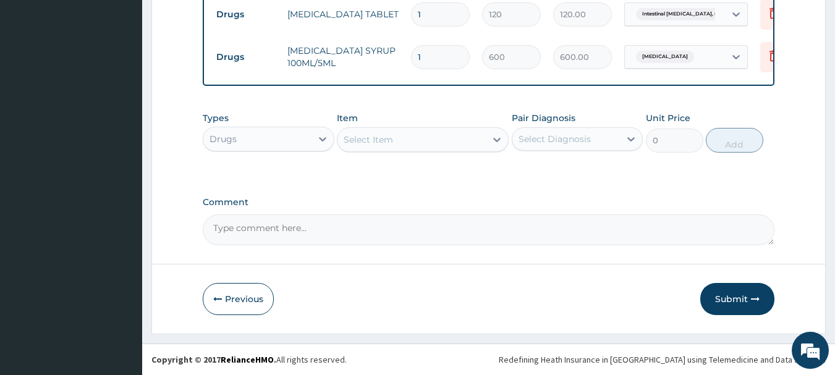
scroll to position [461, 0]
click at [735, 304] on button "Submit" at bounding box center [737, 299] width 74 height 32
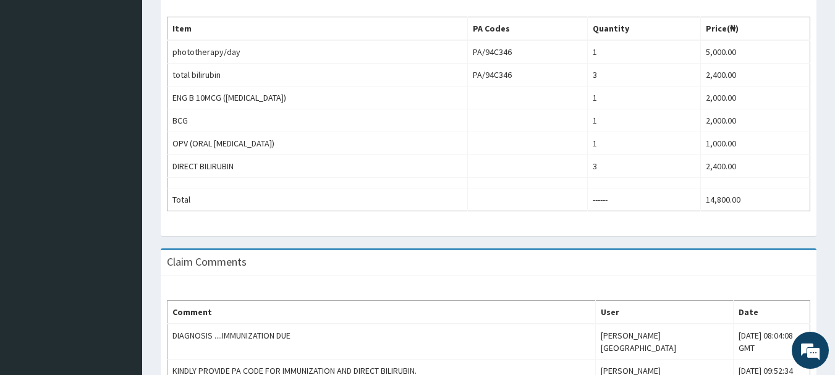
scroll to position [370, 0]
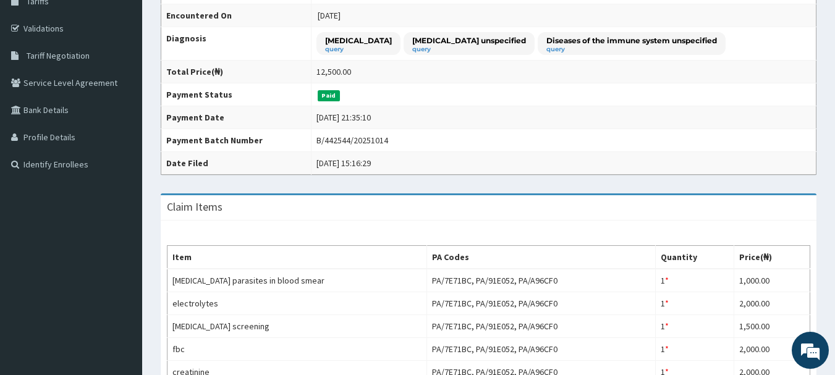
scroll to position [124, 0]
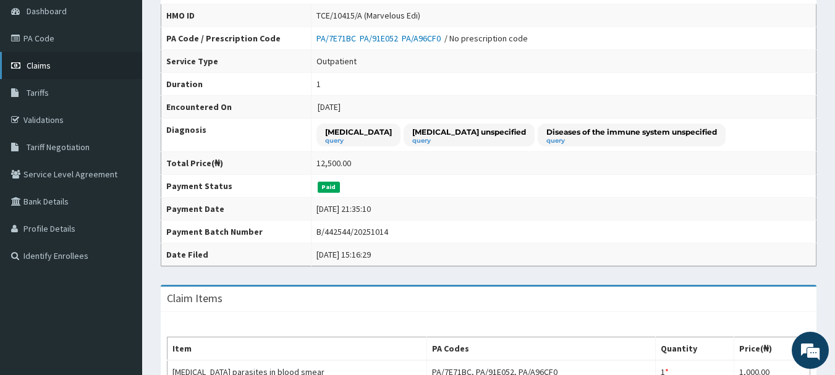
click at [44, 67] on span "Claims" at bounding box center [39, 65] width 24 height 11
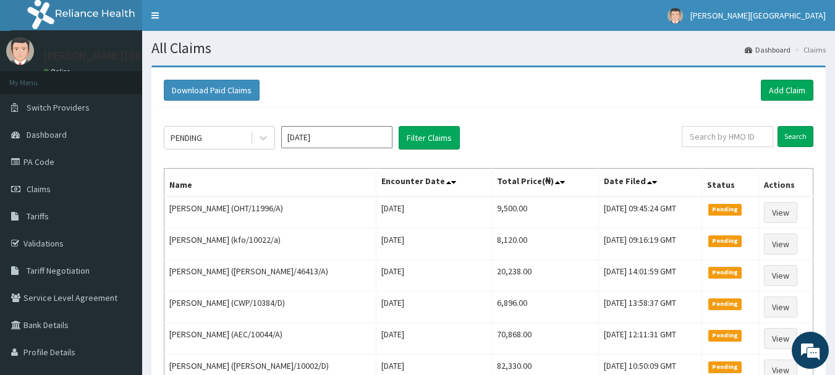
click at [725, 148] on div "Search" at bounding box center [748, 137] width 132 height 23
click at [725, 144] on input "text" at bounding box center [727, 136] width 91 height 21
paste input "woc/10009/b"
type input "woc/10009/b"
click at [799, 138] on input "Search" at bounding box center [796, 136] width 36 height 21
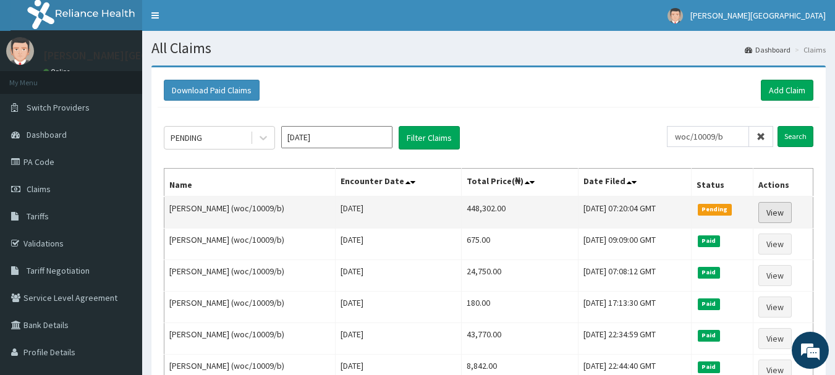
click at [777, 219] on link "View" at bounding box center [775, 212] width 33 height 21
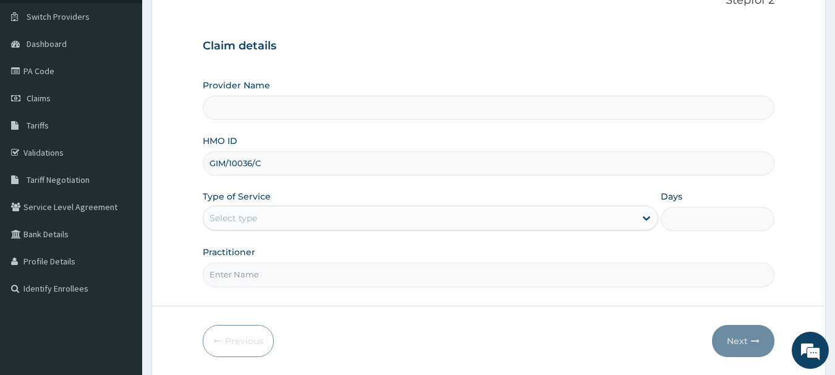
scroll to position [124, 0]
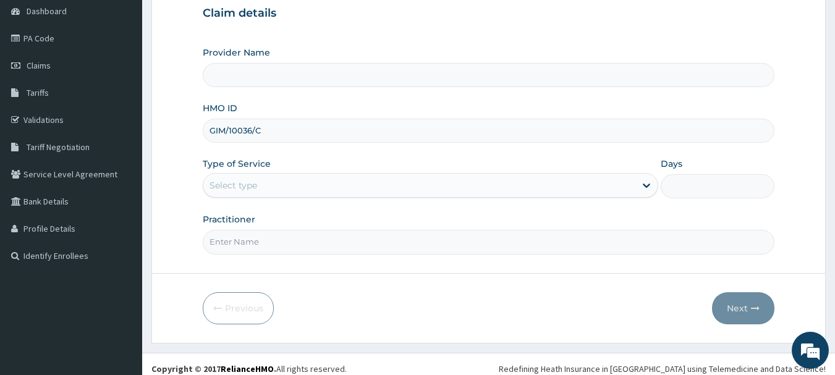
type input "[PERSON_NAME][GEOGRAPHIC_DATA]"
type input "GIM/10036/C"
click at [274, 192] on div "Select type" at bounding box center [419, 186] width 432 height 20
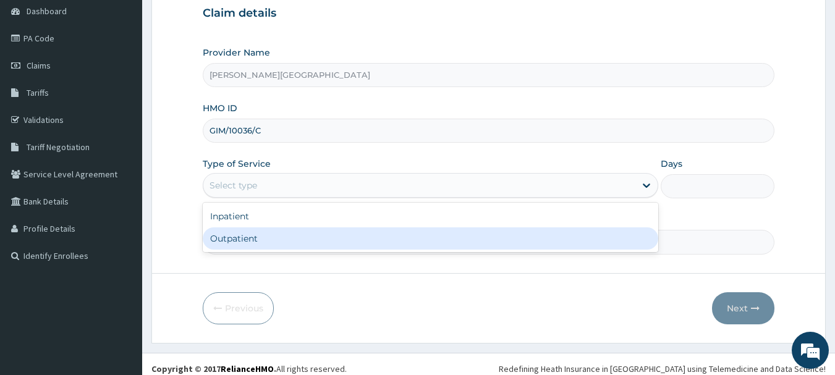
click at [266, 246] on div "Outpatient" at bounding box center [431, 238] width 456 height 22
type input "1"
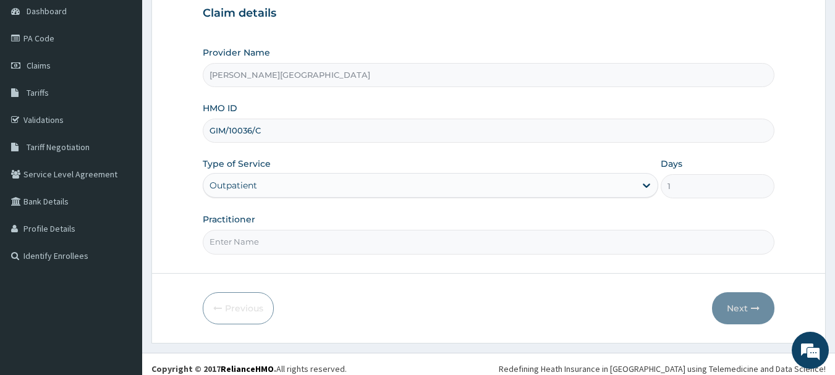
click at [263, 259] on form "Step 1 of 2 Claim details Provider Name [PERSON_NAME] Hospital HMO ID GIM/10036…" at bounding box center [488, 142] width 674 height 401
click at [263, 243] on input "Practitioner" at bounding box center [489, 242] width 572 height 24
type input "AA"
click at [520, 253] on input "AA" at bounding box center [489, 242] width 572 height 24
click at [727, 298] on button "Next" at bounding box center [743, 308] width 62 height 32
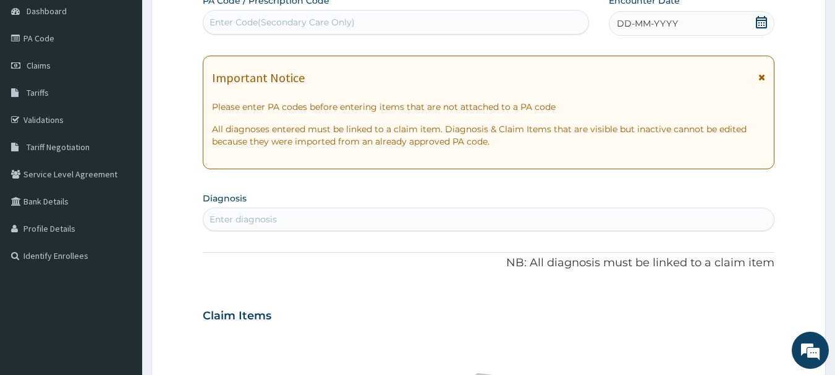
click at [764, 79] on icon at bounding box center [762, 77] width 7 height 9
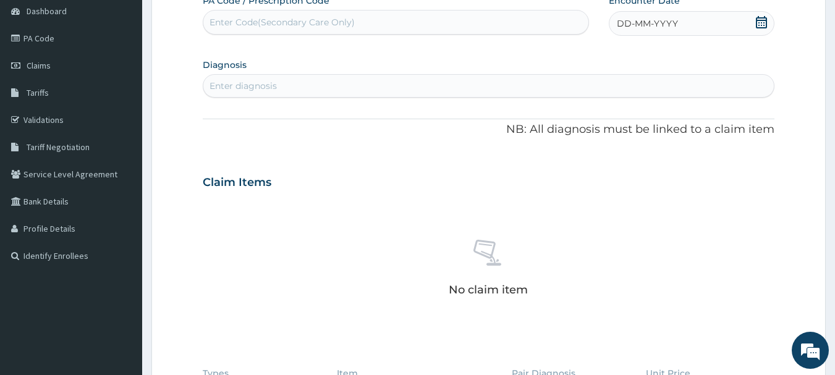
scroll to position [0, 0]
click at [254, 18] on div "Enter Code(Secondary Care Only)" at bounding box center [282, 22] width 145 height 12
paste input "PA/EB2AAE"
type input "PA/EB2AAE"
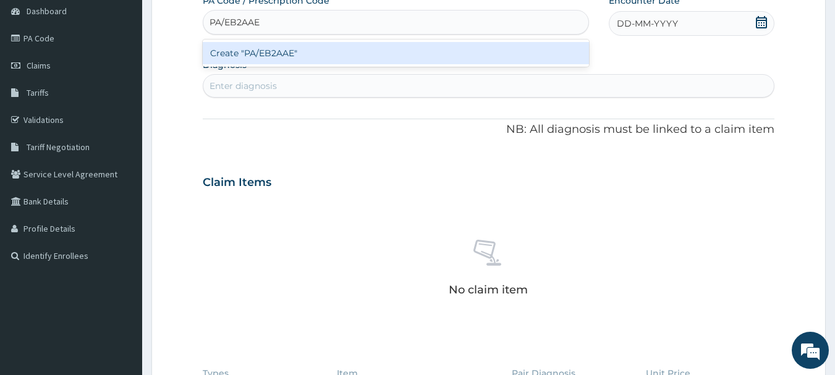
click at [256, 51] on div "Create "PA/EB2AAE"" at bounding box center [396, 53] width 387 height 22
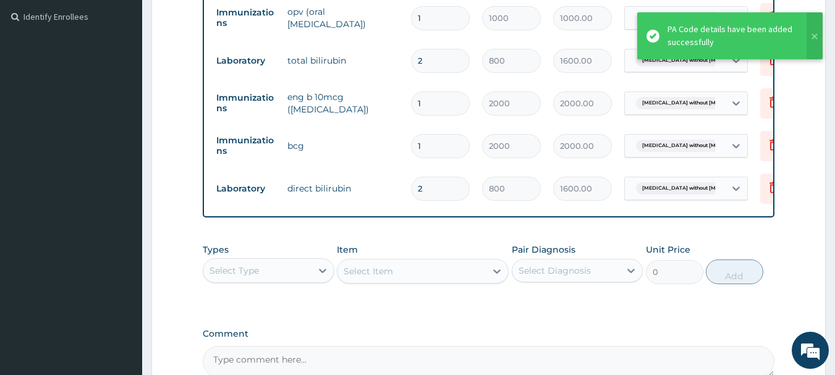
scroll to position [371, 0]
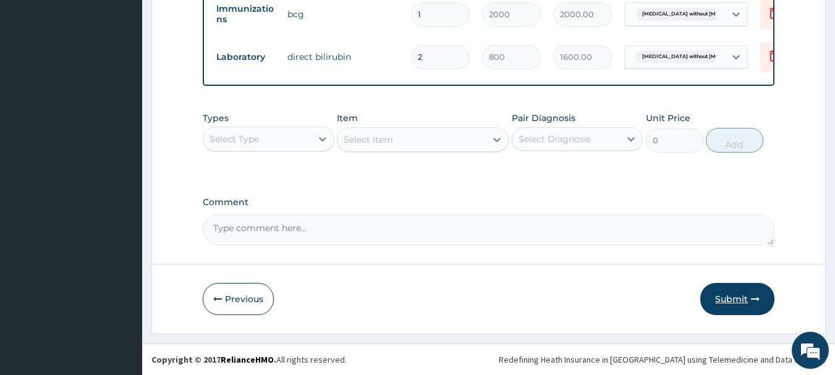
click at [714, 310] on button "Submit" at bounding box center [737, 299] width 74 height 32
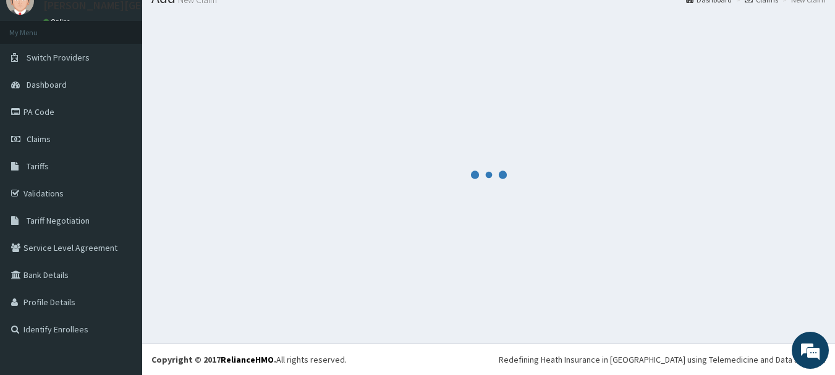
scroll to position [50, 0]
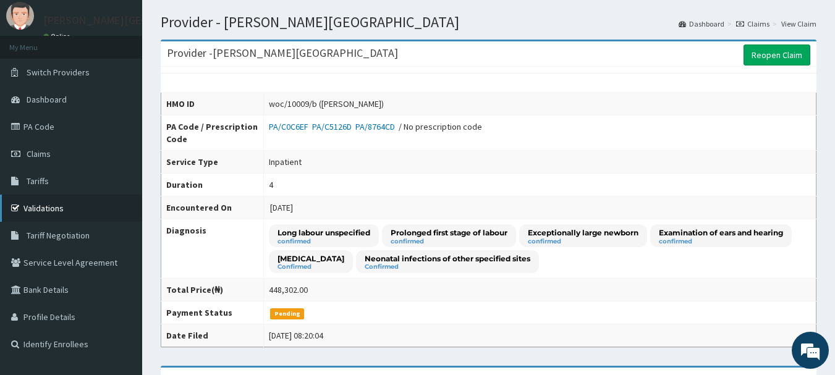
scroll to position [35, 0]
click at [50, 153] on span "Claims" at bounding box center [39, 154] width 24 height 11
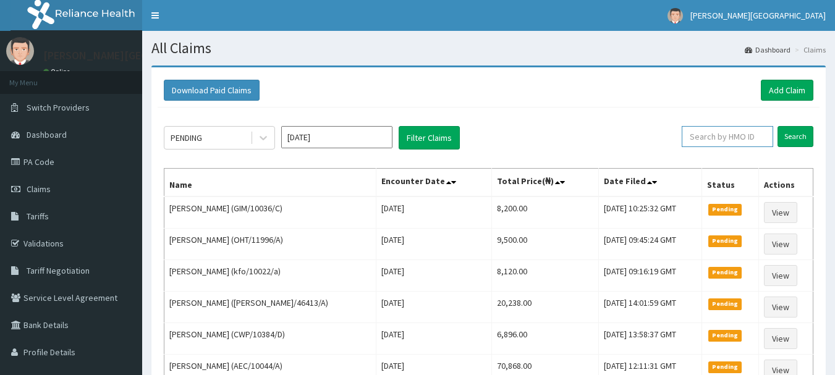
click at [733, 135] on input "text" at bounding box center [727, 136] width 91 height 21
paste input "PRN/10066/B"
type input "PRN/10066/B"
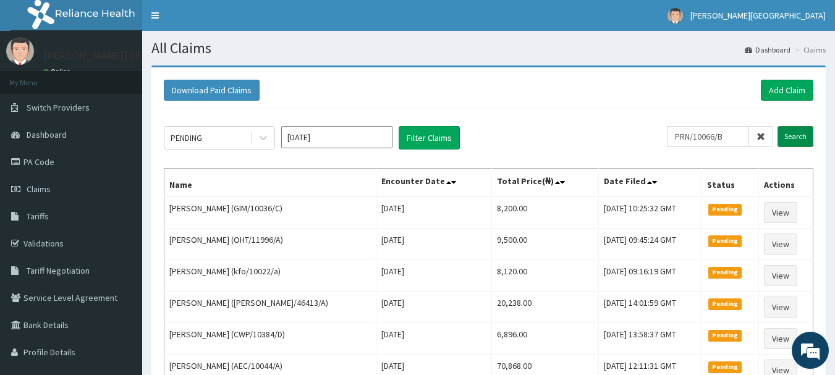
click at [799, 138] on input "Search" at bounding box center [796, 136] width 36 height 21
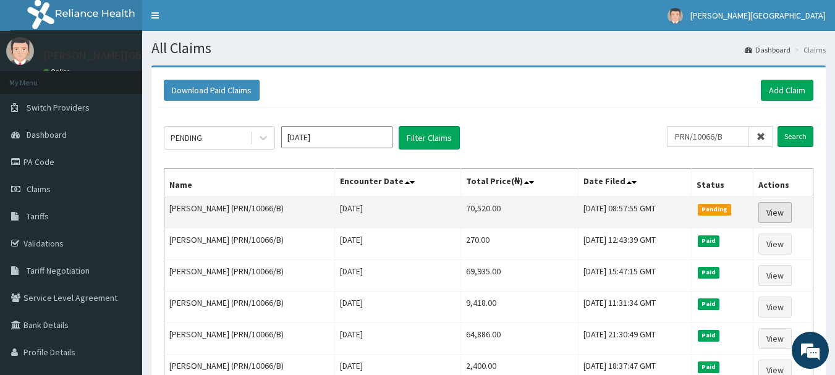
click at [777, 216] on link "View" at bounding box center [775, 212] width 33 height 21
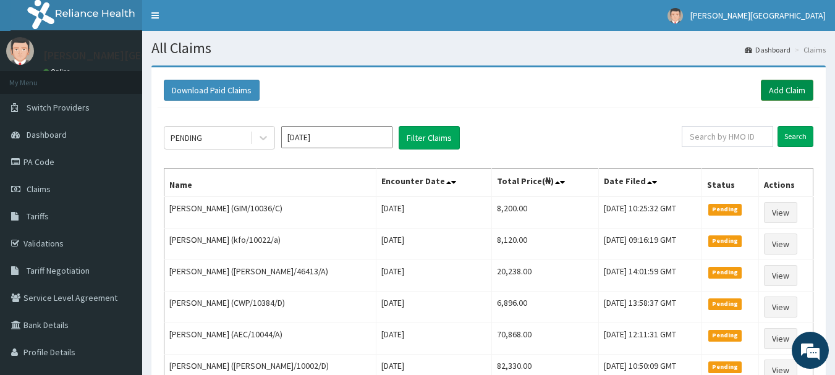
click at [774, 94] on link "Add Claim" at bounding box center [787, 90] width 53 height 21
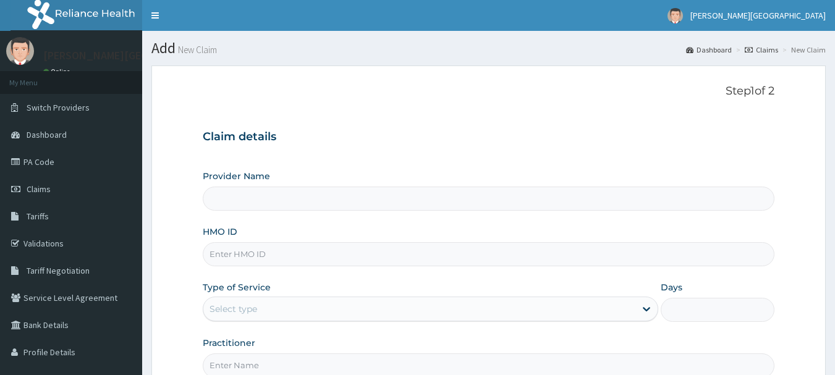
click at [254, 259] on input "HMO ID" at bounding box center [489, 254] width 572 height 24
paste input "PRN/10066/B"
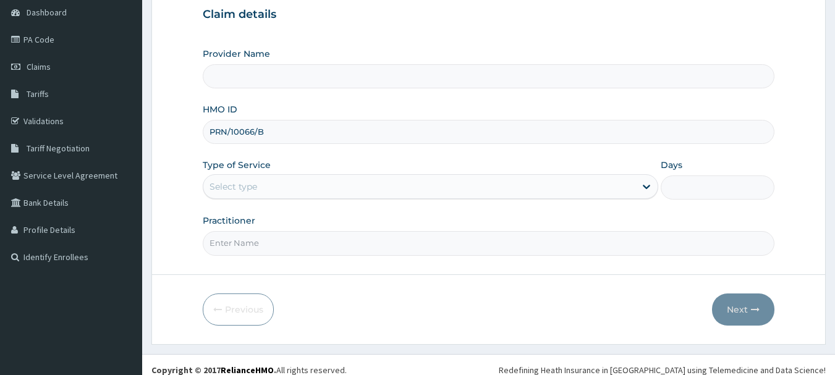
scroll to position [133, 0]
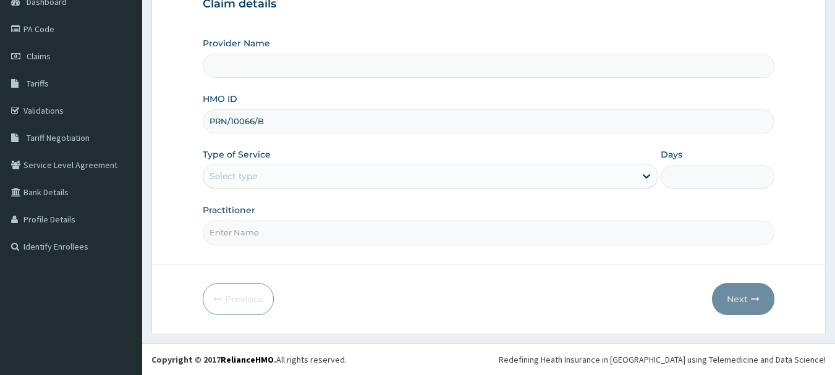
type input "PRN/10066/B"
click at [282, 171] on div "Select type" at bounding box center [419, 176] width 432 height 20
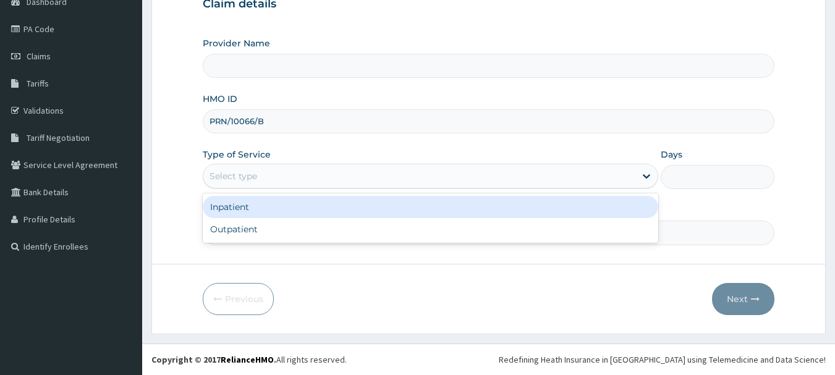
type input "[PERSON_NAME][GEOGRAPHIC_DATA]"
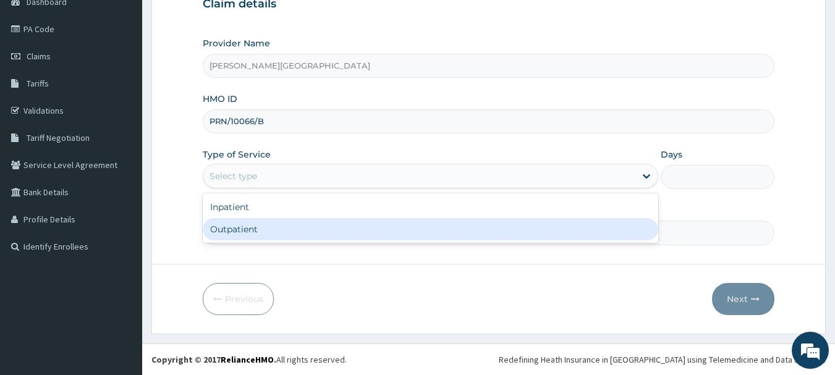
click at [271, 232] on div "Outpatient" at bounding box center [431, 229] width 456 height 22
type input "1"
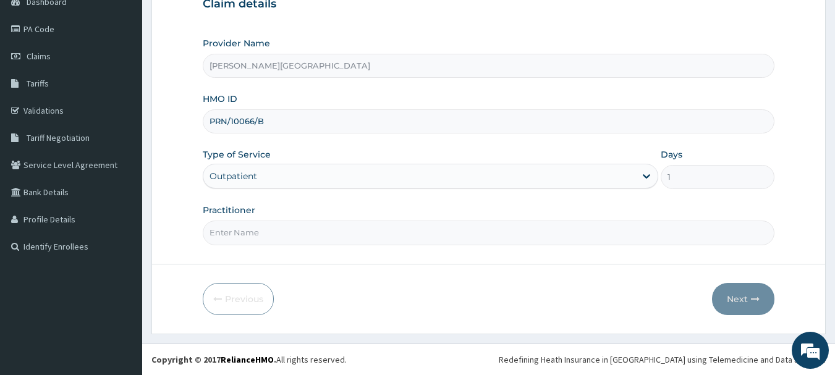
click at [271, 233] on input "Practitioner" at bounding box center [489, 233] width 572 height 24
type input "AA"
click at [734, 296] on button "Next" at bounding box center [743, 299] width 62 height 32
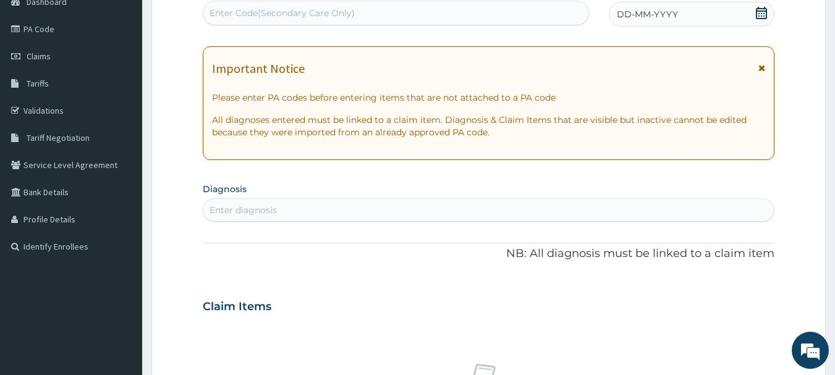
click at [761, 72] on icon at bounding box center [762, 68] width 7 height 9
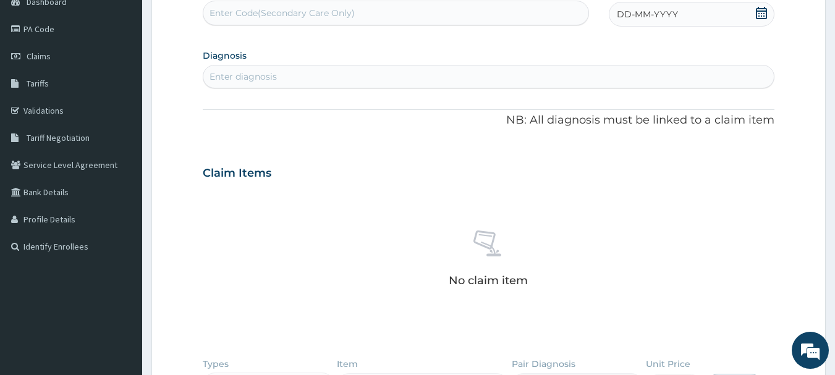
click at [261, 6] on div "Enter Code(Secondary Care Only)" at bounding box center [396, 13] width 386 height 20
paste input "PA/7ACE07"
type input "PA/7ACE07"
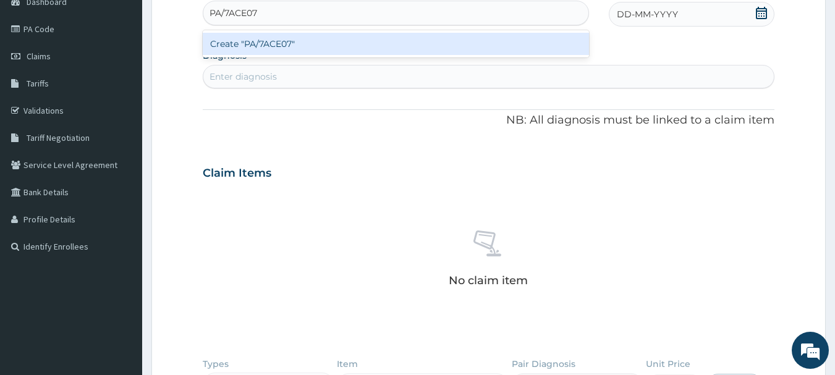
scroll to position [0, 0]
click at [276, 37] on div "Create "PA/7ACE07"" at bounding box center [396, 44] width 387 height 22
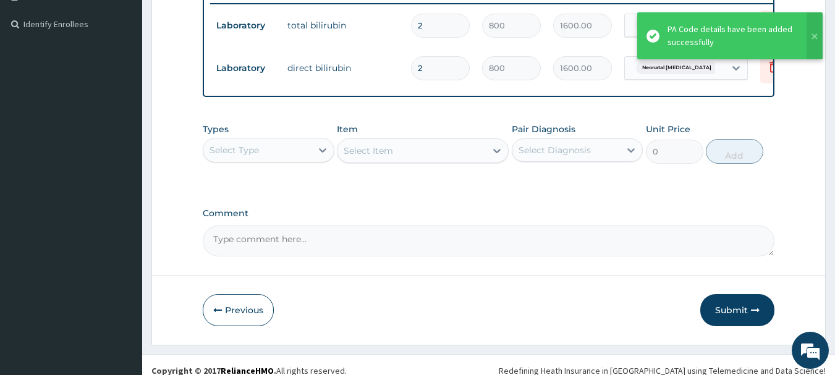
scroll to position [376, 0]
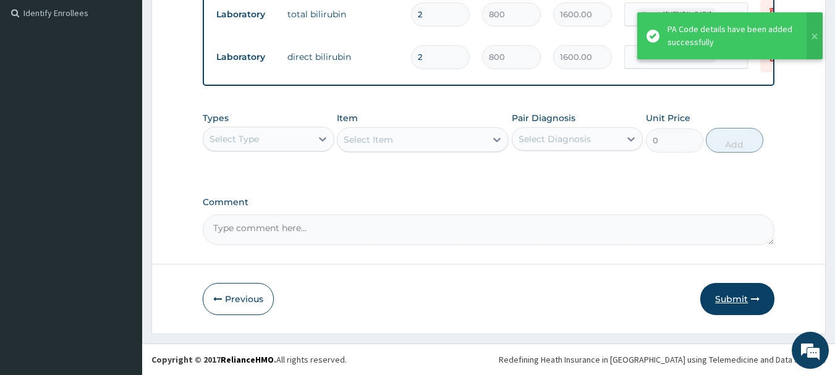
click at [741, 301] on button "Submit" at bounding box center [737, 299] width 74 height 32
